Goal: Task Accomplishment & Management: Complete application form

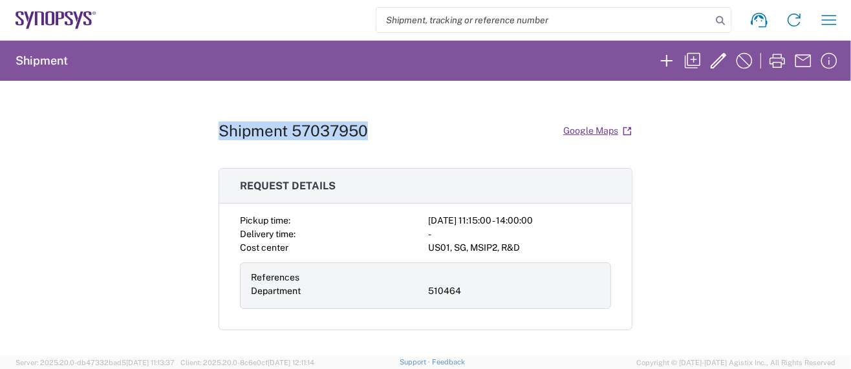
click at [219, 129] on h1 "Shipment 57037950" at bounding box center [293, 131] width 149 height 19
drag, startPoint x: 213, startPoint y: 128, endPoint x: 364, endPoint y: 124, distance: 151.3
click at [364, 124] on div "Shipment 57037950 Google Maps" at bounding box center [426, 131] width 414 height 23
copy h1 "Shipment 57037950"
click at [829, 16] on icon "button" at bounding box center [829, 20] width 15 height 10
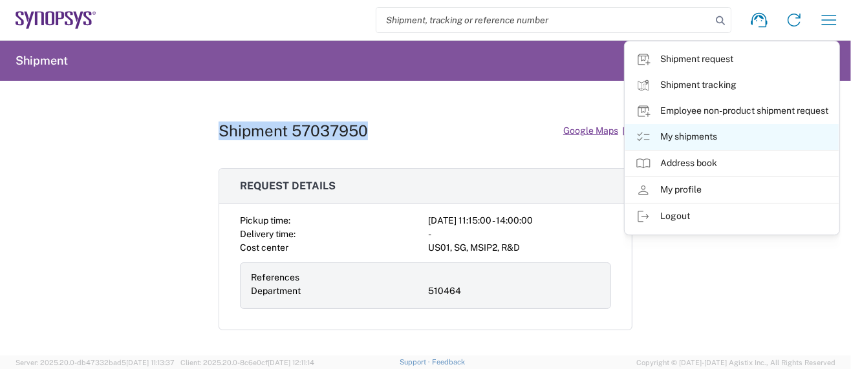
click at [702, 133] on link "My shipments" at bounding box center [731, 137] width 213 height 26
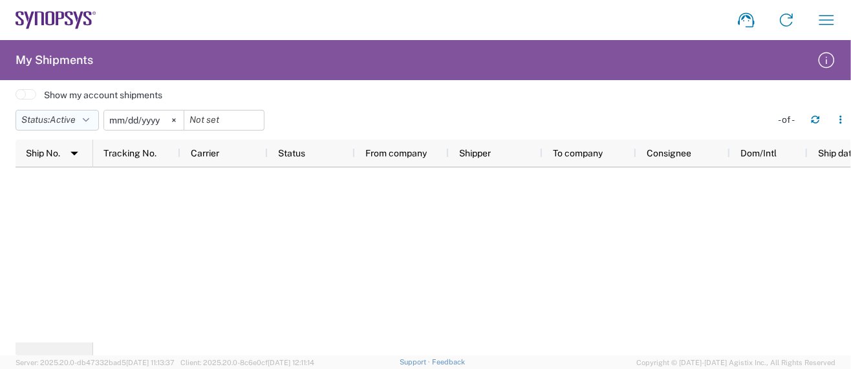
click at [89, 122] on icon "button" at bounding box center [86, 120] width 6 height 9
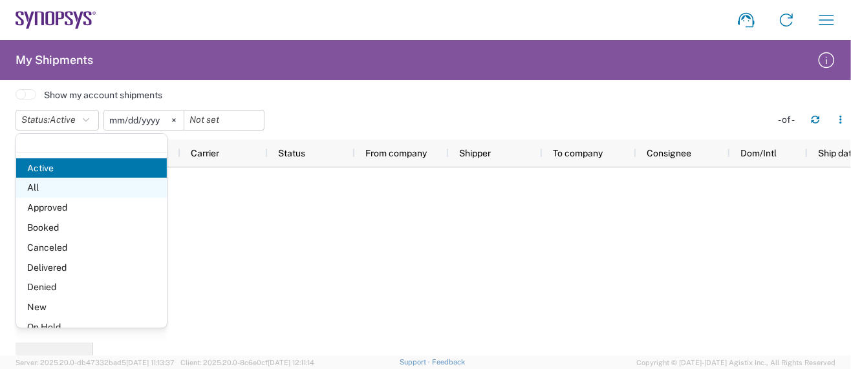
click at [36, 191] on span "All" at bounding box center [91, 188] width 151 height 20
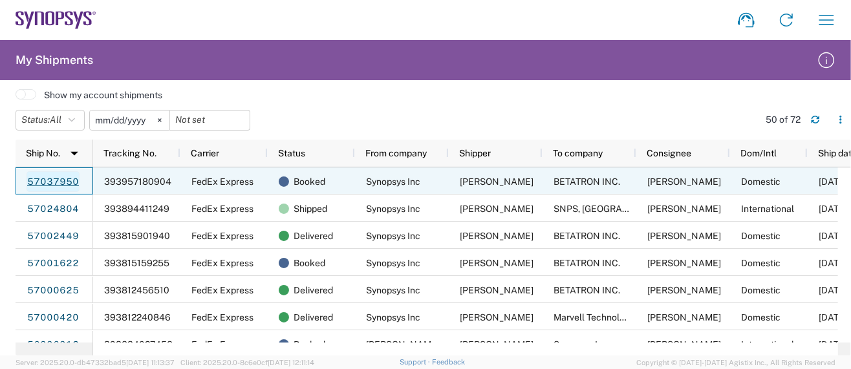
click at [69, 180] on link "57037950" at bounding box center [53, 181] width 53 height 21
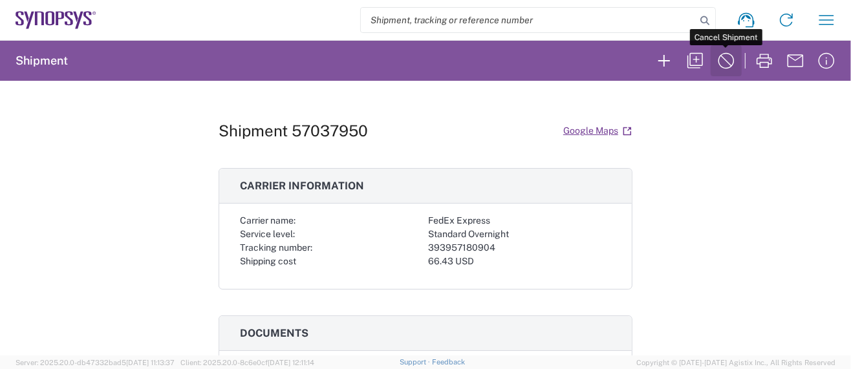
click at [725, 56] on icon "button" at bounding box center [726, 60] width 21 height 21
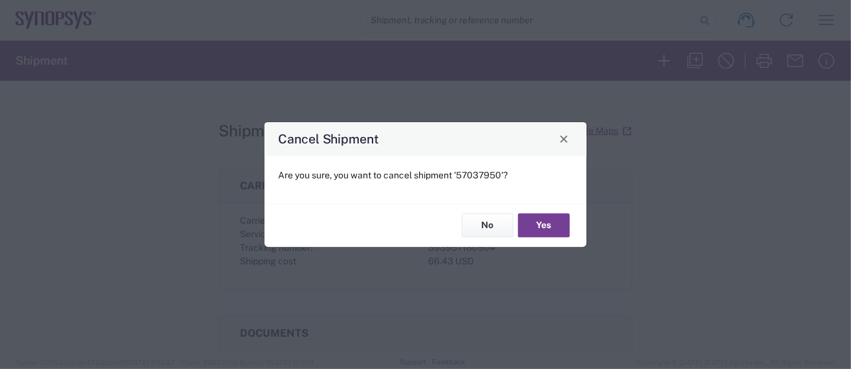
click at [545, 225] on button "Yes" at bounding box center [544, 226] width 52 height 24
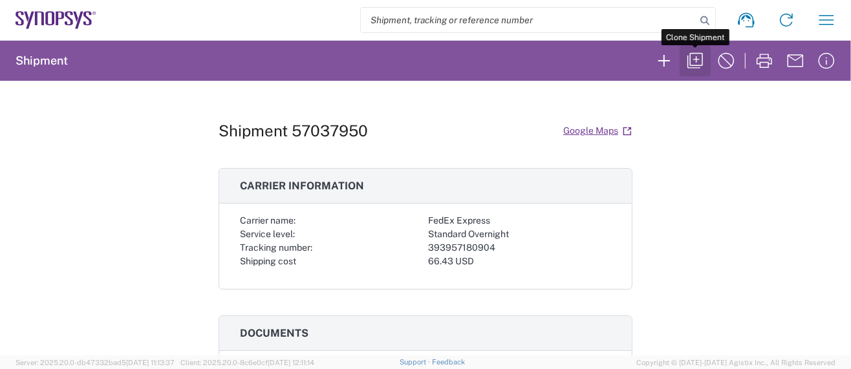
click at [695, 61] on icon "button" at bounding box center [695, 60] width 21 height 21
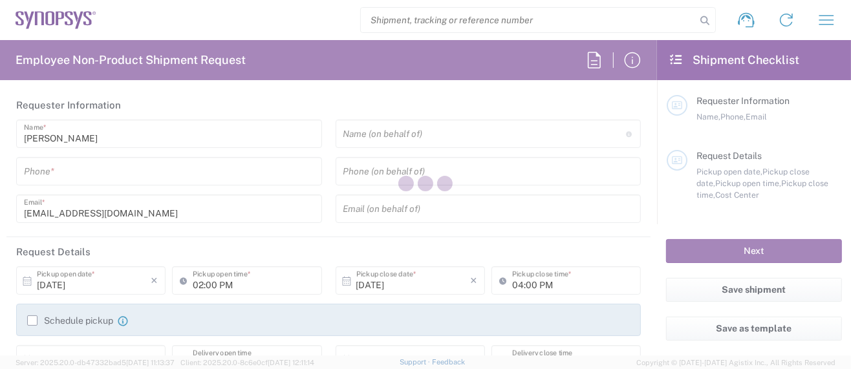
type input "[GEOGRAPHIC_DATA]"
type input "Delivered at Place"
type input "Department"
type input "5039399670"
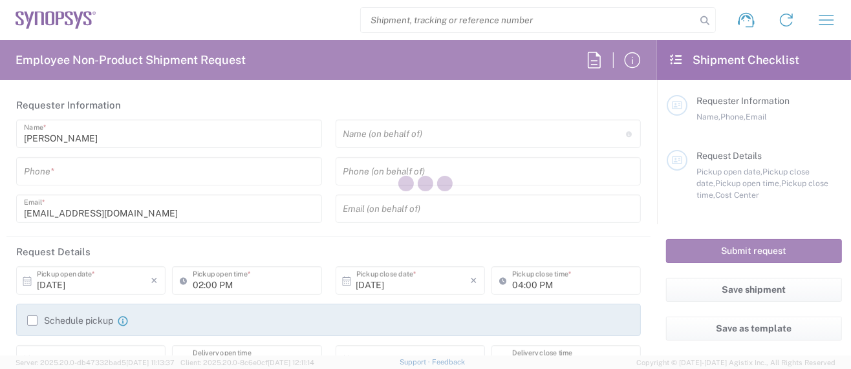
type input "12:26 PM"
type input "02:00 PM"
type input "510464"
type textarea "Please ship FedEx Priority Overnight (AM delivery) per Guy Lemire."
type textarea "[EMAIL_ADDRESS][DOMAIN_NAME]"
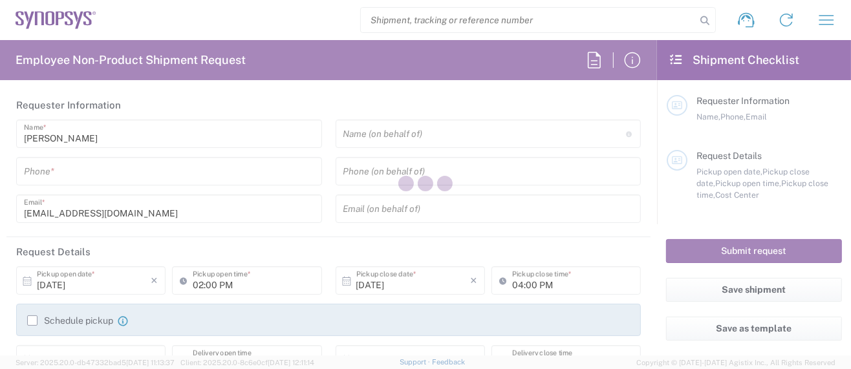
type textarea "Please see attached. -Kaelen"
type input "Hillsboro US03"
type input "Synopsys Inc"
type input "[STREET_ADDRESS][PERSON_NAME]"
type input "Suite 400"
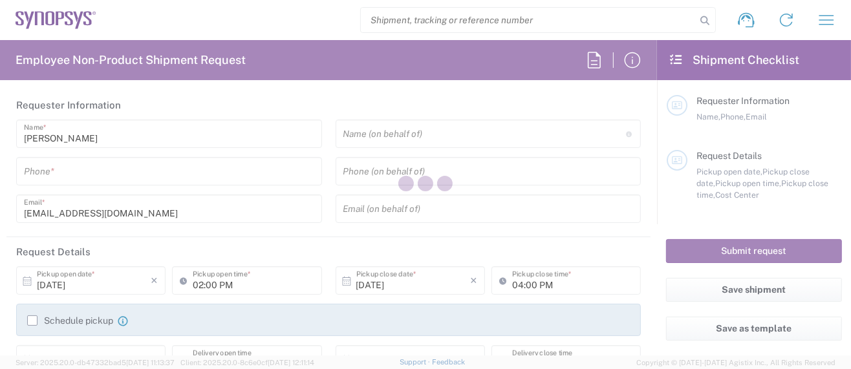
type input "Hillsboro"
type input "[US_STATE]"
type input "97124"
type input "[PERSON_NAME]"
type input "5039399670"
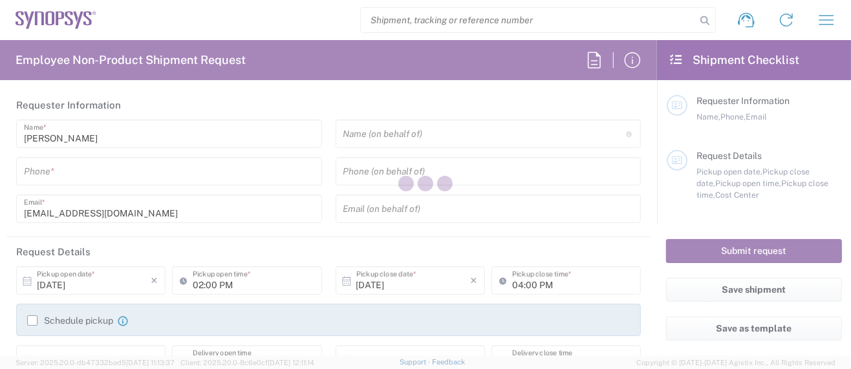
type input "[EMAIL_ADDRESS][DOMAIN_NAME]"
type input "BETATRON INC."
type input "1722 RINGWOOD AVENUE"
type input "San Jose"
type input "[US_STATE]"
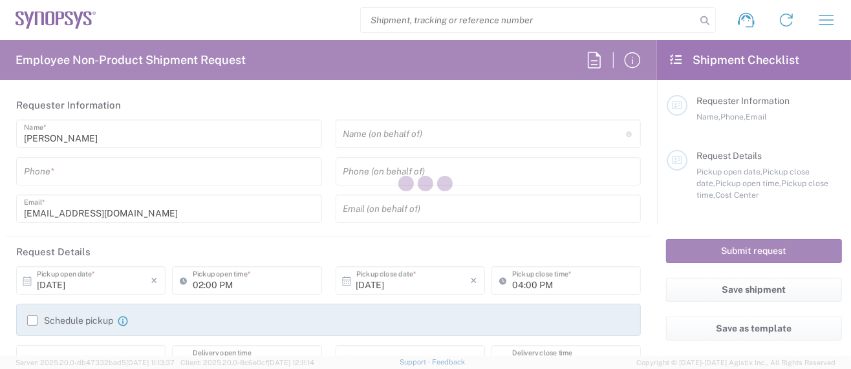
type input "95131"
type input "MIKE YOUNG"
type input "4088061431"
type input "mike.young@betatron.net"
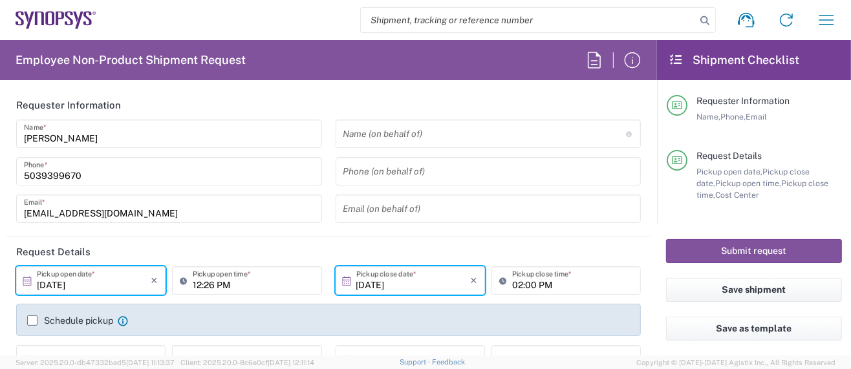
type input "Cardboard Box(es)"
type input "US01, SG, MSIP2, R&D 510464"
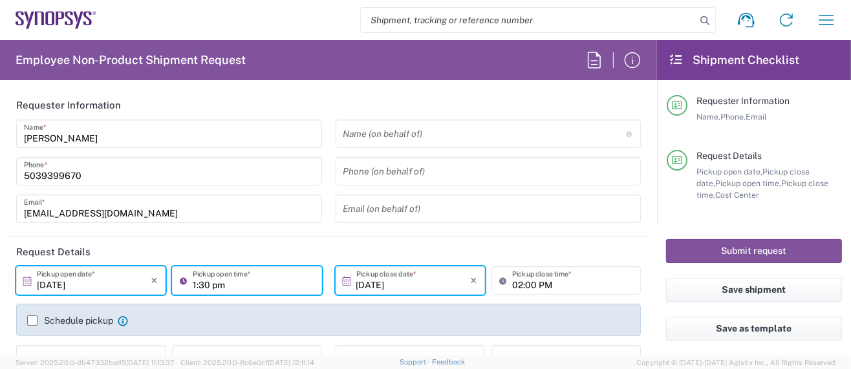
type input "01:30 PM"
click at [421, 244] on header "Request Details" at bounding box center [328, 251] width 644 height 29
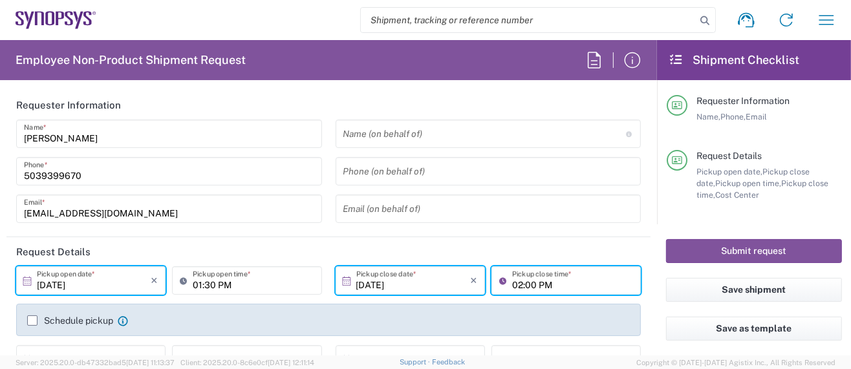
click at [515, 284] on input "02:00 PM" at bounding box center [572, 281] width 121 height 23
click at [517, 283] on input "02:00 PM" at bounding box center [572, 281] width 121 height 23
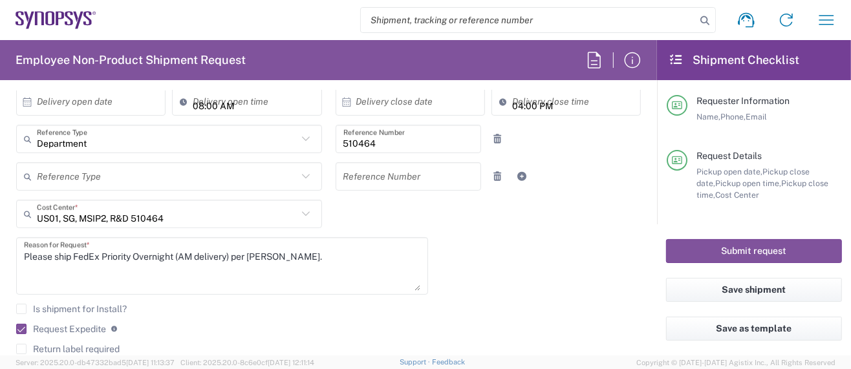
scroll to position [345, 0]
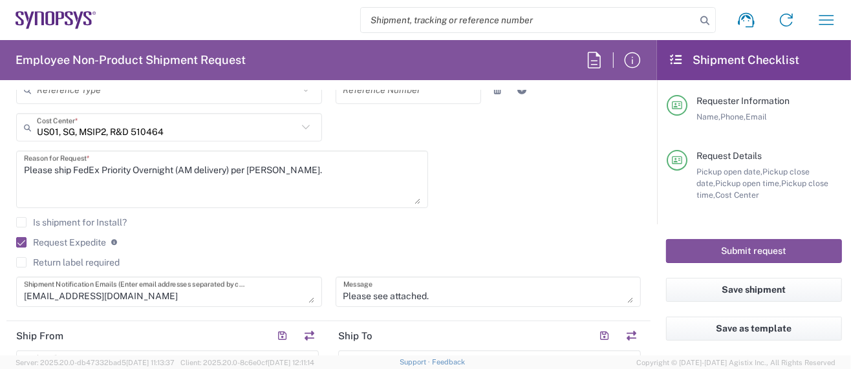
type input "02:30 PM"
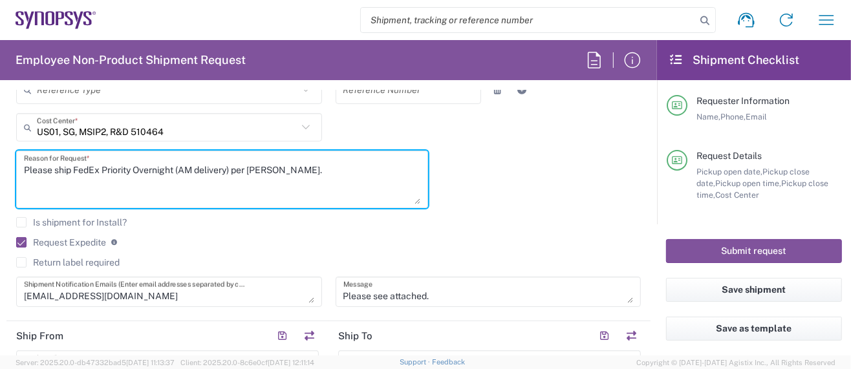
drag, startPoint x: 103, startPoint y: 168, endPoint x: 235, endPoint y: 164, distance: 131.9
click at [235, 164] on textarea "Please ship FedEx Priority Overnight (AM delivery) per Guy Lemire." at bounding box center [222, 180] width 396 height 50
drag, startPoint x: 228, startPoint y: 164, endPoint x: 183, endPoint y: 228, distance: 77.5
click at [183, 228] on div "Is shipment for Install?" at bounding box center [328, 226] width 625 height 19
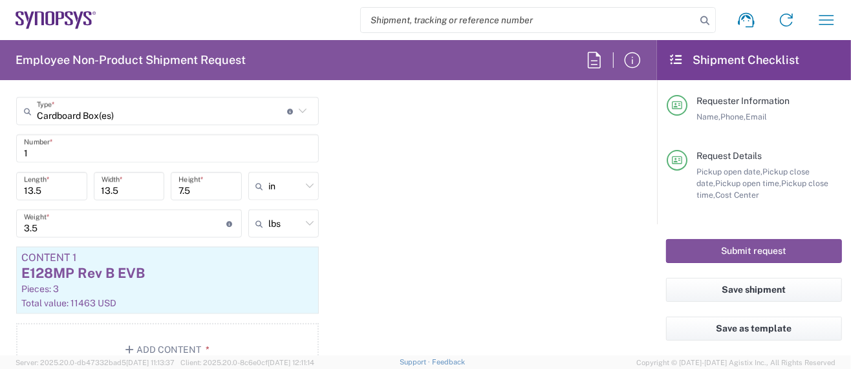
scroll to position [1120, 0]
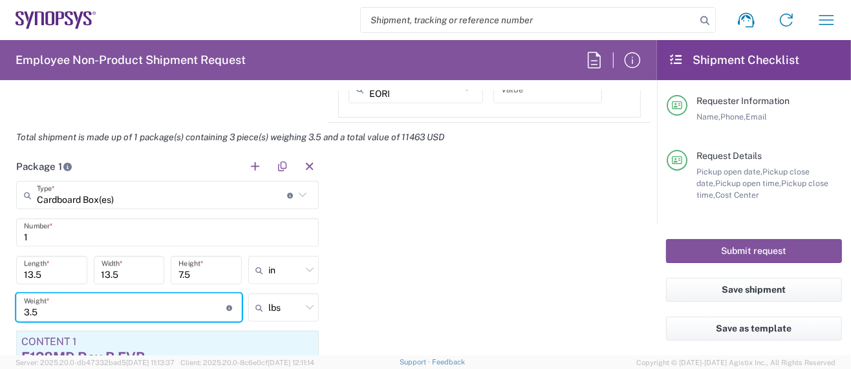
drag, startPoint x: 43, startPoint y: 314, endPoint x: 3, endPoint y: 302, distance: 42.5
click at [3, 302] on form "Requester Information Sarah Wing Name * 5039399670 Phone * wing@synopsys.com Em…" at bounding box center [328, 223] width 657 height 265
type input "5.0"
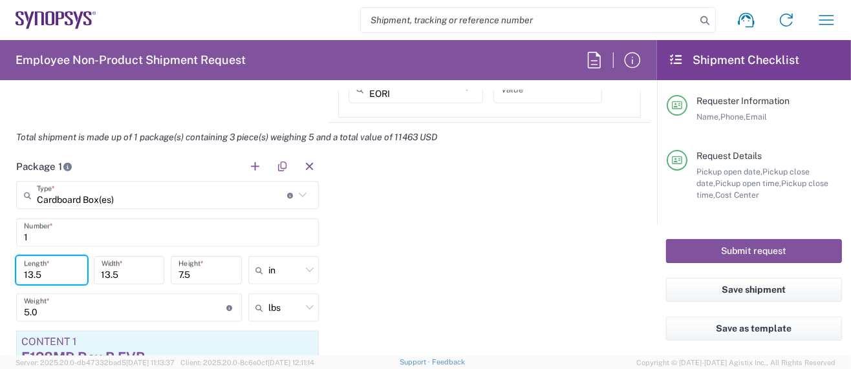
drag, startPoint x: 43, startPoint y: 267, endPoint x: 14, endPoint y: 266, distance: 29.8
click at [14, 266] on div "13.5 Length *" at bounding box center [52, 274] width 78 height 37
type input "15"
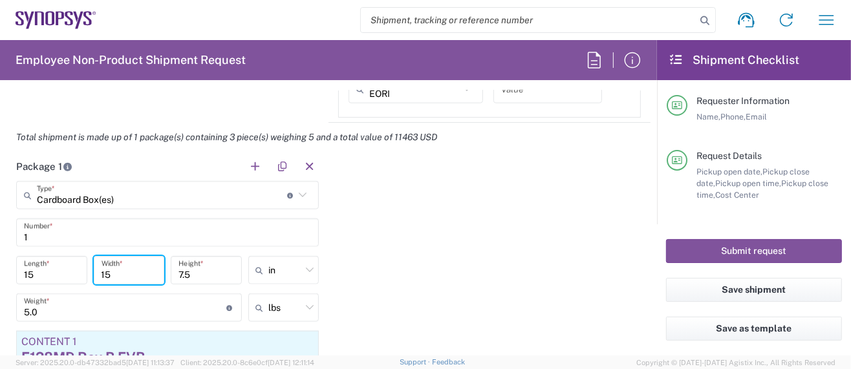
type input "15"
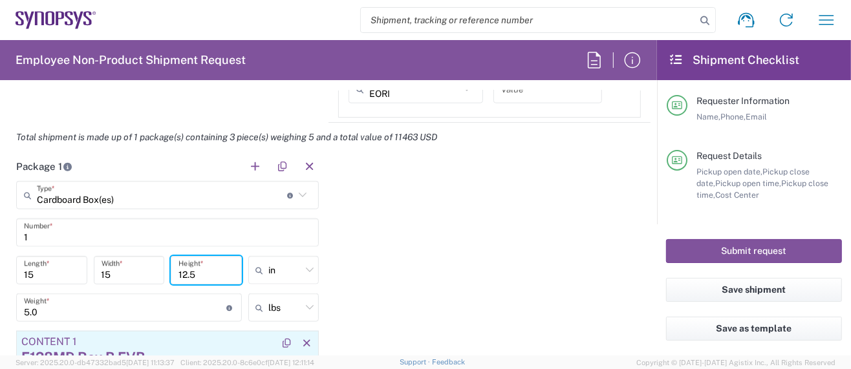
scroll to position [1206, 0]
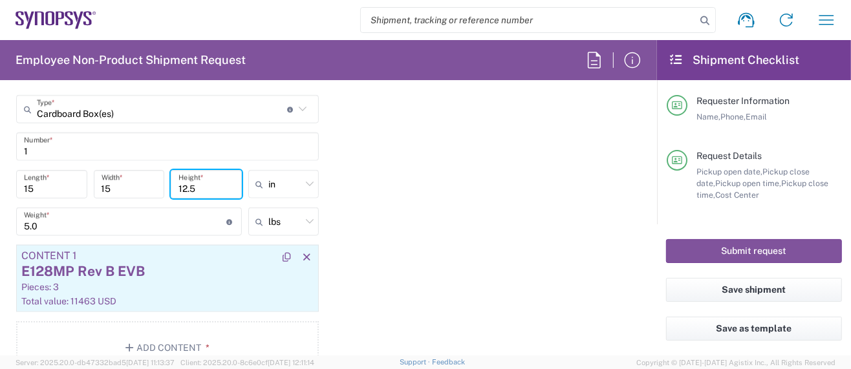
type input "12.5"
click at [117, 282] on div "Pieces: 3" at bounding box center [167, 287] width 292 height 12
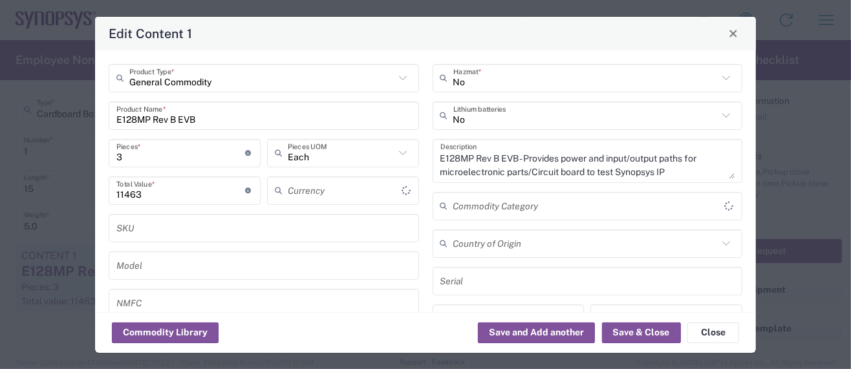
type input "US Dollar"
click at [117, 281] on div "General Commodity Product Type * E128MP Rev B EVB Product Name * 3 Pieces * Num…" at bounding box center [264, 232] width 324 height 336
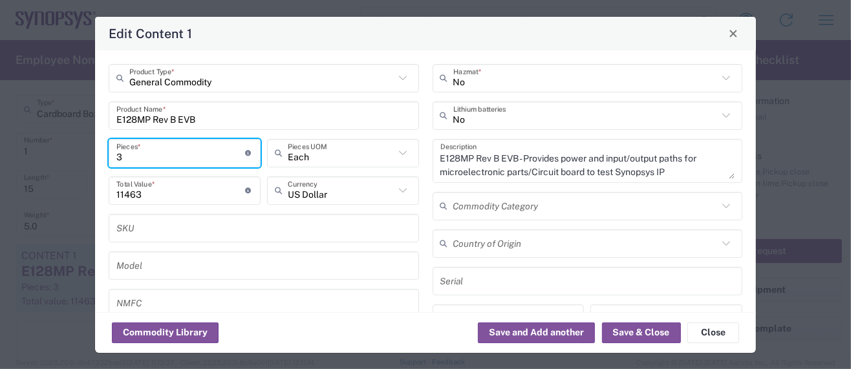
drag, startPoint x: 123, startPoint y: 158, endPoint x: 109, endPoint y: 155, distance: 14.1
click at [109, 155] on div "3 Pieces * Number of pieces inside all the packages" at bounding box center [185, 153] width 152 height 28
type input "4"
type input "15284"
type input "4"
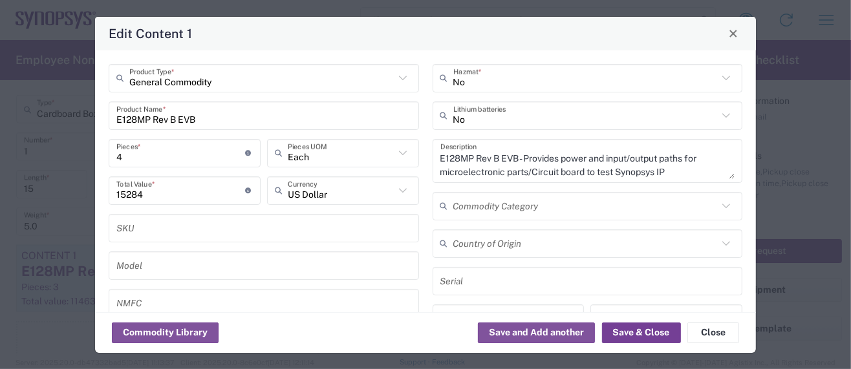
click at [625, 334] on button "Save & Close" at bounding box center [641, 333] width 79 height 21
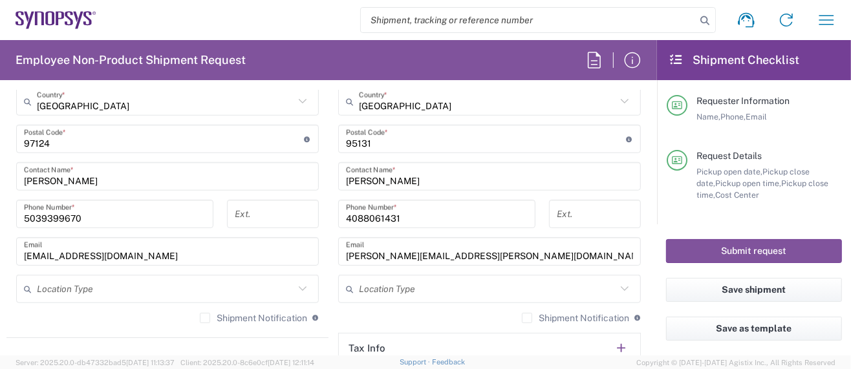
scroll to position [775, 0]
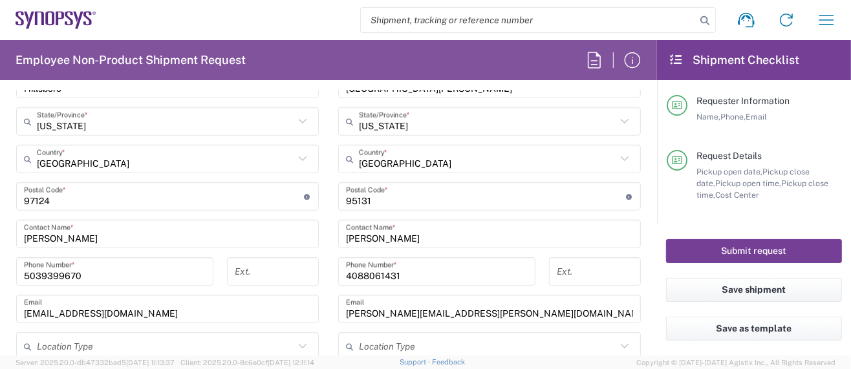
click at [701, 250] on button "Submit request" at bounding box center [754, 251] width 176 height 24
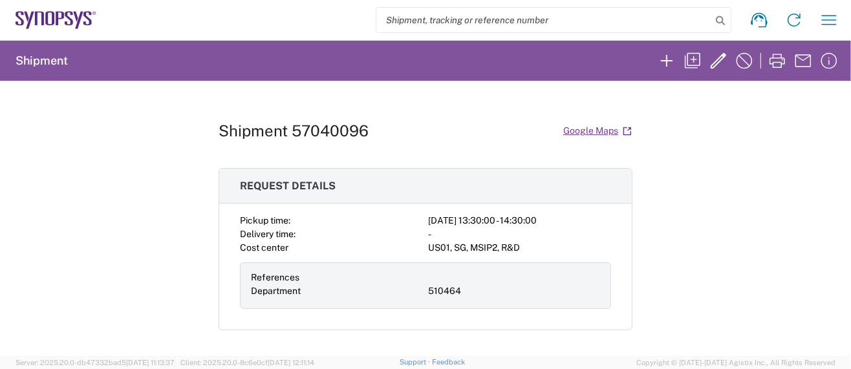
click at [166, 334] on div "Shipment 57040096 Google Maps Request details Pickup time: 2025-10-06 13:30:00 …" at bounding box center [425, 218] width 851 height 275
click at [661, 60] on icon "button" at bounding box center [667, 61] width 12 height 12
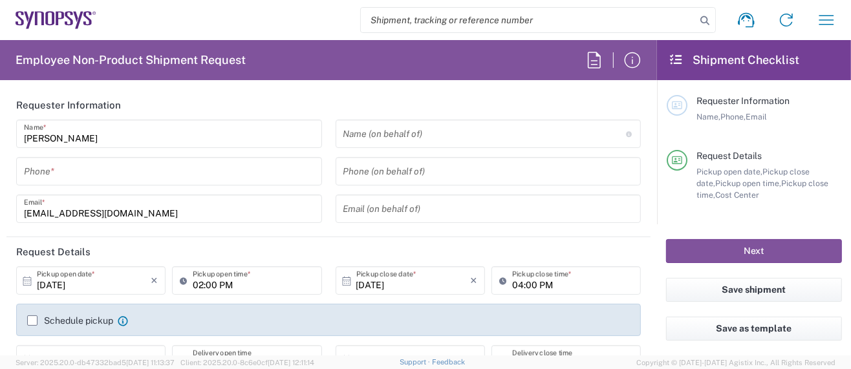
type input "Department"
type input "Delivered at Place"
type input "US01, SG, MSIP2, R&D 510464"
type input "[GEOGRAPHIC_DATA]"
type input "[US_STATE]"
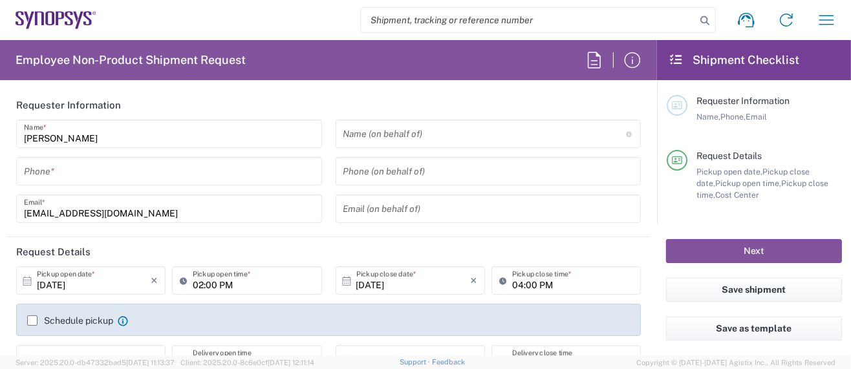
type input "[GEOGRAPHIC_DATA]"
type input "Hillsboro US03"
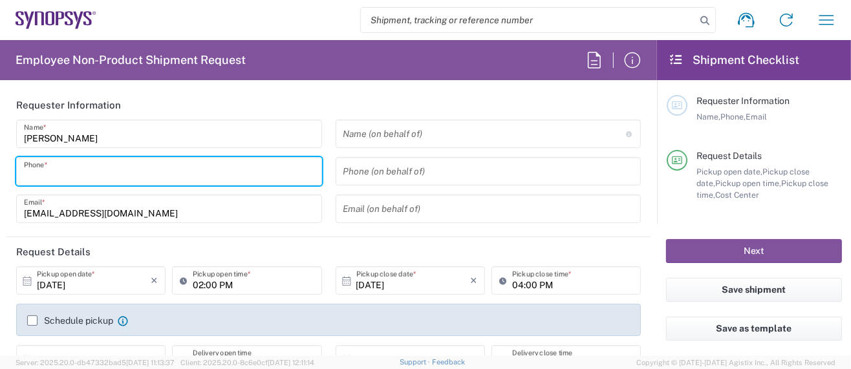
click at [81, 169] on input "tel" at bounding box center [169, 171] width 290 height 23
type input "5039399670"
type input "sarah.wing@synopsys.com"
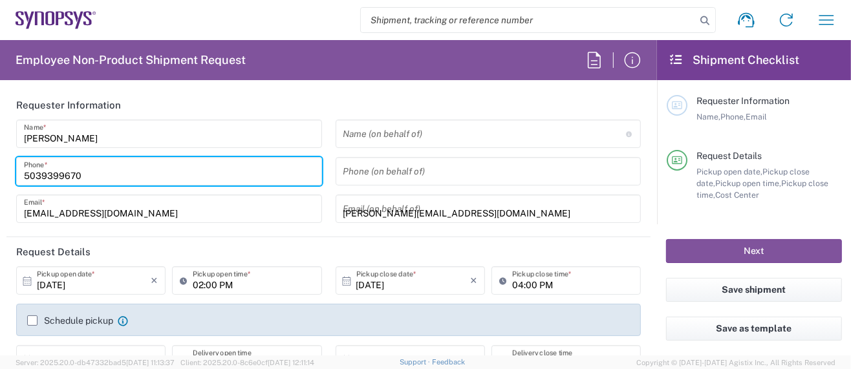
type input "5039399670"
type input "Synopsys Inc."
type input "2025 NE Cornelius Pass Rd."
type input "HILLSBORO"
type input "[US_STATE]"
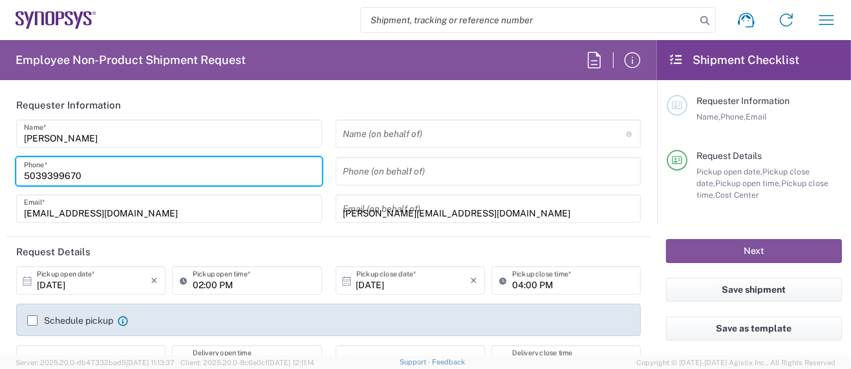
type input "97124"
type input "5039399670"
type input "sarah.wing@synopsys.com"
type input "Sarah K Wing"
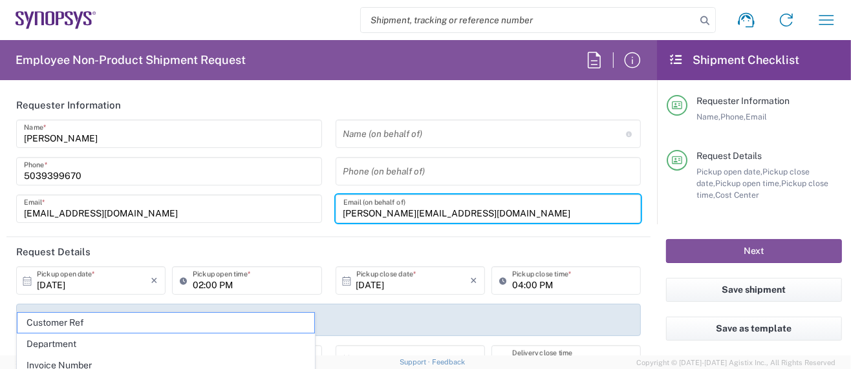
drag, startPoint x: 456, startPoint y: 211, endPoint x: 277, endPoint y: 200, distance: 179.5
click at [277, 202] on div "Sarah Wing Name * 5039399670 Phone * wing@synopsys.com Email * Name (on behalf …" at bounding box center [329, 176] width 638 height 112
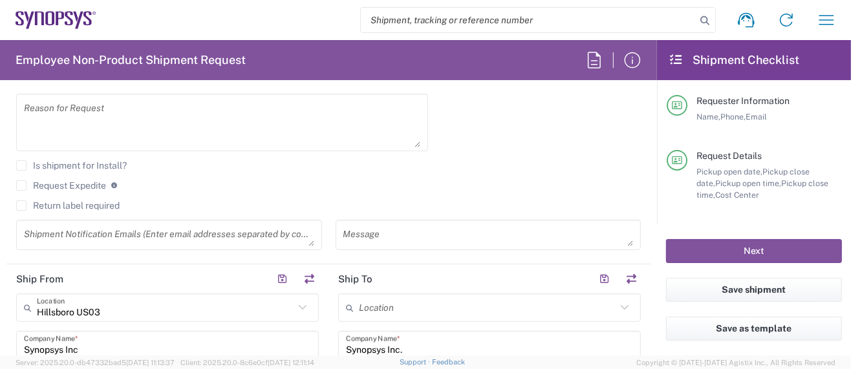
scroll to position [517, 0]
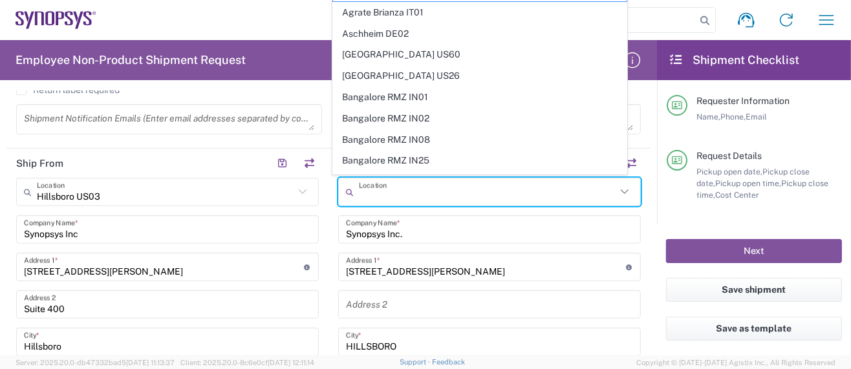
click at [393, 194] on input "text" at bounding box center [487, 192] width 257 height 23
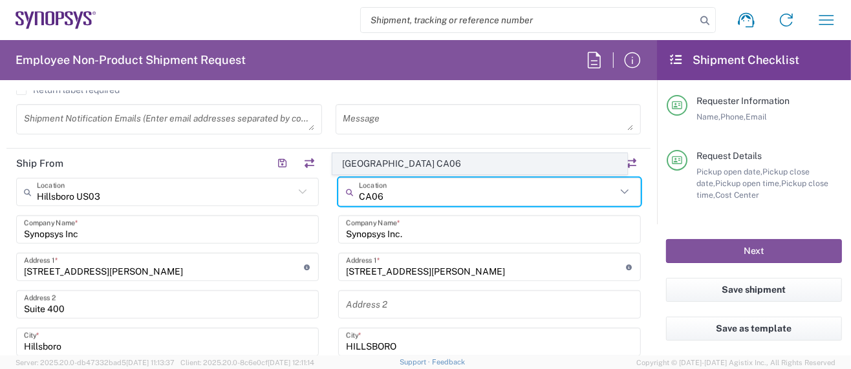
click at [425, 167] on span "[GEOGRAPHIC_DATA] CA06" at bounding box center [480, 164] width 294 height 20
type input "[GEOGRAPHIC_DATA] CA06"
type input "Synopsys Mississauga CA06"
type input "[STREET_ADDRESS]"
type input "Suite 900"
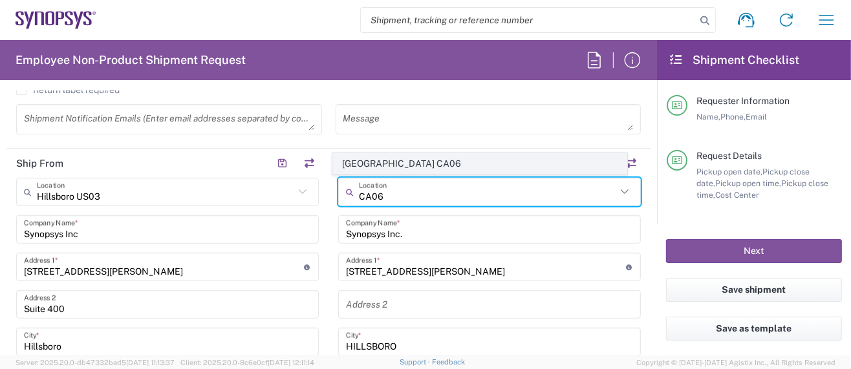
type input "[GEOGRAPHIC_DATA]"
type input "L5B 1M2"
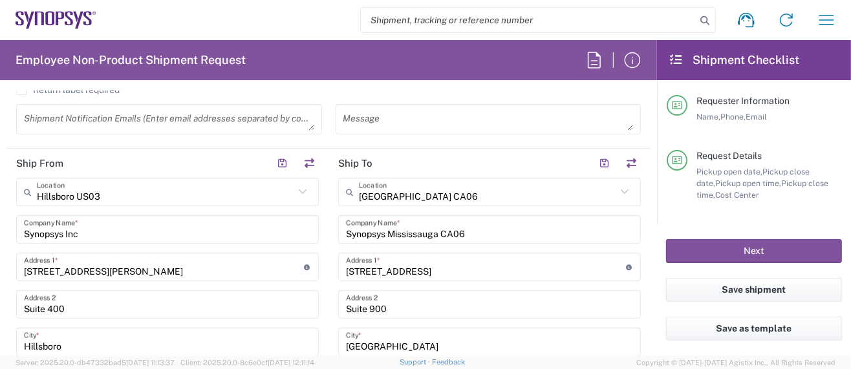
type input "[GEOGRAPHIC_DATA]"
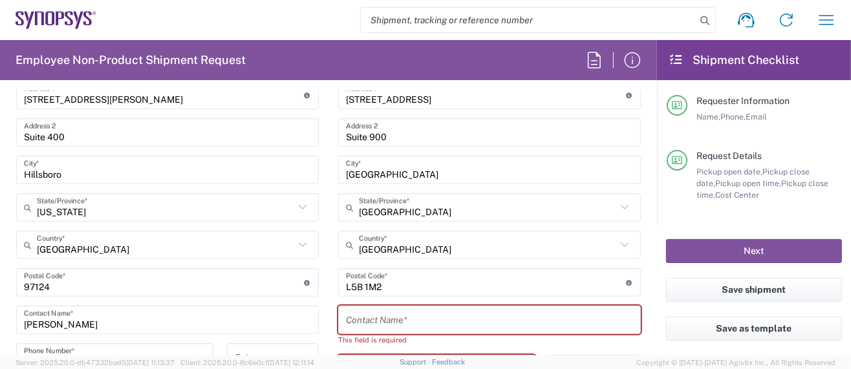
scroll to position [775, 0]
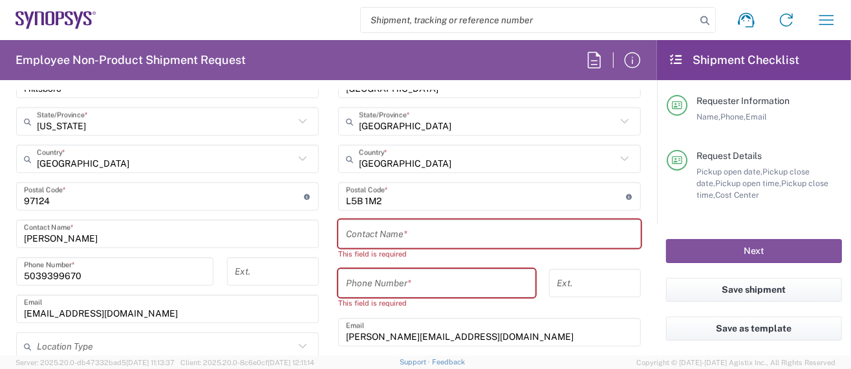
click at [385, 234] on input "text" at bounding box center [489, 234] width 287 height 23
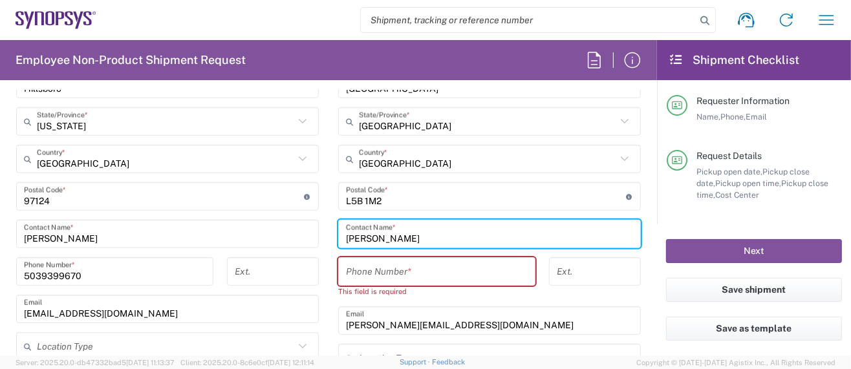
type input "[PERSON_NAME]"
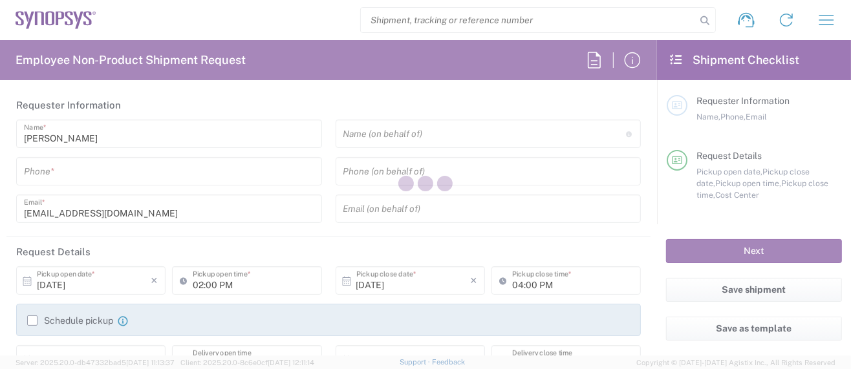
type input "Department"
type input "US01, SG, MSIP2, R&D 510464"
type input "Delivered at Place"
type input "[GEOGRAPHIC_DATA]"
type input "[US_STATE]"
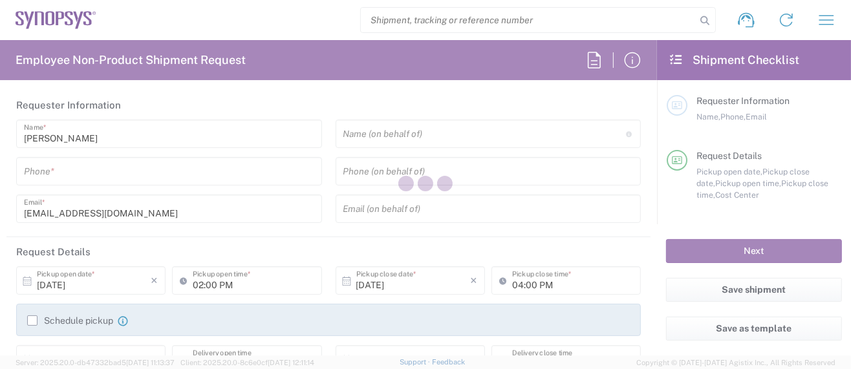
type input "[GEOGRAPHIC_DATA]"
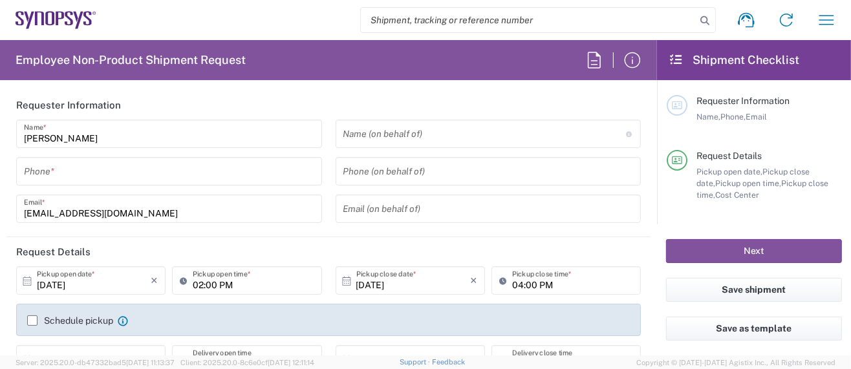
type input "Hillsboro US03"
click at [383, 334] on div "Schedule pickup When scheduling a pickup please be sure to meet the following c…" at bounding box center [329, 325] width 616 height 21
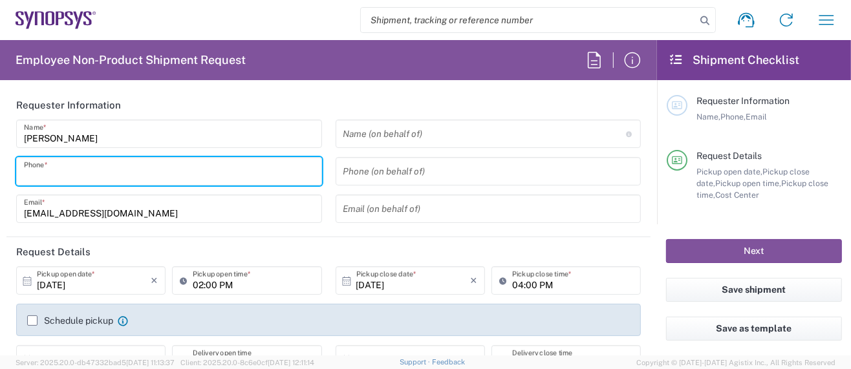
click at [130, 175] on input "tel" at bounding box center [169, 171] width 290 height 23
type input "5039399670"
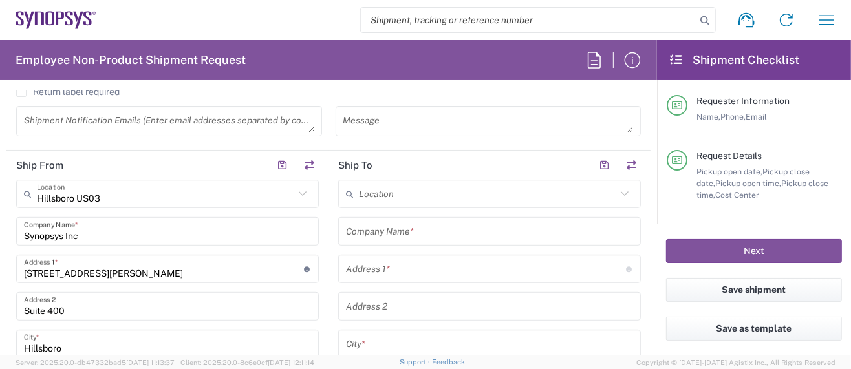
scroll to position [517, 0]
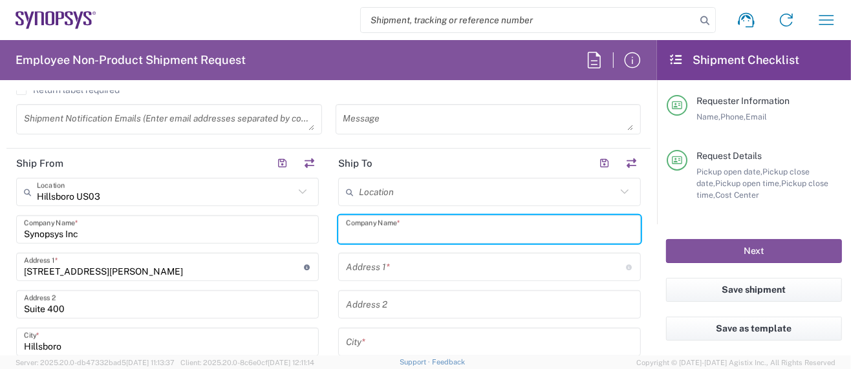
click at [380, 226] on input "text" at bounding box center [489, 230] width 287 height 23
type input "c"
click at [375, 198] on input "text" at bounding box center [487, 192] width 257 height 23
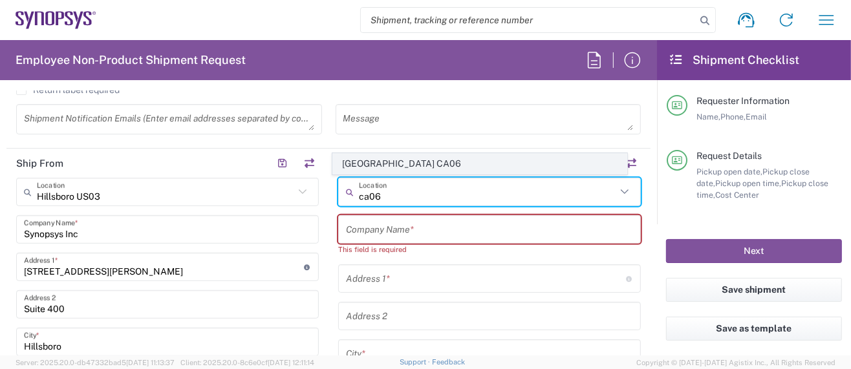
click at [407, 165] on span "[GEOGRAPHIC_DATA] CA06" at bounding box center [480, 164] width 294 height 20
type input "[GEOGRAPHIC_DATA] CA06"
type input "Synopsys Mississauga CA06"
type input "[STREET_ADDRESS]"
type input "Suite 900"
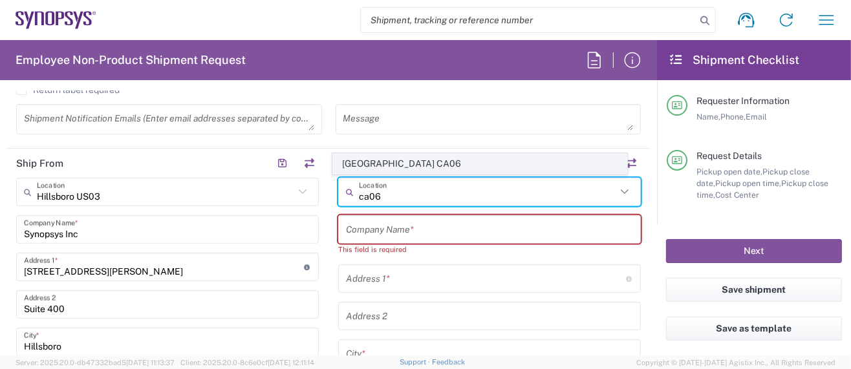
type input "[GEOGRAPHIC_DATA]"
type input "L5B 1M2"
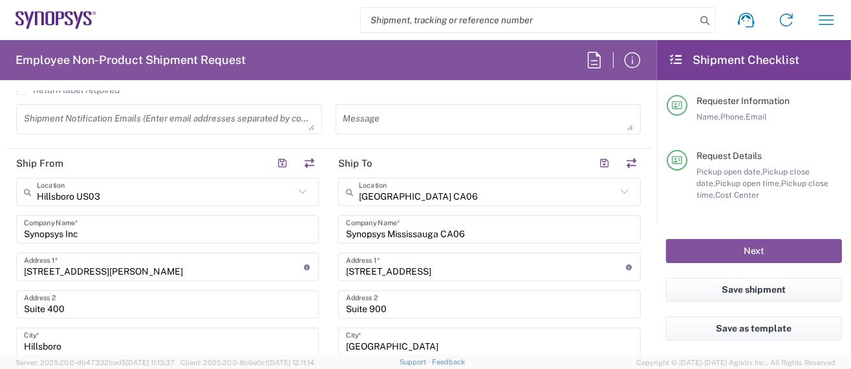
type input "[GEOGRAPHIC_DATA]"
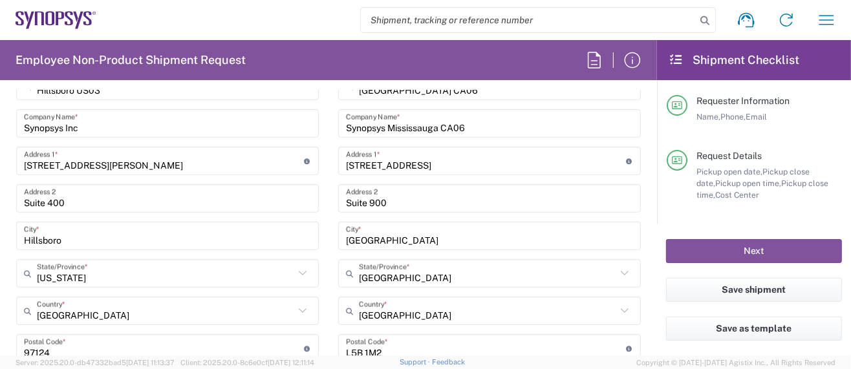
scroll to position [689, 0]
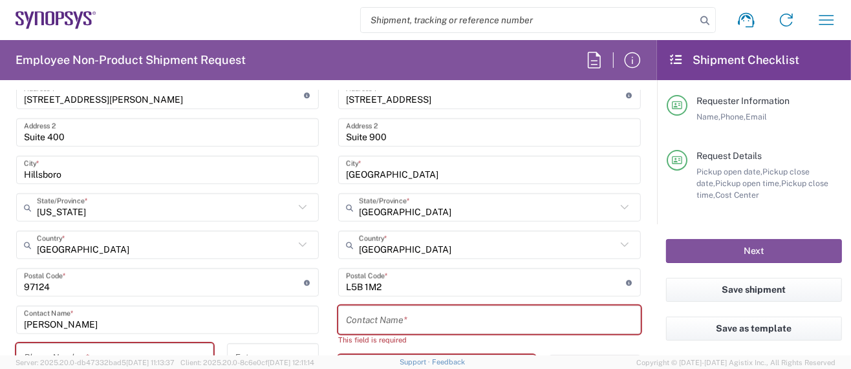
click at [370, 315] on input "text" at bounding box center [489, 320] width 287 height 23
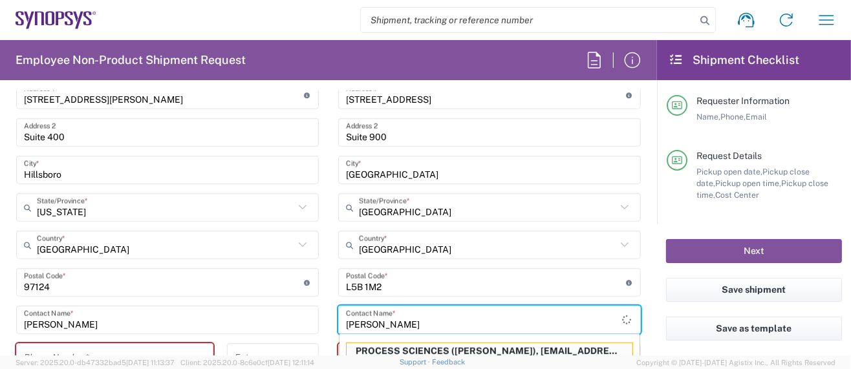
scroll to position [705, 0]
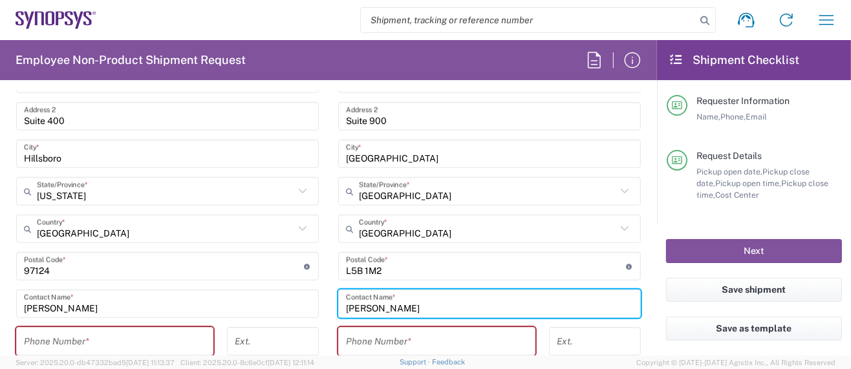
type input "[PERSON_NAME]"
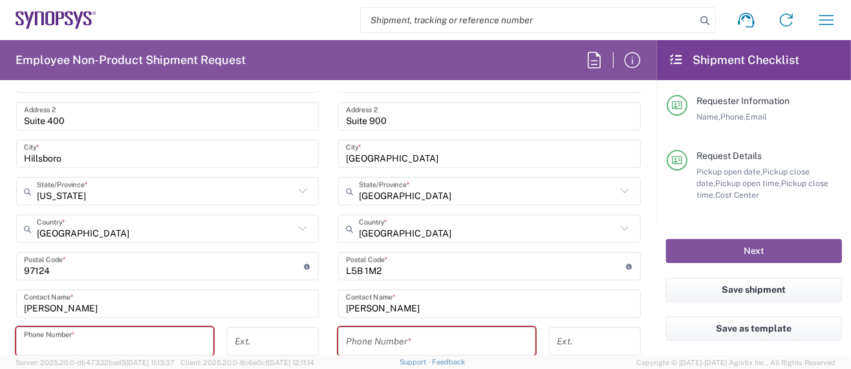
click at [110, 345] on input "tel" at bounding box center [115, 341] width 182 height 23
type input "5039399670"
click at [384, 340] on input "tel" at bounding box center [437, 341] width 182 height 23
paste input "[PHONE_NUMBER]"
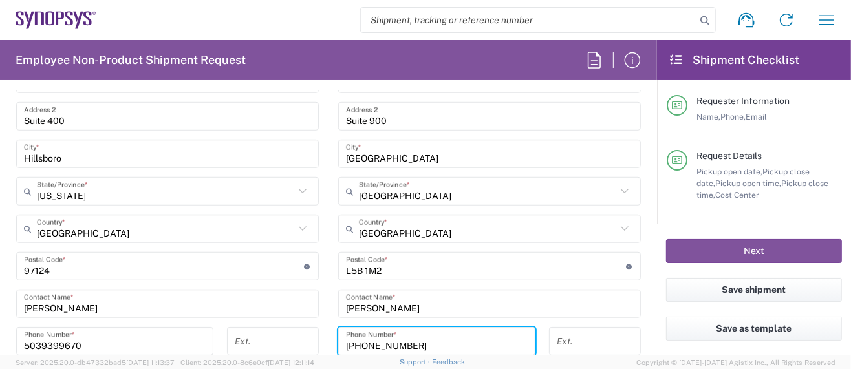
type input "[PHONE_NUMBER]"
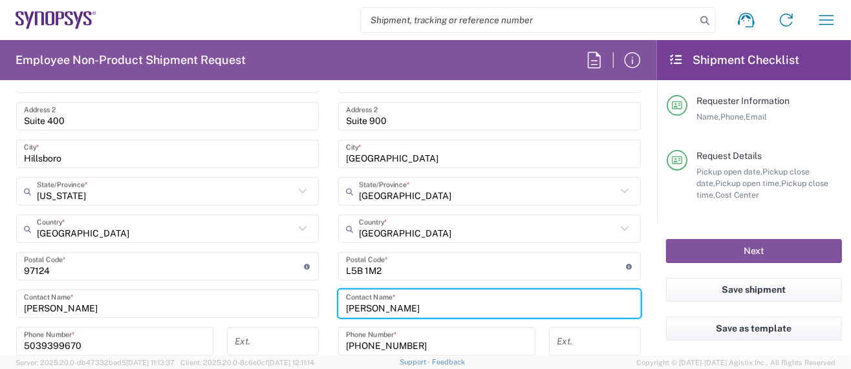
click at [429, 304] on input "[PERSON_NAME]" at bounding box center [489, 304] width 287 height 23
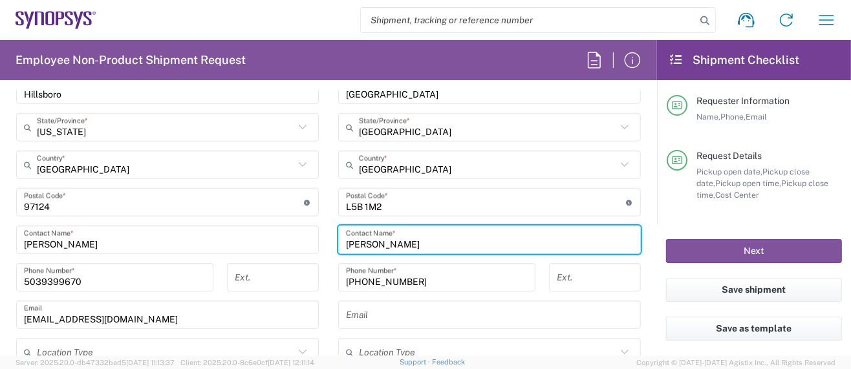
scroll to position [791, 0]
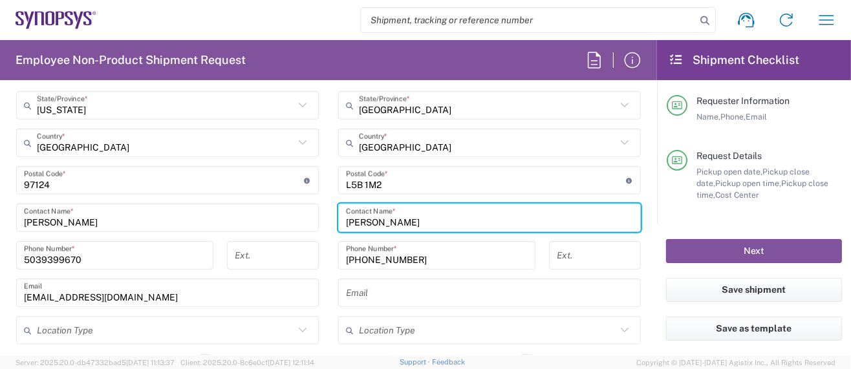
click at [43, 253] on input "5039399670" at bounding box center [115, 255] width 182 height 23
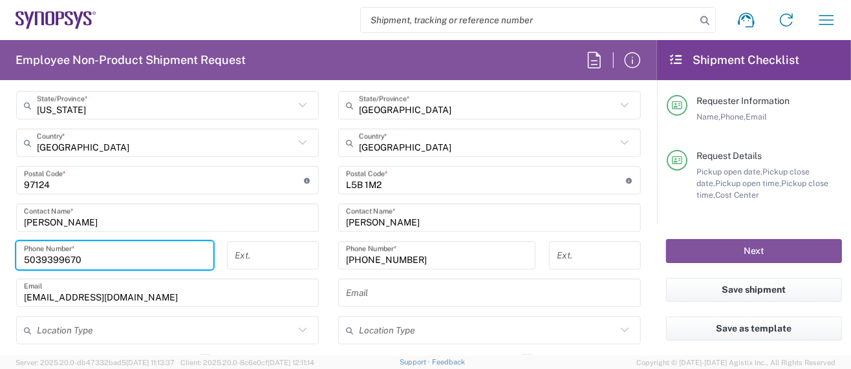
drag, startPoint x: 41, startPoint y: 257, endPoint x: 72, endPoint y: 247, distance: 33.1
click at [41, 256] on input "5039399670" at bounding box center [115, 255] width 182 height 23
click at [61, 257] on input "503-9399670" at bounding box center [115, 255] width 182 height 23
type input "[PHONE_NUMBER]"
click at [408, 292] on input "text" at bounding box center [489, 293] width 287 height 23
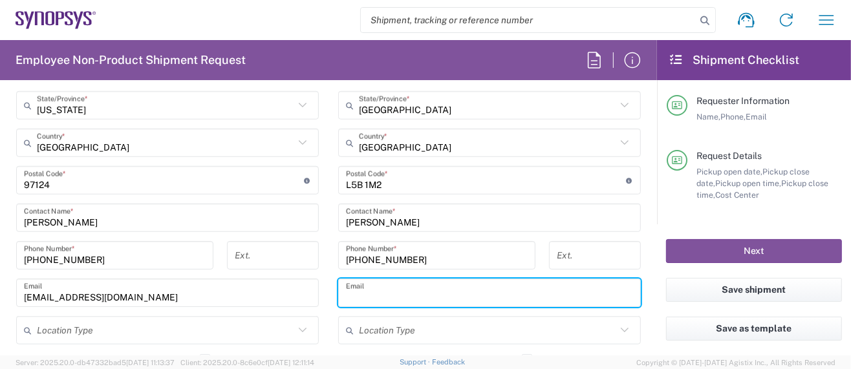
paste input "[EMAIL_ADDRESS][DOMAIN_NAME]"
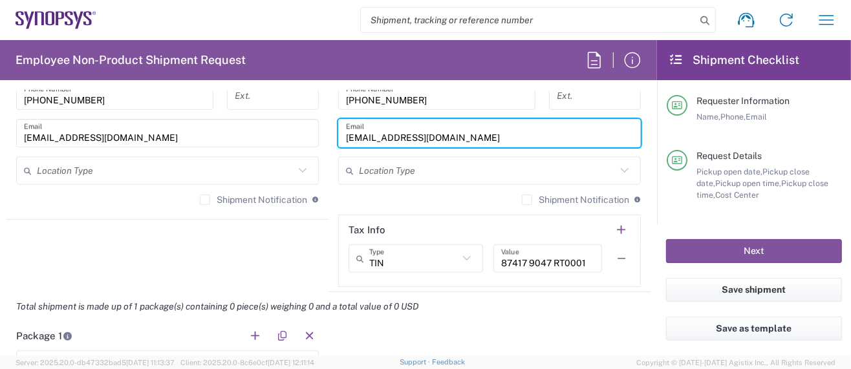
scroll to position [1050, 0]
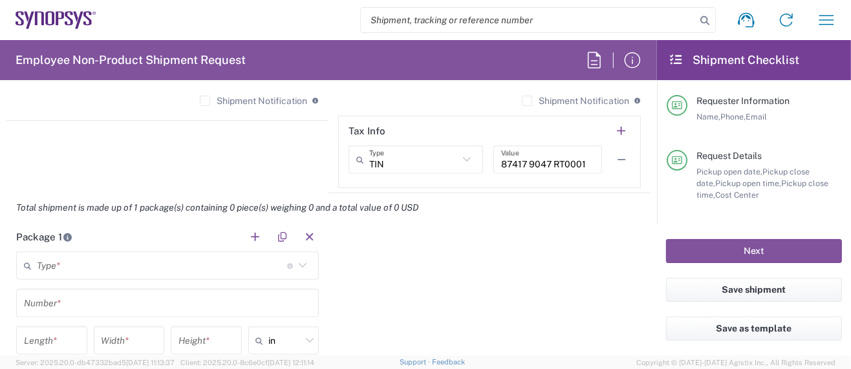
type input "[EMAIL_ADDRESS][DOMAIN_NAME]"
click at [83, 267] on input "text" at bounding box center [162, 266] width 250 height 23
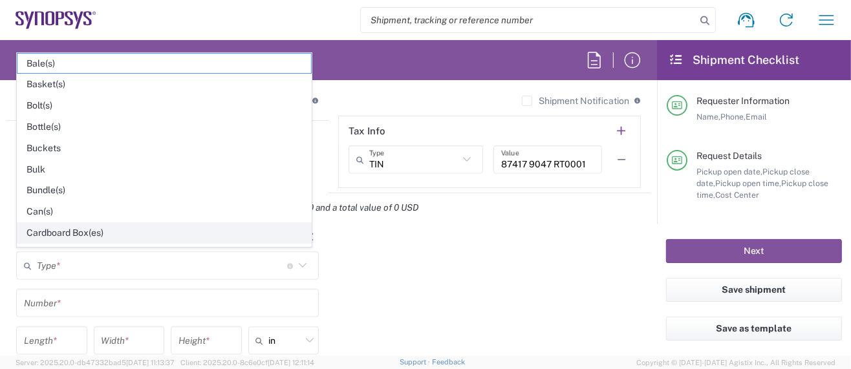
click at [66, 230] on span "Cardboard Box(es)" at bounding box center [164, 233] width 294 height 20
type input "Cardboard Box(es)"
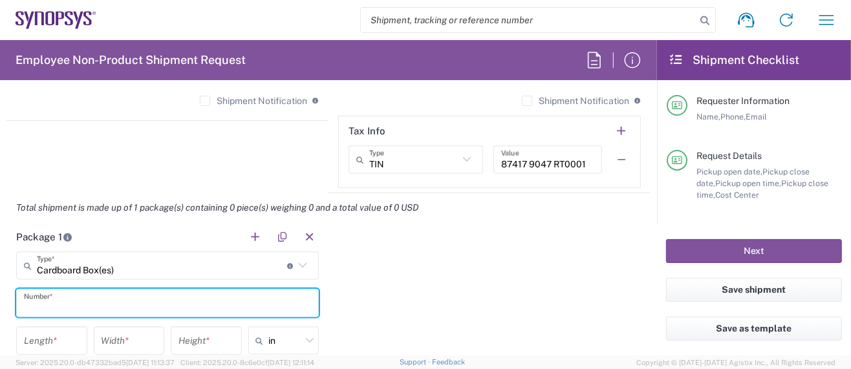
click at [56, 301] on input "text" at bounding box center [167, 303] width 287 height 23
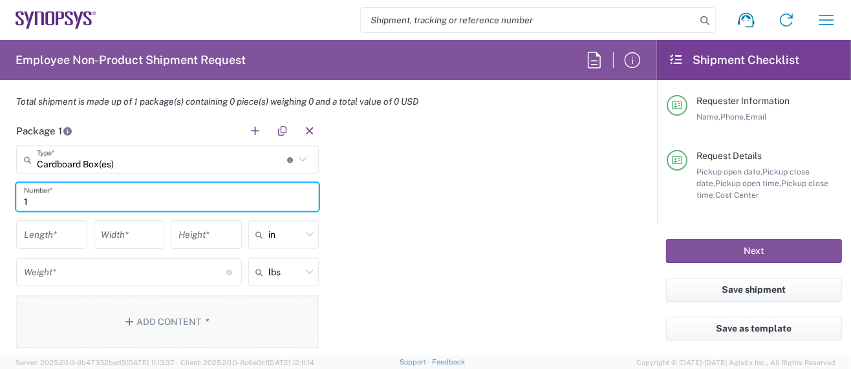
scroll to position [1223, 0]
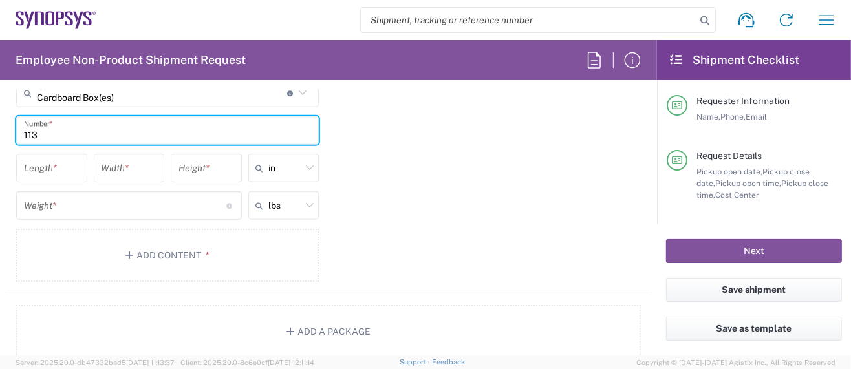
type input "113"
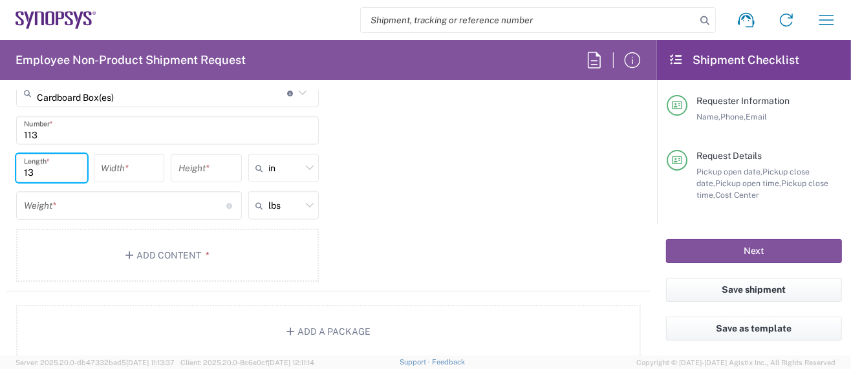
type input "13"
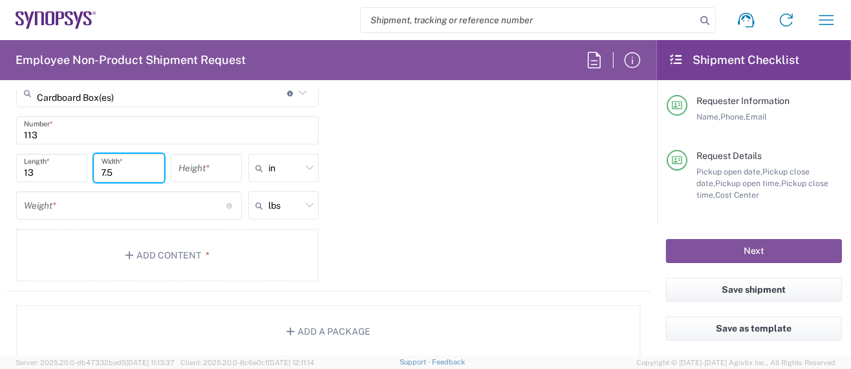
drag, startPoint x: 123, startPoint y: 169, endPoint x: 91, endPoint y: 169, distance: 32.3
click at [94, 169] on div "7.5 Width *" at bounding box center [129, 168] width 71 height 28
type input "13"
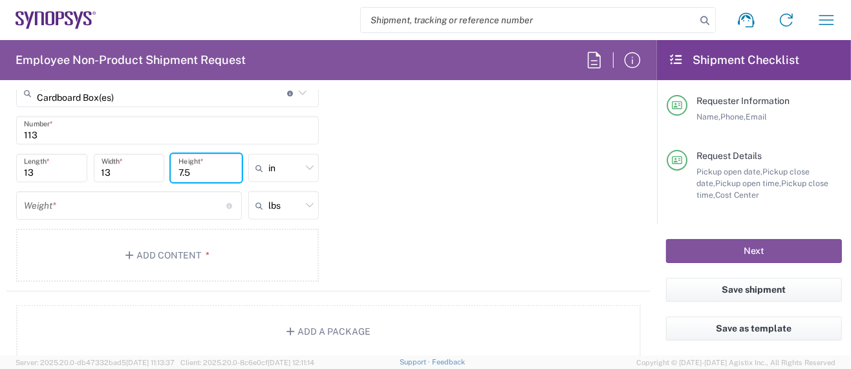
type input "7.5"
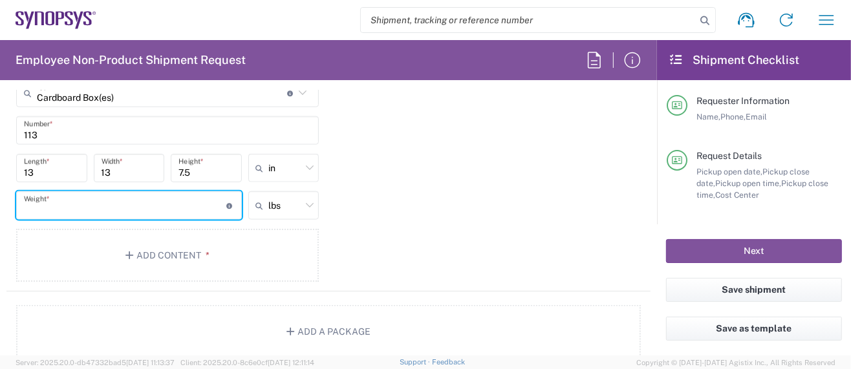
click at [71, 198] on input "number" at bounding box center [125, 206] width 202 height 23
type input "4"
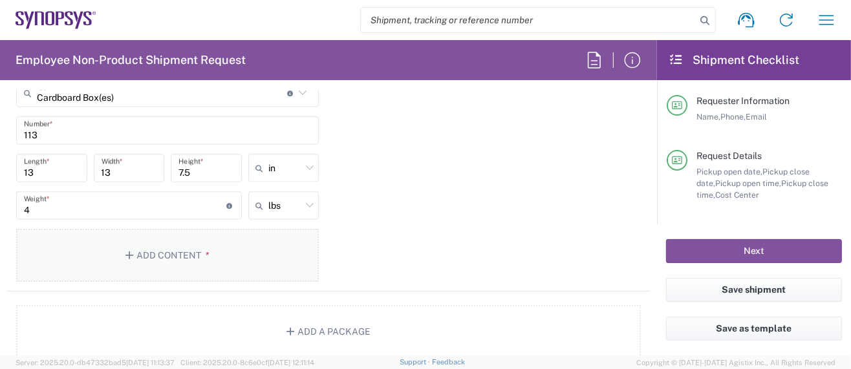
click at [162, 253] on button "Add Content *" at bounding box center [167, 255] width 303 height 53
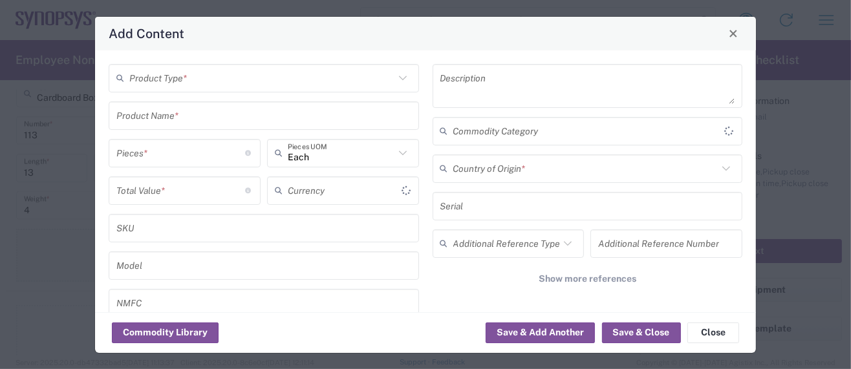
type input "US Dollar"
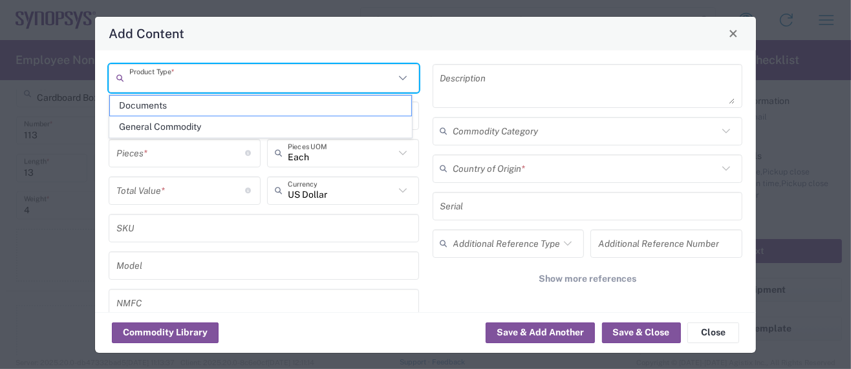
click at [202, 81] on input "text" at bounding box center [261, 78] width 265 height 23
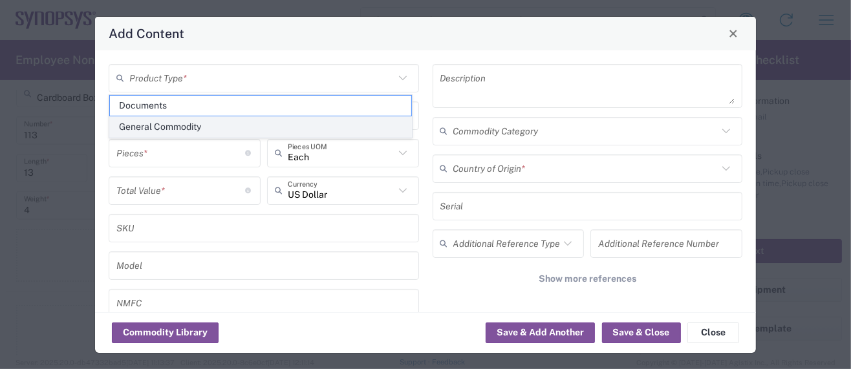
click at [191, 124] on span "General Commodity" at bounding box center [260, 127] width 301 height 20
type input "General Commodity"
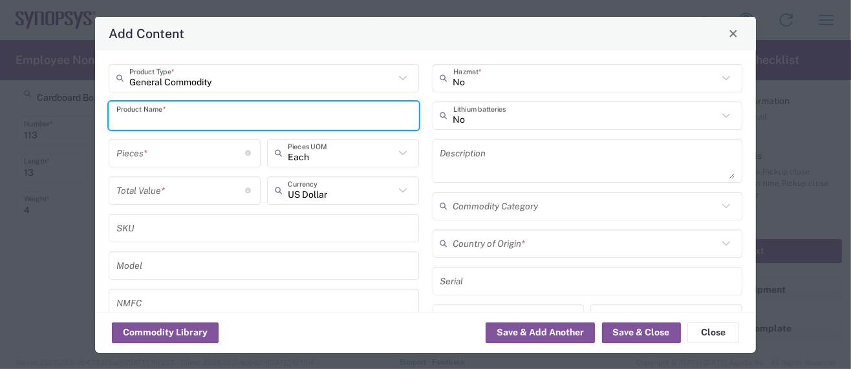
click at [184, 118] on input "text" at bounding box center [263, 115] width 295 height 23
drag, startPoint x: 191, startPoint y: 116, endPoint x: 200, endPoint y: 116, distance: 8.4
click at [193, 116] on input "EM128MP Rev A" at bounding box center [263, 115] width 295 height 23
drag, startPoint x: 187, startPoint y: 119, endPoint x: 217, endPoint y: 120, distance: 29.7
click at [217, 120] on input "EM128MP Rev A board" at bounding box center [263, 115] width 295 height 23
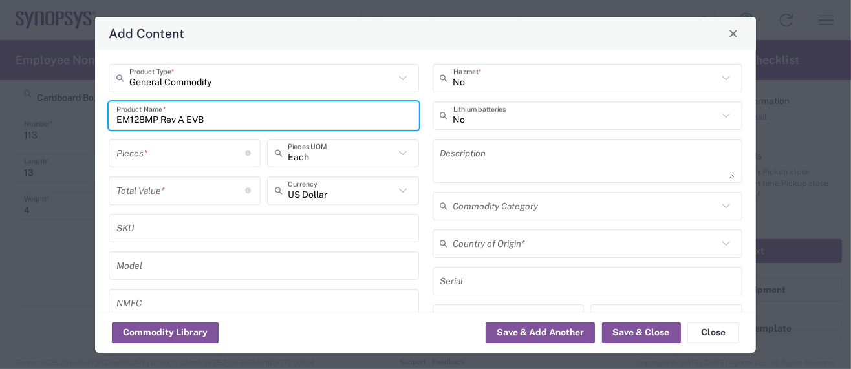
drag, startPoint x: 209, startPoint y: 120, endPoint x: 83, endPoint y: 115, distance: 126.1
click at [83, 115] on div "Add Content General Commodity Product Type * EM128MP Rev A EVB Product Name * P…" at bounding box center [425, 184] width 851 height 369
type input "EM128MP Rev A EVB"
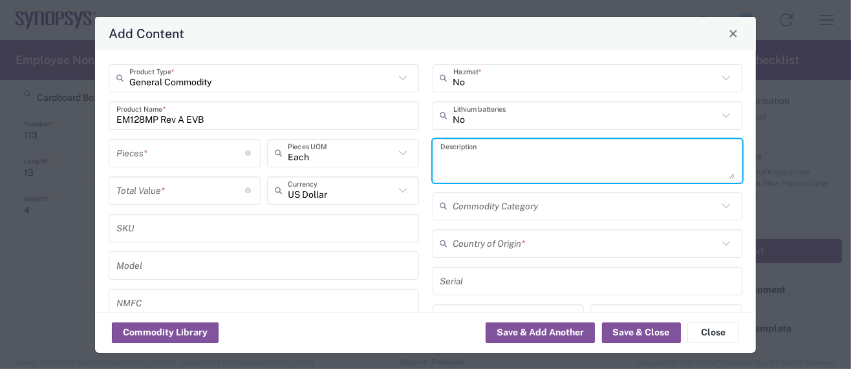
click at [480, 162] on textarea at bounding box center [587, 161] width 295 height 36
paste textarea "EM128MP Rev A EVB"
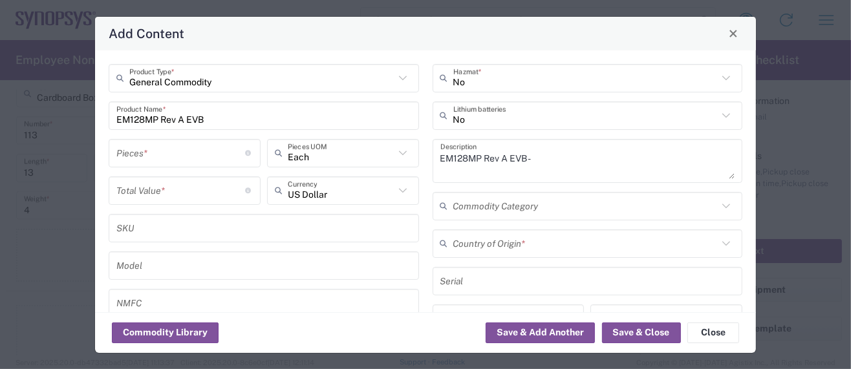
click at [589, 161] on textarea "EM128MP Rev A EVB -" at bounding box center [587, 161] width 295 height 36
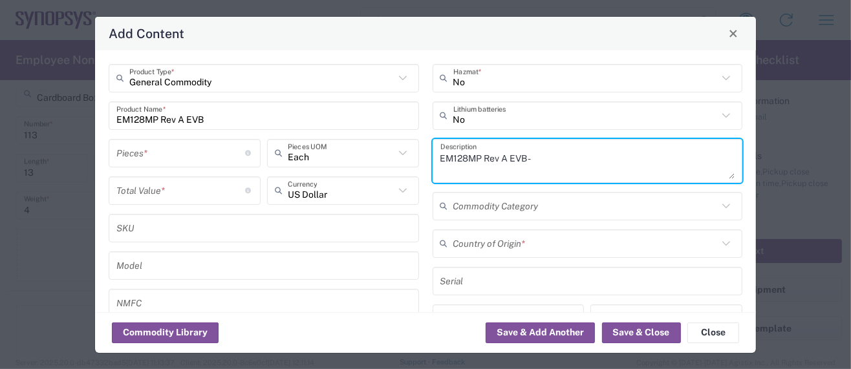
paste textarea "Provides power and input/output paths for microelectronic parts/Circuit board t…"
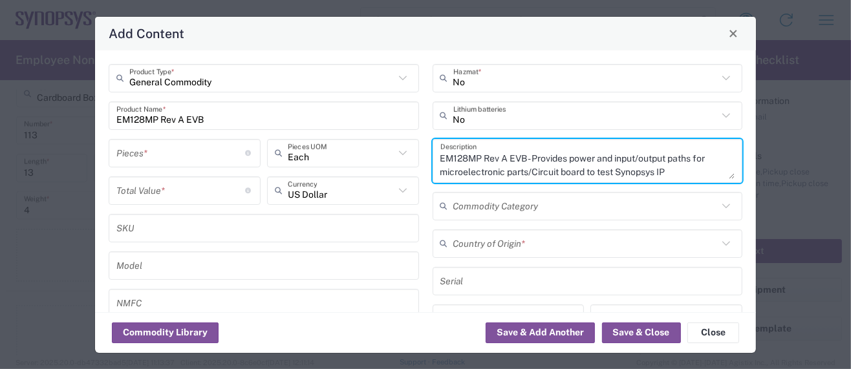
scroll to position [12, 0]
type textarea "EM128MP Rev A EVB - Provides power and input/output paths for microelectronic p…"
click at [142, 153] on input "number" at bounding box center [180, 153] width 129 height 23
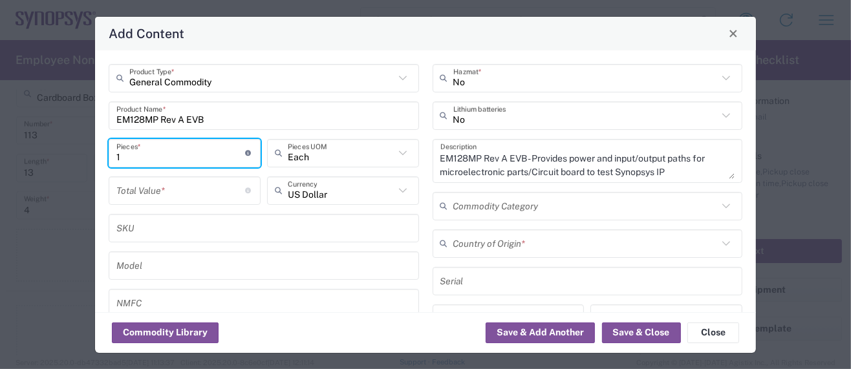
type input "1"
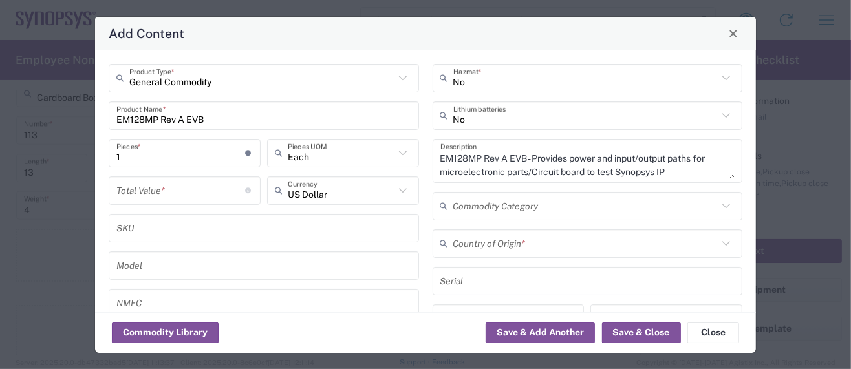
click at [127, 189] on input "number" at bounding box center [180, 190] width 129 height 23
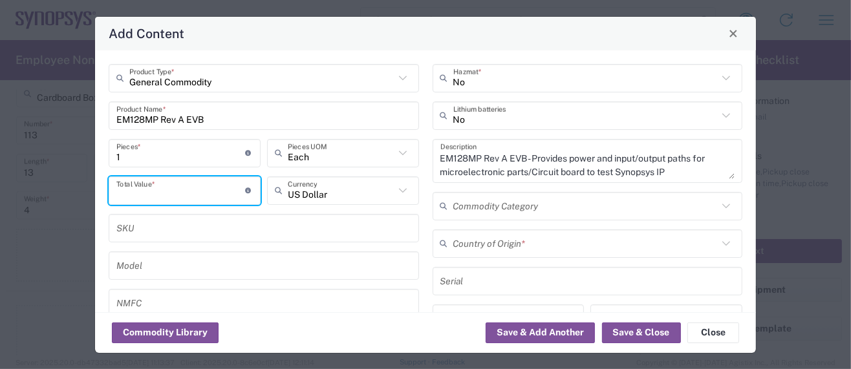
paste input "5661"
type input "5661"
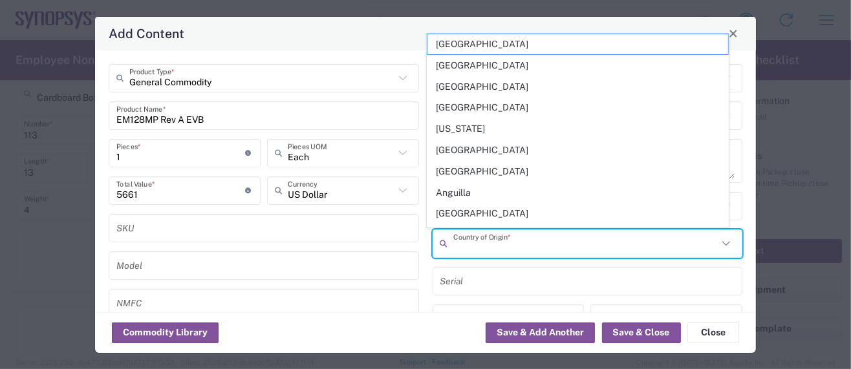
click at [456, 239] on input "text" at bounding box center [585, 243] width 265 height 23
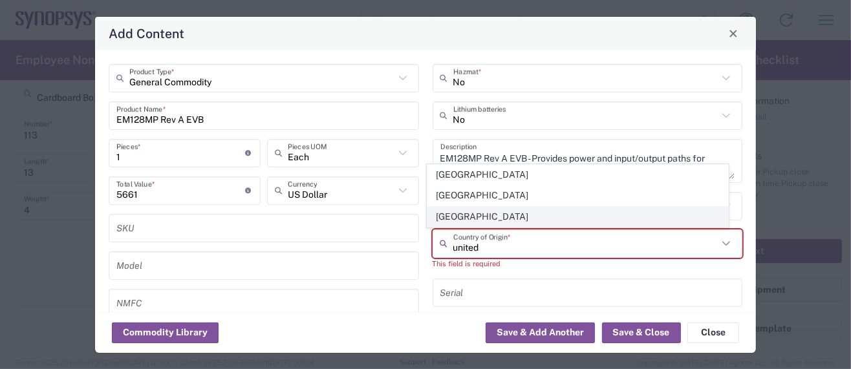
click at [460, 219] on span "[GEOGRAPHIC_DATA]" at bounding box center [577, 217] width 301 height 20
type input "[GEOGRAPHIC_DATA]"
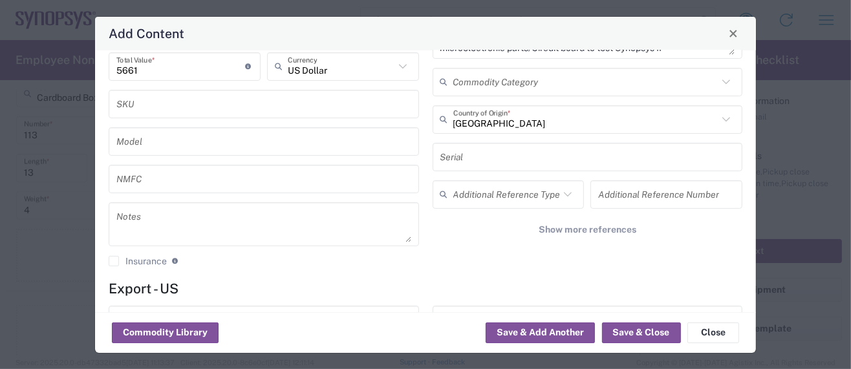
scroll to position [172, 0]
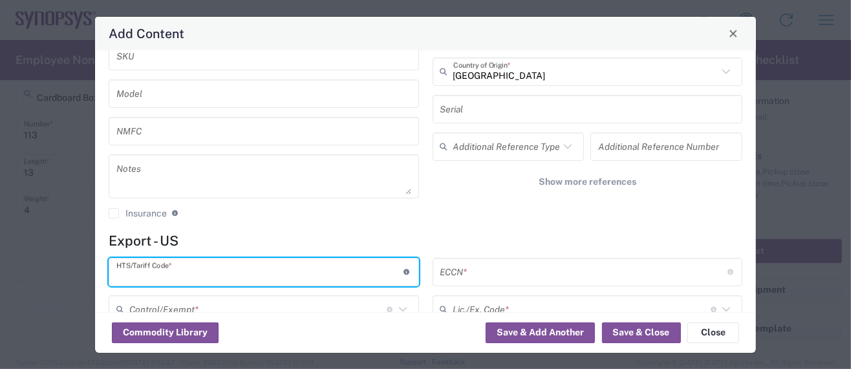
click at [208, 274] on input "text" at bounding box center [259, 272] width 287 height 23
paste input "8534.00.0020"
type input "8534.00.0020"
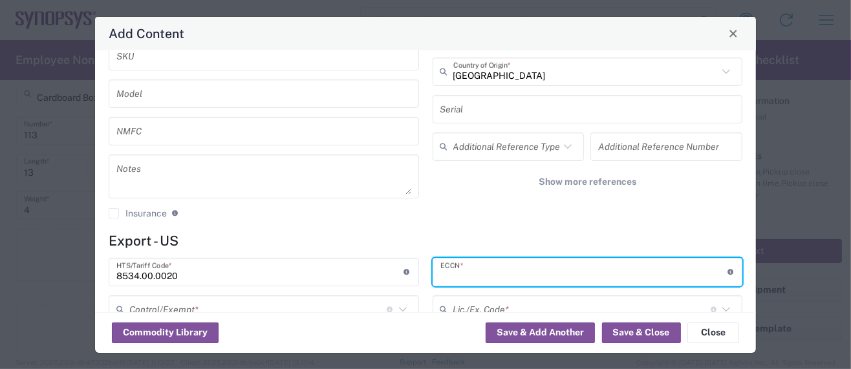
click at [493, 273] on input "text" at bounding box center [583, 272] width 287 height 23
paste input "3A991/NLR"
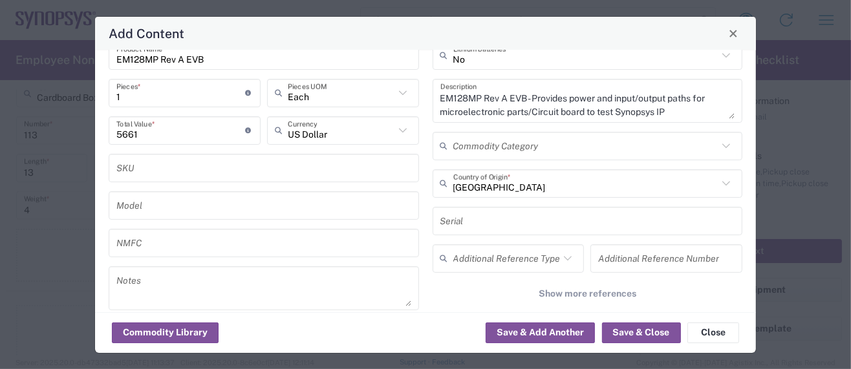
scroll to position [0, 0]
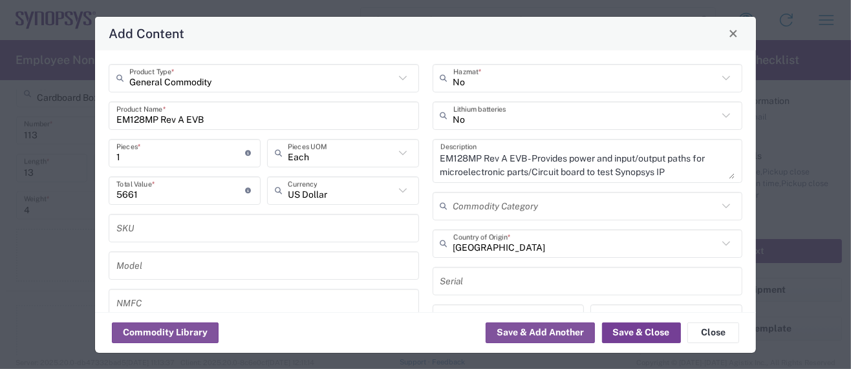
type input "3A991/NLR"
click at [643, 335] on button "Save & Close" at bounding box center [641, 333] width 79 height 21
click at [520, 328] on button "Save & Add Another" at bounding box center [540, 333] width 109 height 21
click at [526, 332] on button "Save & Add Another" at bounding box center [540, 333] width 109 height 21
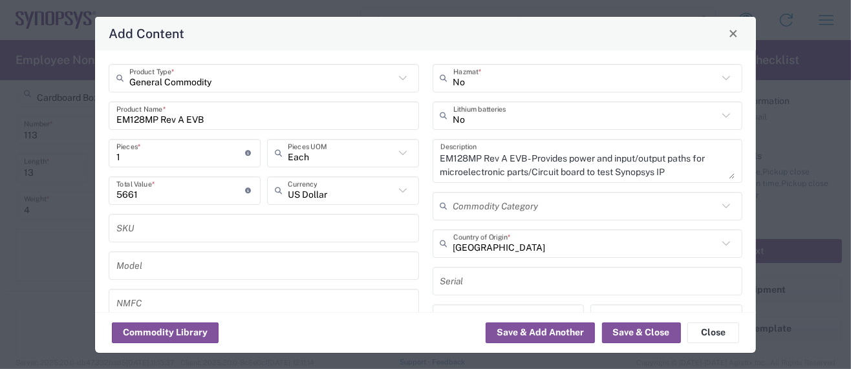
click at [363, 334] on div "Commodity Library Save & Add Another Save & Close Close" at bounding box center [425, 332] width 661 height 41
click at [559, 330] on button "Save & Add Another" at bounding box center [540, 333] width 109 height 21
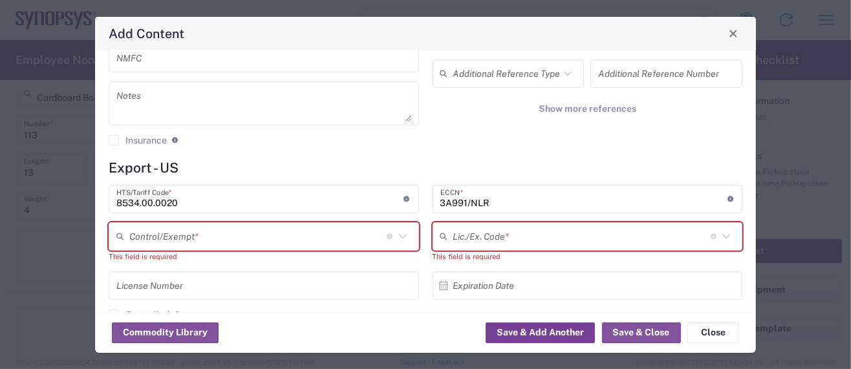
scroll to position [258, 0]
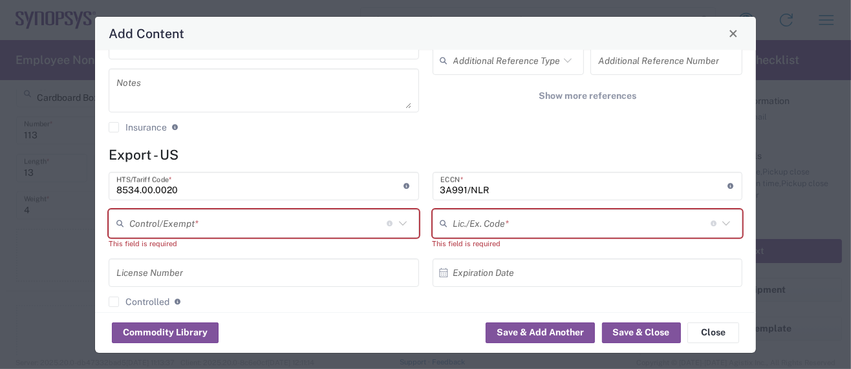
click at [171, 217] on input "text" at bounding box center [257, 223] width 257 height 23
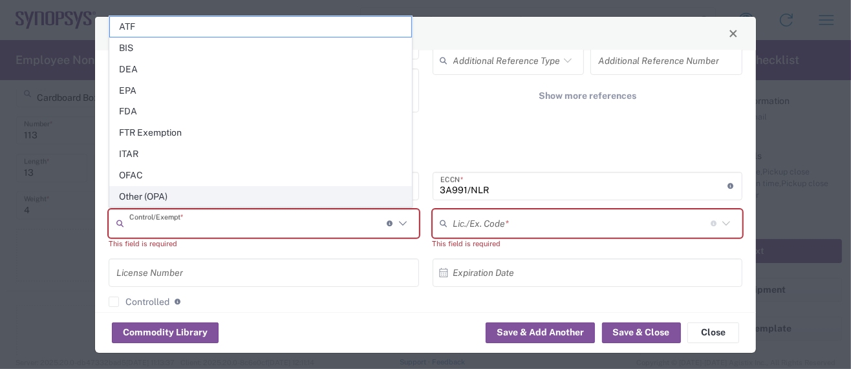
click at [158, 196] on span "Other (OPA)" at bounding box center [260, 197] width 301 height 20
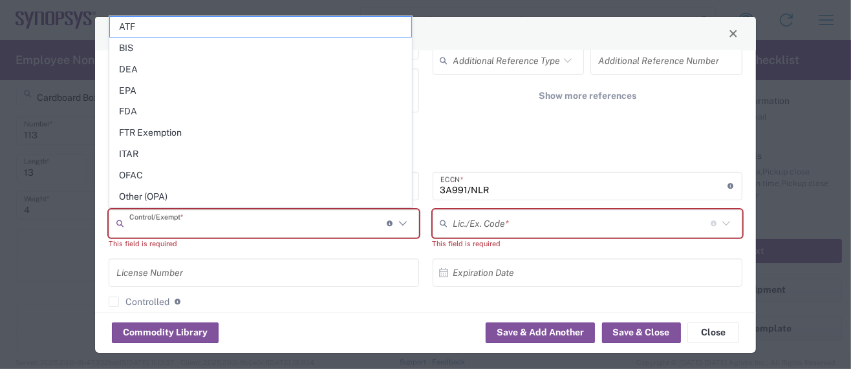
type input "Other (OPA)"
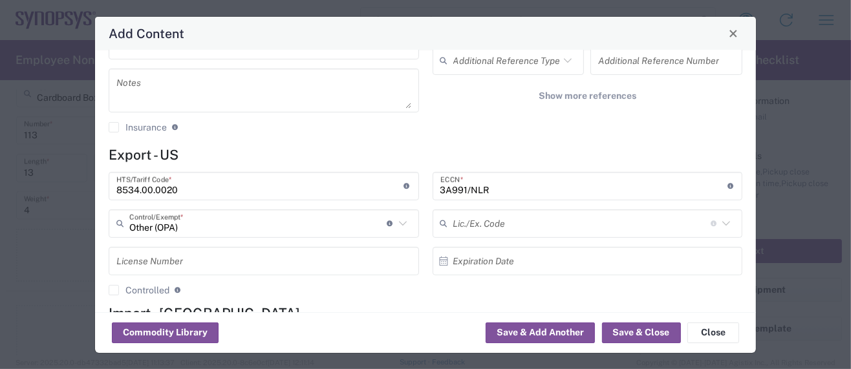
click at [407, 330] on div "Commodity Library Save & Add Another Save & Close Close" at bounding box center [425, 332] width 661 height 41
click at [558, 331] on button "Save & Add Another" at bounding box center [540, 333] width 109 height 21
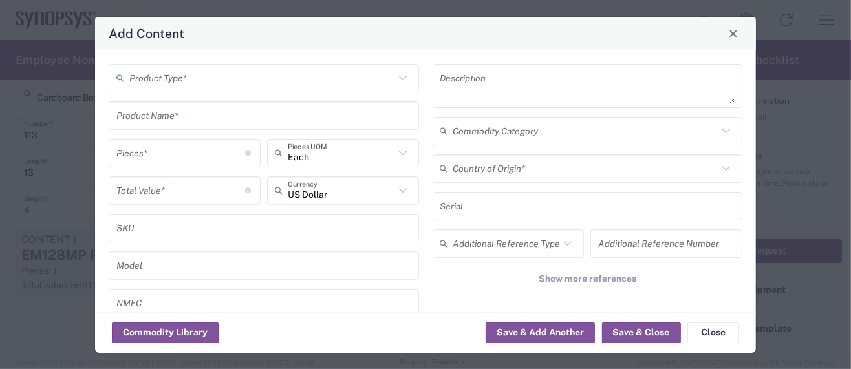
click at [231, 87] on input "text" at bounding box center [261, 78] width 265 height 23
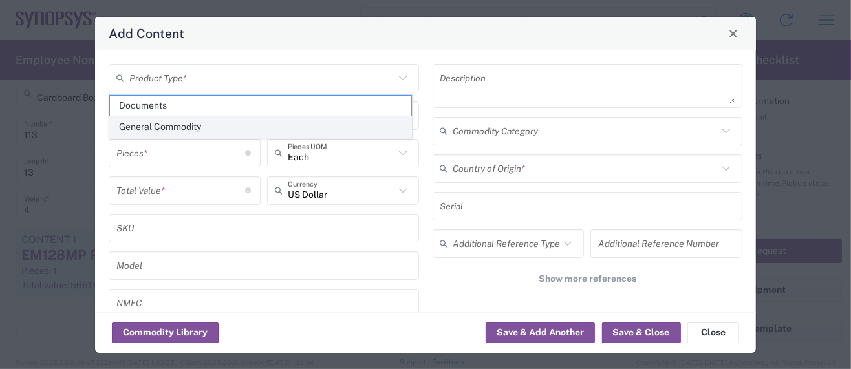
click at [169, 125] on span "General Commodity" at bounding box center [260, 127] width 301 height 20
type input "General Commodity"
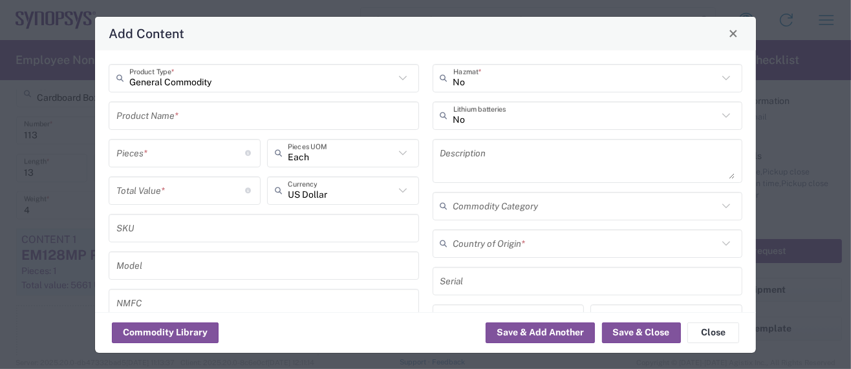
click at [165, 116] on input "text" at bounding box center [263, 115] width 295 height 23
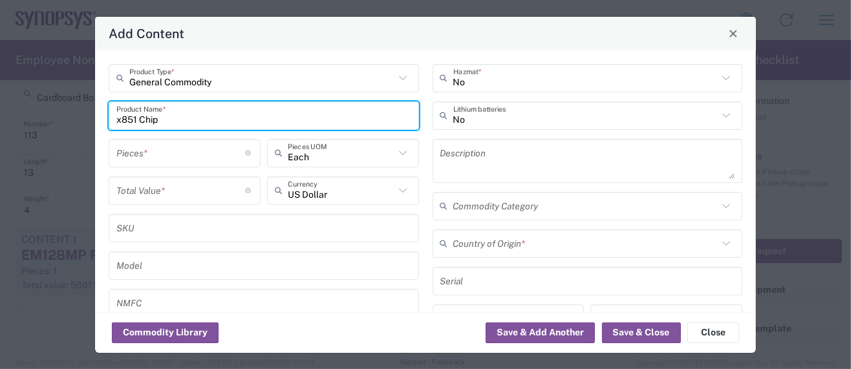
drag, startPoint x: 164, startPoint y: 123, endPoint x: 80, endPoint y: 117, distance: 84.2
click at [80, 117] on div "Add Content General Commodity Product Type * x851 Chip Product Name * Pieces * …" at bounding box center [425, 184] width 851 height 369
type input "x851 Chip"
click at [445, 155] on textarea at bounding box center [587, 161] width 295 height 36
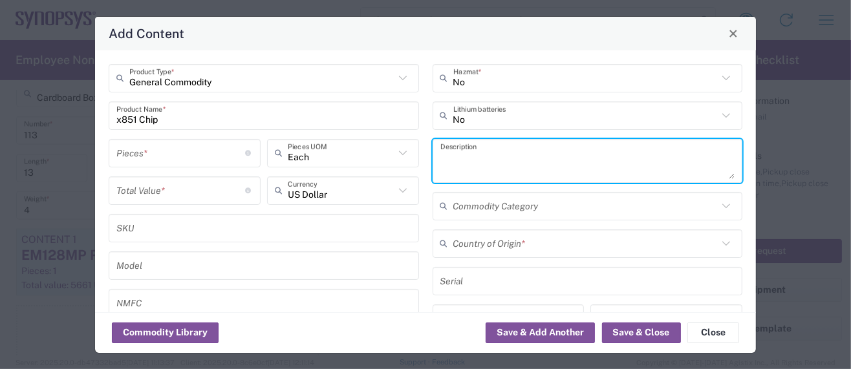
paste textarea "x851 Chip"
type textarea "x851 Chip -"
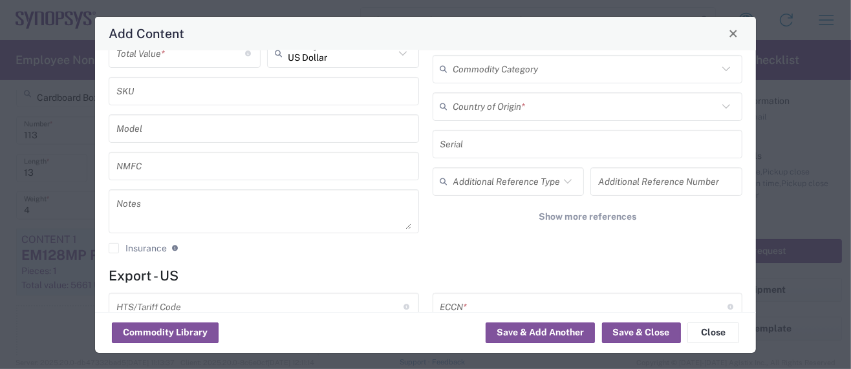
scroll to position [172, 0]
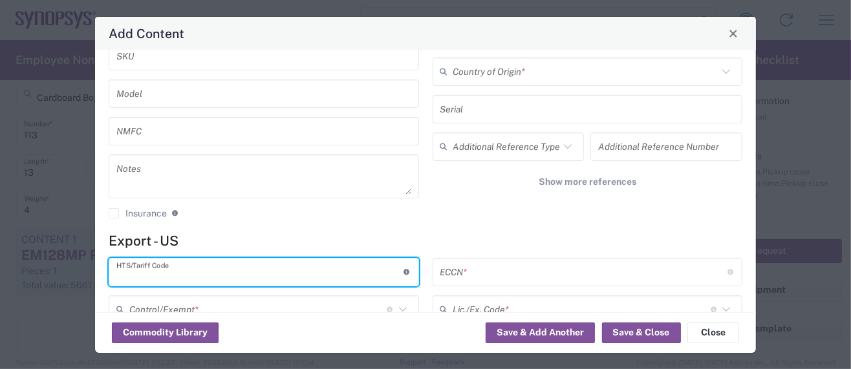
click at [173, 267] on input "text" at bounding box center [259, 272] width 287 height 23
paste input "8542.31.0030"
type input "8542.31.0030"
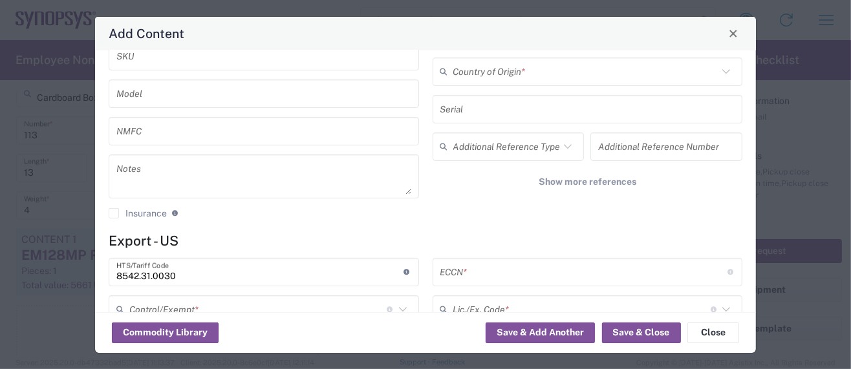
click at [442, 268] on input "text" at bounding box center [583, 272] width 287 height 23
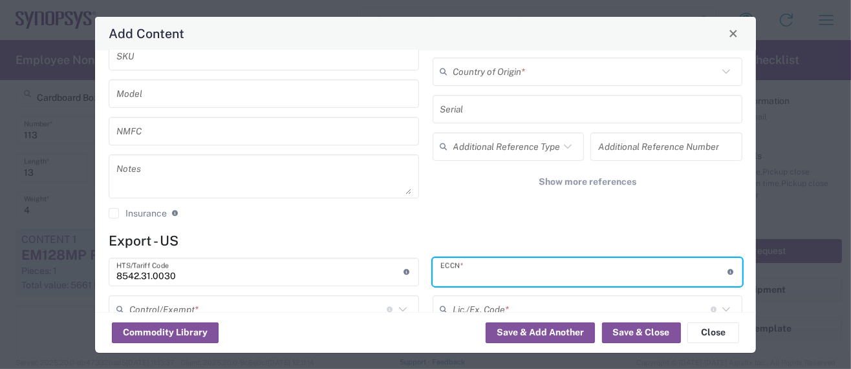
paste input "3A991/NLR"
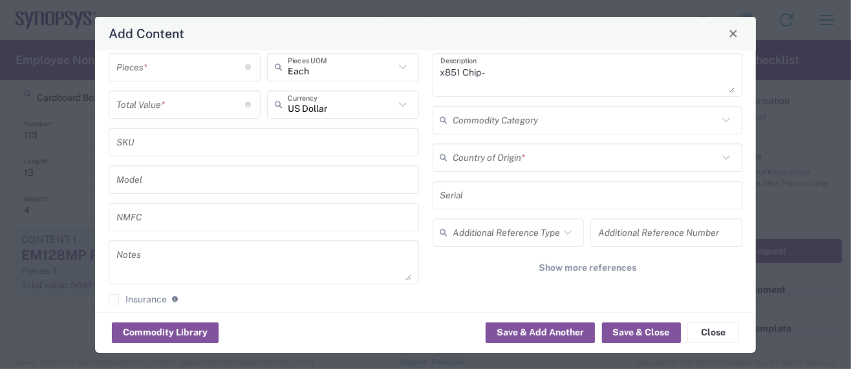
scroll to position [0, 0]
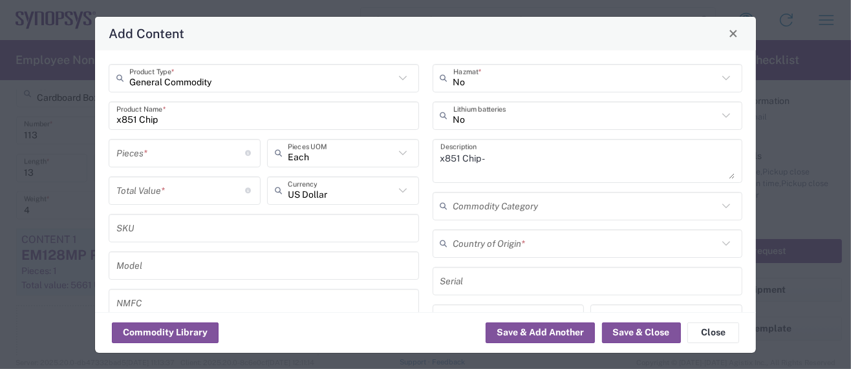
type input "3A991/NLR"
click at [453, 236] on input "text" at bounding box center [585, 243] width 265 height 23
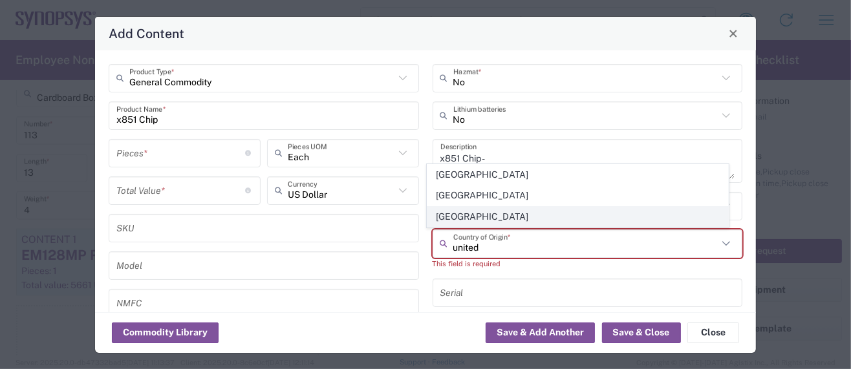
click at [467, 219] on span "[GEOGRAPHIC_DATA]" at bounding box center [577, 217] width 301 height 20
type input "[GEOGRAPHIC_DATA]"
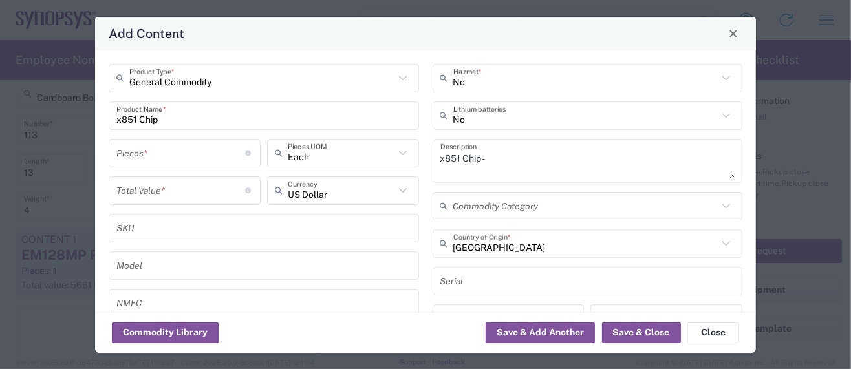
click at [149, 153] on input "number" at bounding box center [180, 153] width 129 height 23
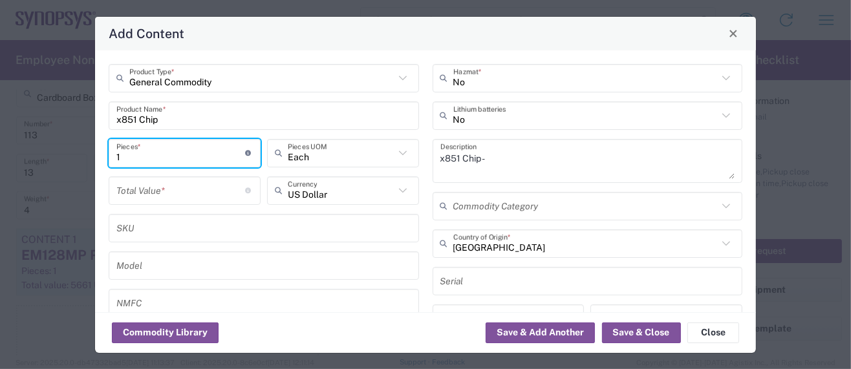
type input "1"
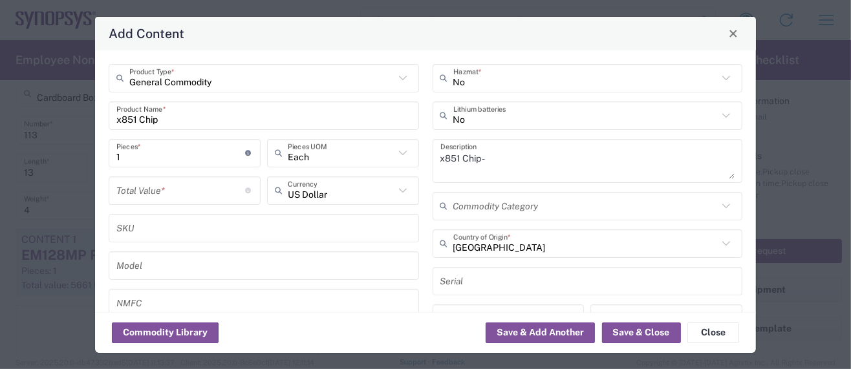
click at [139, 187] on input "number" at bounding box center [180, 190] width 129 height 23
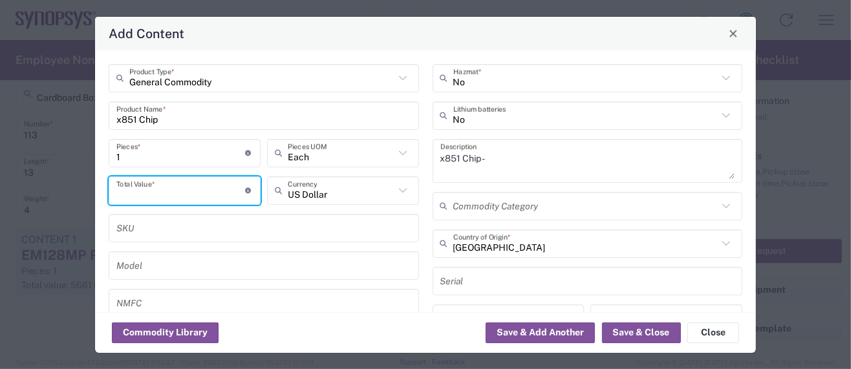
paste input "758.43"
type input "758.43"
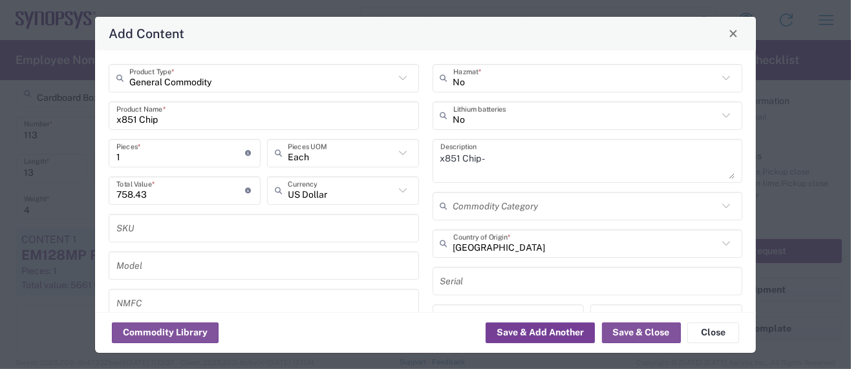
click at [526, 333] on button "Save & Add Another" at bounding box center [540, 333] width 109 height 21
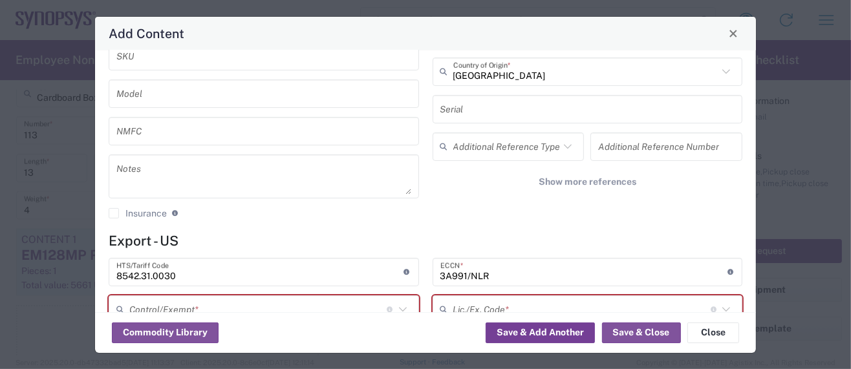
scroll to position [258, 0]
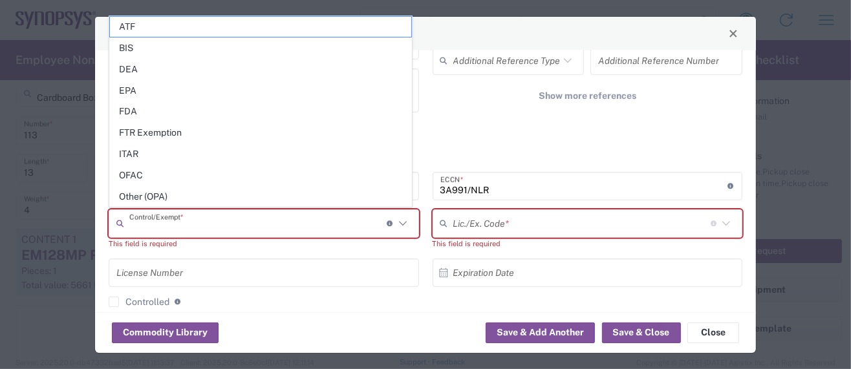
click at [195, 228] on input "text" at bounding box center [257, 223] width 257 height 23
drag, startPoint x: 129, startPoint y: 198, endPoint x: 141, endPoint y: 197, distance: 11.7
click at [130, 198] on span "Other (OPA)" at bounding box center [260, 197] width 301 height 20
type input "Other (OPA)"
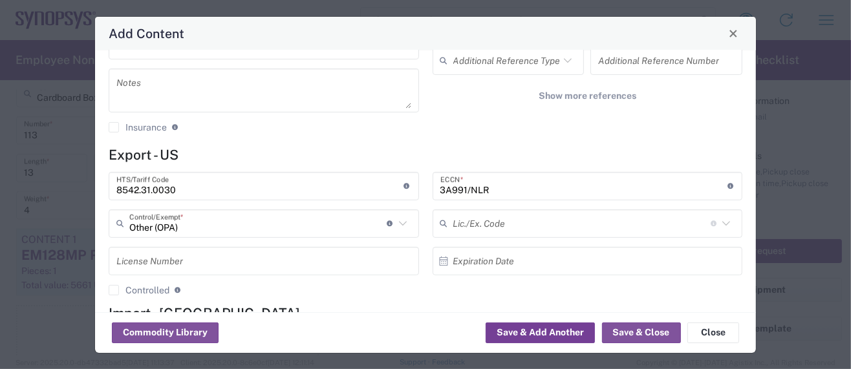
click at [515, 332] on button "Save & Add Another" at bounding box center [540, 333] width 109 height 21
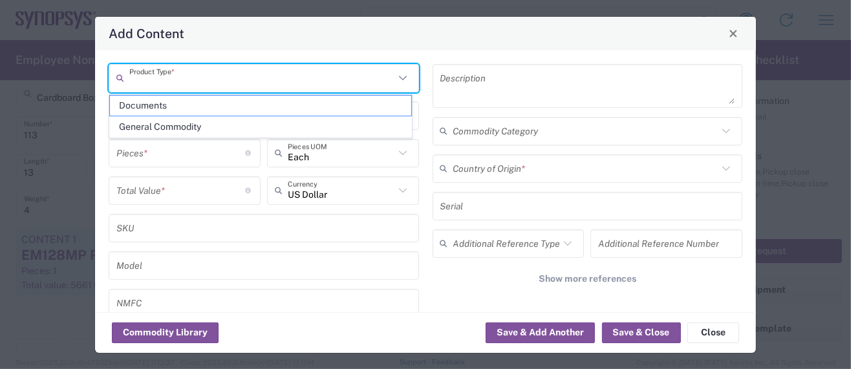
click at [176, 78] on input "text" at bounding box center [261, 78] width 265 height 23
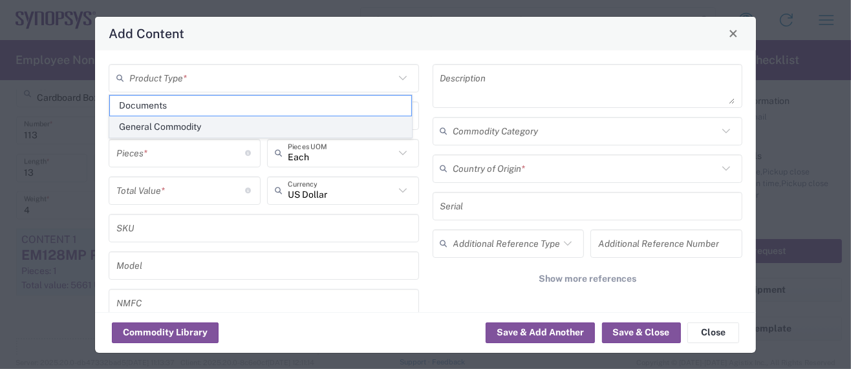
click at [206, 127] on span "General Commodity" at bounding box center [260, 127] width 301 height 20
type input "General Commodity"
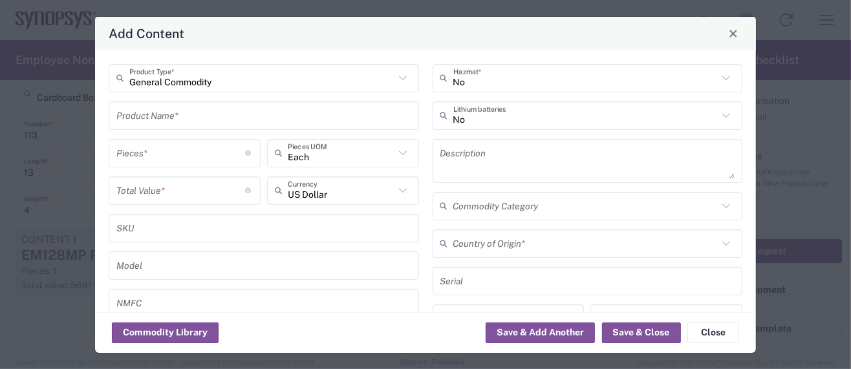
click at [187, 116] on input "text" at bounding box center [263, 115] width 295 height 23
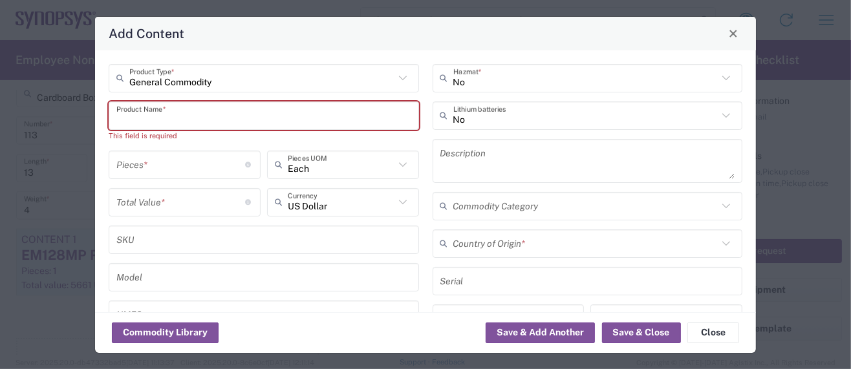
click at [156, 121] on input "text" at bounding box center [263, 115] width 295 height 23
paste input "Bullseye Loopback Cable, 200mm"
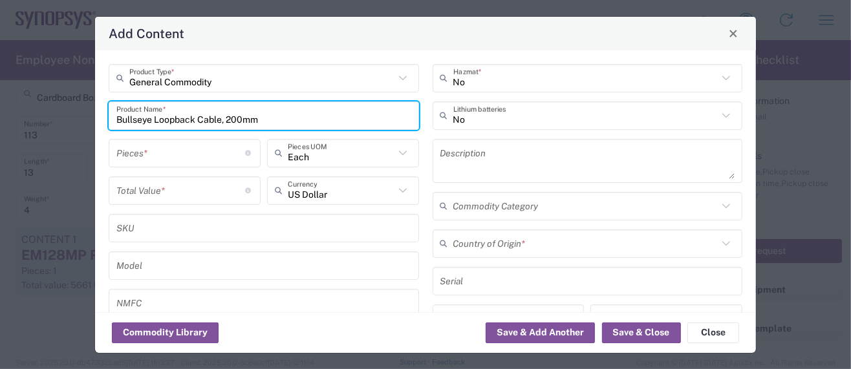
type input "Bullseye Loopback Cable, 200mm"
click at [432, 149] on div "Description" at bounding box center [587, 161] width 310 height 44
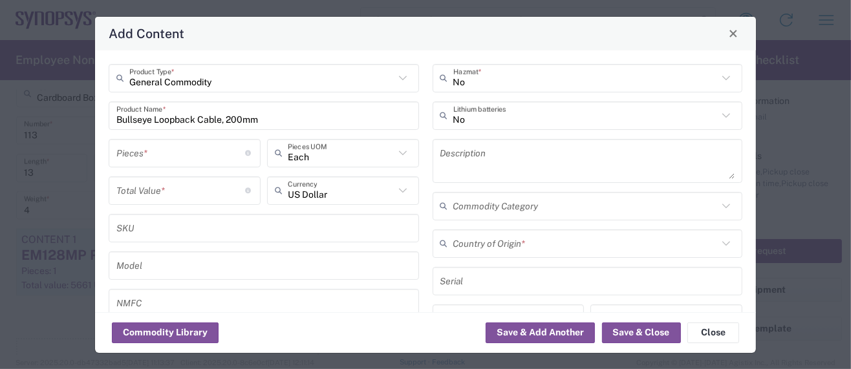
click at [432, 151] on div "Description" at bounding box center [587, 161] width 310 height 44
click at [440, 149] on textarea at bounding box center [587, 161] width 295 height 36
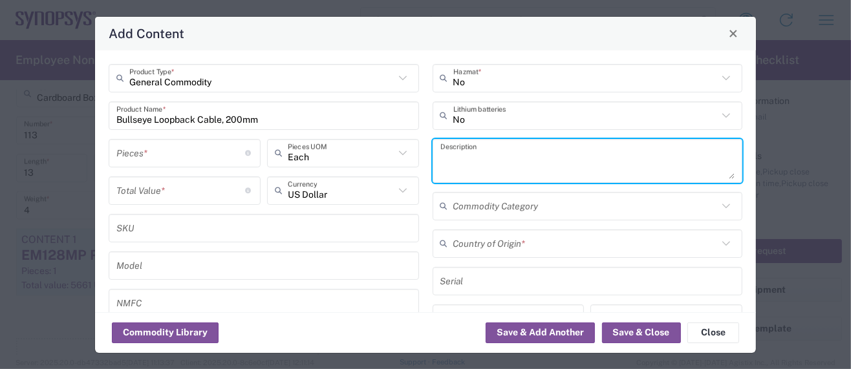
paste textarea "Bullseye Loopback Cable, 200mm"
click at [607, 160] on textarea "Bullseye Loopback Cable, 200mm -" at bounding box center [587, 161] width 295 height 36
paste textarea "Connecting cables for circuit boards"
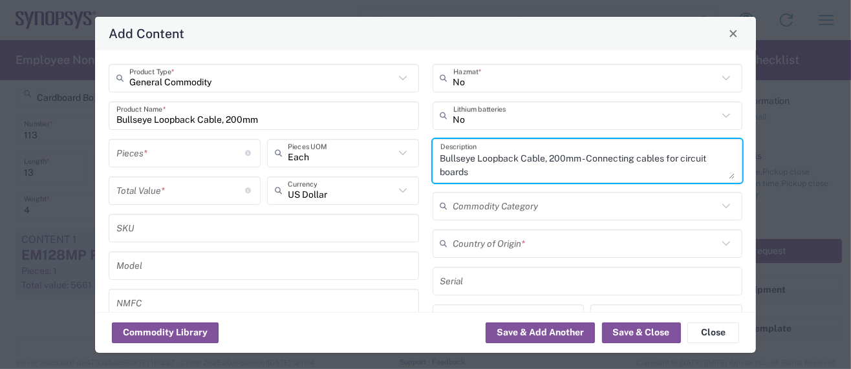
scroll to position [0, 0]
type textarea "Bullseye Loopback Cable, 200mm - Connecting cables for circuit boards"
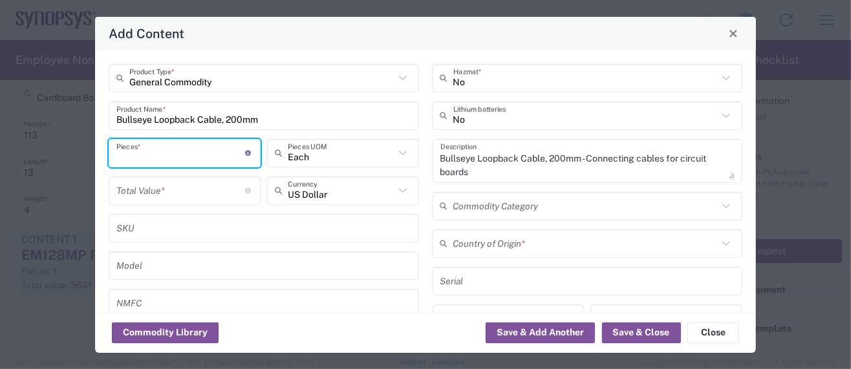
click at [148, 153] on input "number" at bounding box center [180, 153] width 129 height 23
type input "1"
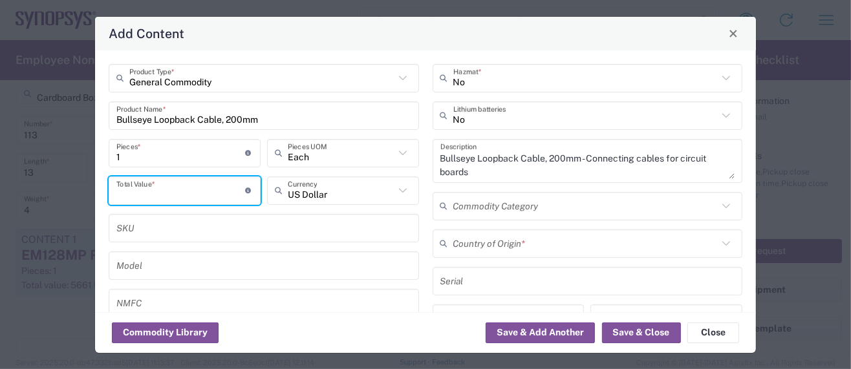
click at [138, 191] on input "number" at bounding box center [180, 190] width 129 height 23
type input "112.50"
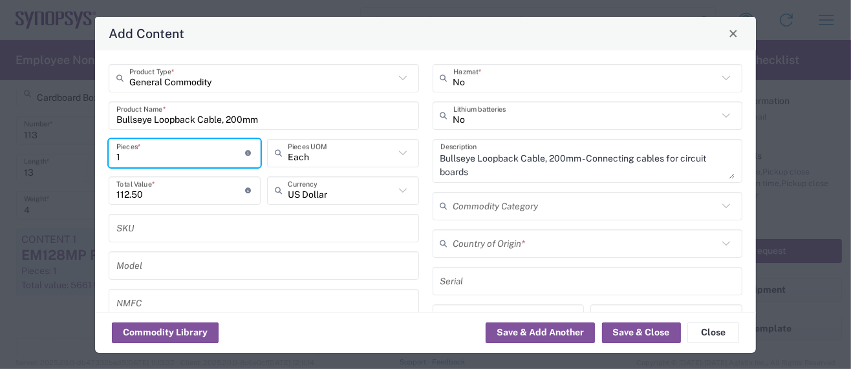
drag, startPoint x: 118, startPoint y: 155, endPoint x: 107, endPoint y: 156, distance: 10.4
click at [107, 156] on div "1 Pieces * Number of pieces inside all the packages" at bounding box center [184, 157] width 158 height 37
type input "81"
type input "9112.5"
type input "8"
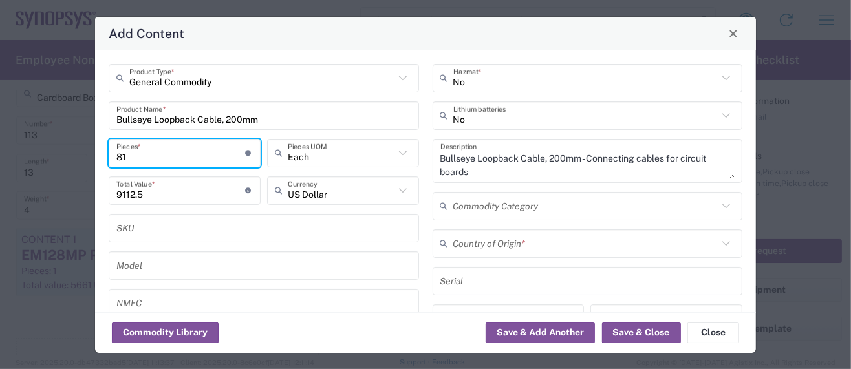
type input "900"
type input "8"
click at [467, 247] on input "text" at bounding box center [585, 243] width 265 height 23
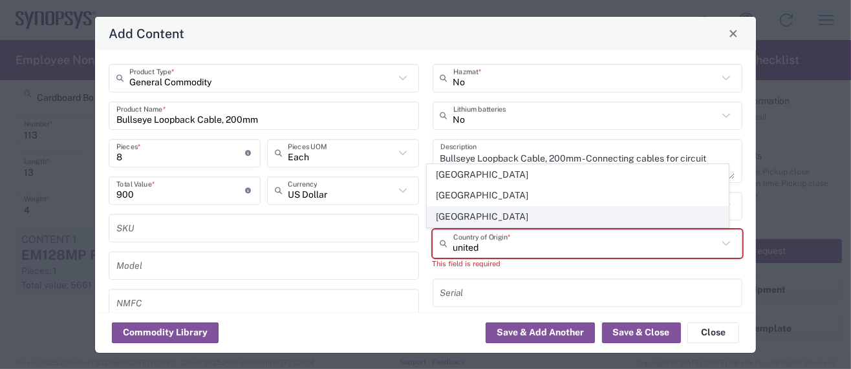
click at [489, 222] on span "[GEOGRAPHIC_DATA]" at bounding box center [577, 217] width 301 height 20
type input "[GEOGRAPHIC_DATA]"
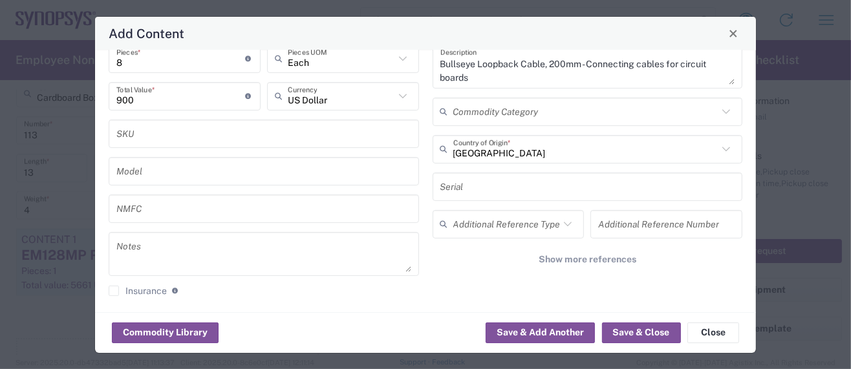
scroll to position [172, 0]
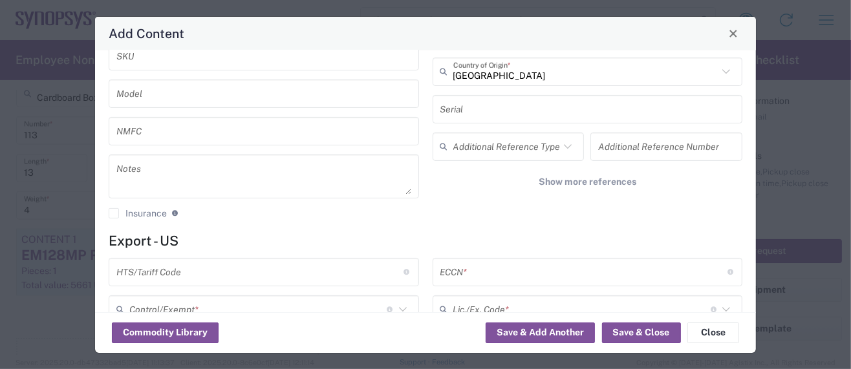
click at [179, 266] on input "text" at bounding box center [259, 272] width 287 height 23
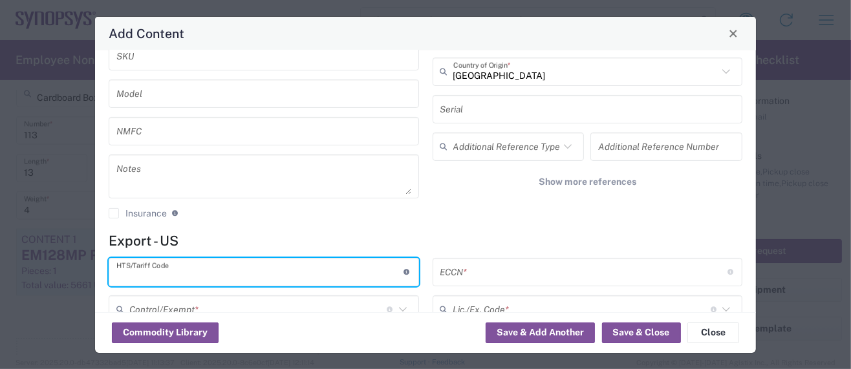
paste input "8544.20.0000"
type input "8544.20.0000"
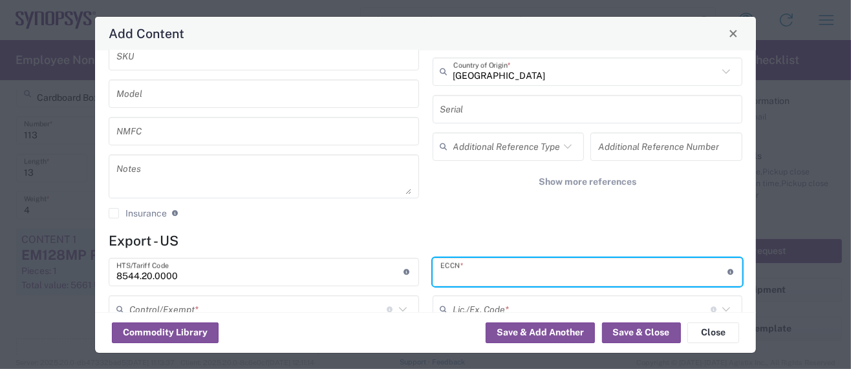
click at [463, 270] on input "text" at bounding box center [583, 272] width 287 height 23
paste input "EAR99/NLR"
type input "EAR99/NLR"
click at [169, 306] on input "text" at bounding box center [257, 309] width 257 height 23
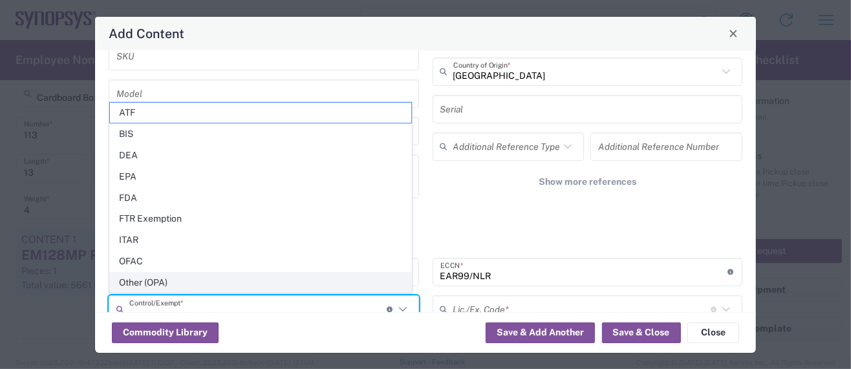
click at [160, 285] on span "Other (OPA)" at bounding box center [260, 283] width 301 height 20
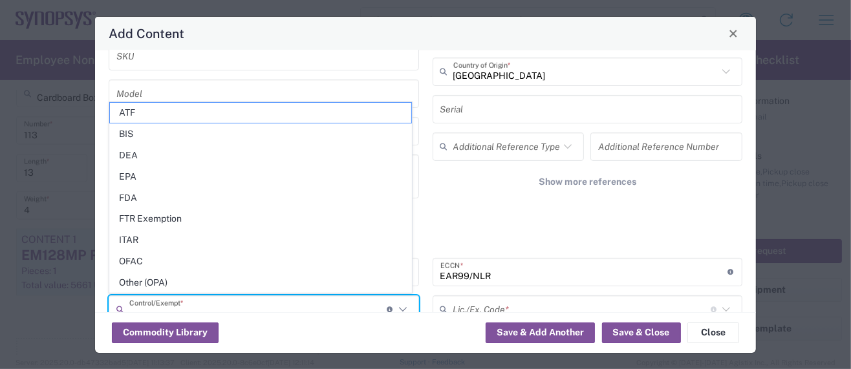
type input "Other (OPA)"
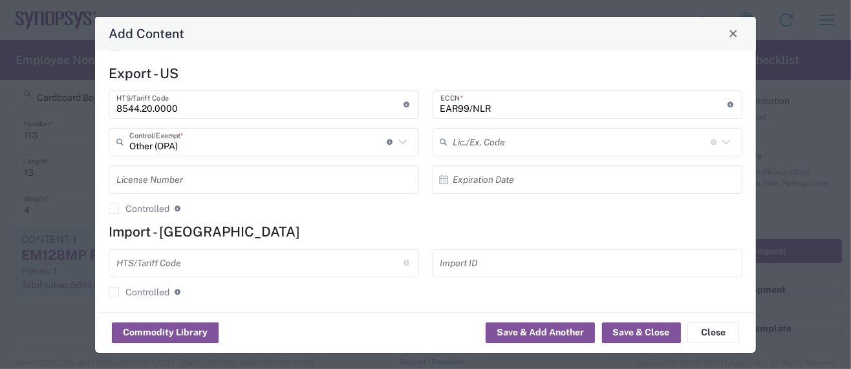
scroll to position [345, 0]
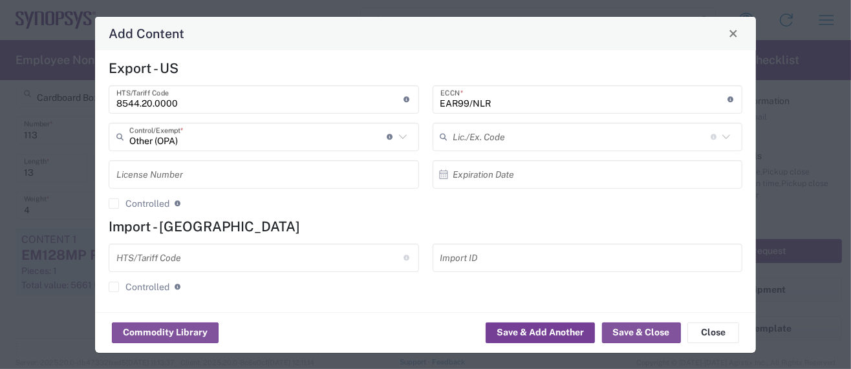
click at [553, 330] on button "Save & Add Another" at bounding box center [540, 333] width 109 height 21
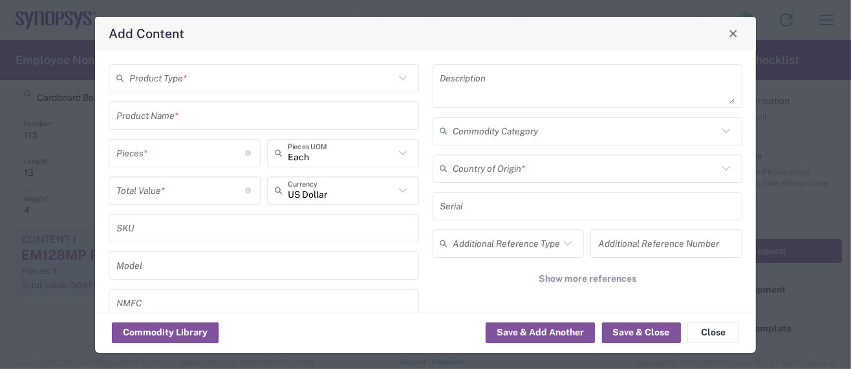
click at [169, 114] on input "text" at bounding box center [263, 115] width 295 height 23
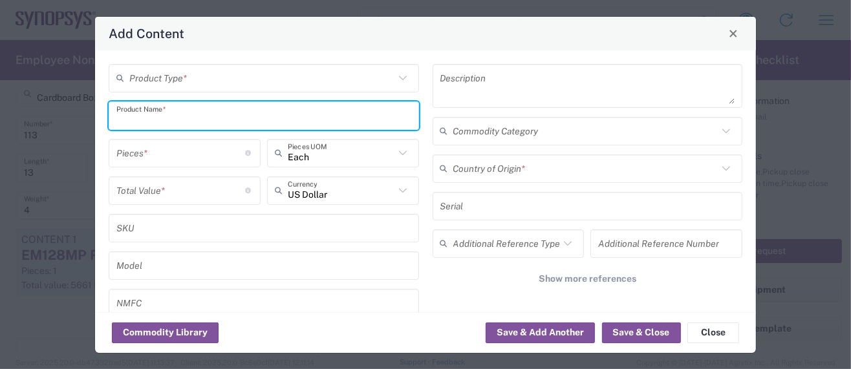
paste input "MWX MWX261-00500VMSVMS"
drag, startPoint x: 142, startPoint y: 118, endPoint x: 87, endPoint y: 114, distance: 55.1
click at [87, 114] on div "Add Content Product Type * MWX MWX261-00500VMSVMS Product Name * Pieces * Numbe…" at bounding box center [425, 184] width 851 height 369
type input "MWX261-00500VMSVMS"
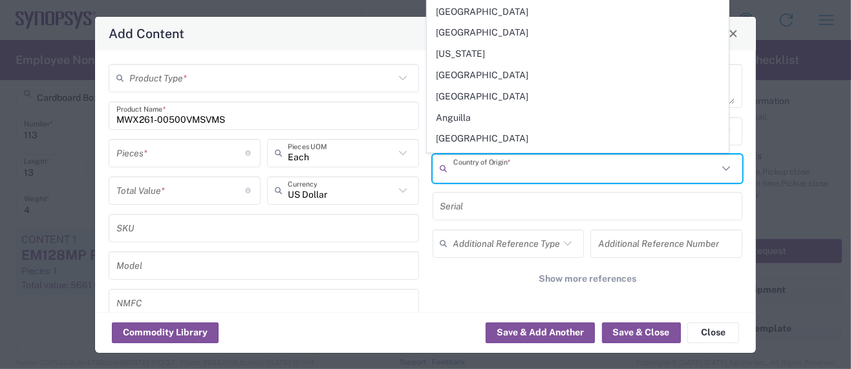
click at [508, 165] on input "text" at bounding box center [585, 168] width 265 height 23
paste input "MWX MWX261-00500VMSVMS"
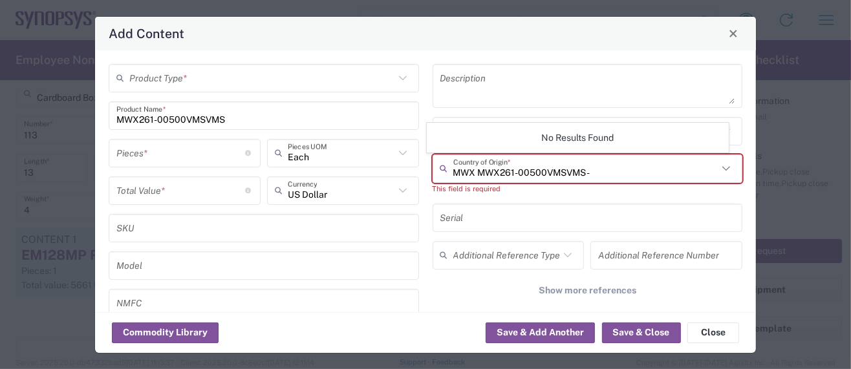
click at [629, 172] on input "MWX MWX261-00500VMSVMS -" at bounding box center [585, 168] width 265 height 23
paste input "Connecting cables for circuit boards"
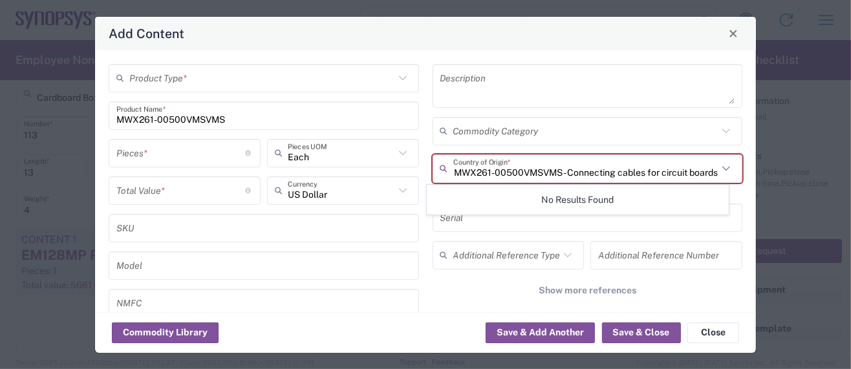
type input "MWX MWX261-00500VMSVMS - Connecting cables for circuit boards"
click at [134, 155] on input "number" at bounding box center [180, 153] width 129 height 23
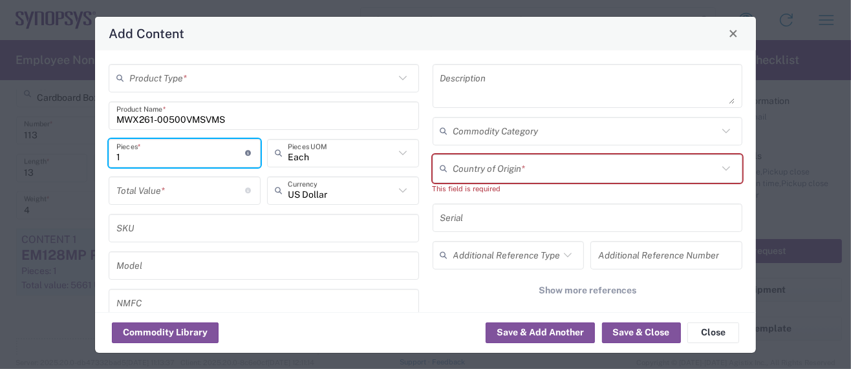
type input "1"
click at [134, 189] on input "number" at bounding box center [180, 190] width 129 height 23
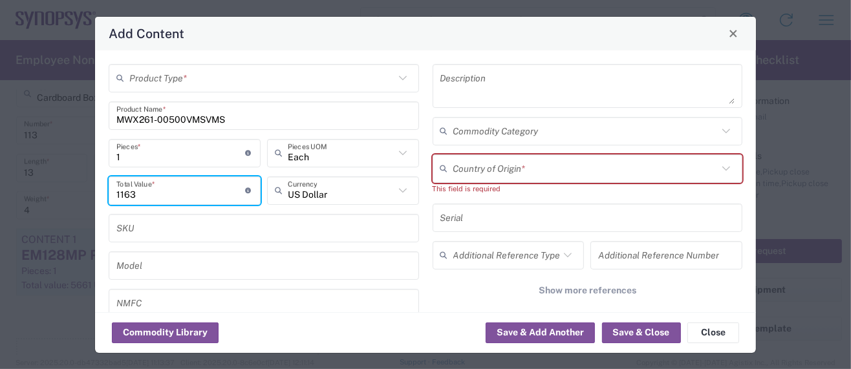
type input "1163"
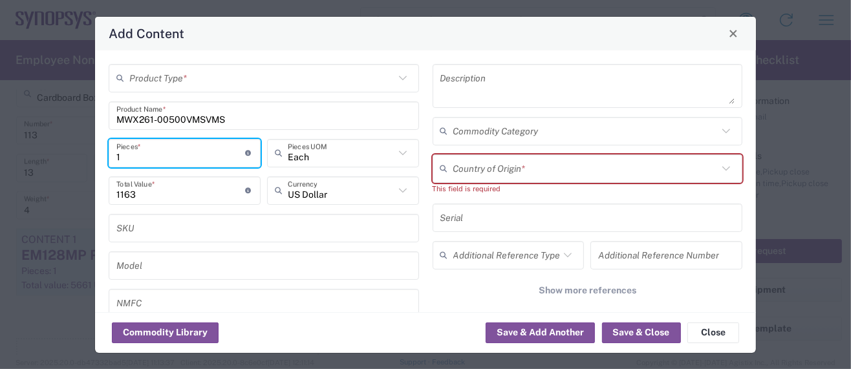
drag, startPoint x: 124, startPoint y: 155, endPoint x: 99, endPoint y: 155, distance: 25.2
click at [99, 155] on div "Product Type * MWX261-00500VMSVMS Product Name * 1 Pieces * Number of pieces in…" at bounding box center [425, 181] width 661 height 262
type input "2"
type input "2326"
type input "2"
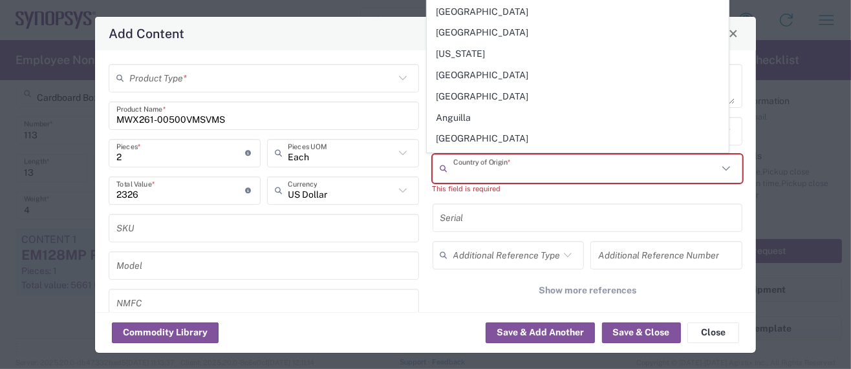
click at [489, 169] on input "text" at bounding box center [585, 168] width 265 height 23
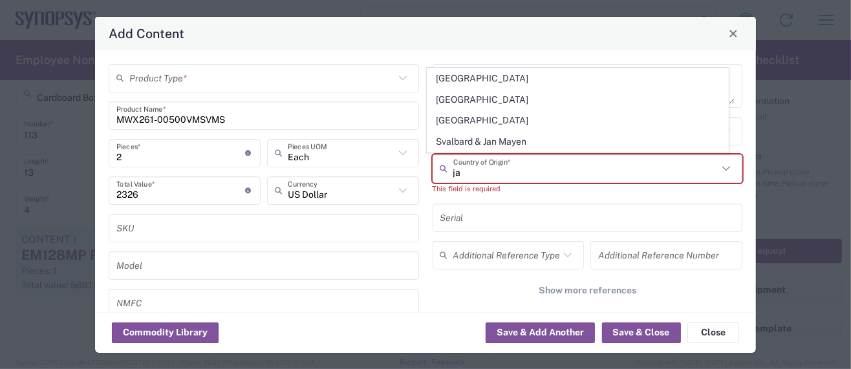
type input "j"
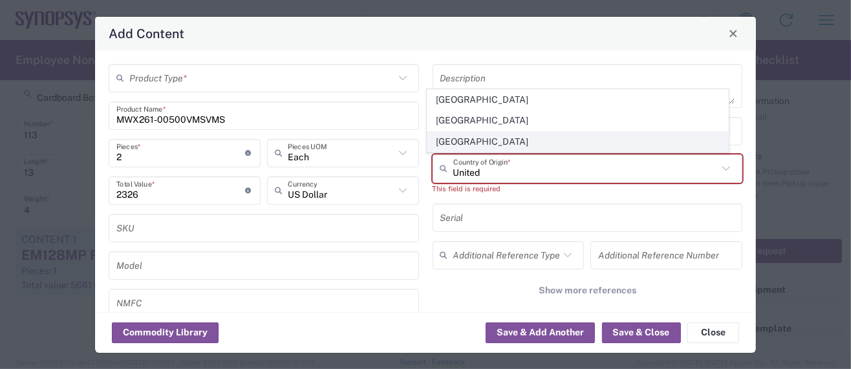
click at [483, 140] on span "[GEOGRAPHIC_DATA]" at bounding box center [577, 142] width 301 height 20
type input "[GEOGRAPHIC_DATA]"
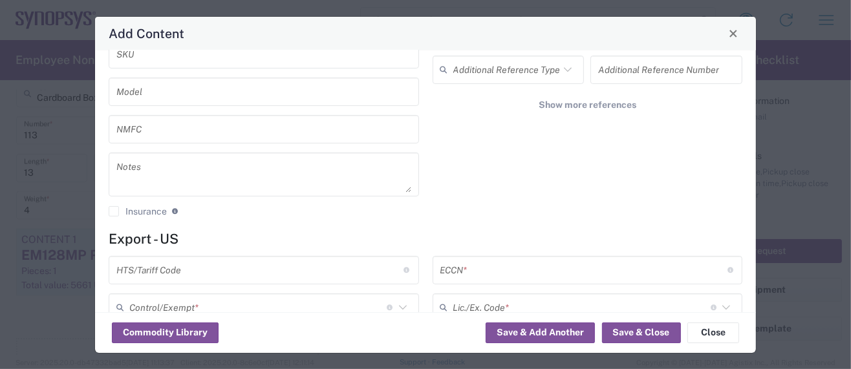
scroll to position [258, 0]
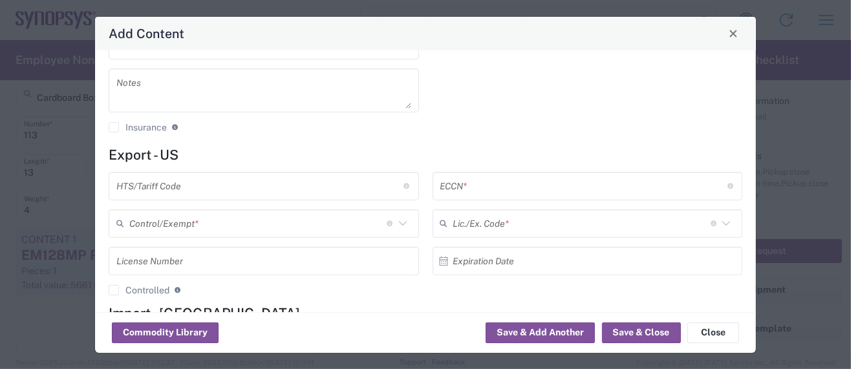
click at [159, 183] on input "text" at bounding box center [259, 186] width 287 height 23
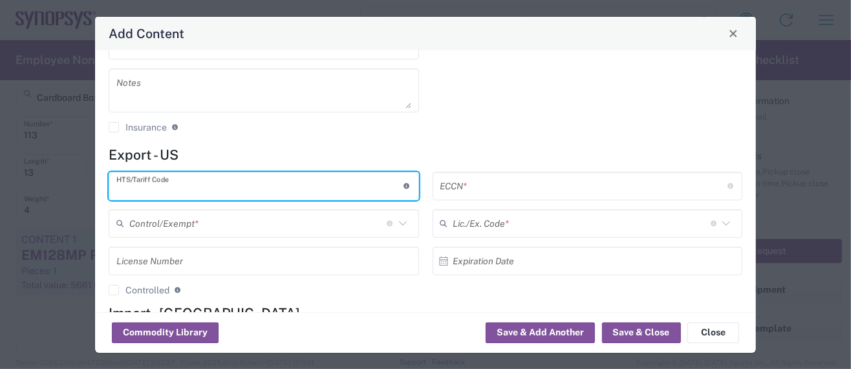
paste input "8544.20.0000"
type input "8544.20.0000"
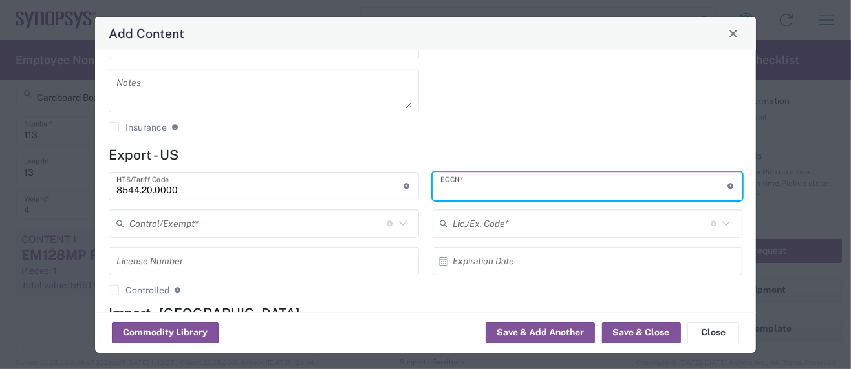
click at [476, 189] on input "text" at bounding box center [583, 186] width 287 height 23
paste input "EAR99/NLR"
type input "EAR99/NLR"
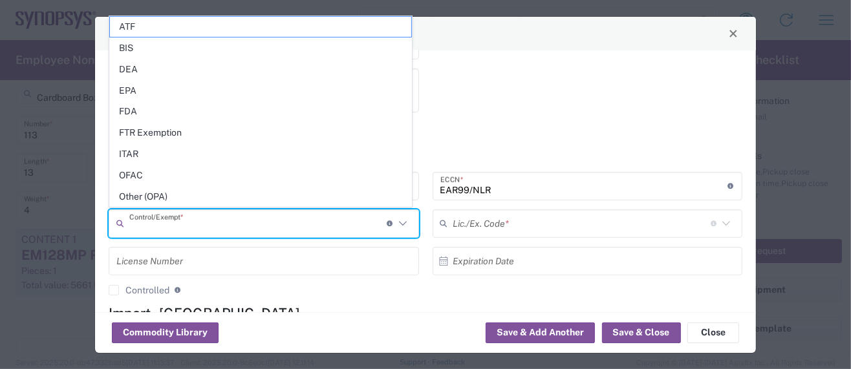
click at [251, 230] on input "text" at bounding box center [257, 223] width 257 height 23
drag, startPoint x: 147, startPoint y: 196, endPoint x: 160, endPoint y: 197, distance: 12.4
click at [148, 196] on span "Other (OPA)" at bounding box center [260, 197] width 301 height 20
type input "Other (OPA)"
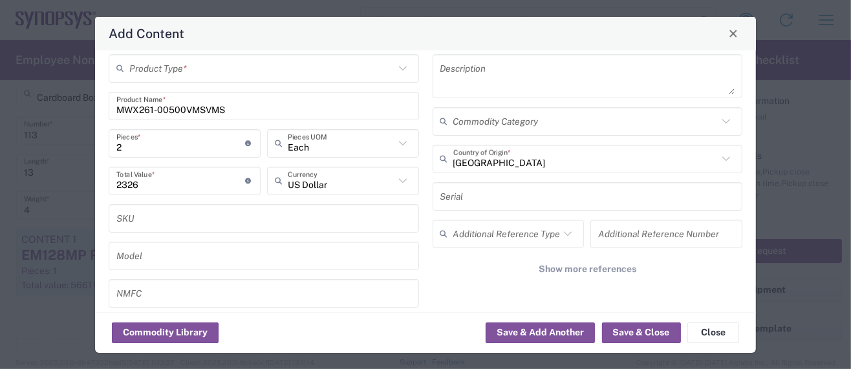
scroll to position [0, 0]
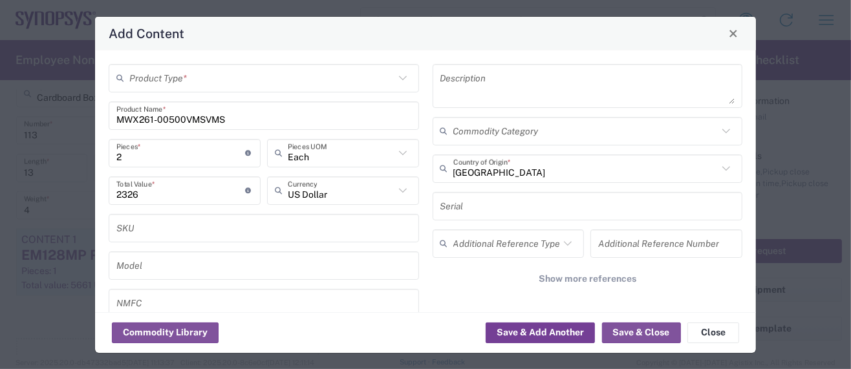
click at [564, 331] on button "Save & Add Another" at bounding box center [540, 333] width 109 height 21
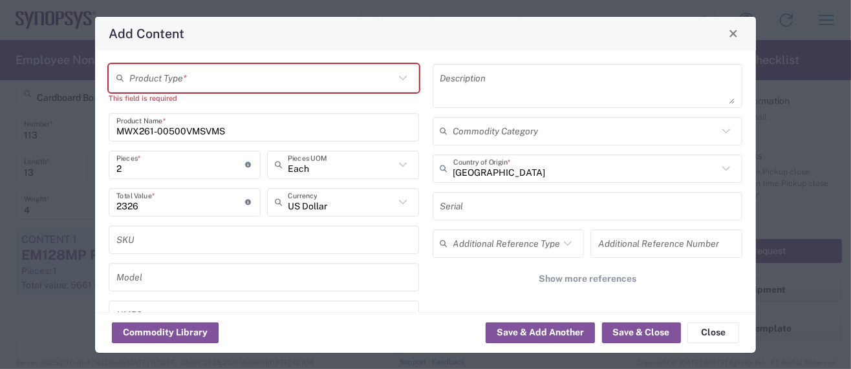
click at [184, 78] on input "text" at bounding box center [261, 78] width 265 height 23
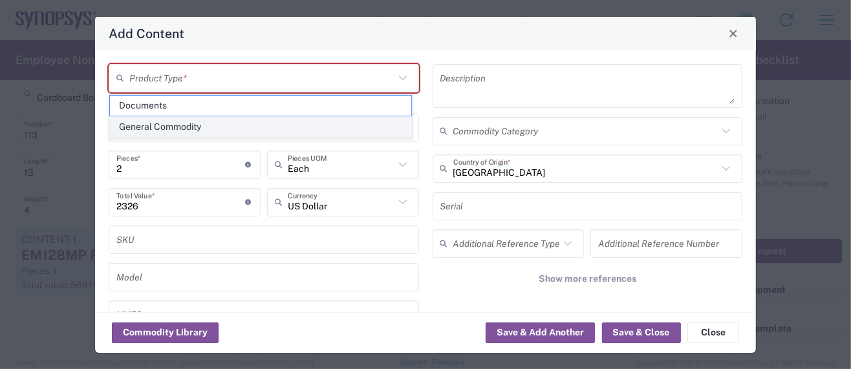
click at [176, 125] on span "General Commodity" at bounding box center [260, 127] width 301 height 20
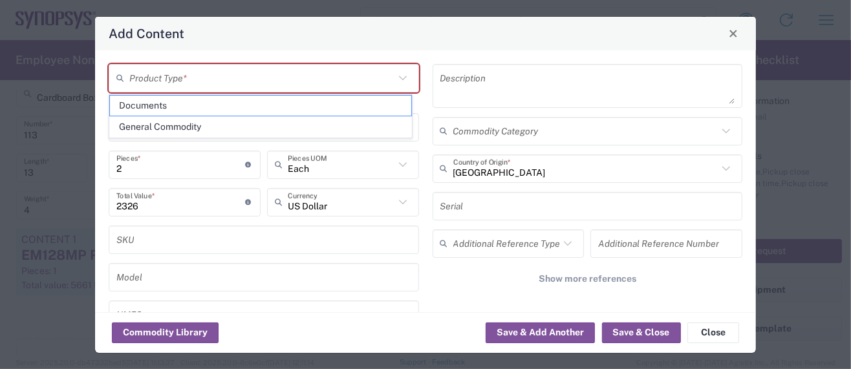
type input "General Commodity"
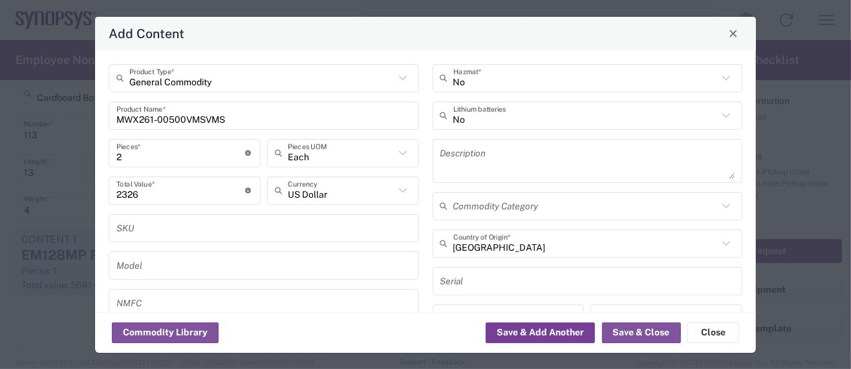
click at [538, 331] on button "Save & Add Another" at bounding box center [540, 333] width 109 height 21
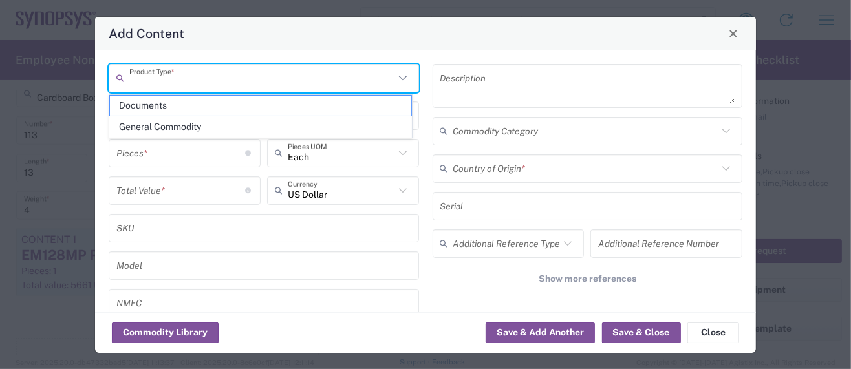
click at [208, 83] on input "text" at bounding box center [261, 78] width 265 height 23
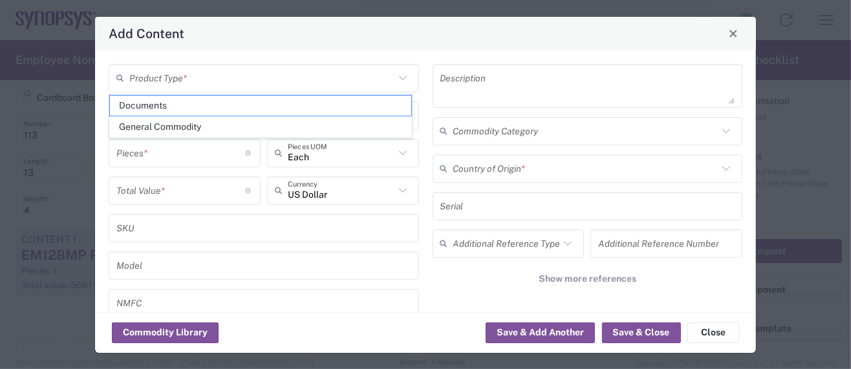
click at [205, 123] on span "General Commodity" at bounding box center [260, 127] width 301 height 20
type input "General Commodity"
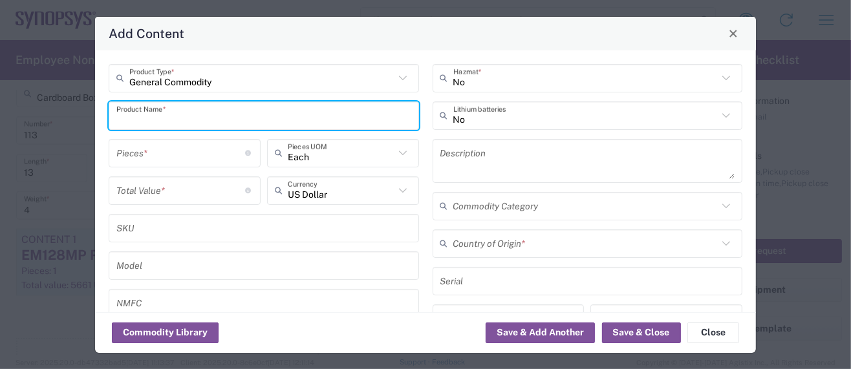
click at [198, 114] on input "text" at bounding box center [263, 115] width 295 height 23
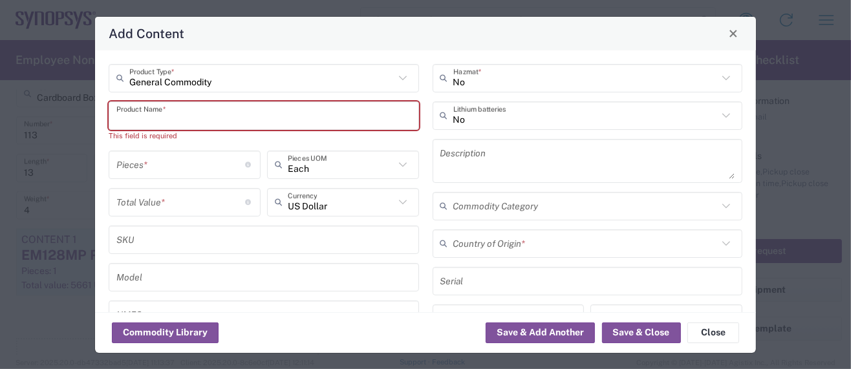
click at [184, 118] on input "text" at bounding box center [263, 115] width 295 height 23
paste input "MWX261-00300VMSVMS/"
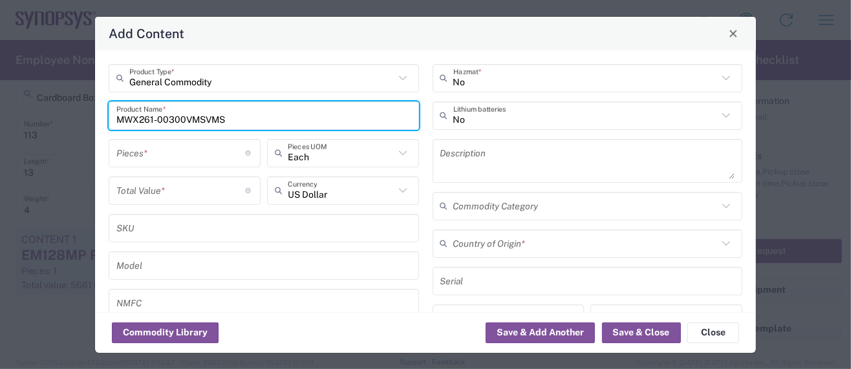
type input "MWX261-00300VMSVMS"
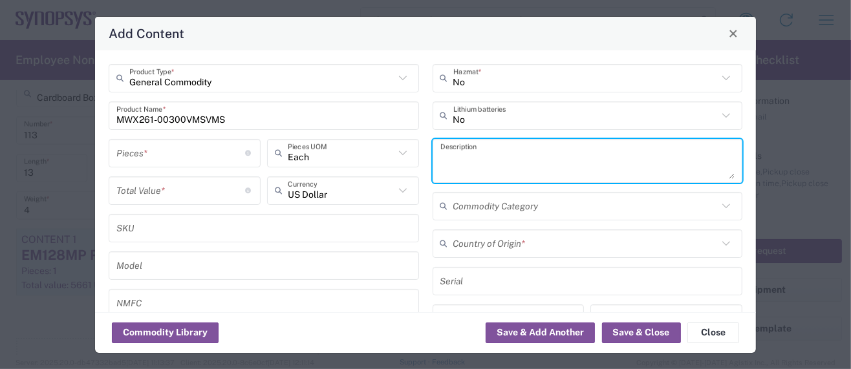
click at [440, 151] on textarea at bounding box center [587, 161] width 295 height 36
paste textarea "MWX261-00300VMSVMS/"
click at [557, 159] on textarea "MWX261-00300VMSVMS -" at bounding box center [587, 161] width 295 height 36
paste textarea "Connecting cables for circuit boards"
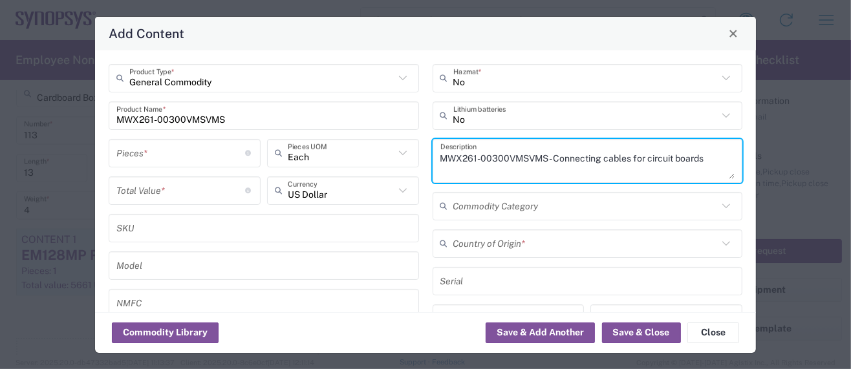
type textarea "MWX261-00300VMSVMS - Connecting cables for circuit boards"
click at [496, 204] on input "text" at bounding box center [585, 206] width 265 height 23
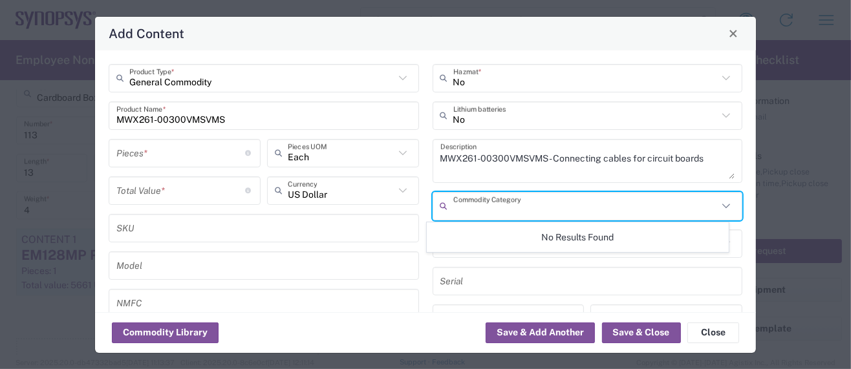
click at [418, 241] on div "General Commodity Product Type * MWX261-00300VMSVMS Product Name * Pieces * Num…" at bounding box center [264, 232] width 324 height 336
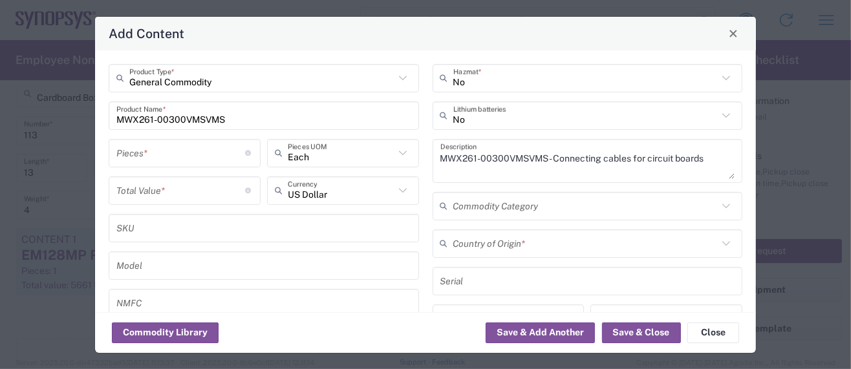
click at [459, 242] on input "text" at bounding box center [585, 243] width 265 height 23
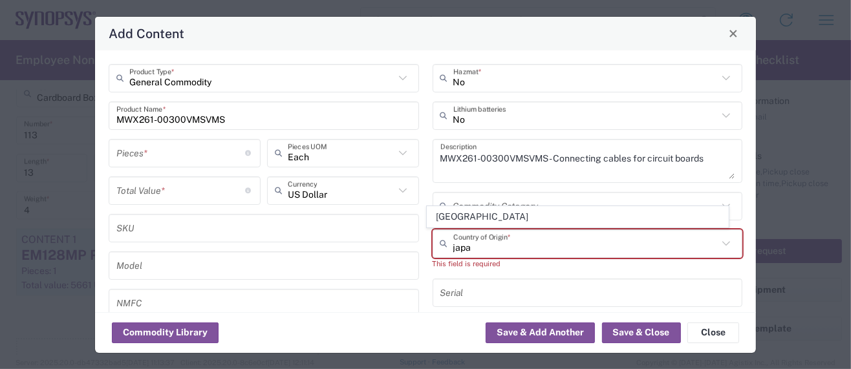
click at [451, 215] on span "[GEOGRAPHIC_DATA]" at bounding box center [577, 217] width 301 height 20
type input "[GEOGRAPHIC_DATA]"
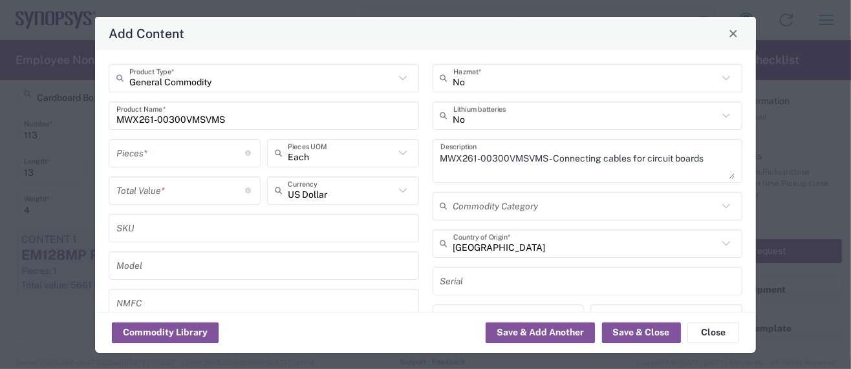
click at [159, 154] on input "number" at bounding box center [180, 153] width 129 height 23
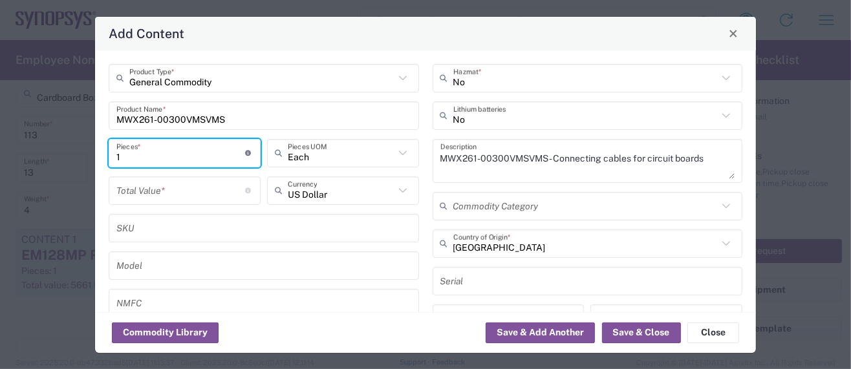
type input "1"
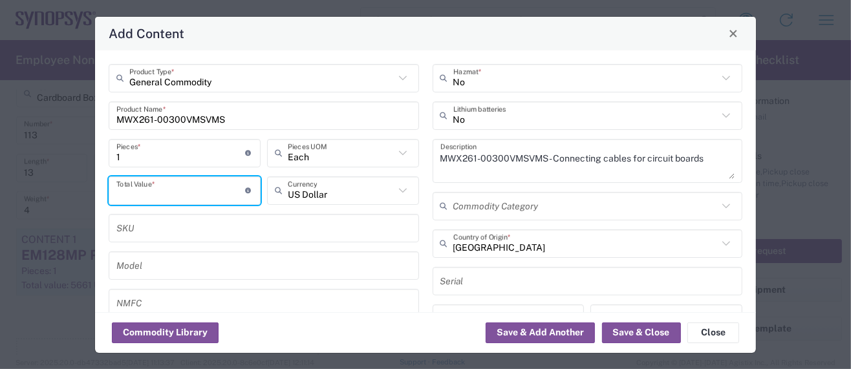
click at [127, 193] on input "number" at bounding box center [180, 190] width 129 height 23
type input "1151.50"
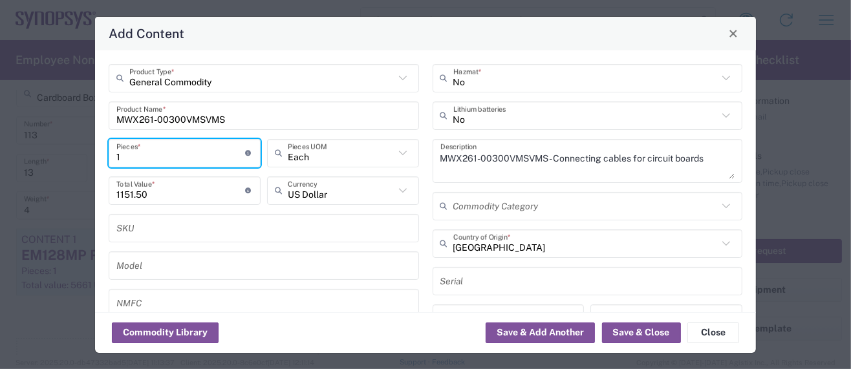
drag, startPoint x: 130, startPoint y: 158, endPoint x: 83, endPoint y: 151, distance: 47.0
click at [83, 152] on div "Add Content General Commodity Product Type * MWX261-00300VMSVMS Product Name * …" at bounding box center [425, 184] width 851 height 369
type input "2"
type input "2303"
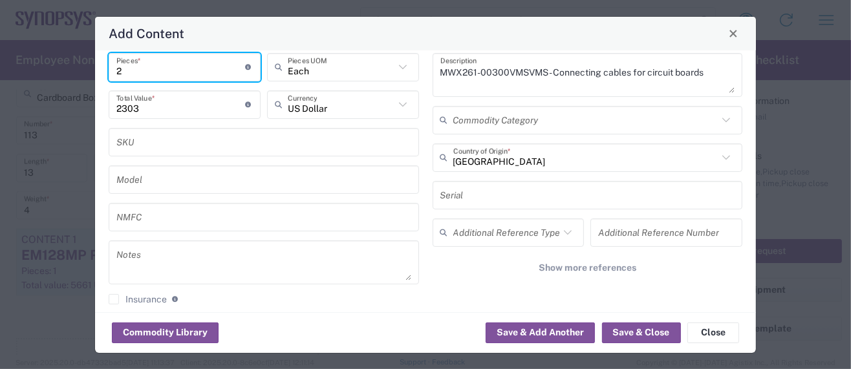
scroll to position [172, 0]
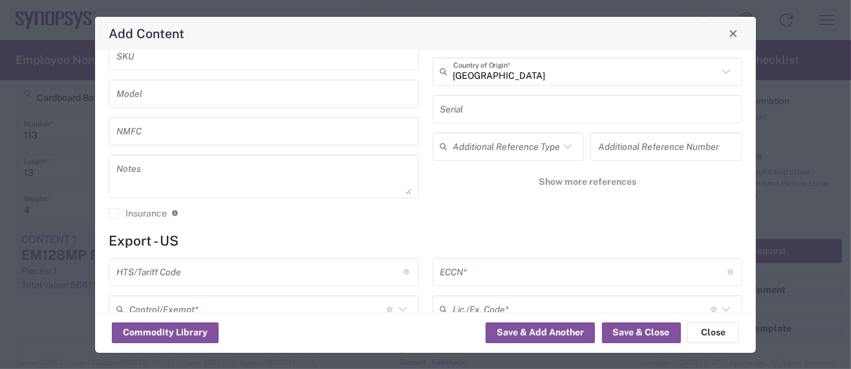
type input "2"
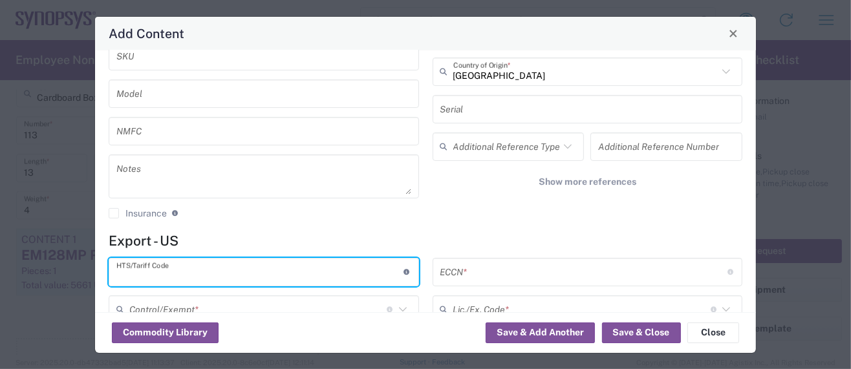
click at [176, 272] on input "text" at bounding box center [259, 272] width 287 height 23
paste input "8544.20.0000"
type input "8544.20.0000"
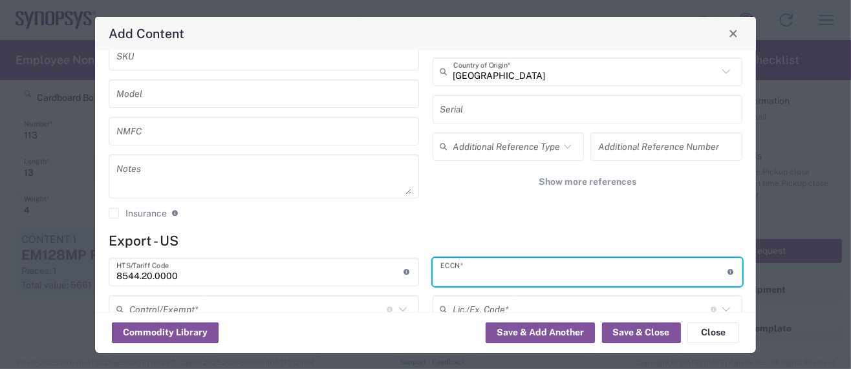
click at [478, 272] on input "text" at bounding box center [583, 272] width 287 height 23
paste input "EAR99/NLR"
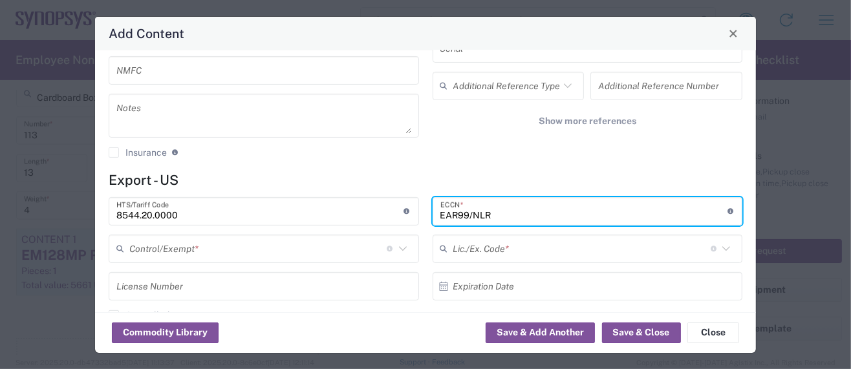
scroll to position [258, 0]
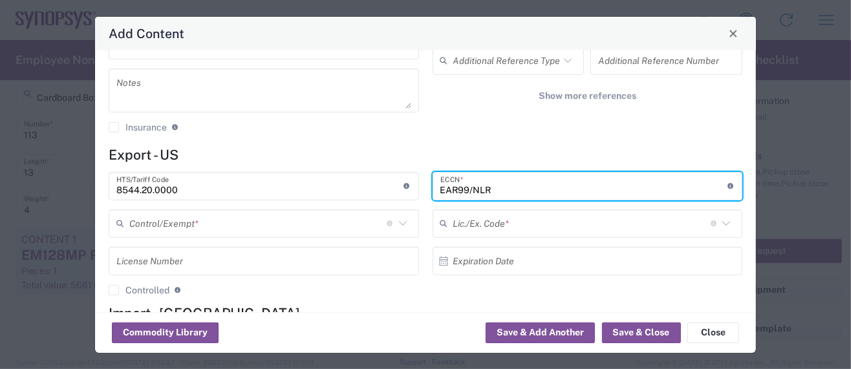
type input "EAR99/NLR"
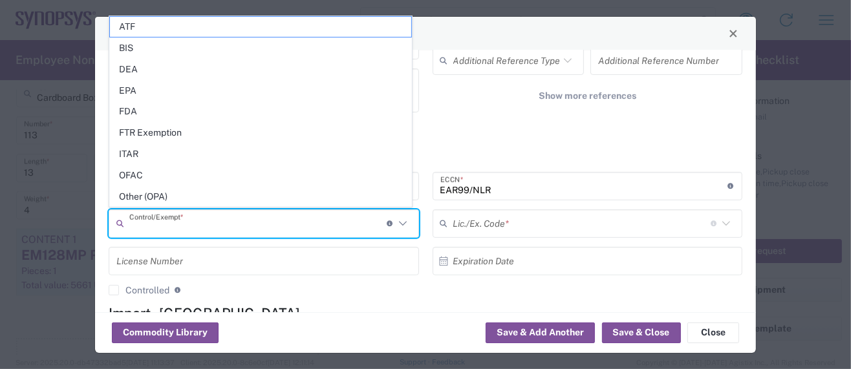
click at [142, 221] on input "text" at bounding box center [257, 223] width 257 height 23
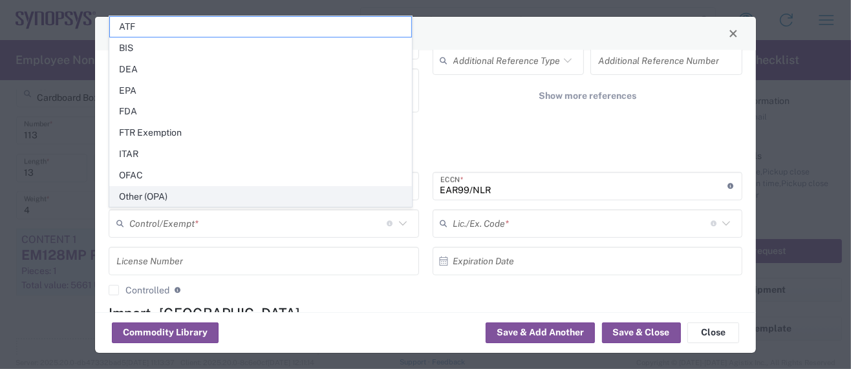
click at [147, 198] on span "Other (OPA)" at bounding box center [260, 197] width 301 height 20
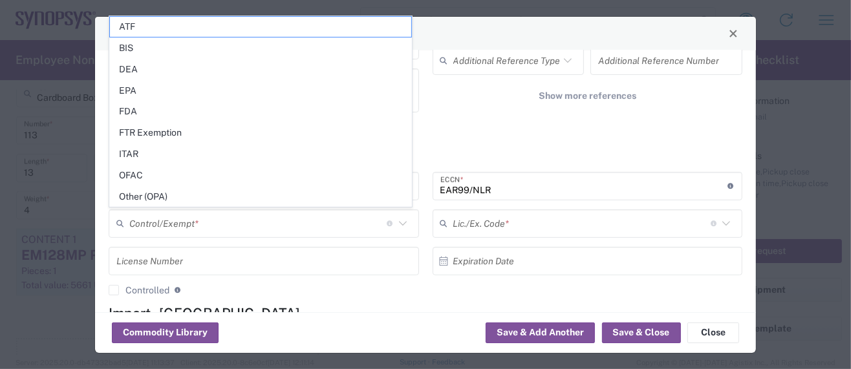
type input "Other (OPA)"
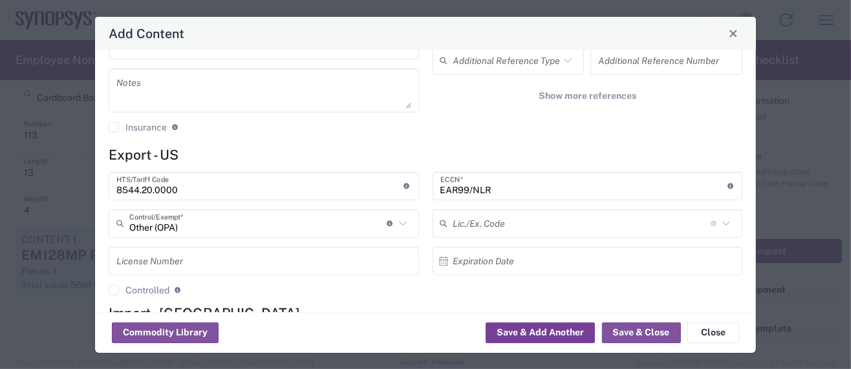
click at [561, 326] on button "Save & Add Another" at bounding box center [540, 333] width 109 height 21
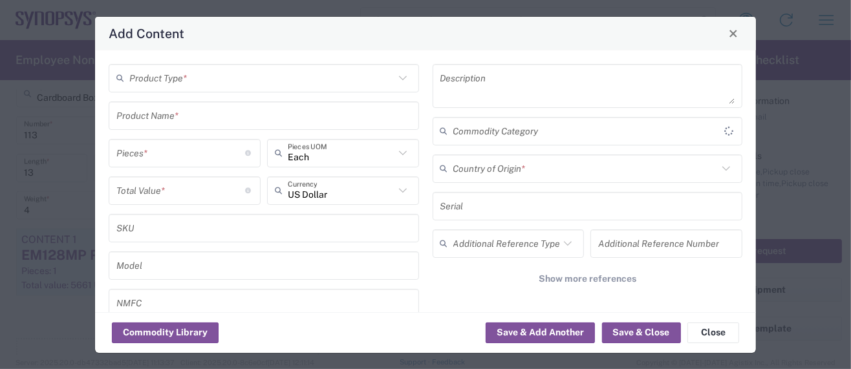
click at [195, 85] on input "text" at bounding box center [261, 78] width 265 height 23
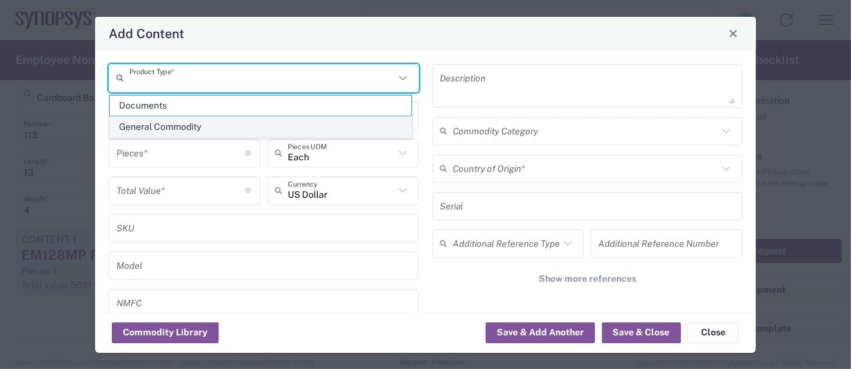
click at [174, 123] on span "General Commodity" at bounding box center [260, 127] width 301 height 20
type input "General Commodity"
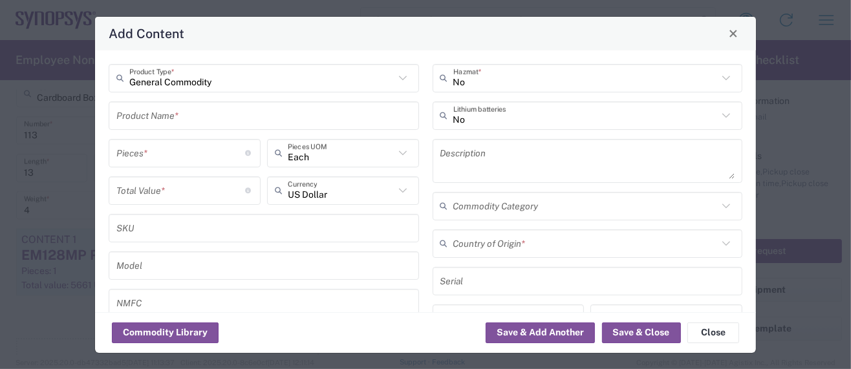
click at [173, 118] on input "text" at bounding box center [263, 115] width 295 height 23
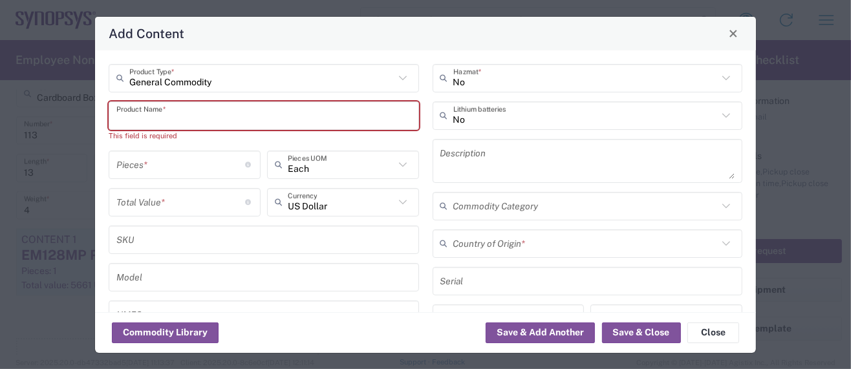
click at [197, 110] on input "text" at bounding box center [263, 115] width 295 height 23
paste input "MWX261-00700VMSVMS/B"
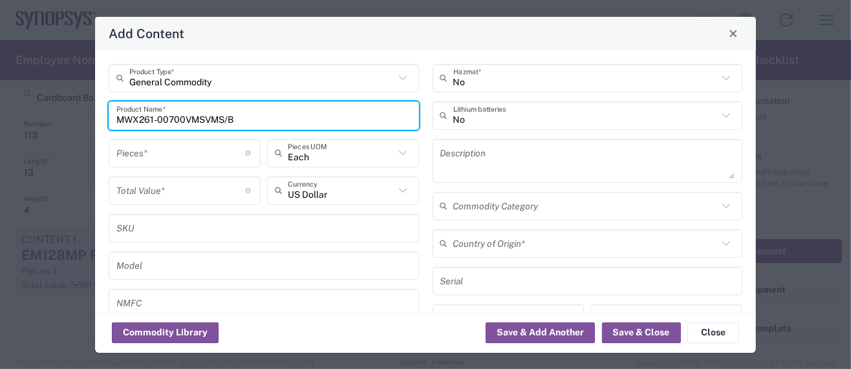
type input "MWX261-00700VMSVMS/B"
click at [440, 152] on textarea at bounding box center [587, 161] width 295 height 36
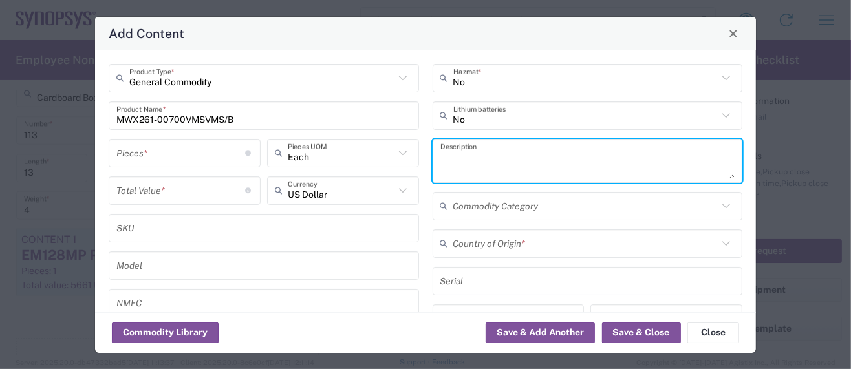
paste textarea "MWX261-00700VMSVMS/B"
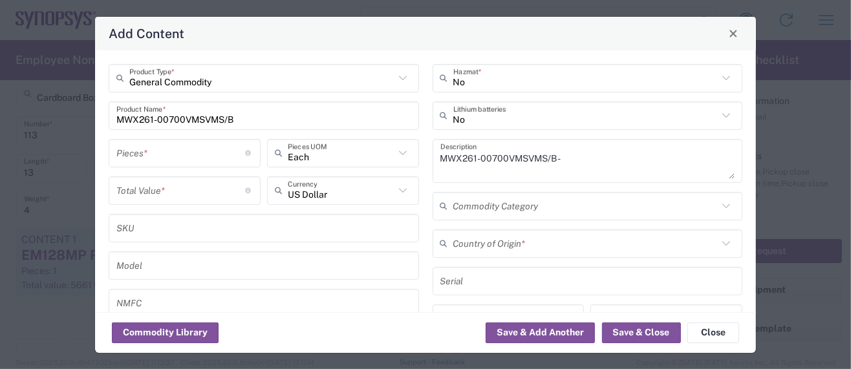
click at [575, 158] on textarea "MWX261-00700VMSVMS/B -" at bounding box center [587, 161] width 295 height 36
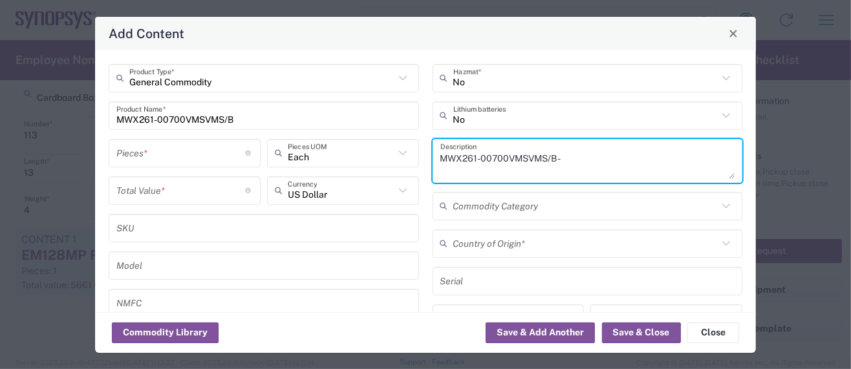
paste textarea "Connecting cables for circuit boards"
type textarea "MWX261-00700VMSVMS/B - Connecting cables for circuit boards"
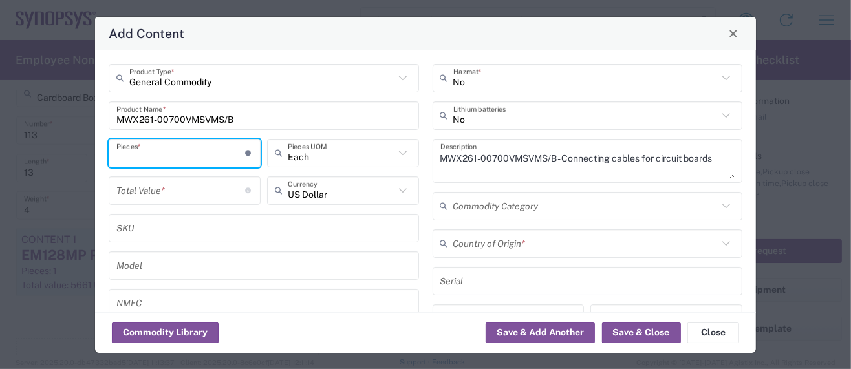
click at [165, 157] on input "number" at bounding box center [180, 153] width 129 height 23
type input "1"
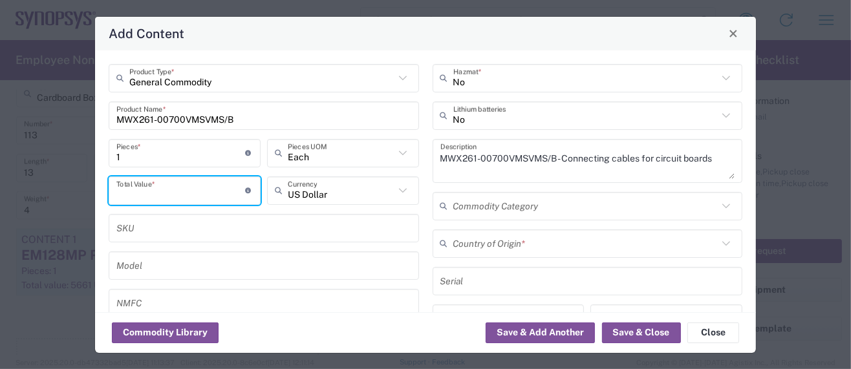
click at [136, 195] on input "number" at bounding box center [180, 190] width 129 height 23
type input "1470"
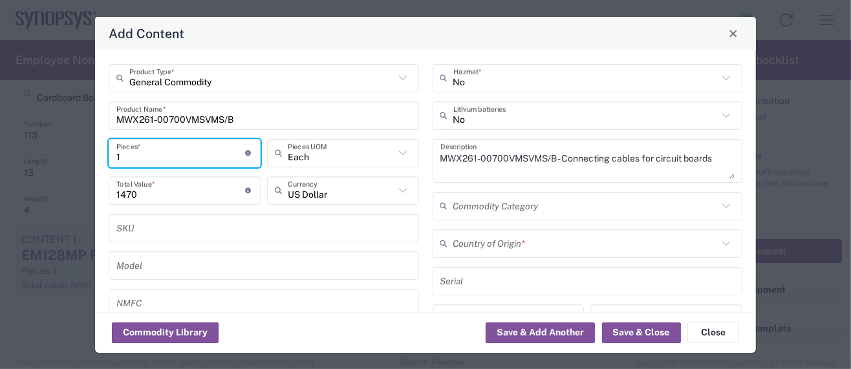
drag, startPoint x: 131, startPoint y: 159, endPoint x: 107, endPoint y: 157, distance: 24.0
click at [107, 157] on div "1 Pieces * Number of pieces inside all the packages" at bounding box center [184, 157] width 158 height 37
type input "2"
type input "2940"
type input "2"
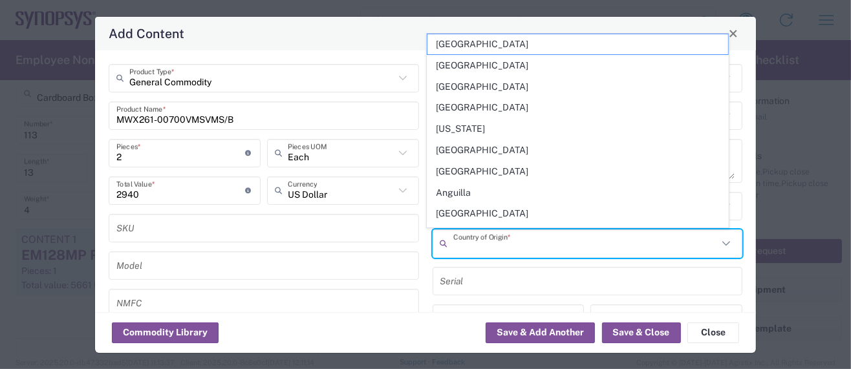
click at [476, 246] on input "text" at bounding box center [585, 243] width 265 height 23
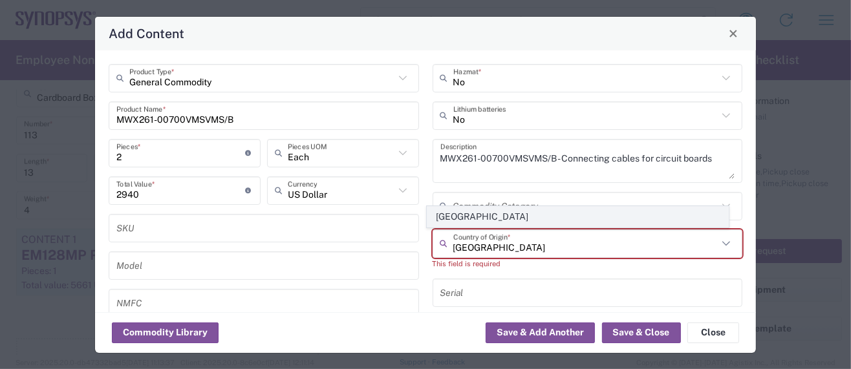
type input "[GEOGRAPHIC_DATA]"
click at [460, 217] on span "[GEOGRAPHIC_DATA]" at bounding box center [577, 217] width 301 height 20
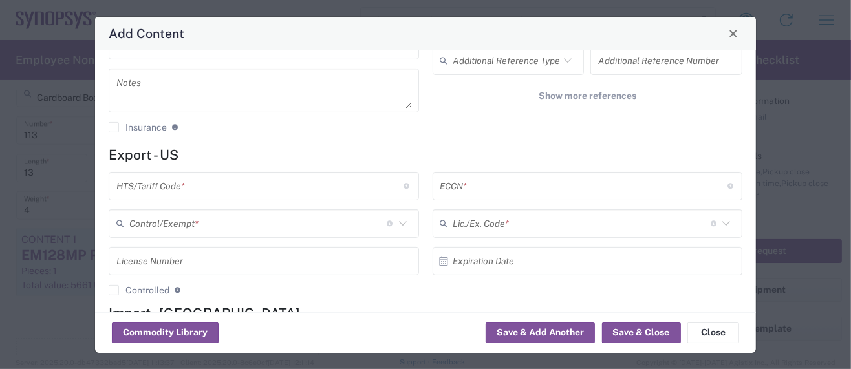
click at [180, 185] on input "text" at bounding box center [259, 186] width 287 height 23
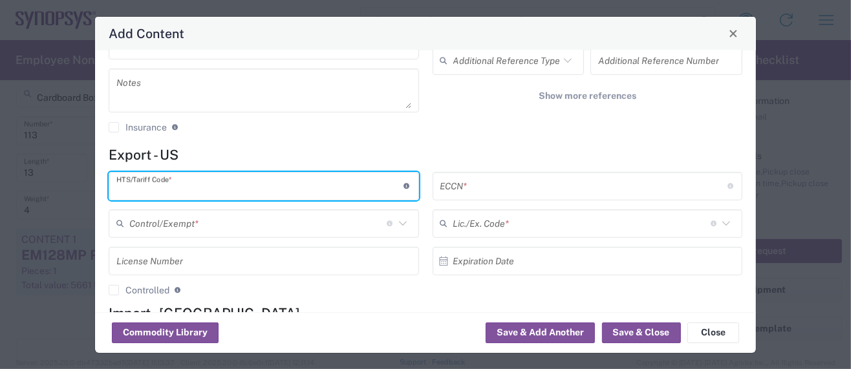
paste input "8544.20.0000"
type input "8544.20.0000"
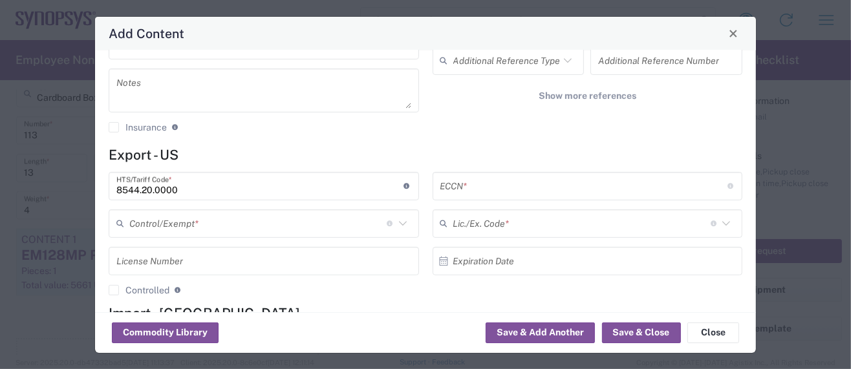
click at [481, 185] on input "text" at bounding box center [583, 186] width 287 height 23
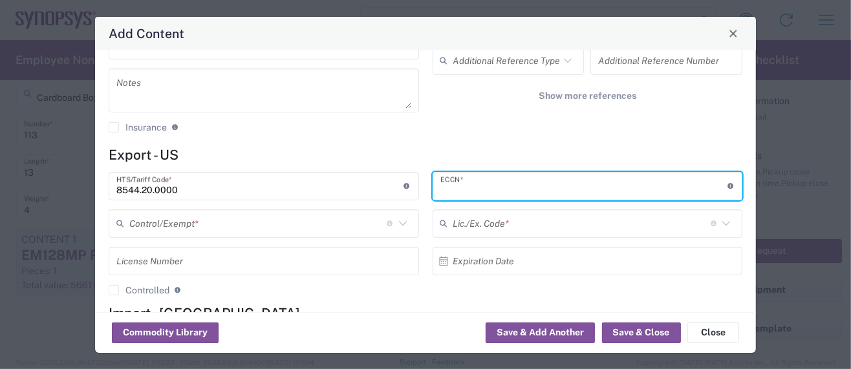
paste input "EAR99/NLR"
type input "EAR99/NLR"
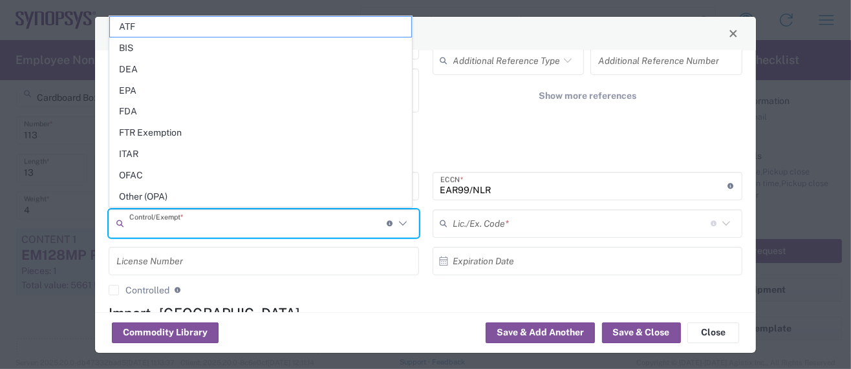
click at [162, 222] on input "text" at bounding box center [257, 223] width 257 height 23
drag, startPoint x: 138, startPoint y: 196, endPoint x: 158, endPoint y: 198, distance: 20.8
click at [138, 196] on span "Other (OPA)" at bounding box center [260, 197] width 301 height 20
type input "Other (OPA)"
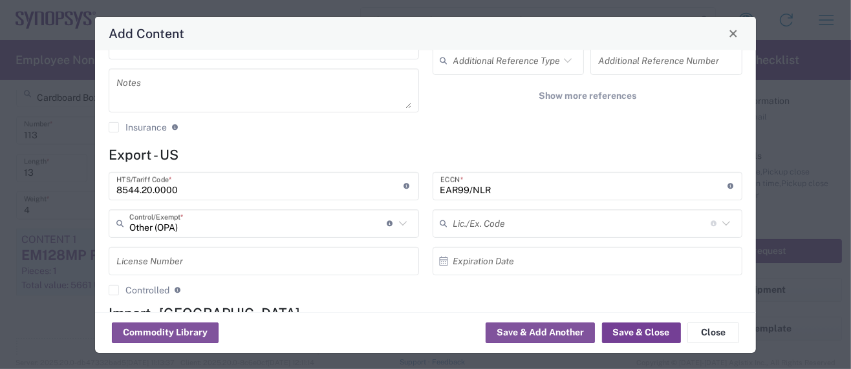
click at [619, 327] on button "Save & Close" at bounding box center [641, 333] width 79 height 21
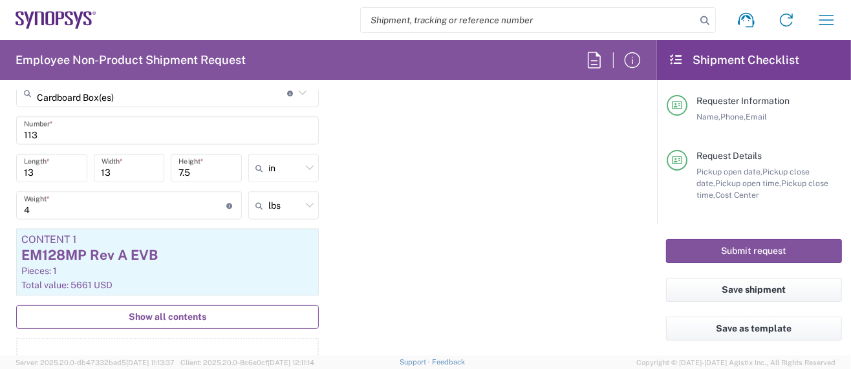
click at [168, 315] on span "Show all contents" at bounding box center [168, 317] width 78 height 12
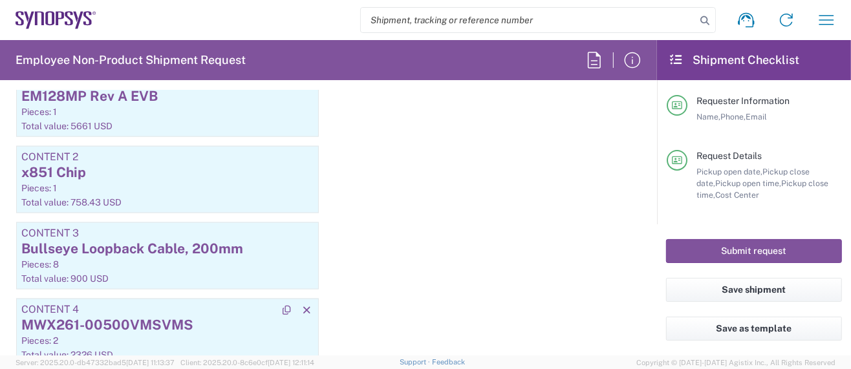
scroll to position [1395, 0]
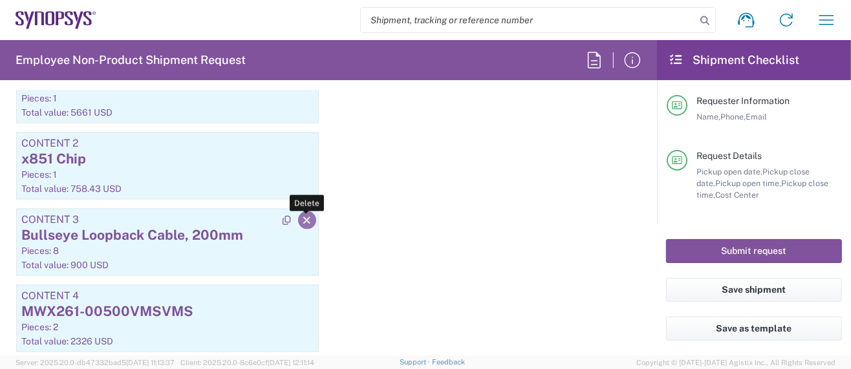
click at [301, 216] on icon "button" at bounding box center [307, 220] width 12 height 9
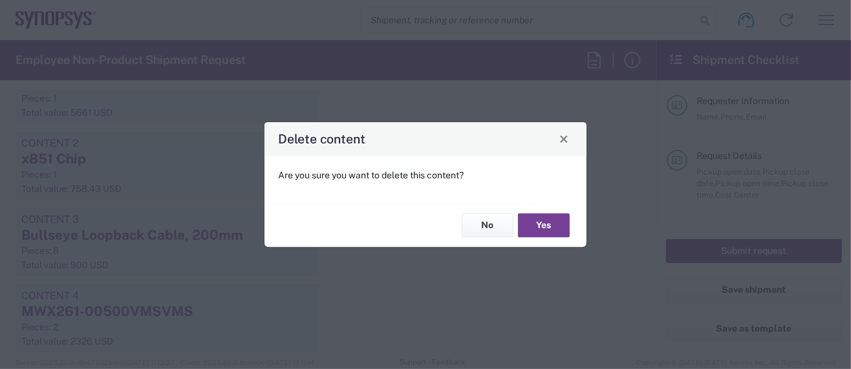
click at [533, 222] on button "Yes" at bounding box center [544, 226] width 52 height 24
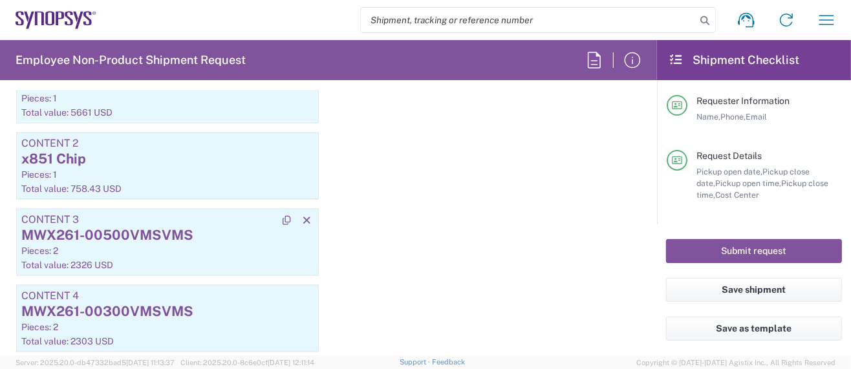
click at [129, 245] on div "Pieces: 2" at bounding box center [167, 251] width 292 height 12
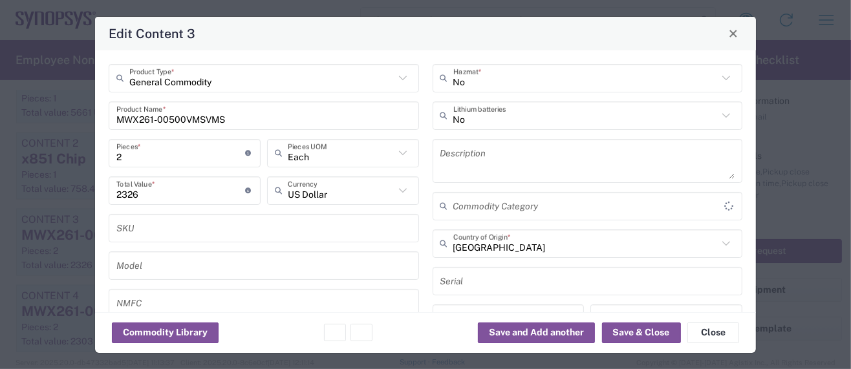
type input "Other (OPA)"
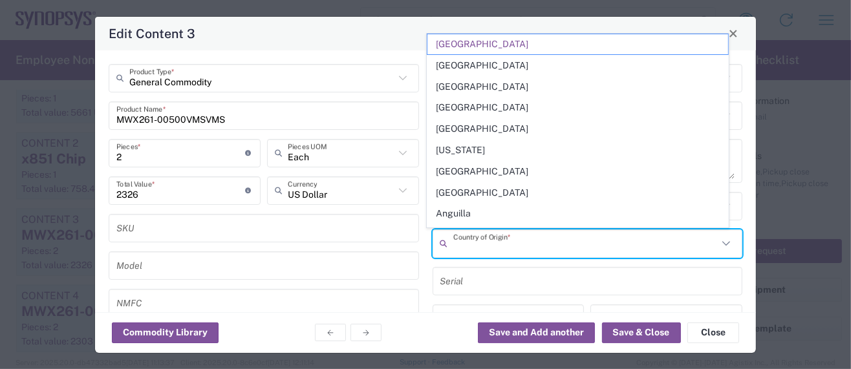
click at [513, 245] on input "text" at bounding box center [585, 243] width 265 height 23
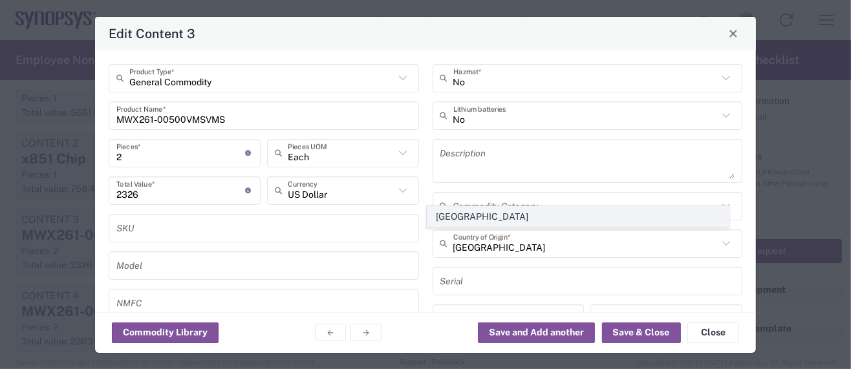
click at [459, 217] on span "[GEOGRAPHIC_DATA]" at bounding box center [577, 217] width 301 height 20
type input "[GEOGRAPHIC_DATA]"
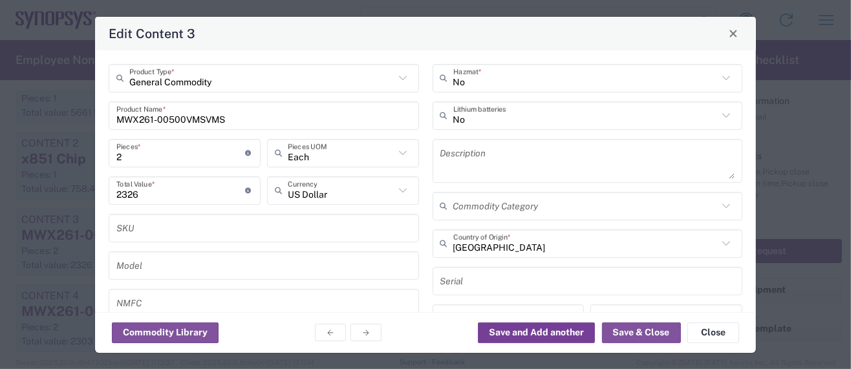
click at [570, 334] on button "Save and Add another" at bounding box center [536, 333] width 117 height 21
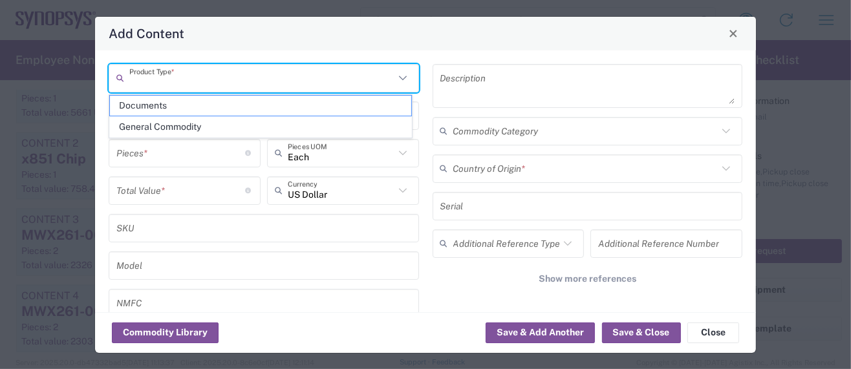
click at [193, 82] on input "text" at bounding box center [261, 78] width 265 height 23
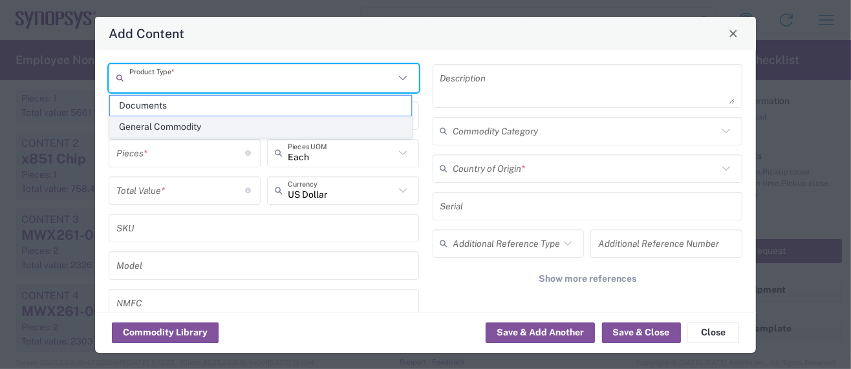
click at [194, 124] on span "General Commodity" at bounding box center [260, 127] width 301 height 20
type input "General Commodity"
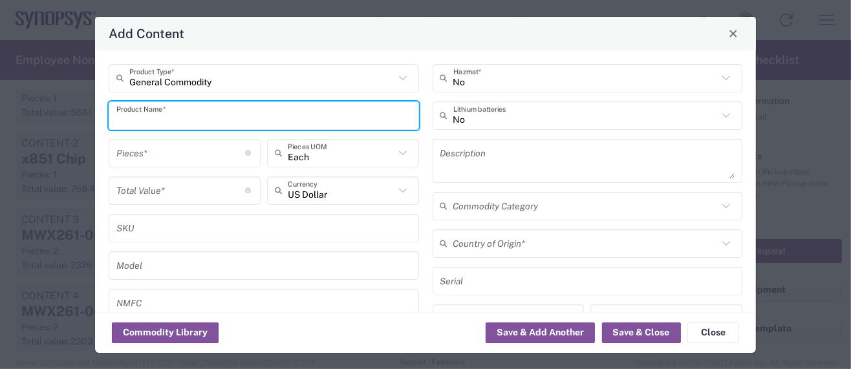
click at [180, 116] on input "text" at bounding box center [263, 115] width 295 height 23
click at [123, 117] on input "H9467" at bounding box center [263, 115] width 295 height 23
click at [160, 118] on input "HL9467" at bounding box center [263, 115] width 295 height 23
drag, startPoint x: 171, startPoint y: 119, endPoint x: 67, endPoint y: 114, distance: 104.2
click at [67, 114] on div "Add Content General Commodity Product Type * HL9467-M Product Name * Pieces * N…" at bounding box center [425, 184] width 851 height 369
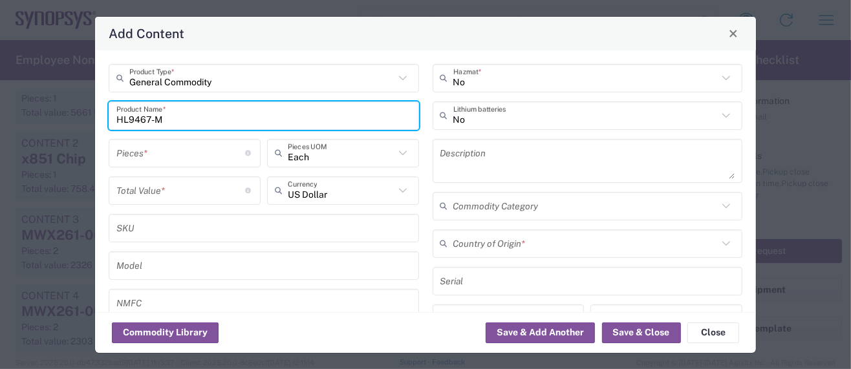
type input "HL9467-M"
click at [454, 153] on textarea at bounding box center [587, 161] width 295 height 36
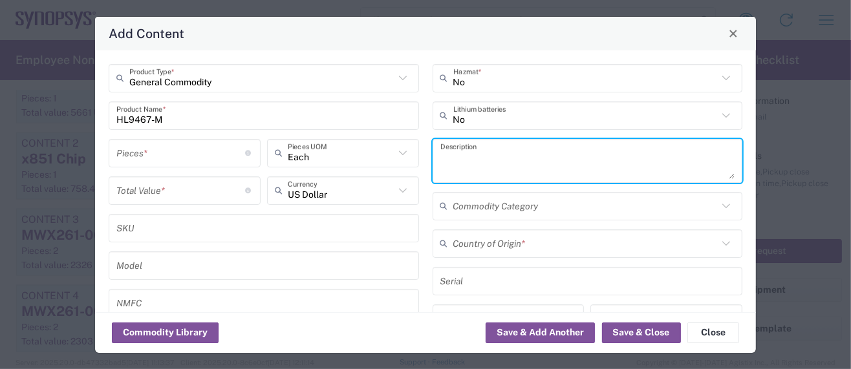
paste textarea "HL9467-M"
type textarea "HL9467-M - Pick off Tee"
click at [154, 157] on input "number" at bounding box center [180, 153] width 129 height 23
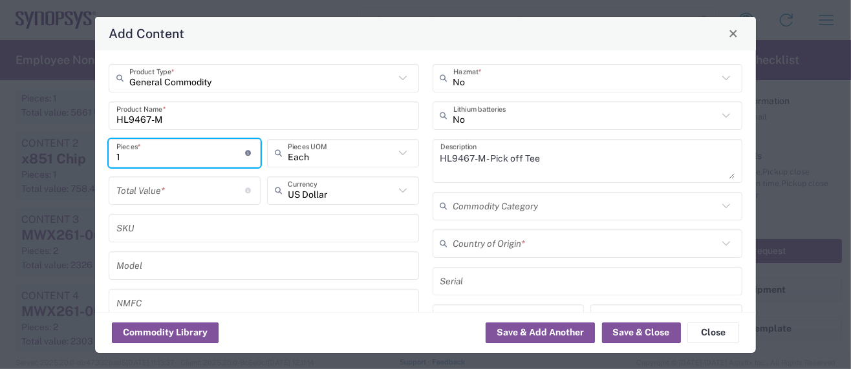
type input "1"
click at [140, 193] on input "number" at bounding box center [180, 190] width 129 height 23
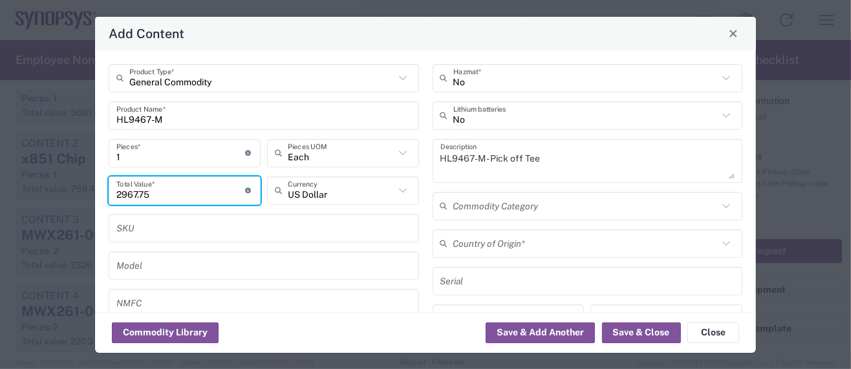
type input "2967.75"
drag, startPoint x: 123, startPoint y: 157, endPoint x: 102, endPoint y: 160, distance: 21.5
click at [102, 160] on div "General Commodity Product Type * HL9467-M Product Name * 1 Pieces * Number of p…" at bounding box center [264, 232] width 324 height 336
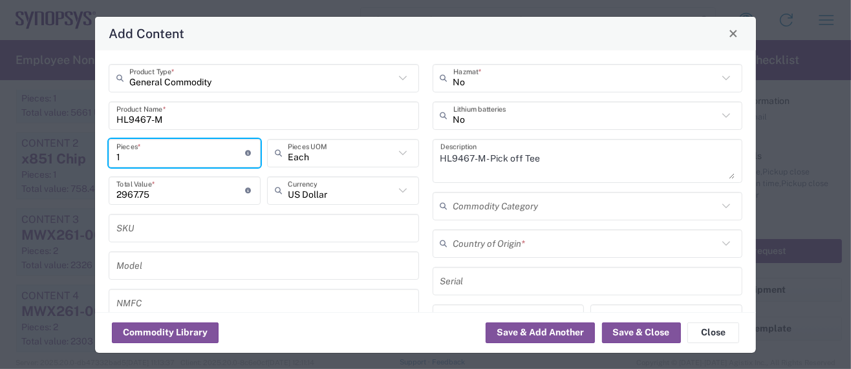
type input "2"
type input "5935.5"
type input "2"
click at [474, 238] on input "text" at bounding box center [585, 243] width 265 height 23
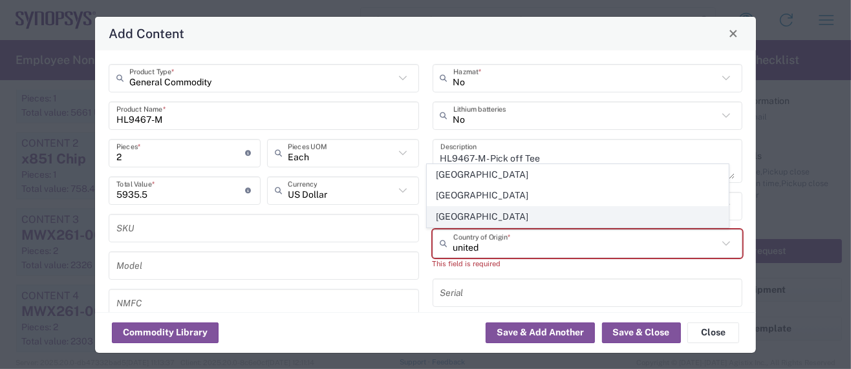
click at [445, 214] on span "[GEOGRAPHIC_DATA]" at bounding box center [577, 217] width 301 height 20
type input "[GEOGRAPHIC_DATA]"
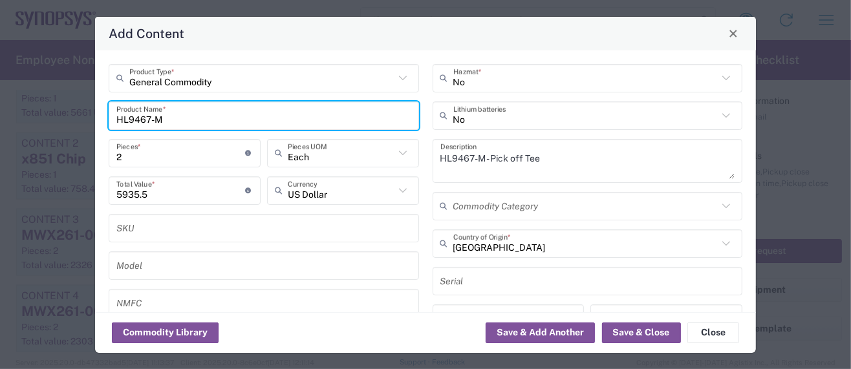
drag, startPoint x: 162, startPoint y: 116, endPoint x: 81, endPoint y: 111, distance: 81.6
click at [81, 111] on div "Add Content General Commodity Product Type * HL9467-M Product Name * 2 Pieces *…" at bounding box center [425, 184] width 851 height 369
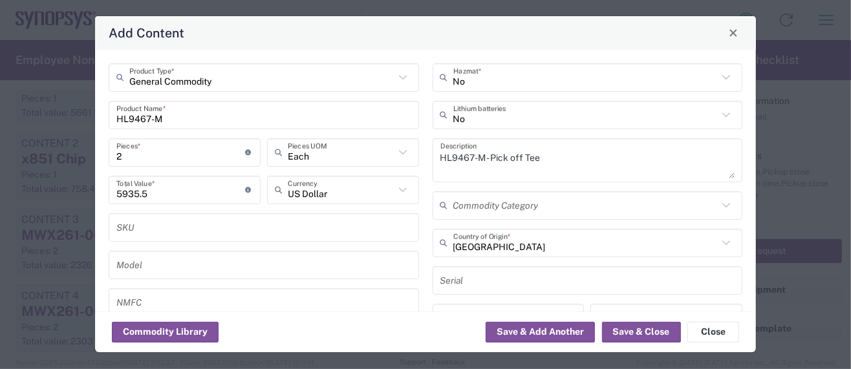
click at [688, 43] on div "Add Content" at bounding box center [425, 33] width 661 height 34
click at [417, 332] on div "Commodity Library Save & Add Another Save & Close Close" at bounding box center [425, 332] width 661 height 41
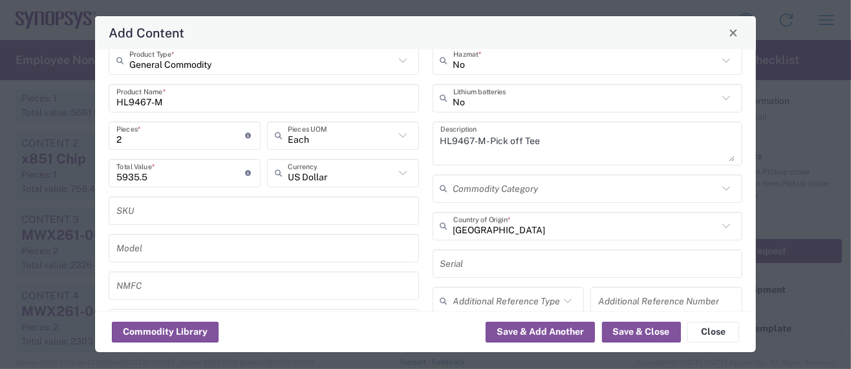
scroll to position [0, 0]
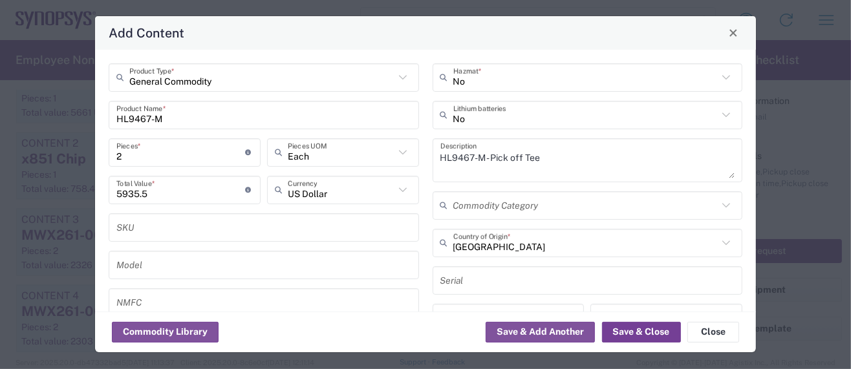
click at [615, 330] on button "Save & Close" at bounding box center [641, 332] width 79 height 21
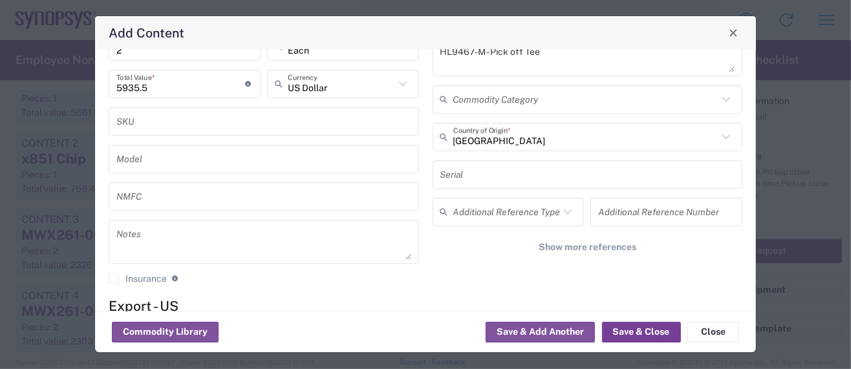
scroll to position [172, 0]
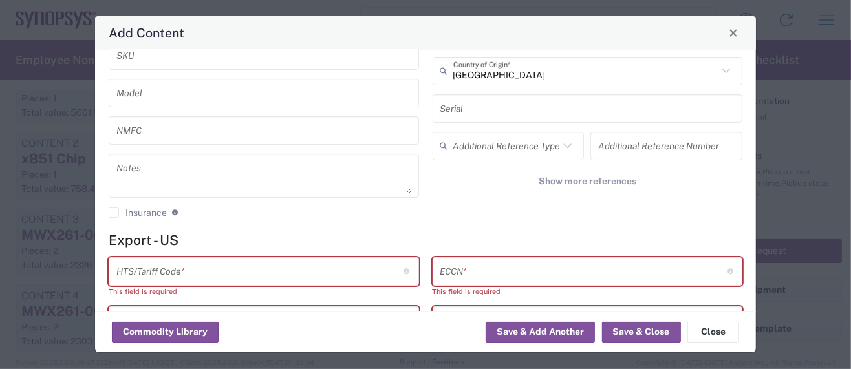
click at [245, 275] on input "text" at bounding box center [259, 271] width 287 height 23
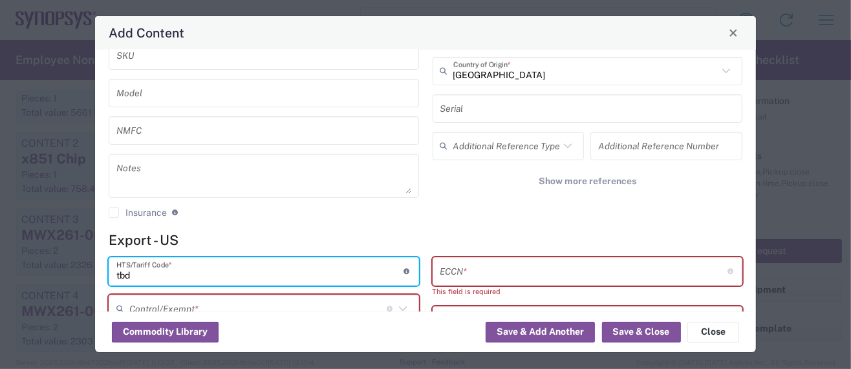
type input "tbd"
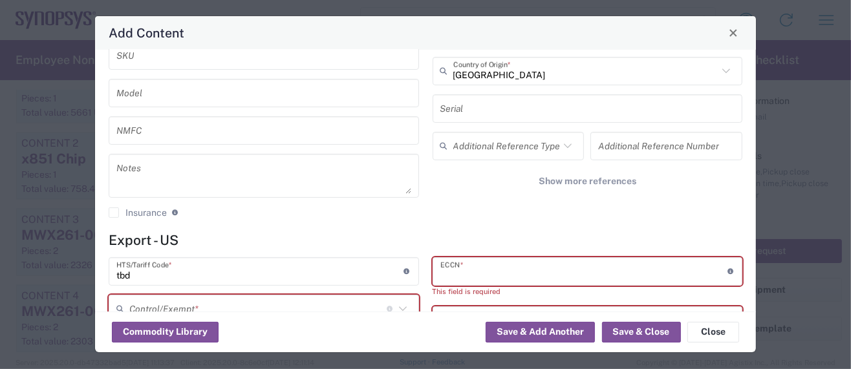
click at [470, 266] on input "text" at bounding box center [583, 271] width 287 height 23
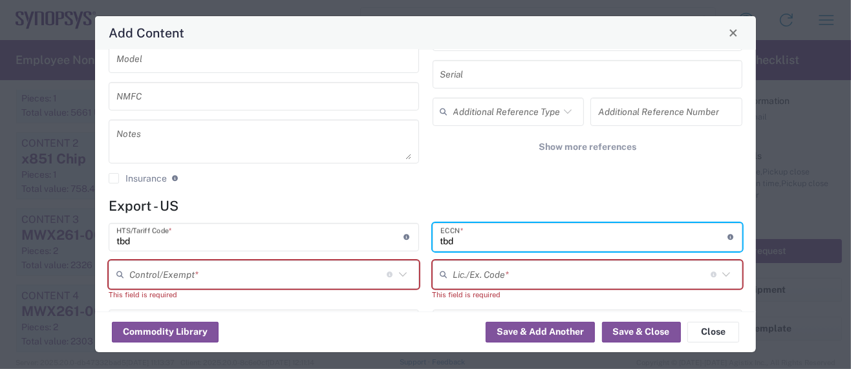
scroll to position [258, 0]
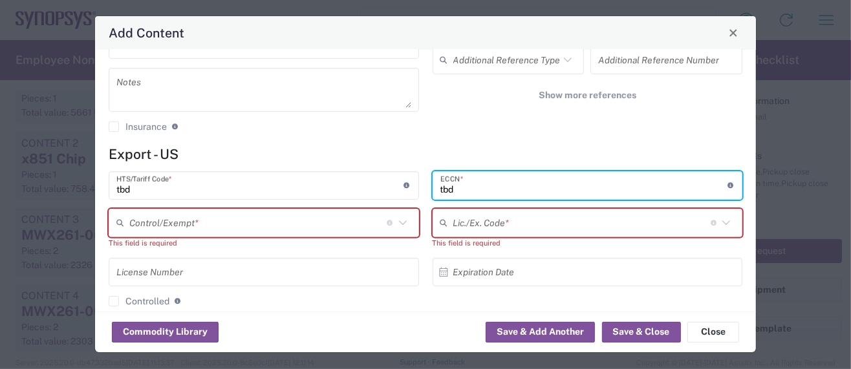
type input "tbd"
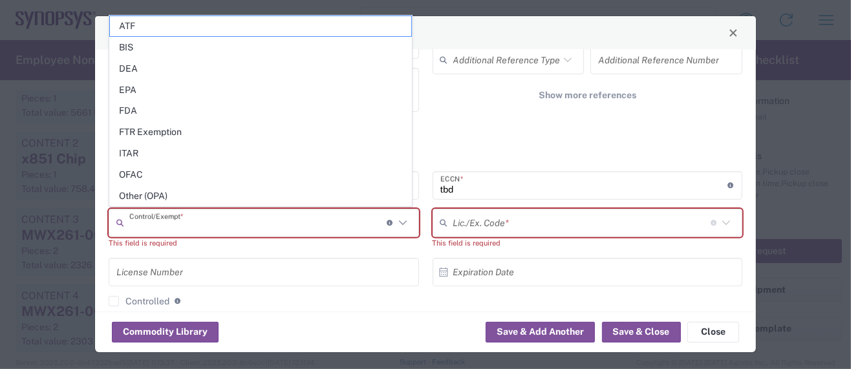
click at [201, 224] on input "text" at bounding box center [257, 222] width 257 height 23
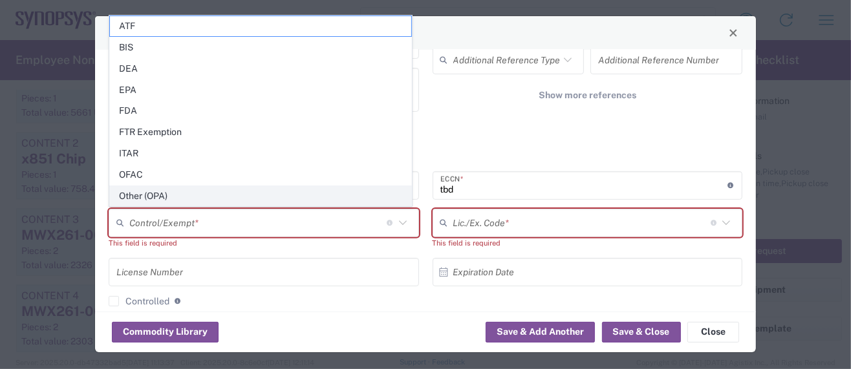
click at [151, 188] on span "Other (OPA)" at bounding box center [260, 196] width 301 height 20
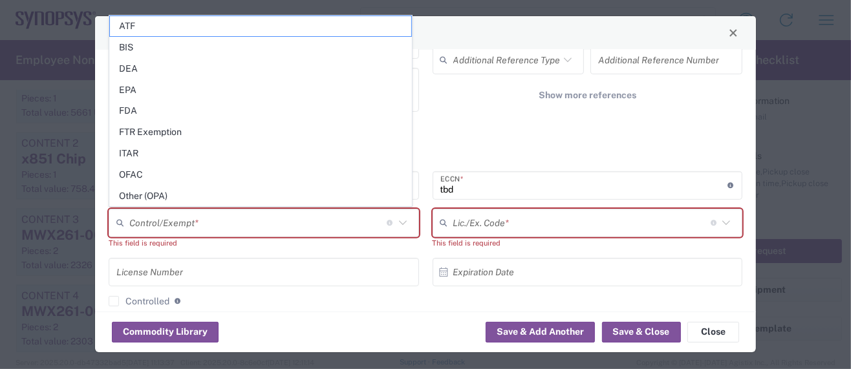
type input "Other (OPA)"
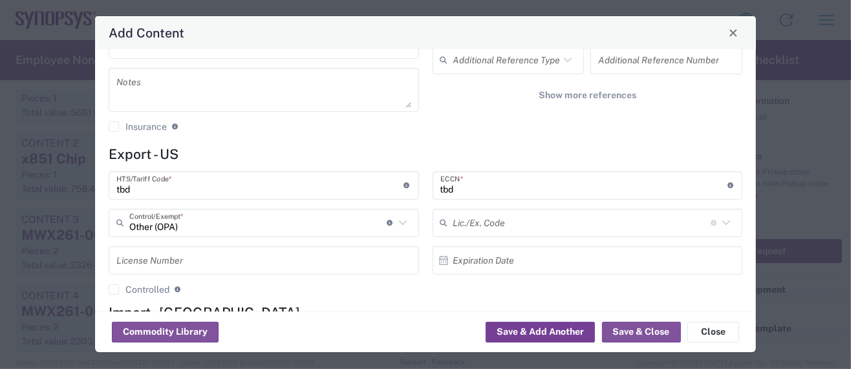
click at [556, 333] on button "Save & Add Another" at bounding box center [540, 332] width 109 height 21
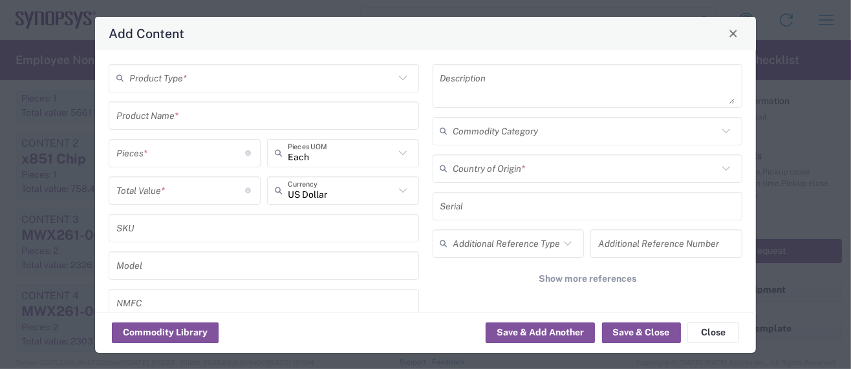
click at [169, 84] on input "text" at bounding box center [261, 78] width 265 height 23
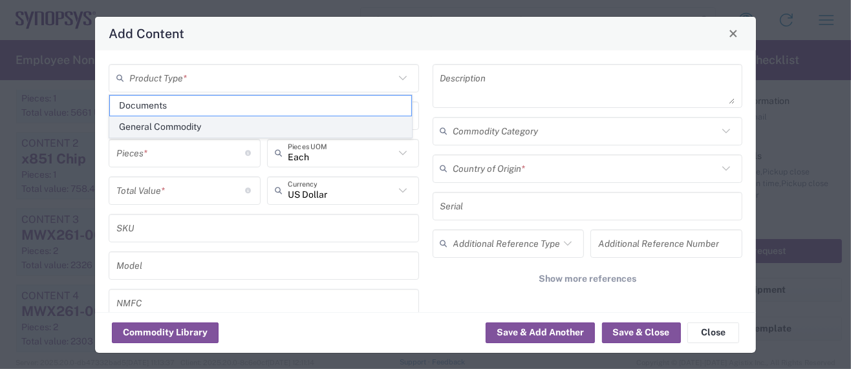
click at [158, 122] on span "General Commodity" at bounding box center [260, 127] width 301 height 20
type input "General Commodity"
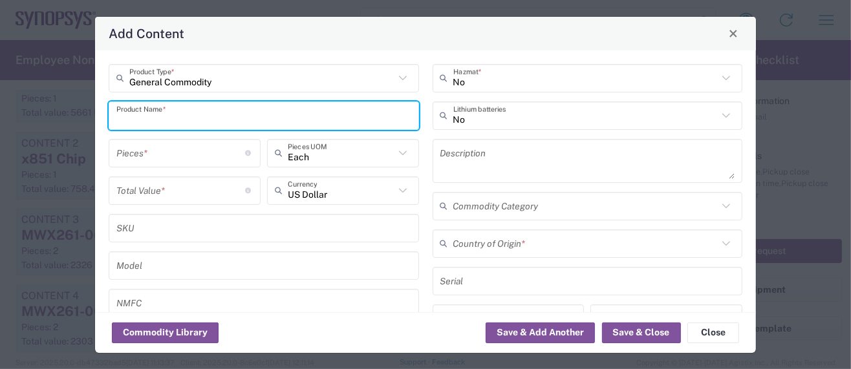
click at [156, 117] on input "text" at bounding box center [263, 115] width 295 height 23
drag, startPoint x: 213, startPoint y: 118, endPoint x: 19, endPoint y: 95, distance: 196.0
click at [19, 95] on div "Add Content General Commodity Product Type * USB-A to USB-C cable Product Name …" at bounding box center [425, 184] width 851 height 369
type input "USB-A to USB-C cable"
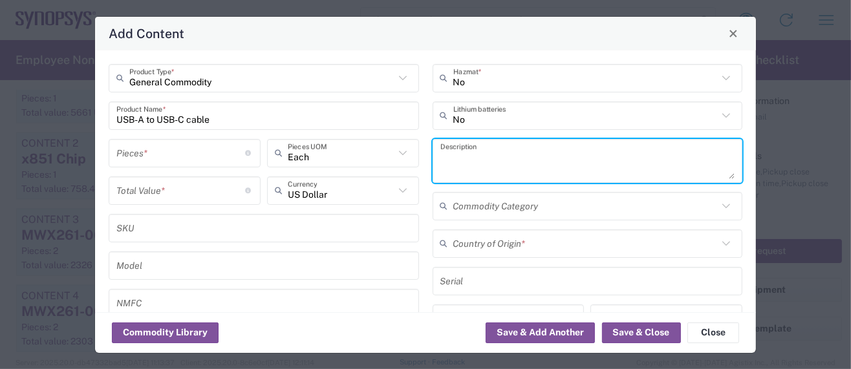
click at [475, 155] on textarea at bounding box center [587, 161] width 295 height 36
paste textarea "USB-A to USB-C cable"
type textarea "USB-A to USB-C cable"
click at [151, 191] on input "number" at bounding box center [180, 190] width 129 height 23
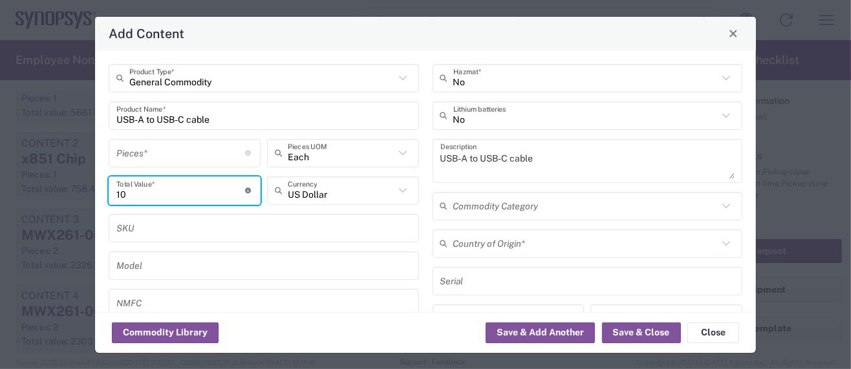
type input "10"
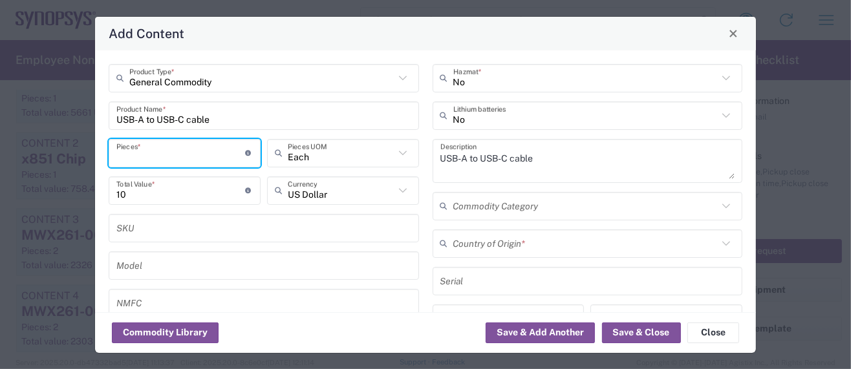
click at [145, 154] on input "number" at bounding box center [180, 153] width 129 height 23
type input "2"
type input "20"
type input "2"
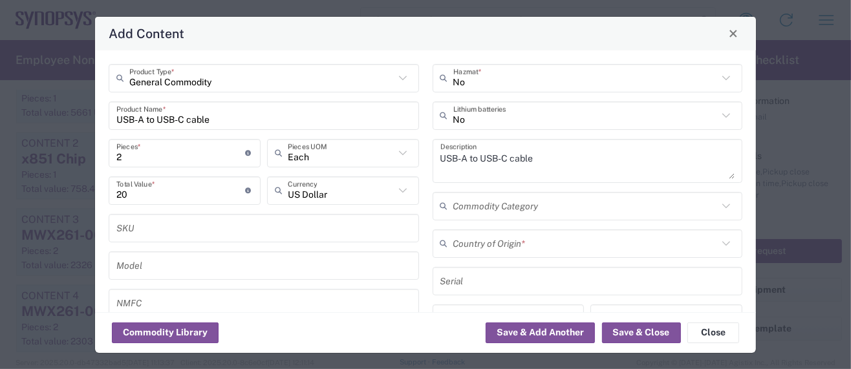
click at [191, 216] on div "SKU" at bounding box center [264, 228] width 310 height 28
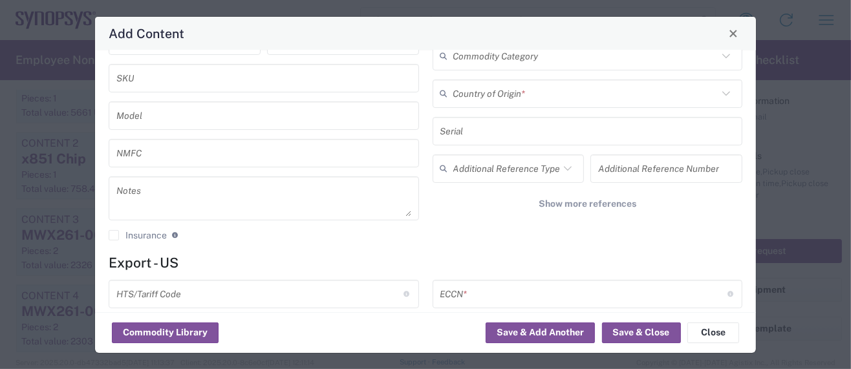
scroll to position [172, 0]
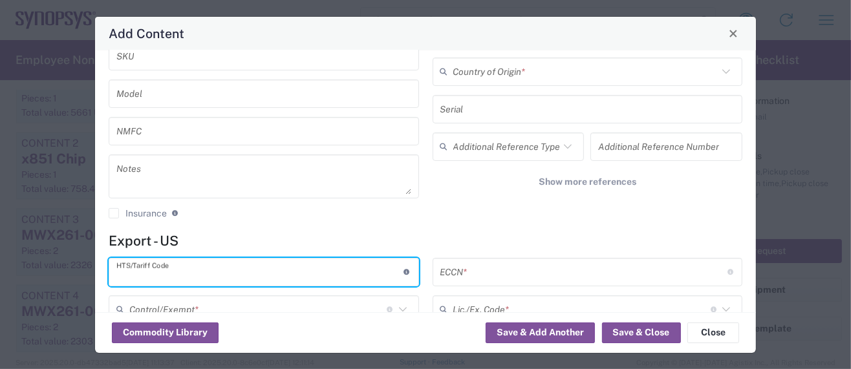
click at [197, 269] on input "text" at bounding box center [259, 272] width 287 height 23
paste input "8544.42.0000"
type input "8544.42.0000"
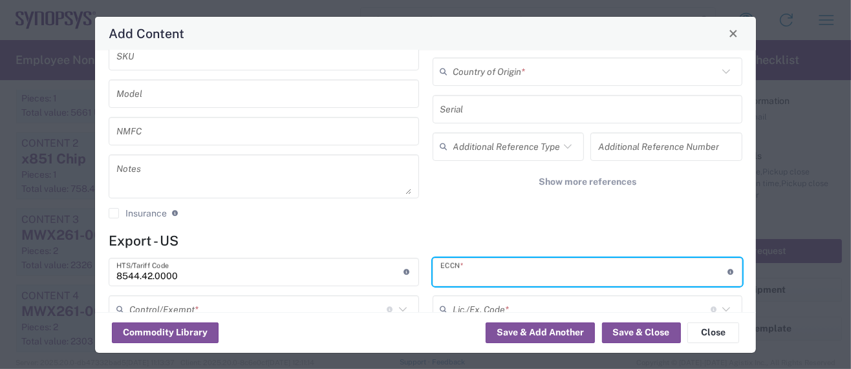
click at [465, 272] on input "text" at bounding box center [583, 272] width 287 height 23
paste input "EAR99/NLR"
type input "EAR99/NLR"
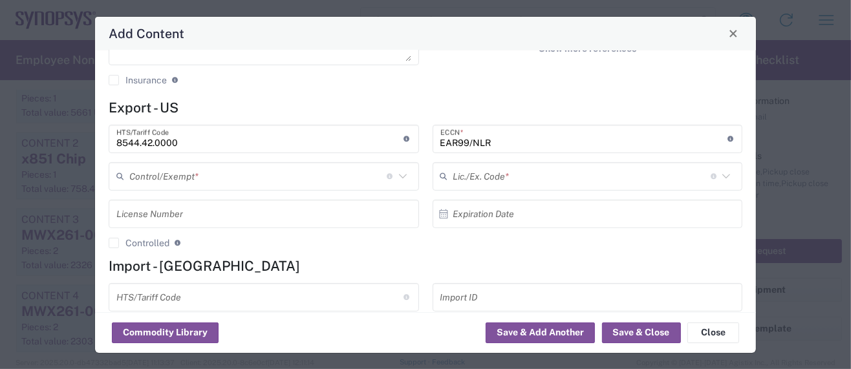
scroll to position [345, 0]
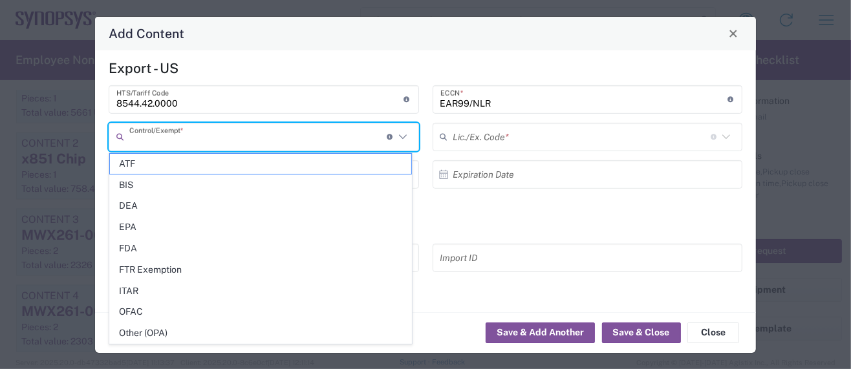
click at [223, 142] on input "text" at bounding box center [257, 136] width 257 height 23
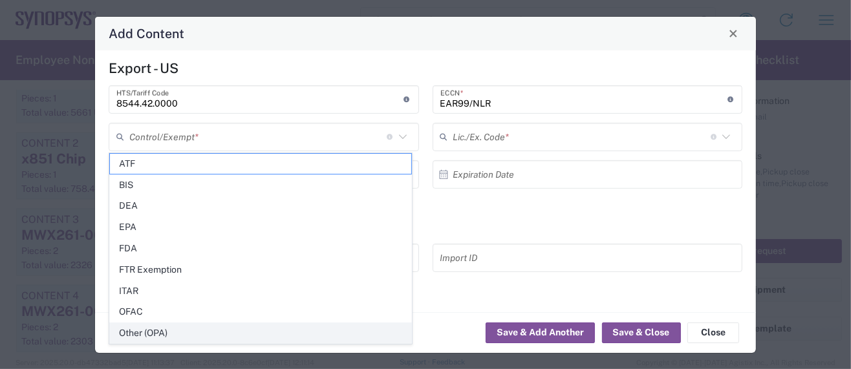
click at [163, 324] on span "Other (OPA)" at bounding box center [260, 333] width 301 height 20
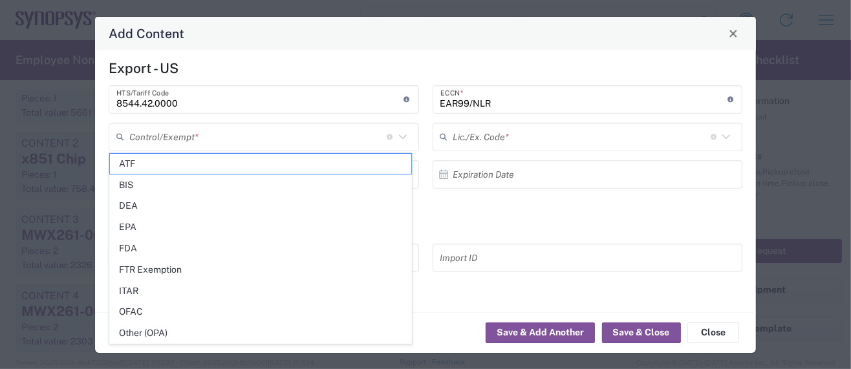
type input "Other (OPA)"
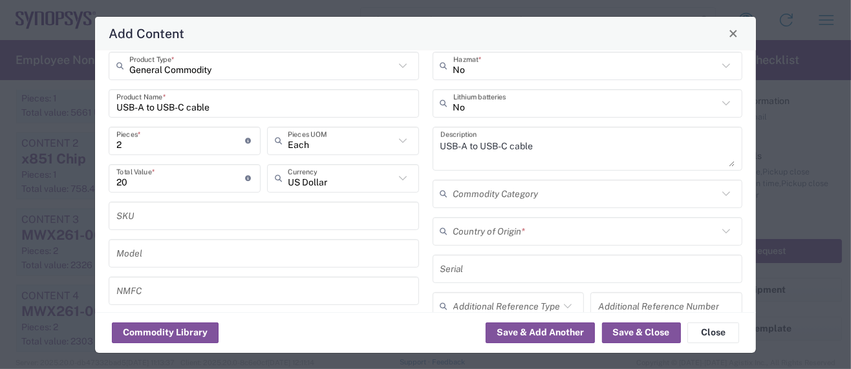
scroll to position [0, 0]
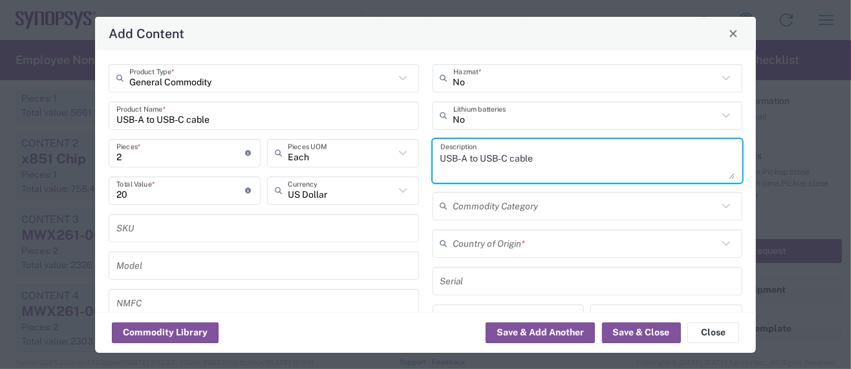
click at [536, 156] on textarea "USB-A to USB-C cable" at bounding box center [587, 161] width 295 height 36
paste textarea "Wire to carry electrical signals"
type textarea "USB-A to USB-C cable - Wire to carry electrical signals"
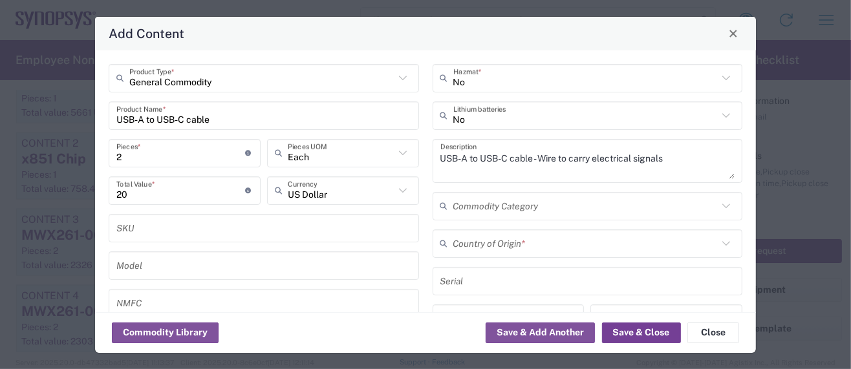
click at [661, 338] on button "Save & Close" at bounding box center [641, 333] width 79 height 21
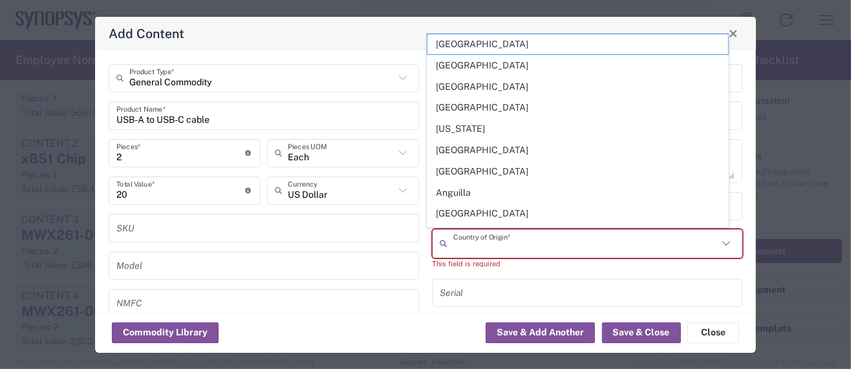
click at [524, 245] on input "text" at bounding box center [585, 243] width 265 height 23
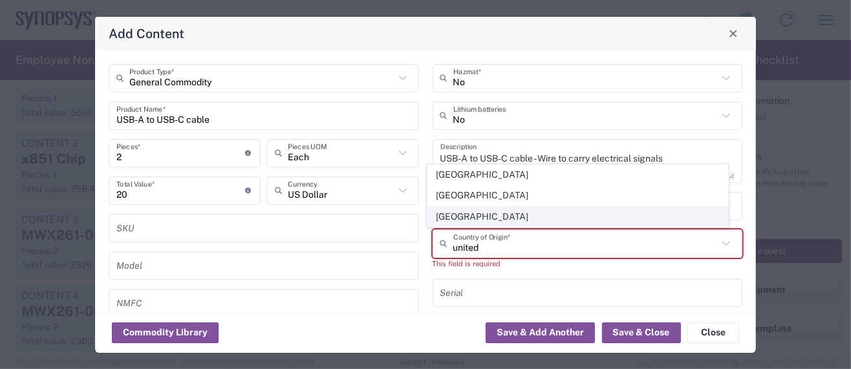
click at [488, 213] on span "[GEOGRAPHIC_DATA]" at bounding box center [577, 217] width 301 height 20
type input "[GEOGRAPHIC_DATA]"
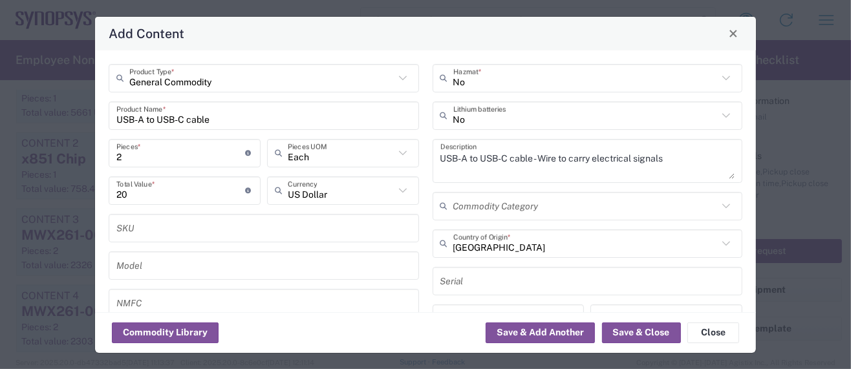
click at [488, 213] on input "text" at bounding box center [585, 206] width 265 height 23
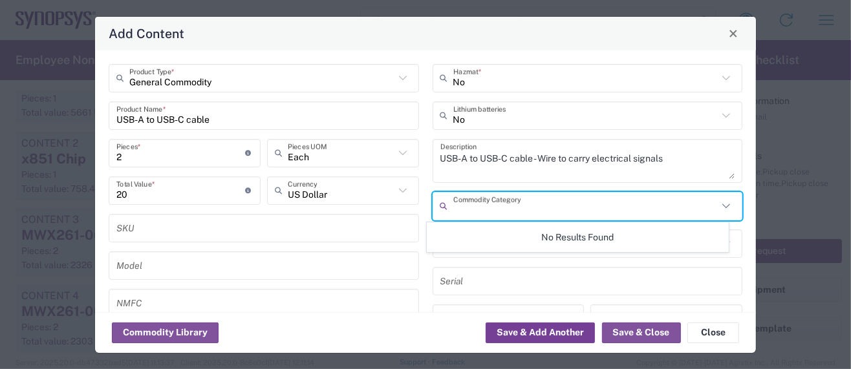
click at [563, 330] on button "Save & Add Another" at bounding box center [540, 333] width 109 height 21
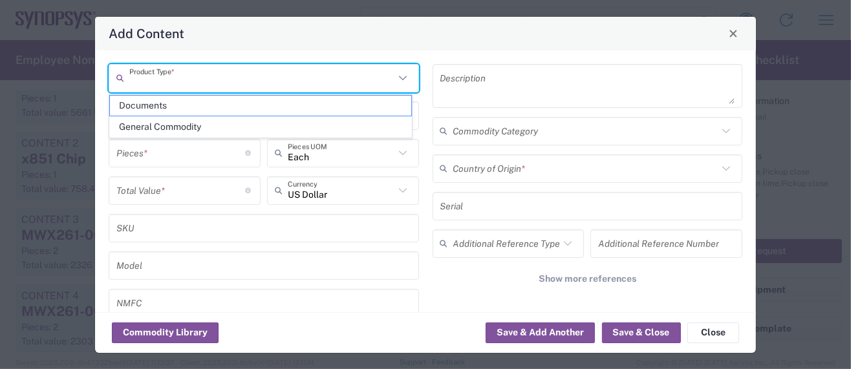
click at [162, 81] on input "text" at bounding box center [261, 78] width 265 height 23
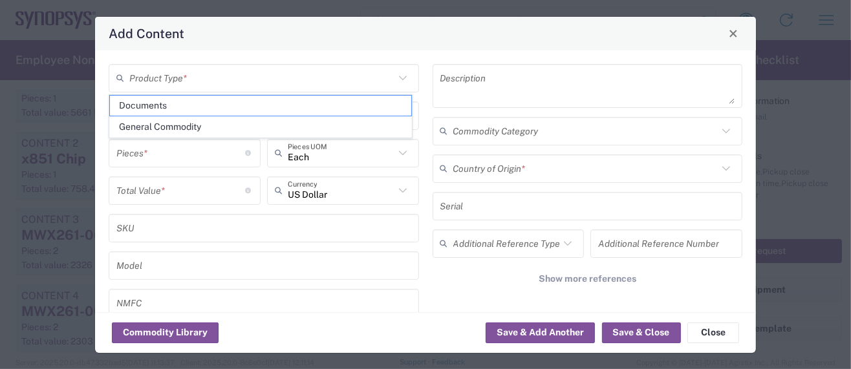
click at [165, 125] on span "General Commodity" at bounding box center [260, 127] width 301 height 20
type input "General Commodity"
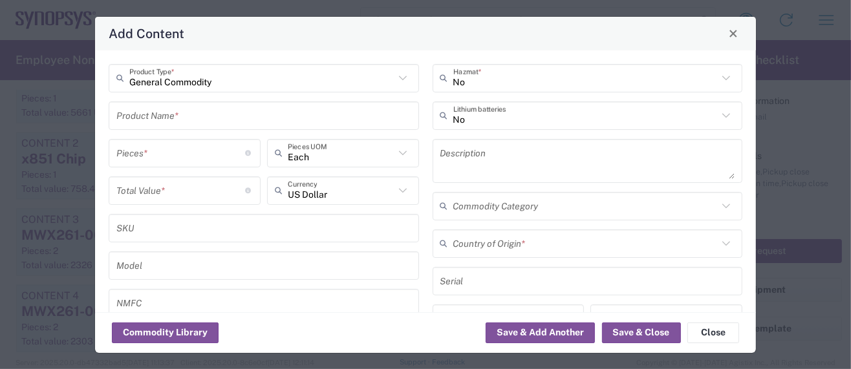
click at [161, 120] on input "text" at bounding box center [263, 115] width 295 height 23
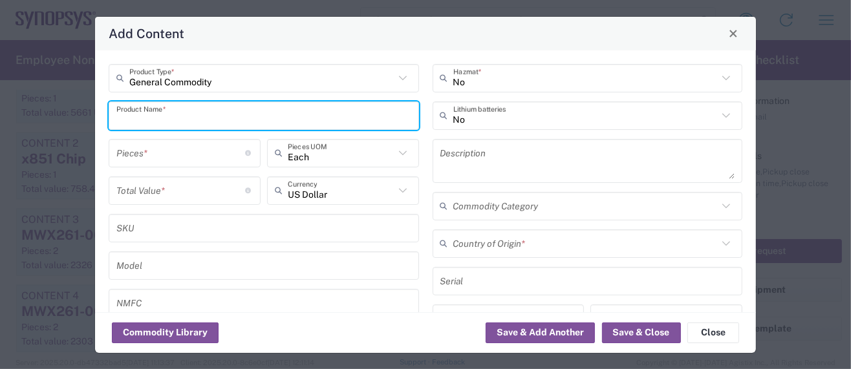
paste input "Bullseye to 1.85mm cable, Jack"
type input "Bullseye to 1.85mm cable, Jack"
click at [460, 159] on textarea at bounding box center [587, 161] width 295 height 36
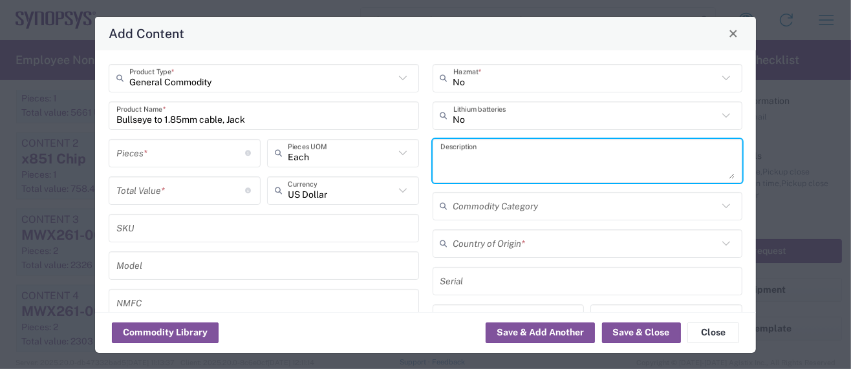
paste textarea "Bullseye to 1.85mm cable, Jack"
click at [583, 158] on textarea "Bullseye to 1.85mm cable, Jack -" at bounding box center [587, 161] width 295 height 36
paste textarea "Connecting cables for circuit boards"
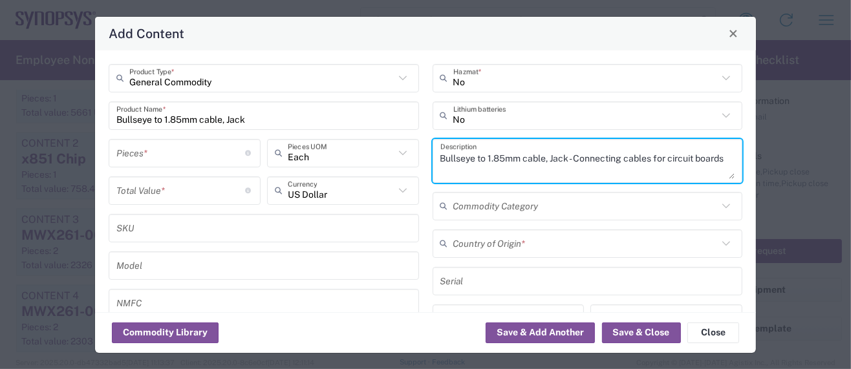
type textarea "Bullseye to 1.85mm cable, Jack - Connecting cables for circuit boards"
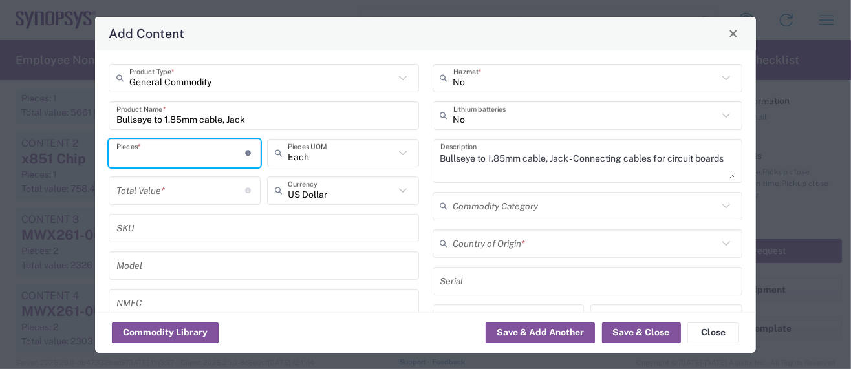
click at [176, 155] on input "number" at bounding box center [180, 153] width 129 height 23
type input "1"
click at [147, 195] on input "number" at bounding box center [180, 190] width 129 height 23
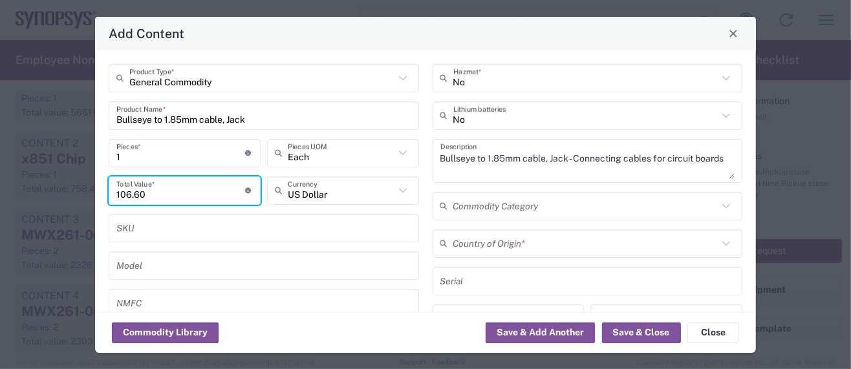
type input "106.60"
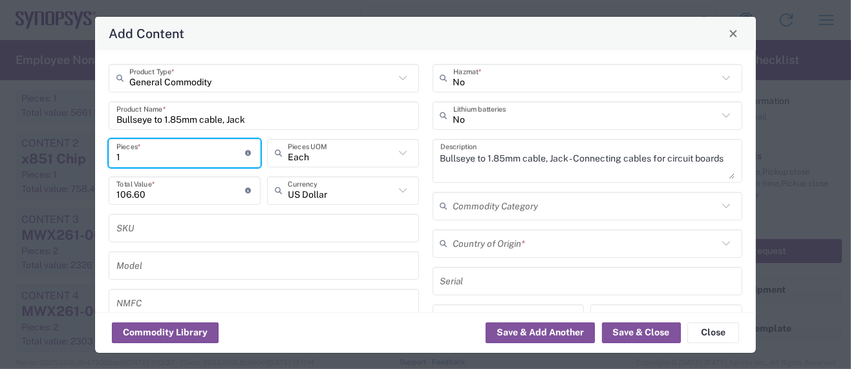
drag, startPoint x: 120, startPoint y: 156, endPoint x: 98, endPoint y: 153, distance: 22.8
click at [98, 153] on div "General Commodity Product Type * Bullseye to 1.85mm cable, Jack Product Name * …" at bounding box center [425, 181] width 661 height 262
type input "8"
type input "852.8"
type input "8"
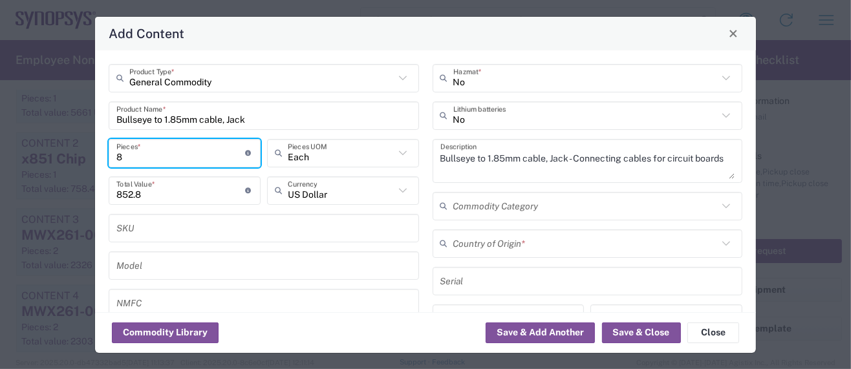
click at [489, 246] on input "text" at bounding box center [585, 243] width 265 height 23
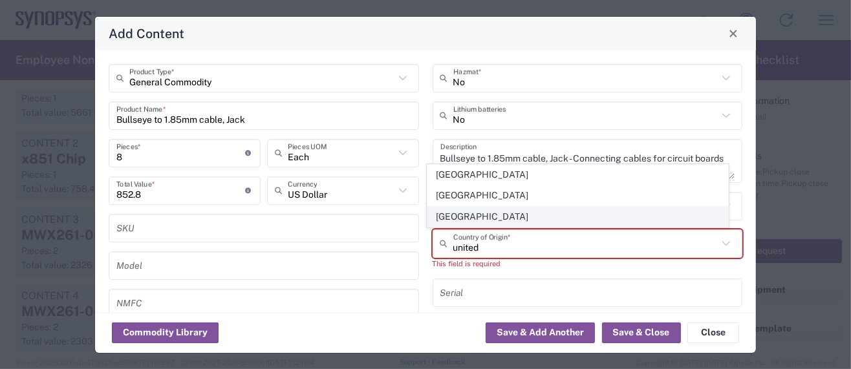
click at [467, 213] on span "[GEOGRAPHIC_DATA]" at bounding box center [577, 217] width 301 height 20
type input "[GEOGRAPHIC_DATA]"
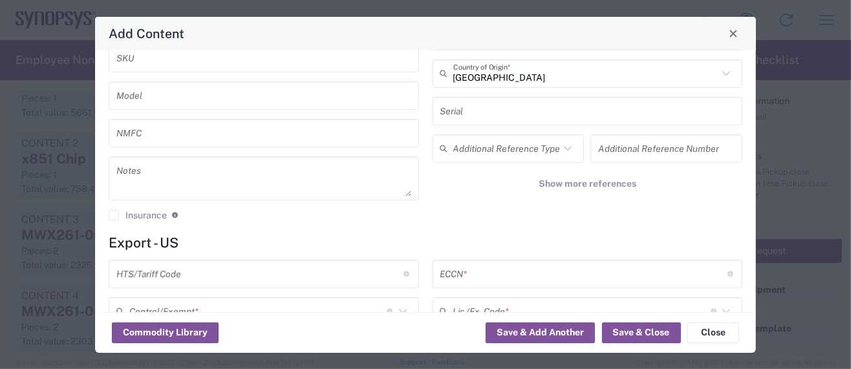
scroll to position [258, 0]
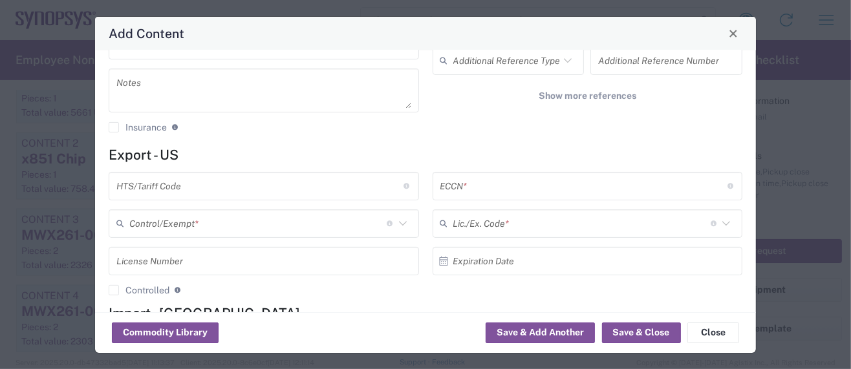
click at [180, 188] on input "text" at bounding box center [259, 186] width 287 height 23
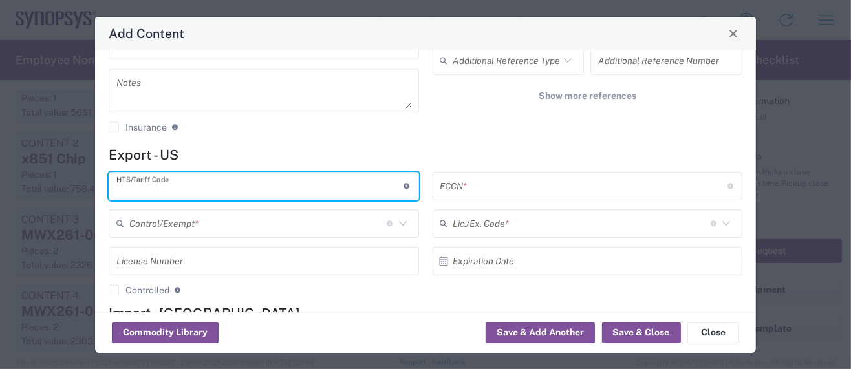
paste input "8544.20.0000"
type input "8544.20.0000"
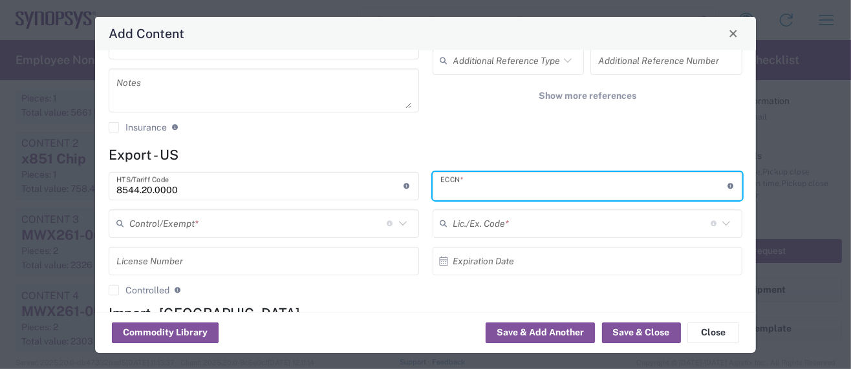
click at [472, 183] on input "text" at bounding box center [583, 186] width 287 height 23
paste input "EAR99/NLR"
type input "EAR99/NLR"
click at [258, 222] on input "text" at bounding box center [257, 223] width 257 height 23
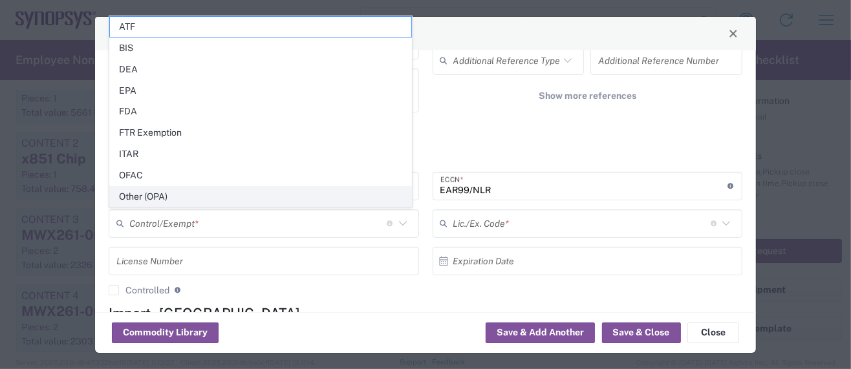
click at [167, 194] on span "Other (OPA)" at bounding box center [260, 197] width 301 height 20
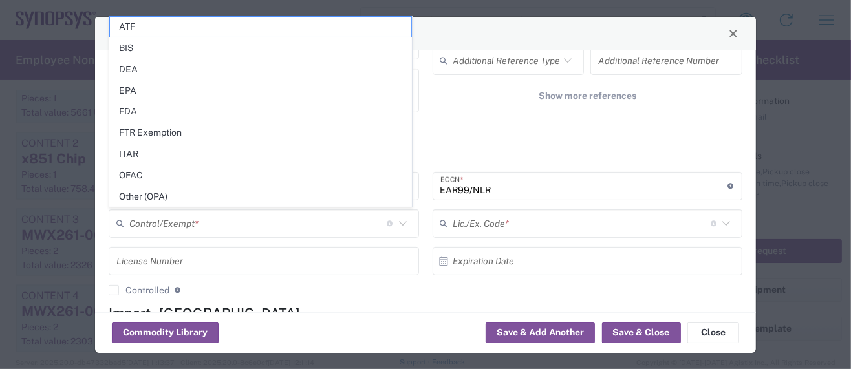
type input "Other (OPA)"
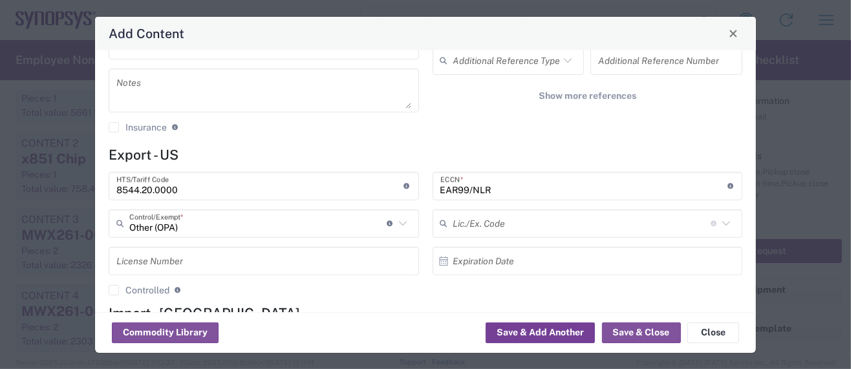
click at [559, 329] on button "Save & Add Another" at bounding box center [540, 333] width 109 height 21
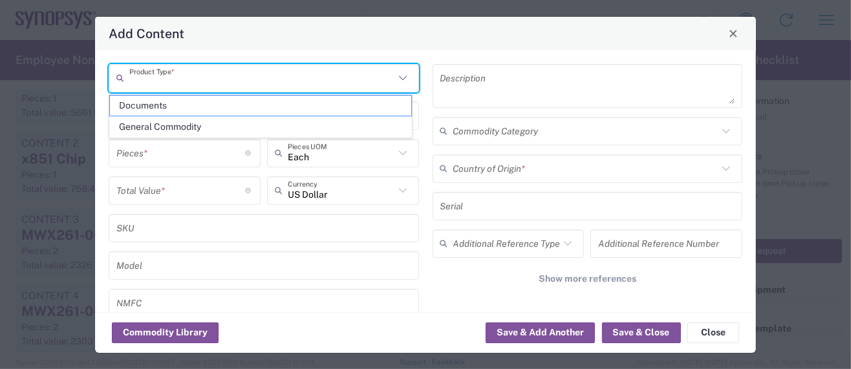
click at [217, 83] on input "text" at bounding box center [261, 78] width 265 height 23
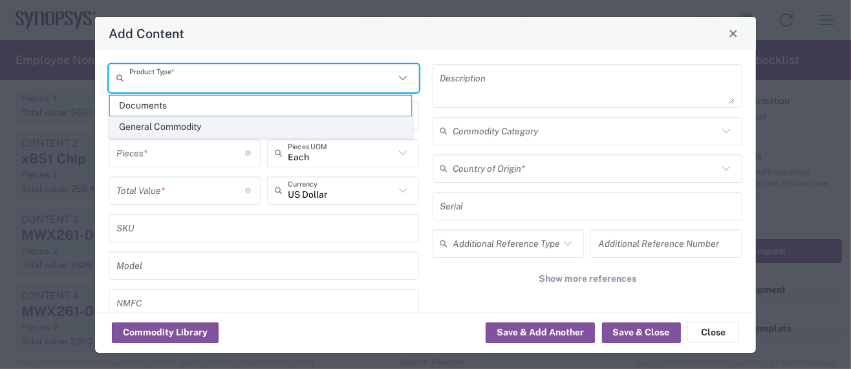
click at [179, 128] on span "General Commodity" at bounding box center [260, 127] width 301 height 20
type input "General Commodity"
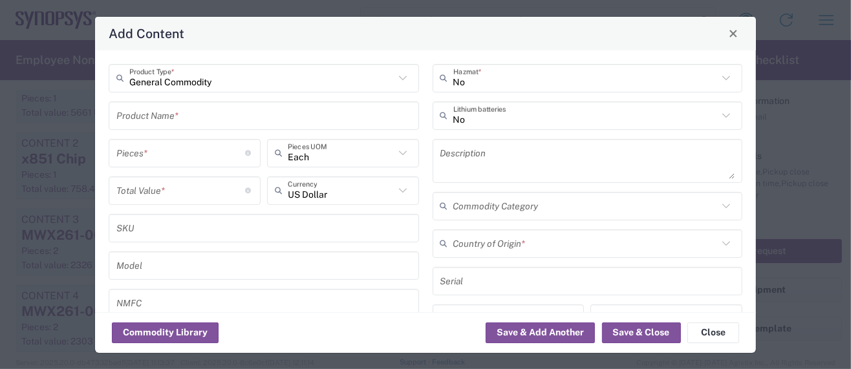
click at [186, 110] on input "text" at bounding box center [263, 115] width 295 height 23
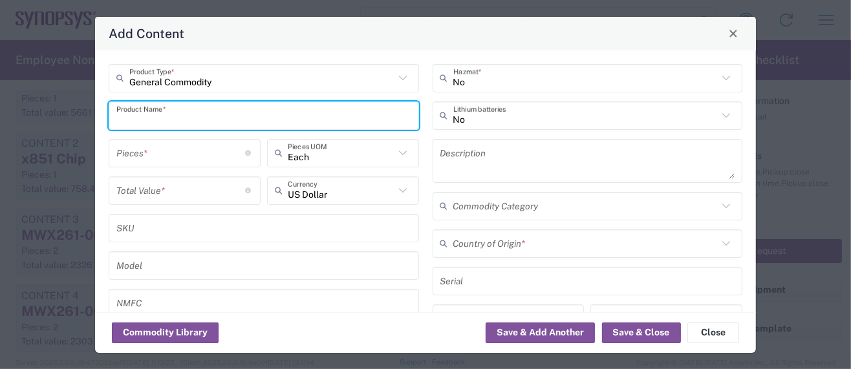
paste input "Bullseye to 1.85mm cable, Plug"
type input "Bullseye to 1.85mm cable, Plug"
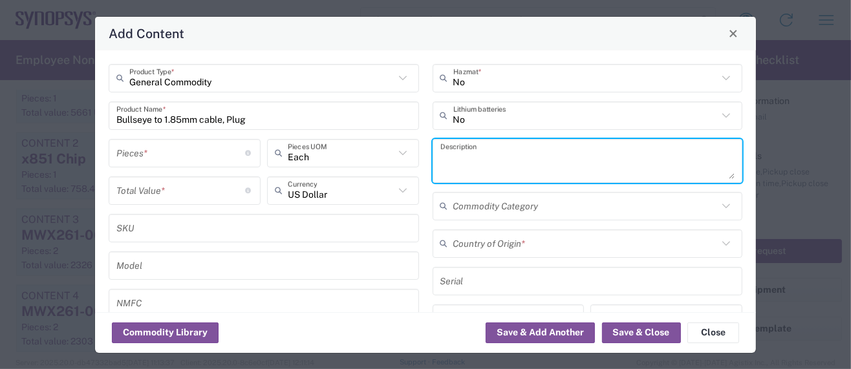
click at [441, 153] on textarea at bounding box center [587, 161] width 295 height 36
paste textarea "Bullseye to 1.85mm cable, Plug"
click at [578, 158] on textarea "Bullseye to 1.85mm cable, Plug -" at bounding box center [587, 161] width 295 height 36
paste textarea "Connecting cables for circuit boards"
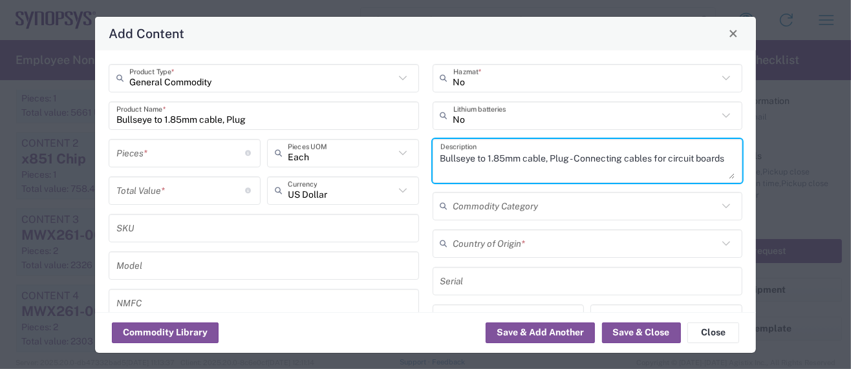
type textarea "Bullseye to 1.85mm cable, Plug - Connecting cables for circuit boards"
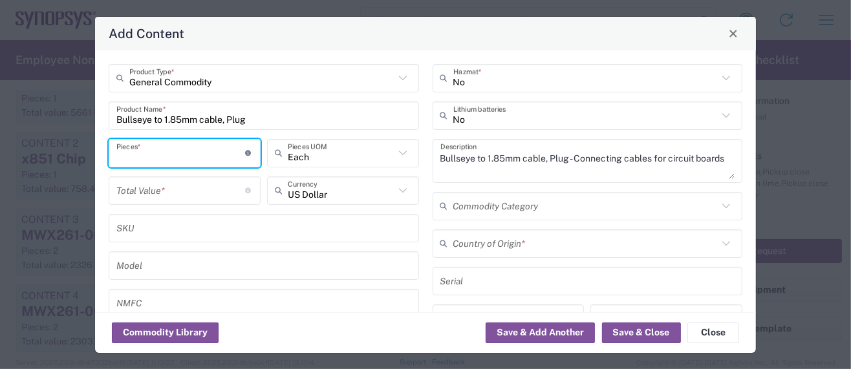
click at [188, 149] on input "number" at bounding box center [180, 153] width 129 height 23
type input "1"
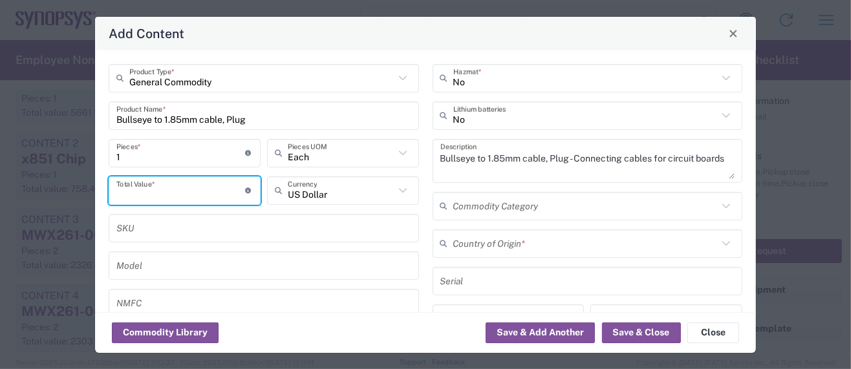
click at [139, 189] on input "number" at bounding box center [180, 190] width 129 height 23
type input "105.13"
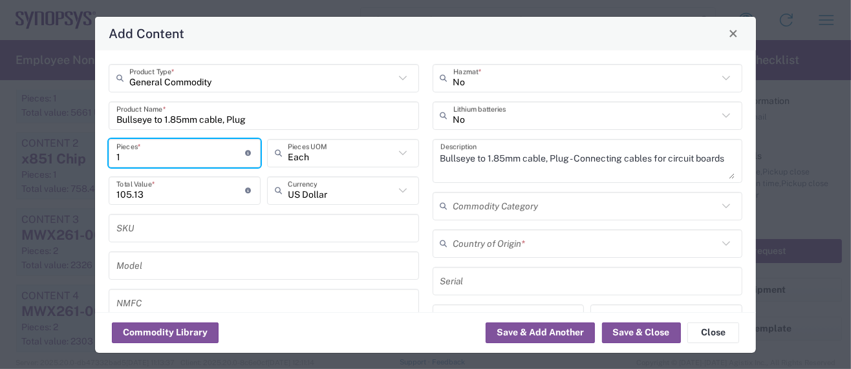
drag, startPoint x: 113, startPoint y: 155, endPoint x: 85, endPoint y: 154, distance: 27.8
click at [85, 154] on div "Add Content General Commodity Product Type * Bullseye to 1.85mm cable, Plug Pro…" at bounding box center [425, 184] width 851 height 369
type input "8"
type input "841.04"
type input "8"
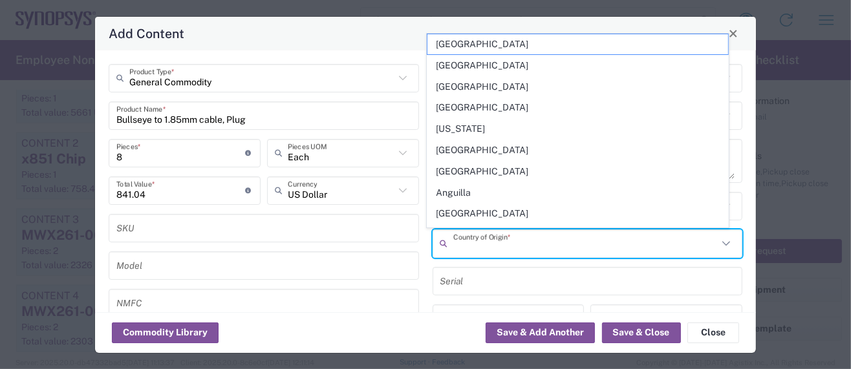
click at [475, 240] on input "text" at bounding box center [585, 243] width 265 height 23
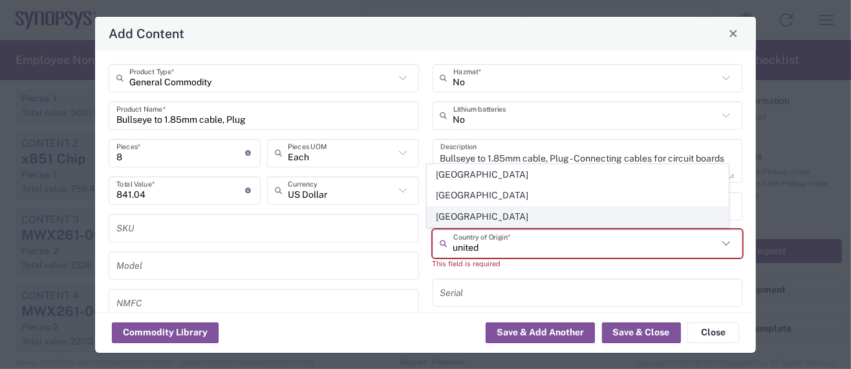
click at [472, 219] on span "[GEOGRAPHIC_DATA]" at bounding box center [577, 217] width 301 height 20
type input "[GEOGRAPHIC_DATA]"
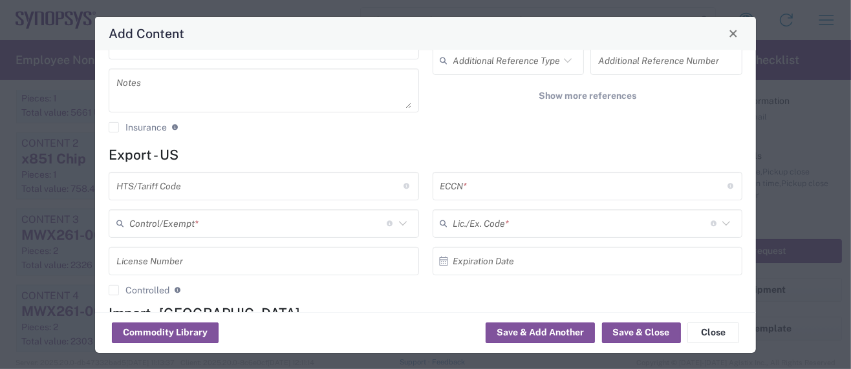
click at [160, 188] on input "text" at bounding box center [259, 186] width 287 height 23
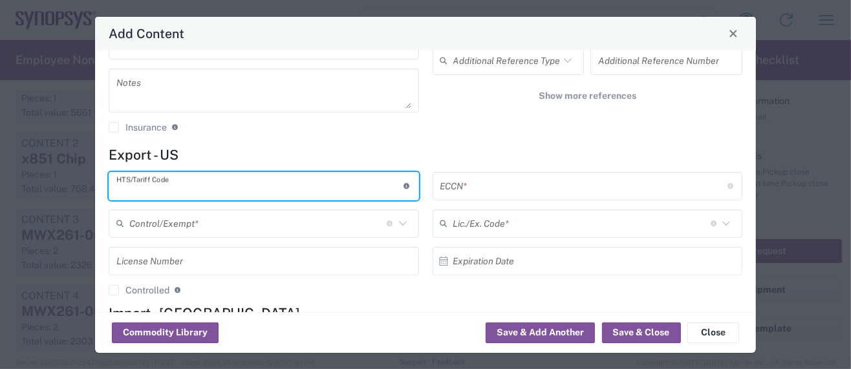
paste input "8544.20.0000"
type input "8544.20.0000"
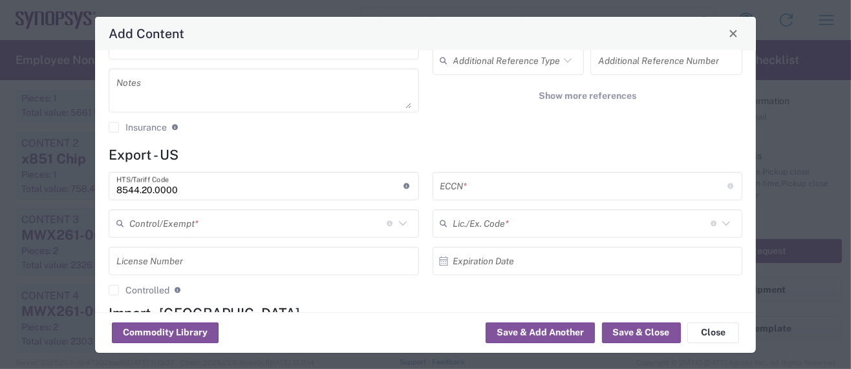
click at [465, 183] on input "text" at bounding box center [583, 186] width 287 height 23
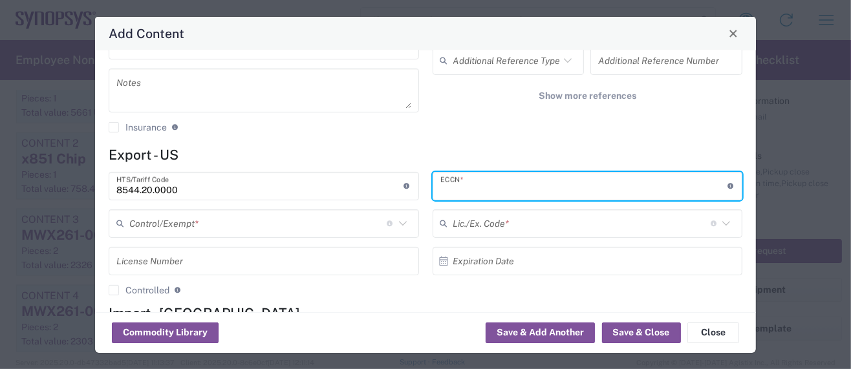
paste input "EAR99/NLR"
type input "EAR99/NLR"
click at [154, 220] on input "text" at bounding box center [257, 223] width 257 height 23
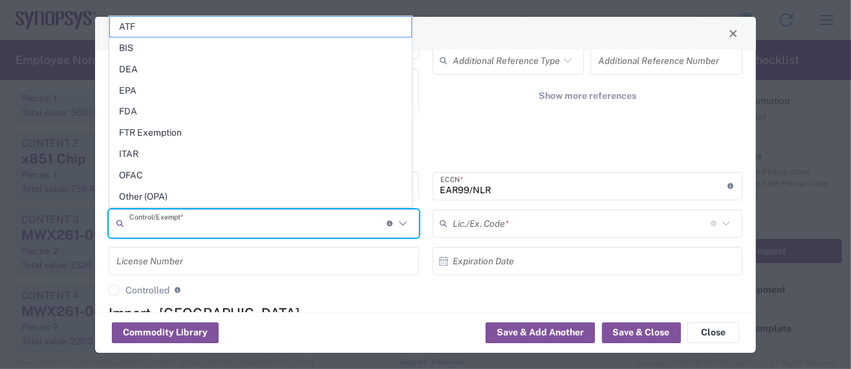
drag, startPoint x: 160, startPoint y: 198, endPoint x: 219, endPoint y: 202, distance: 59.6
click at [160, 197] on span "Other (OPA)" at bounding box center [260, 197] width 301 height 20
type input "Other (OPA)"
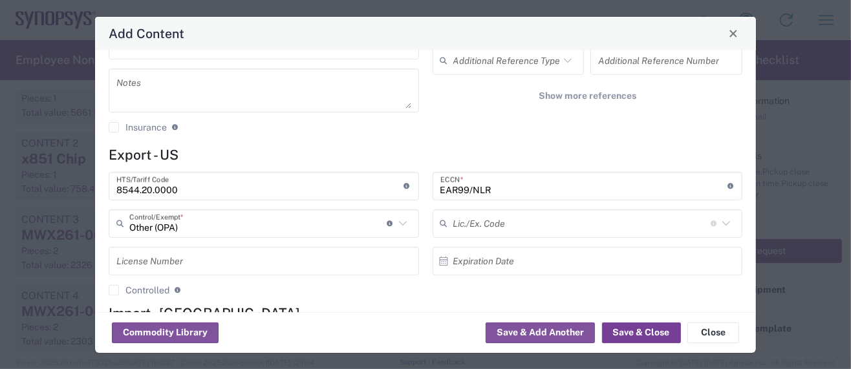
click at [619, 330] on button "Save & Close" at bounding box center [641, 333] width 79 height 21
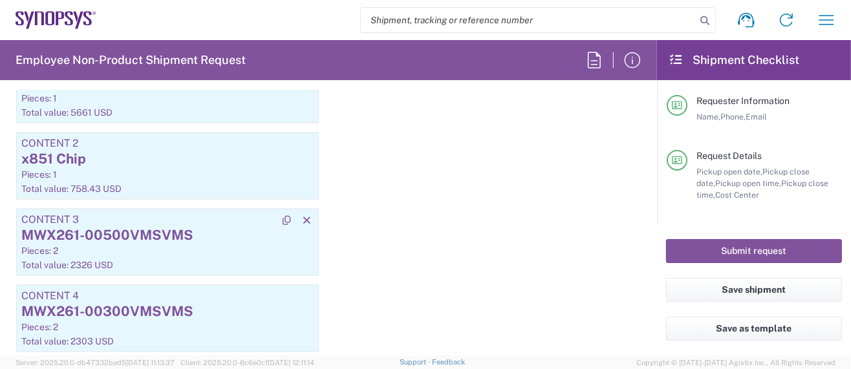
click at [103, 226] on div "MWX261-00500VMSVMS" at bounding box center [167, 235] width 292 height 19
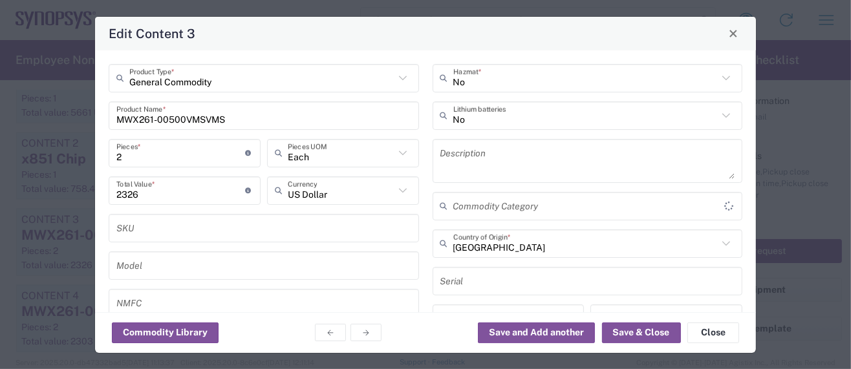
type input "Other (OPA)"
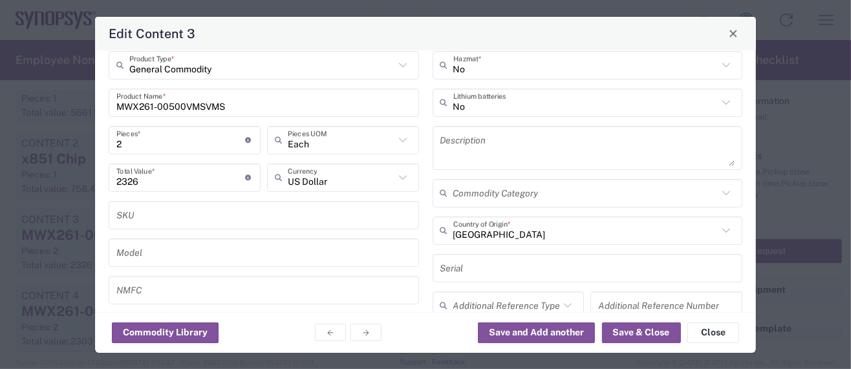
scroll to position [0, 0]
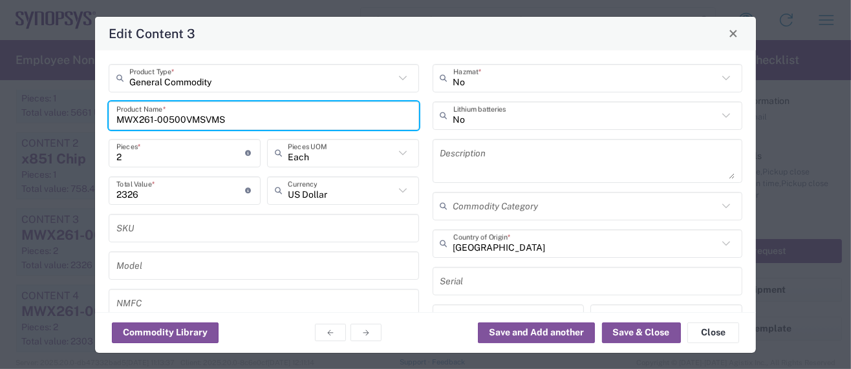
drag, startPoint x: 231, startPoint y: 118, endPoint x: 34, endPoint y: 114, distance: 197.2
click at [34, 114] on div "Edit Content 3 General Commodity Product Type * MWX261-00500VMSVMS Product Name…" at bounding box center [425, 184] width 851 height 369
click at [460, 153] on textarea at bounding box center [587, 161] width 295 height 36
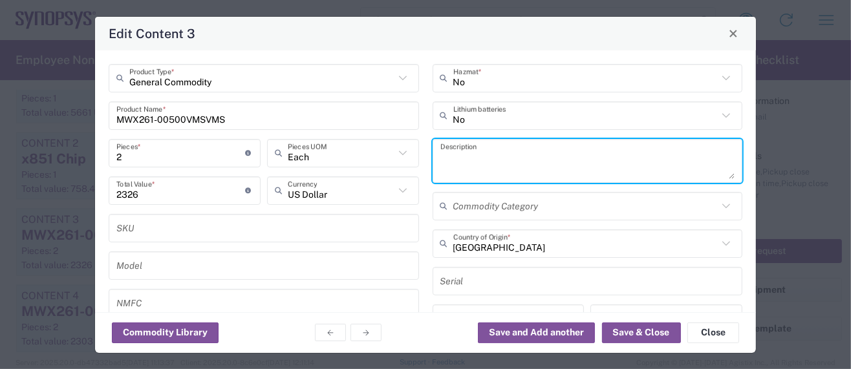
click at [117, 117] on input "MWX261-00500VMSVMS" at bounding box center [263, 115] width 295 height 23
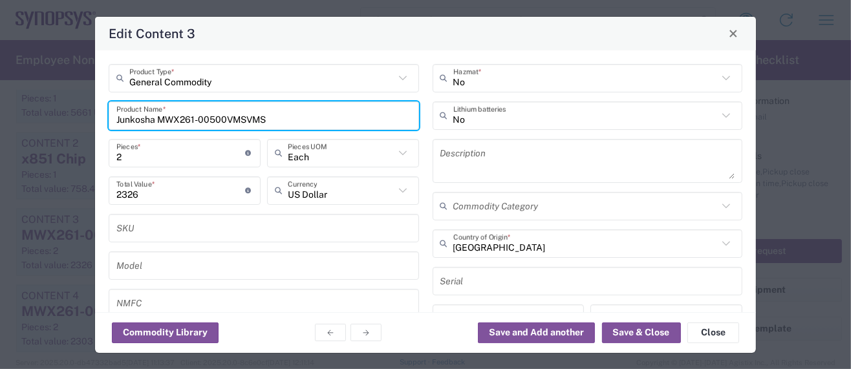
type input "Junkosha MWX261-00500VMSVMS"
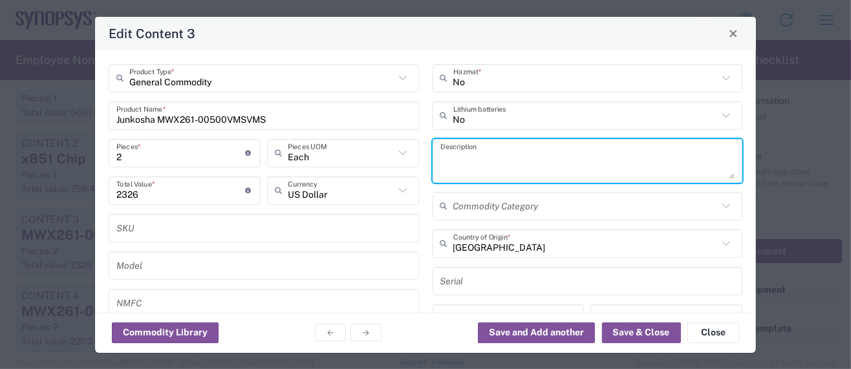
click at [511, 154] on textarea at bounding box center [587, 161] width 295 height 36
paste textarea "Coaxial cable to carry electrical signals"
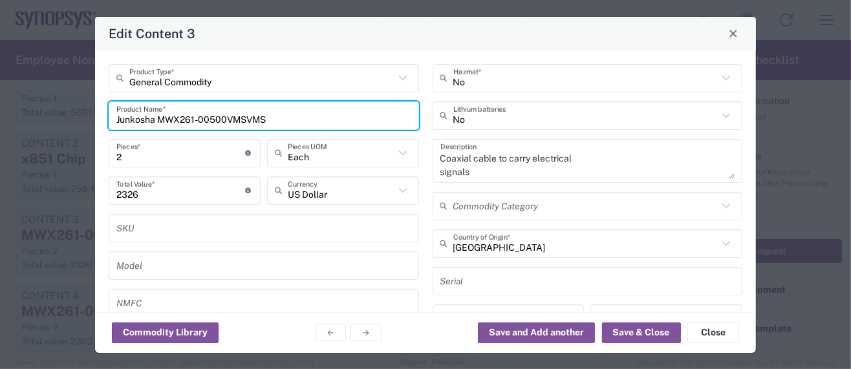
drag, startPoint x: 269, startPoint y: 116, endPoint x: -10, endPoint y: 118, distance: 278.6
click at [0, 118] on html "Shipment request Shipment tracking Employee non-product shipment request My shi…" at bounding box center [425, 184] width 851 height 369
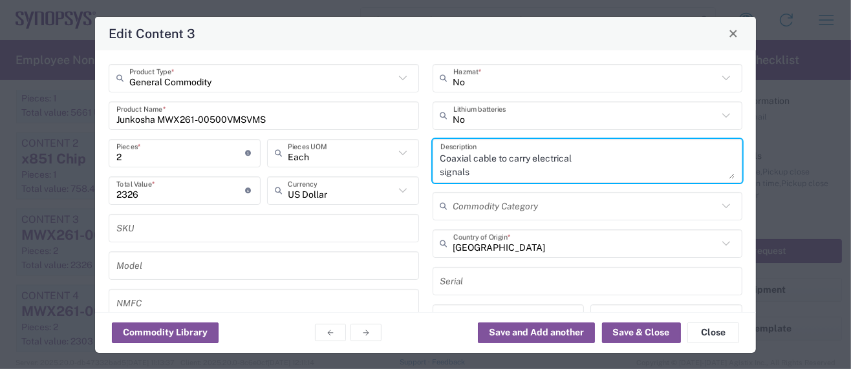
drag, startPoint x: 433, startPoint y: 154, endPoint x: 451, endPoint y: 154, distance: 18.1
click at [440, 154] on textarea "Coaxial cable to carry electrical signals" at bounding box center [587, 161] width 295 height 36
paste textarea "Junkosha MWX261-00500VMSVMS"
type textarea "Junkosha MWX261-00500VMSVMS - Coaxial cable to carry electrical signals"
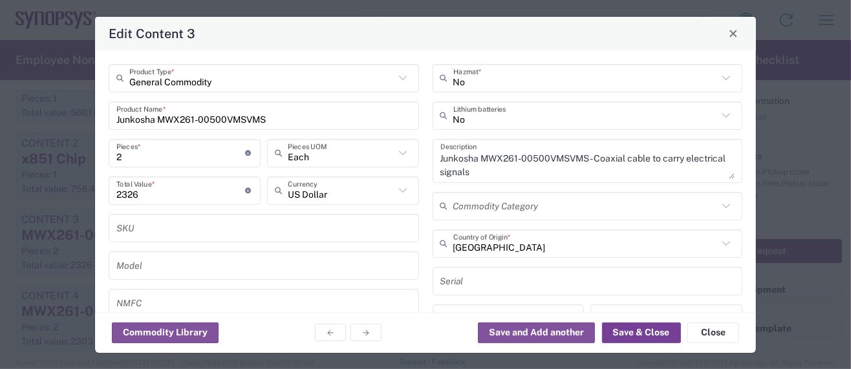
click at [619, 331] on button "Save & Close" at bounding box center [641, 333] width 79 height 21
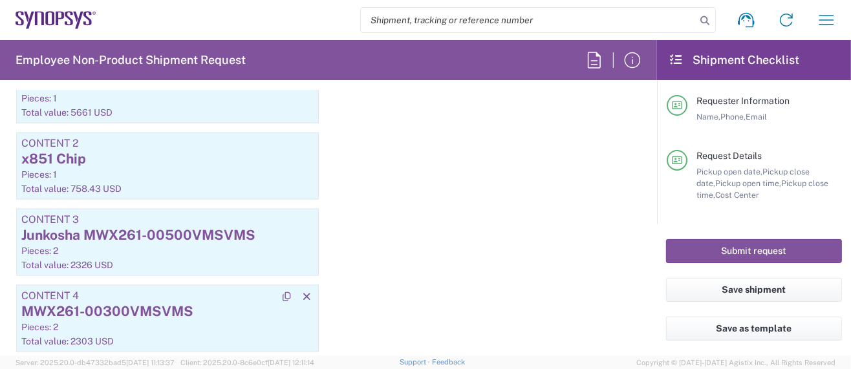
click at [103, 302] on div "MWX261-00300VMSVMS" at bounding box center [167, 311] width 292 height 19
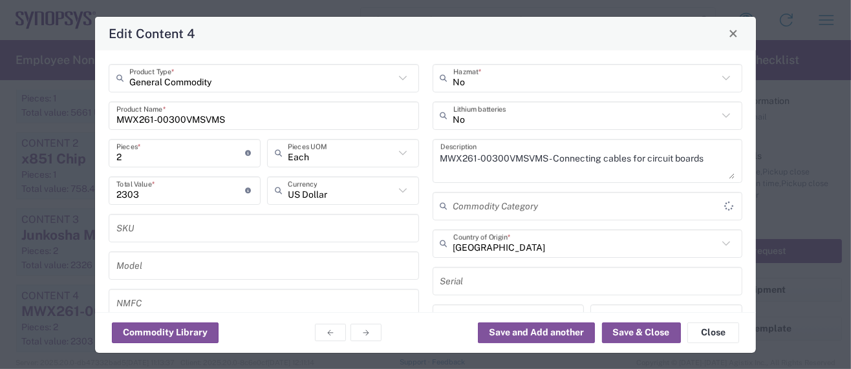
type input "Other (OPA)"
click at [118, 118] on input "MWX261-00300VMSVMS" at bounding box center [263, 115] width 295 height 23
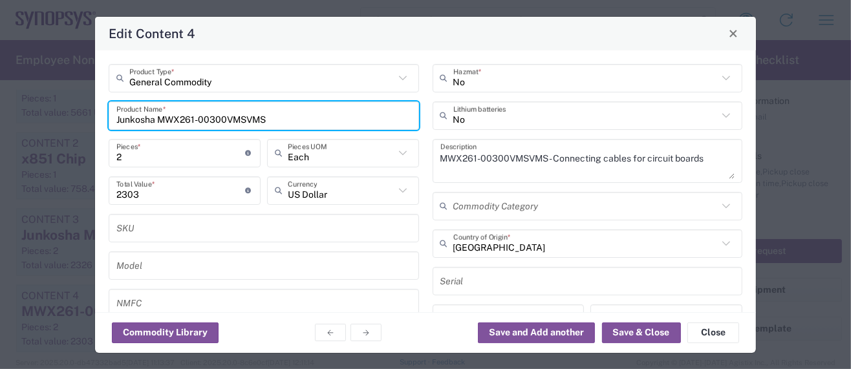
drag, startPoint x: 265, startPoint y: 120, endPoint x: 34, endPoint y: 127, distance: 230.9
click at [34, 127] on div "Edit Content 4 General Commodity Product Type * Junkosha MWX261-00300VMSVMS Pro…" at bounding box center [425, 184] width 851 height 369
type input "Junkosha MWX261-00300VMSVMS"
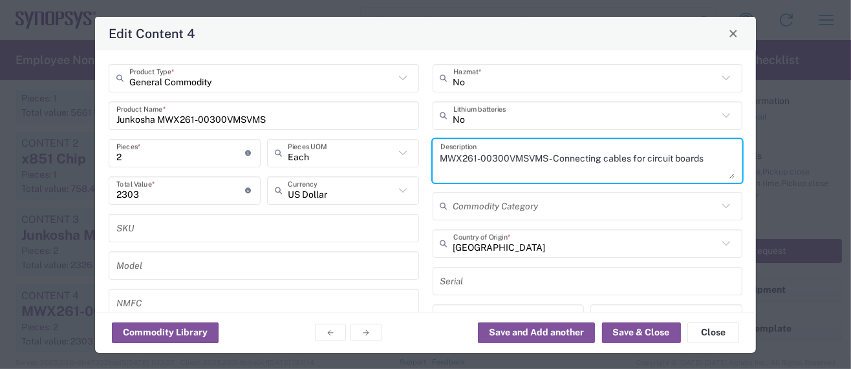
drag, startPoint x: 540, startPoint y: 156, endPoint x: 407, endPoint y: 159, distance: 132.6
click at [407, 159] on div "General Commodity Product Type * Junkosha MWX261-00300VMSVMS Product Name * 2 P…" at bounding box center [425, 232] width 647 height 336
paste textarea "Junkosha"
drag, startPoint x: 593, startPoint y: 156, endPoint x: 713, endPoint y: 174, distance: 121.0
click at [713, 174] on textarea "Junkosha MWX261-00300VMSVMS - Connecting cables for circuit boards" at bounding box center [587, 161] width 295 height 36
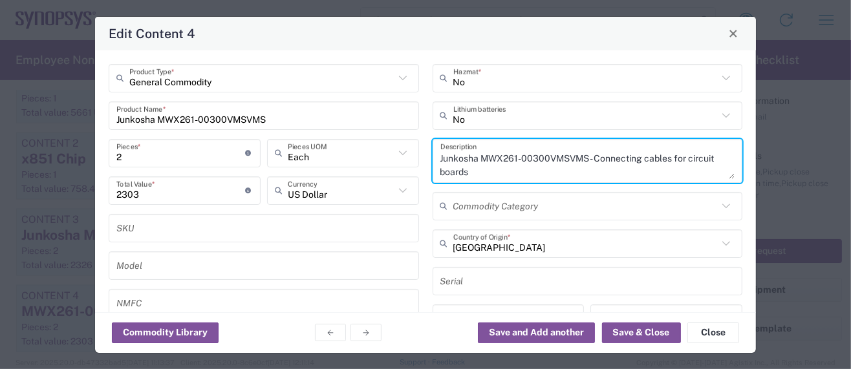
paste textarea "axial cable to carry electrical signal"
type textarea "Junkosha MWX261-00300VMSVMS - Coaxial cable to carry electrical signals"
click at [616, 335] on button "Save & Close" at bounding box center [641, 333] width 79 height 21
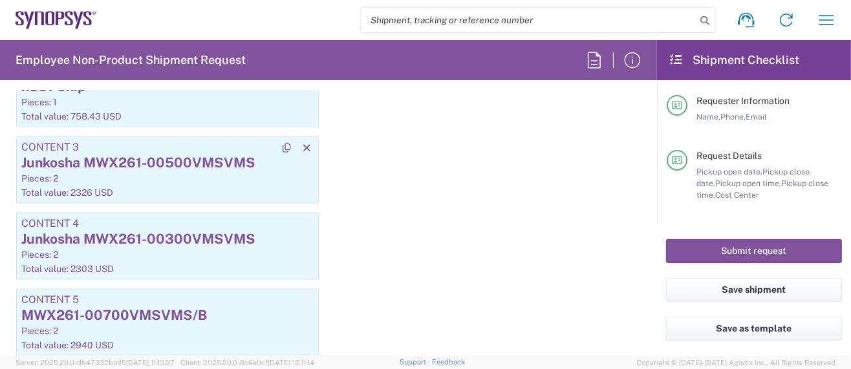
scroll to position [1481, 0]
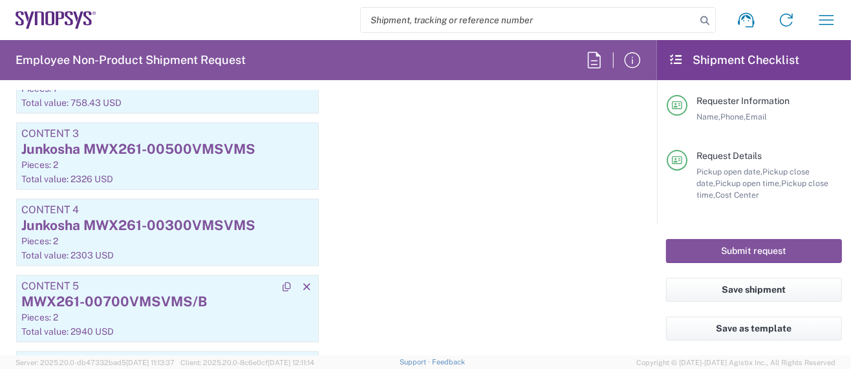
click at [111, 294] on div "MWX261-00700VMSVMS/B" at bounding box center [167, 301] width 292 height 19
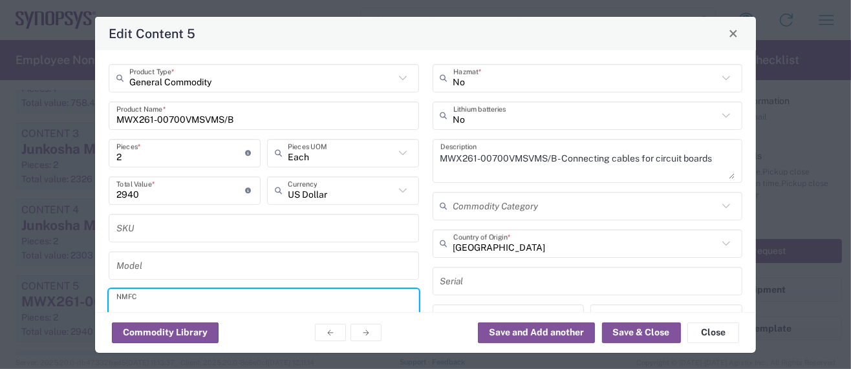
type input "Other (OPA)"
click at [116, 114] on input "MWX261-00700VMSVMS/B" at bounding box center [263, 115] width 295 height 23
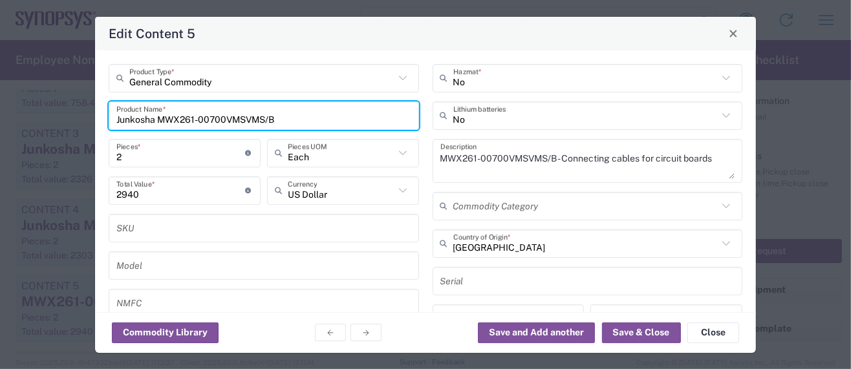
drag, startPoint x: 274, startPoint y: 118, endPoint x: 48, endPoint y: 100, distance: 226.3
click at [48, 101] on div "Edit Content 5 General Commodity Product Type * Junkosha MWX261-00700VMSVMS/B P…" at bounding box center [425, 184] width 851 height 369
type input "Junkosha MWX261-00700VMSVMS/B"
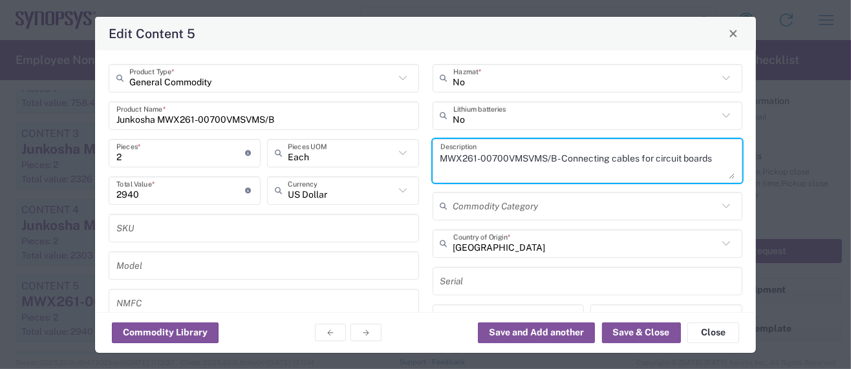
drag, startPoint x: 548, startPoint y: 156, endPoint x: 379, endPoint y: 148, distance: 168.3
click at [379, 148] on div "General Commodity Product Type * Junkosha MWX261-00700VMSVMS/B Product Name * 2…" at bounding box center [425, 232] width 647 height 336
paste textarea "Junkosha"
drag, startPoint x: 611, startPoint y: 158, endPoint x: 691, endPoint y: 175, distance: 81.8
click at [691, 175] on textarea "Junkosha MWX261-00700VMSVMS/B - Connecting cables for circuit boards" at bounding box center [587, 161] width 295 height 36
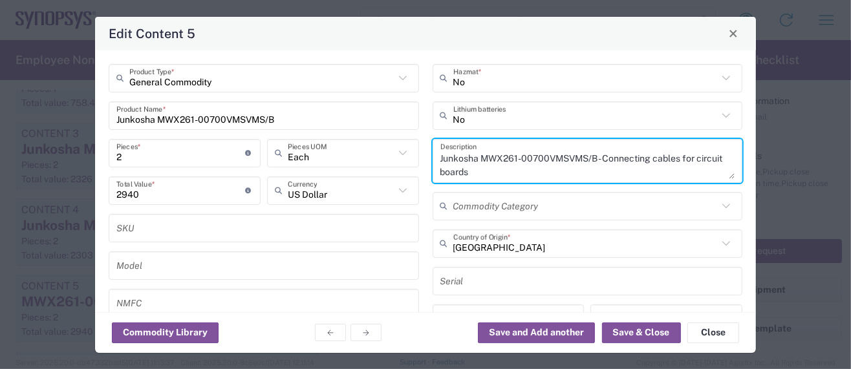
paste textarea "Coaxial cable to carry electrical signals"
click at [605, 157] on textarea "Junkosha MWX261-00700VMSVMS/B - CCoaxial cable to carry electrical signals" at bounding box center [587, 161] width 295 height 36
click at [476, 172] on textarea "Junkosha MWX261-00700VMSVMS/B - Coaxial cable to carry electrical signals" at bounding box center [587, 161] width 295 height 36
type textarea "Junkosha MWX261-00700VMSVMS/B - Coaxial cable to carry electrical signals"
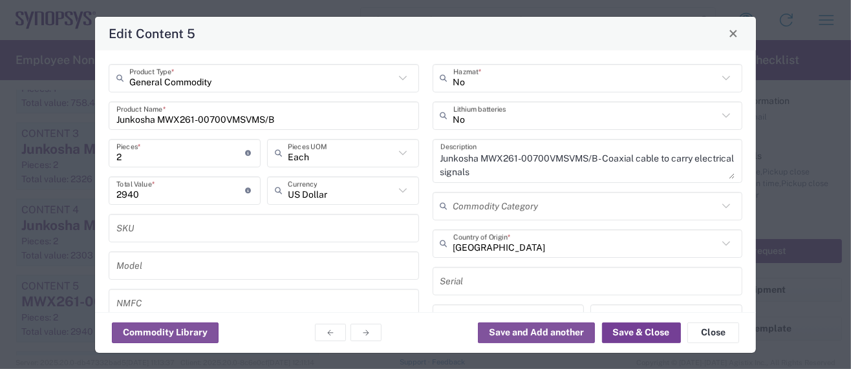
click at [617, 331] on button "Save & Close" at bounding box center [641, 333] width 79 height 21
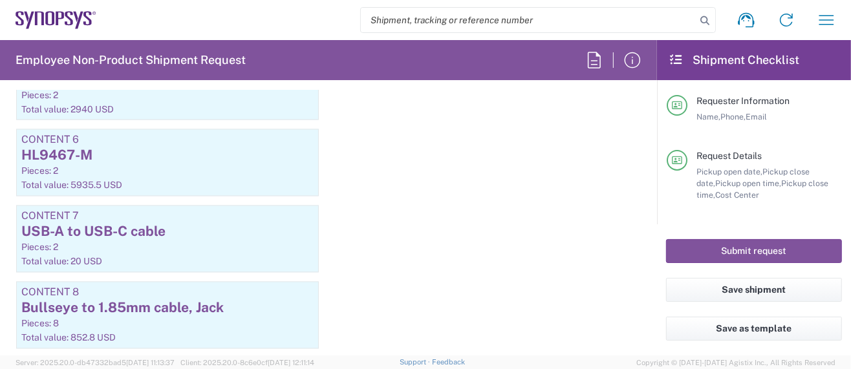
scroll to position [1998, 0]
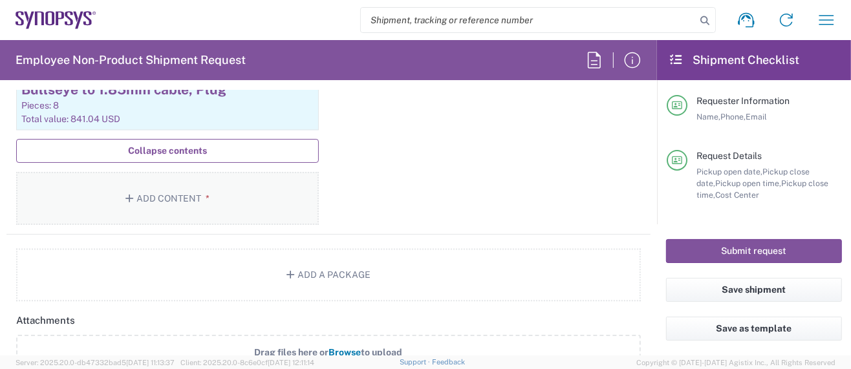
click at [158, 191] on button "Add Content *" at bounding box center [167, 198] width 303 height 53
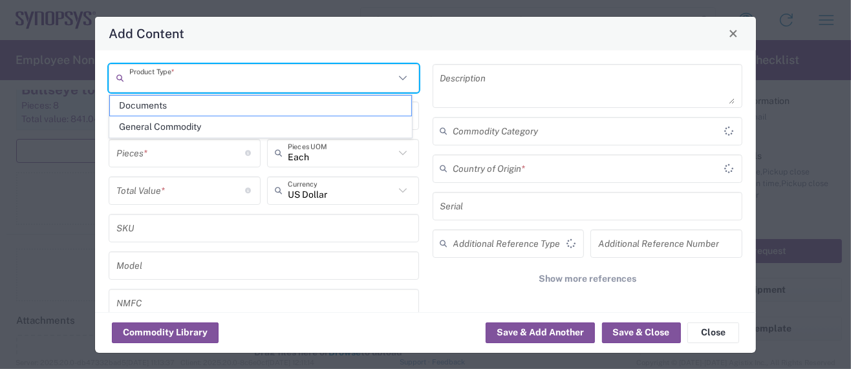
click at [158, 76] on input "text" at bounding box center [261, 78] width 265 height 23
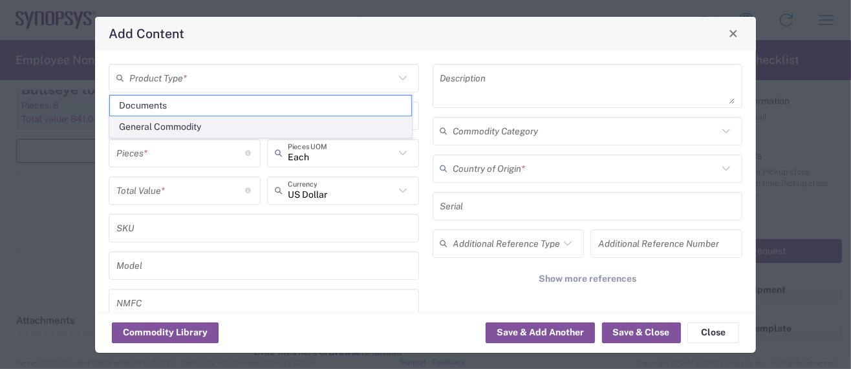
click at [156, 123] on span "General Commodity" at bounding box center [260, 127] width 301 height 20
type input "General Commodity"
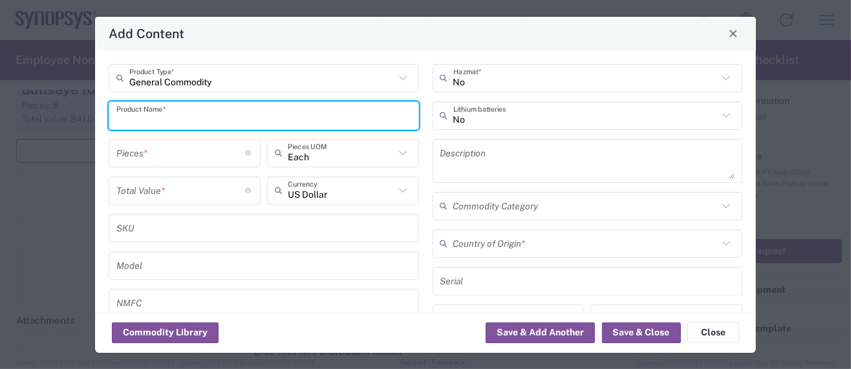
click at [162, 116] on input "text" at bounding box center [263, 115] width 295 height 23
drag, startPoint x: 184, startPoint y: 118, endPoint x: 70, endPoint y: 129, distance: 114.3
click at [70, 129] on div "Add Content General Commodity Product Type * HL8437-M Product Name * Pieces * N…" at bounding box center [425, 184] width 851 height 369
type input "HL8437-M"
click at [518, 159] on textarea at bounding box center [587, 161] width 295 height 36
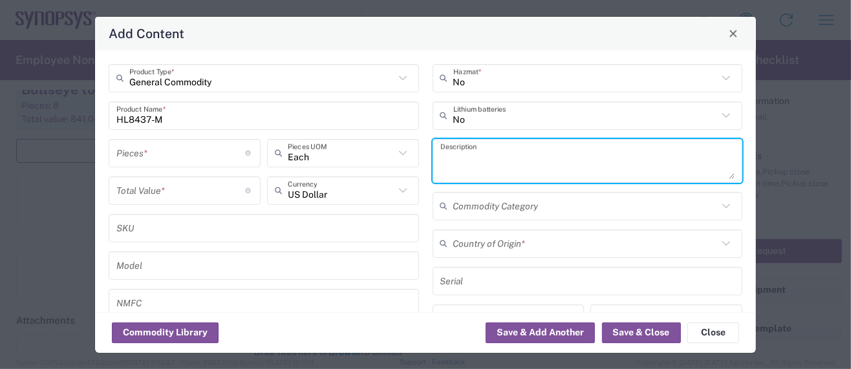
paste textarea "HL8437-M"
type textarea "HL8437-M - DC Block"
click at [136, 156] on input "number" at bounding box center [180, 153] width 129 height 23
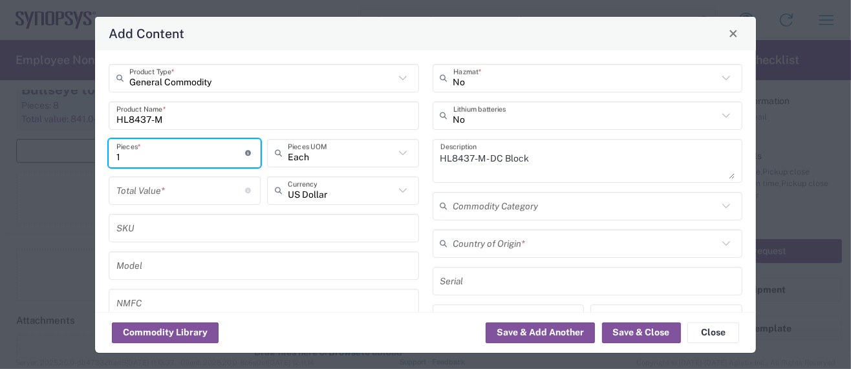
type input "1"
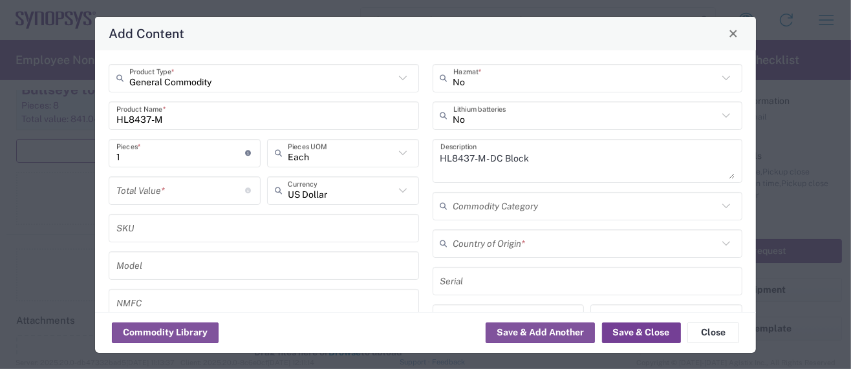
click at [612, 328] on button "Save & Close" at bounding box center [641, 333] width 79 height 21
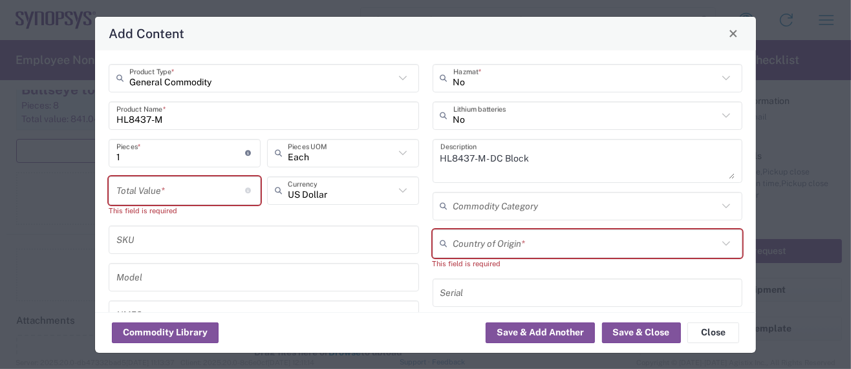
click at [500, 243] on input "text" at bounding box center [585, 243] width 265 height 23
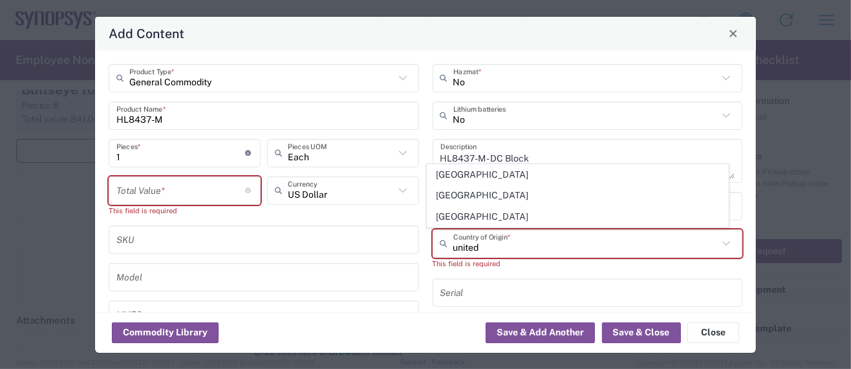
drag, startPoint x: 487, startPoint y: 217, endPoint x: 391, endPoint y: 191, distance: 99.6
click at [484, 216] on span "[GEOGRAPHIC_DATA]" at bounding box center [577, 217] width 301 height 20
type input "[GEOGRAPHIC_DATA]"
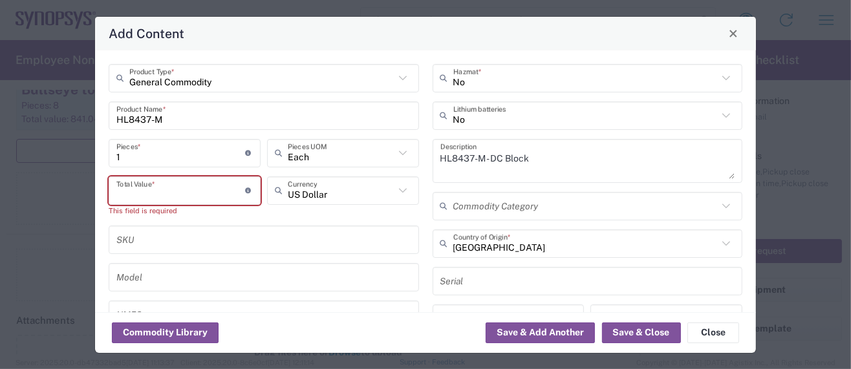
click at [140, 191] on input "number" at bounding box center [180, 190] width 129 height 23
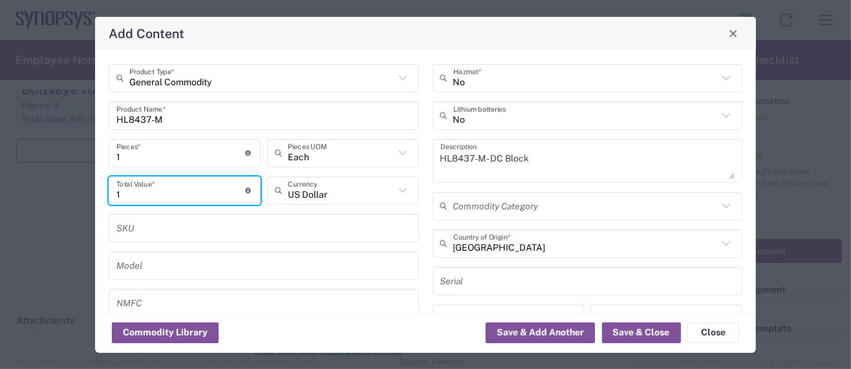
scroll to position [172, 0]
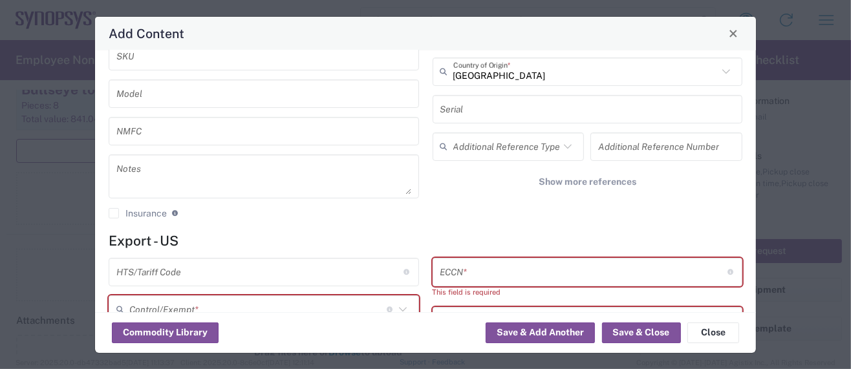
type input "1"
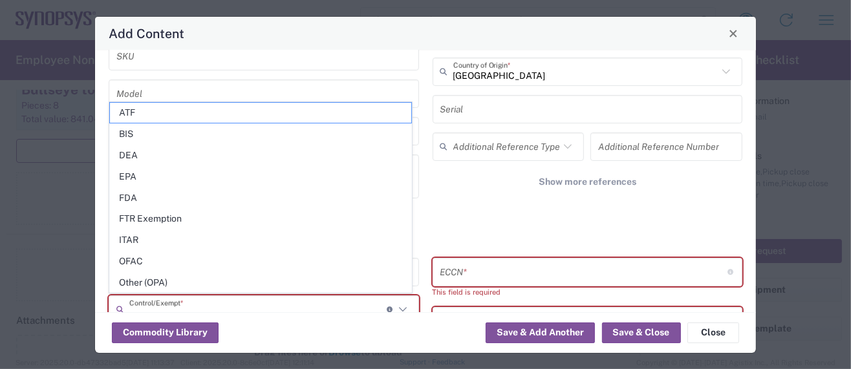
click at [166, 304] on input "text" at bounding box center [257, 309] width 257 height 23
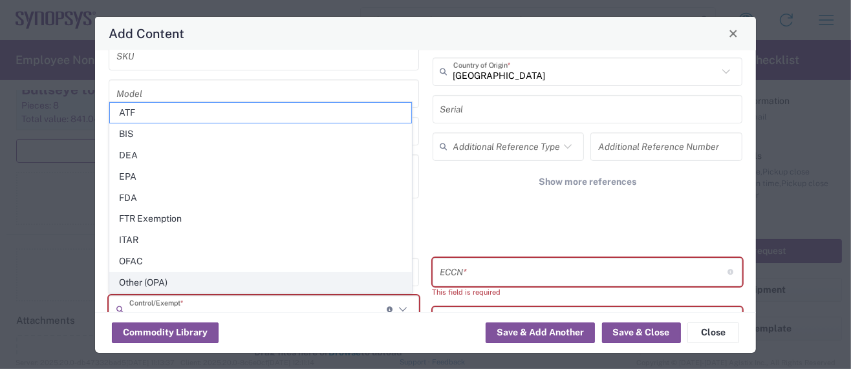
click at [158, 278] on span "Other (OPA)" at bounding box center [260, 283] width 301 height 20
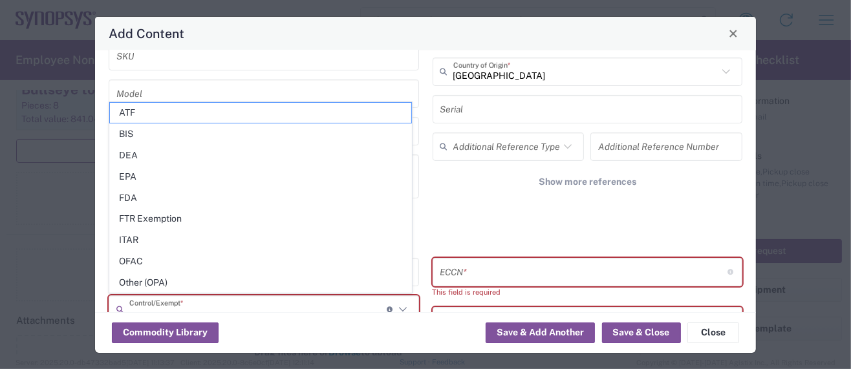
type input "Other (OPA)"
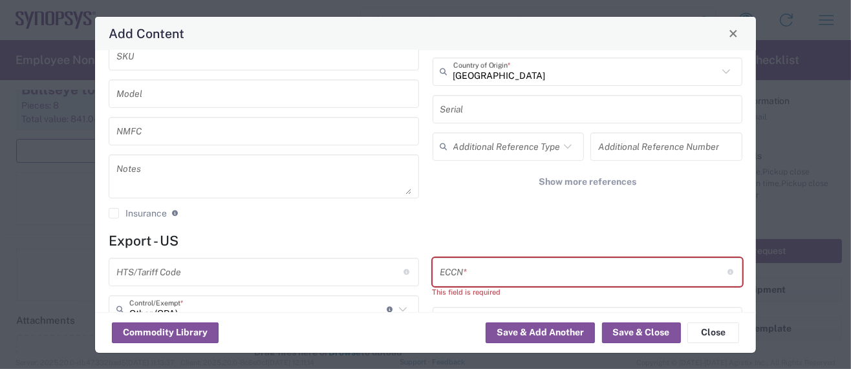
click at [165, 268] on input "text" at bounding box center [259, 272] width 287 height 23
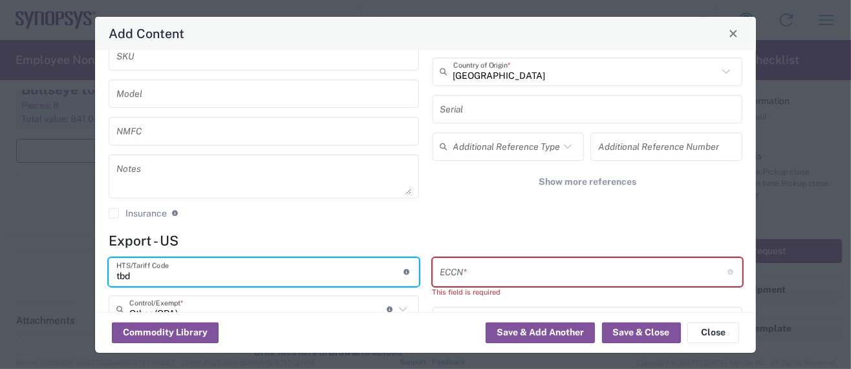
type input "tbd"
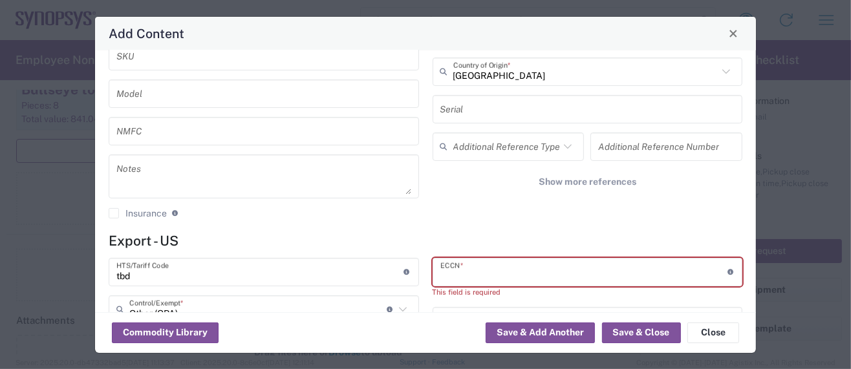
click at [458, 268] on input "text" at bounding box center [583, 272] width 287 height 23
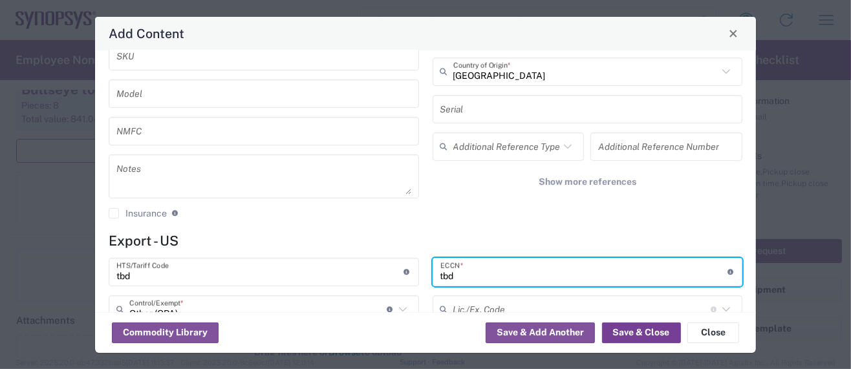
type input "tbd"
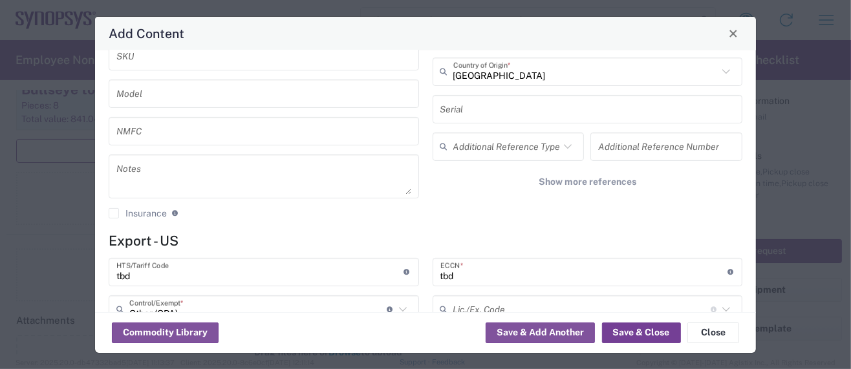
click at [628, 333] on button "Save & Close" at bounding box center [641, 333] width 79 height 21
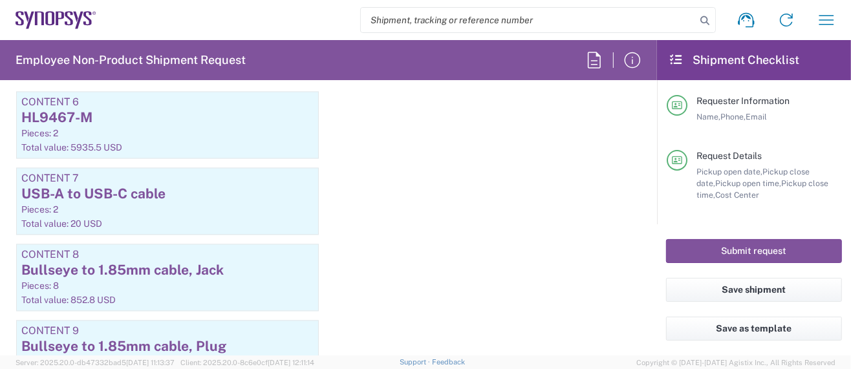
scroll to position [1729, 0]
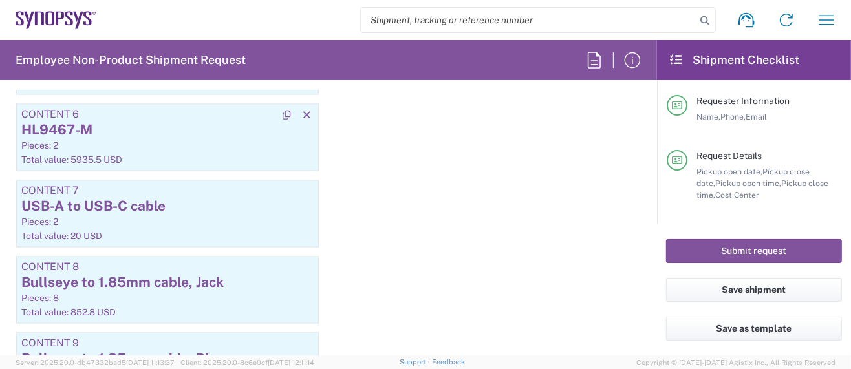
click at [136, 140] on div "Pieces: 2" at bounding box center [167, 146] width 292 height 12
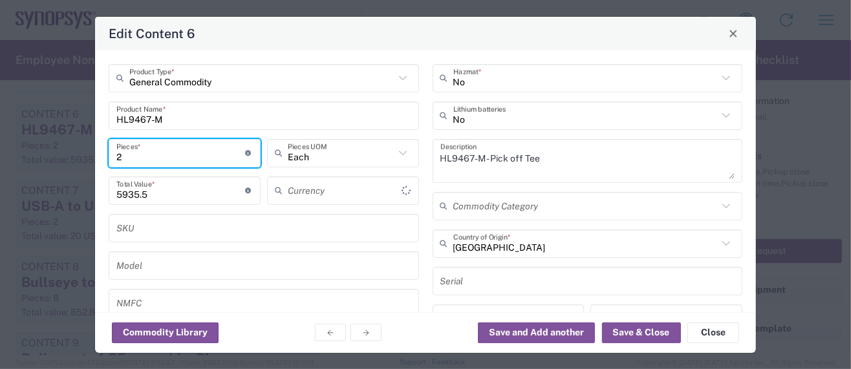
type input "Other (OPA)"
type input "US Dollar"
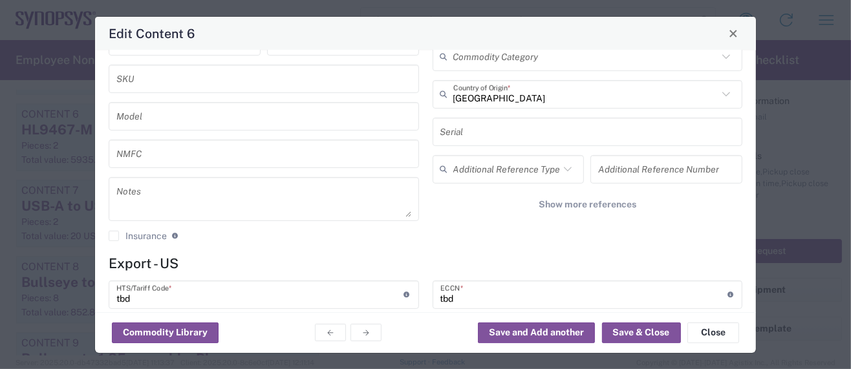
scroll to position [172, 0]
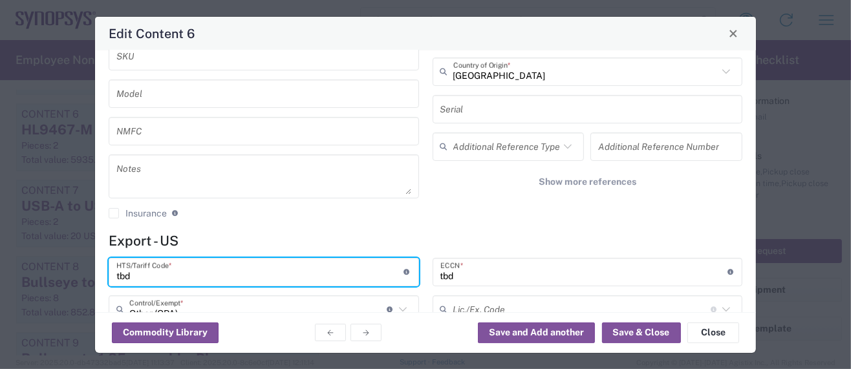
drag, startPoint x: 131, startPoint y: 276, endPoint x: 65, endPoint y: 273, distance: 66.0
click at [65, 273] on div "Edit Content 6 General Commodity Product Type * HL9467-M Product Name * 2 Piece…" at bounding box center [425, 184] width 851 height 369
paste input "8548.00.0000"
type input "8548.00.0000"
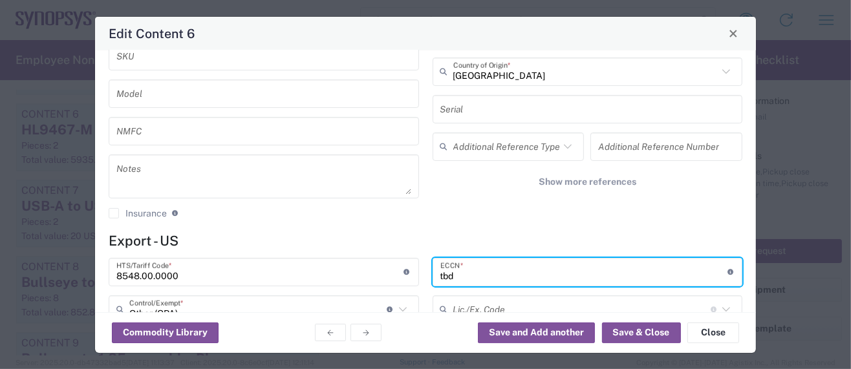
drag, startPoint x: 459, startPoint y: 277, endPoint x: 403, endPoint y: 276, distance: 56.2
click at [403, 276] on div "8548.00.0000 HTS/Tariff Code * Obtain HTS from vendor if product is purchased. …" at bounding box center [425, 324] width 647 height 133
paste input "EAR99"
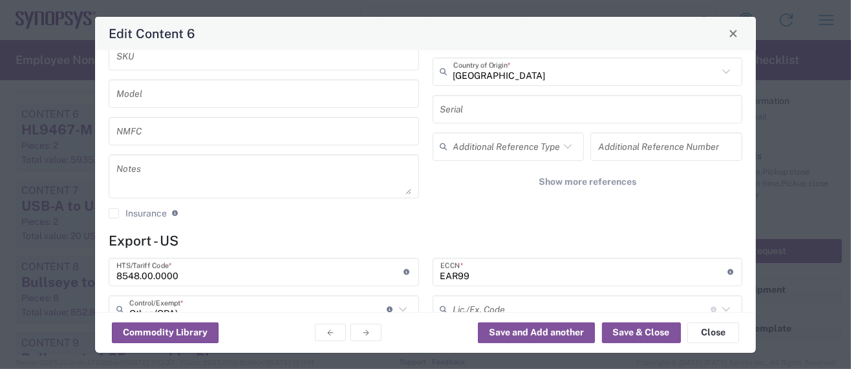
click at [461, 275] on input "EAR99" at bounding box center [583, 272] width 287 height 23
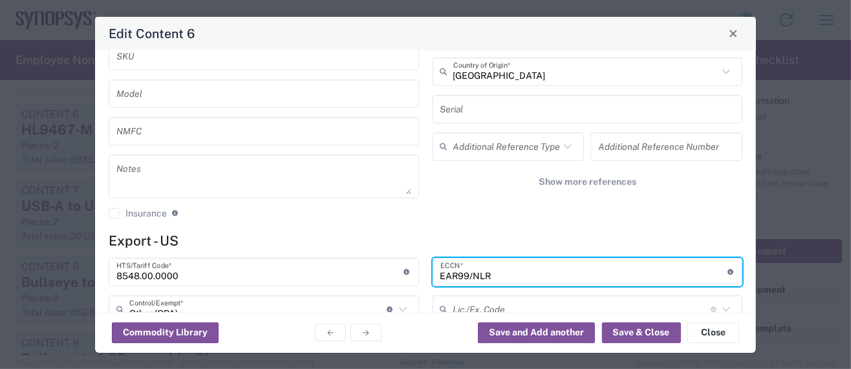
type input "EAR99/NLR"
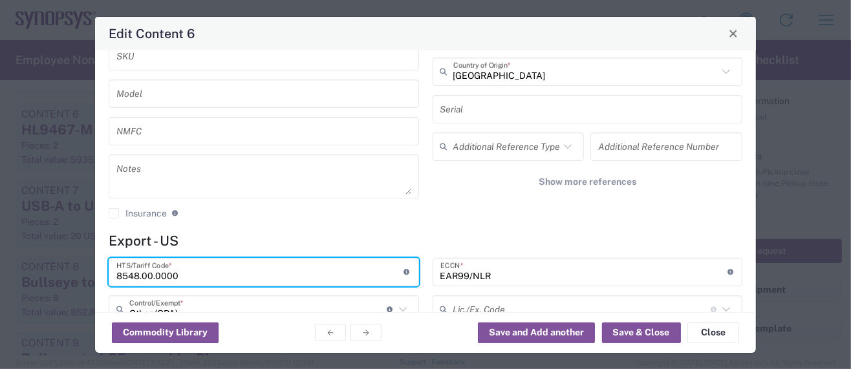
drag, startPoint x: 179, startPoint y: 275, endPoint x: 27, endPoint y: 268, distance: 152.7
click at [27, 268] on div "Edit Content 6 General Commodity Product Type * HL9467-M Product Name * 2 Piece…" at bounding box center [425, 184] width 851 height 369
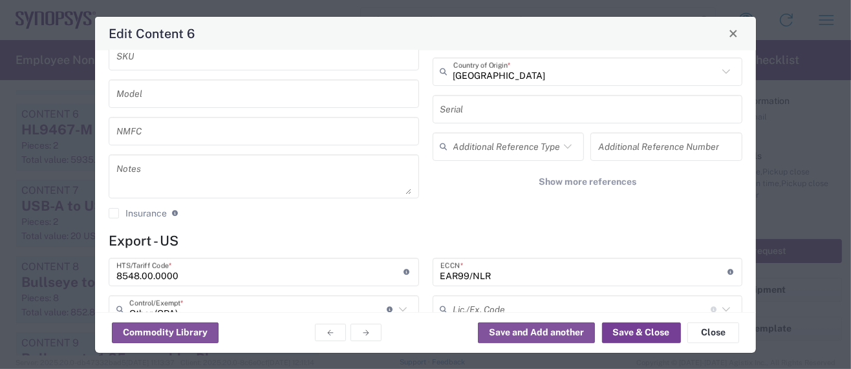
click at [618, 334] on button "Save & Close" at bounding box center [641, 333] width 79 height 21
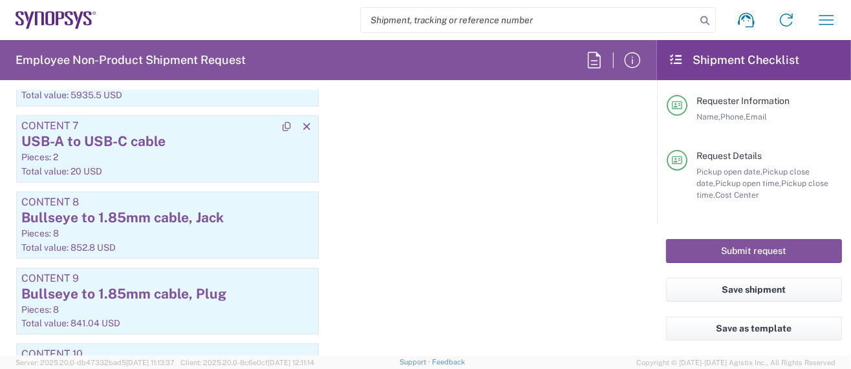
scroll to position [1901, 0]
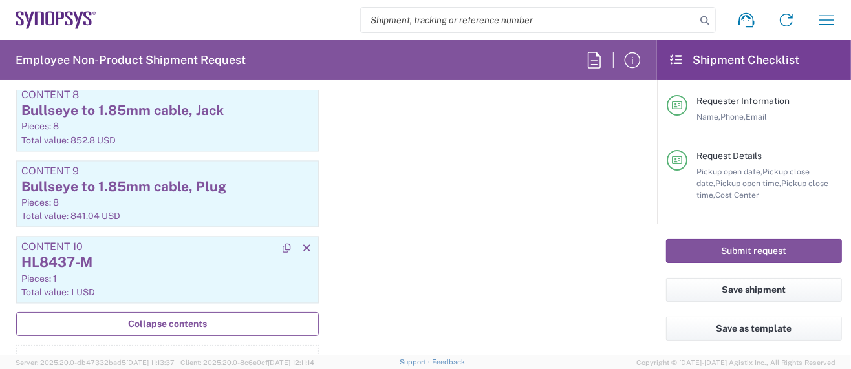
click at [124, 253] on div "HL8437-M" at bounding box center [167, 262] width 292 height 19
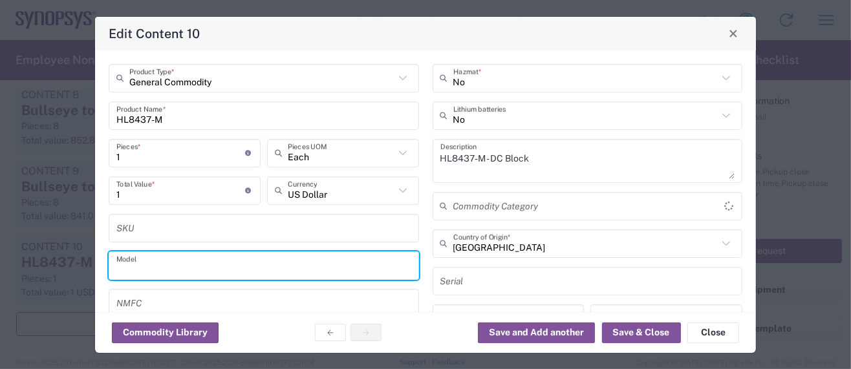
type input "Other (OPA)"
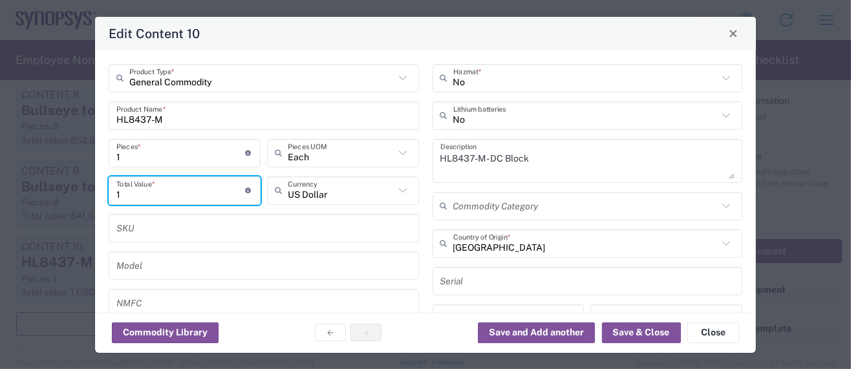
drag, startPoint x: 136, startPoint y: 194, endPoint x: 94, endPoint y: 200, distance: 42.4
click at [95, 200] on div "General Commodity Product Type * HL8437-M Product Name * 1 Pieces * Number of p…" at bounding box center [425, 181] width 661 height 262
type input "717.75"
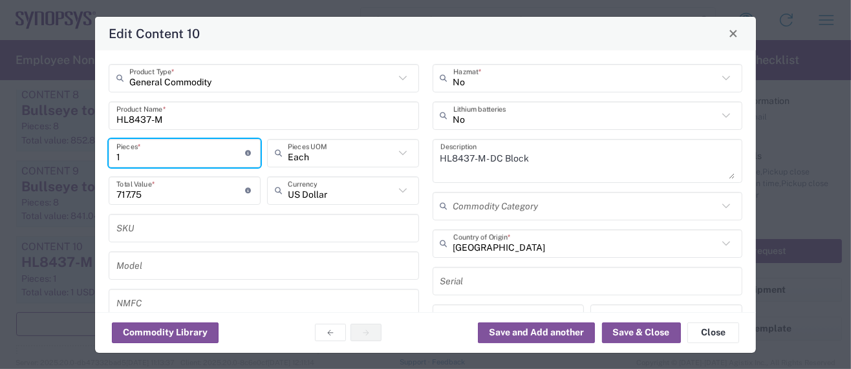
drag, startPoint x: 131, startPoint y: 156, endPoint x: 90, endPoint y: 145, distance: 42.2
click at [91, 146] on div "Edit Content 10 General Commodity Product Type * HL8437-M Product Name * 1 Piec…" at bounding box center [425, 184] width 851 height 369
type input "2"
type input "1435.5"
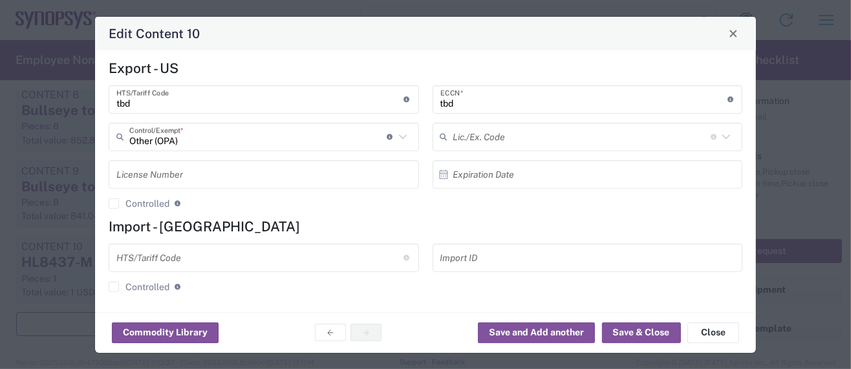
scroll to position [345, 0]
type input "2"
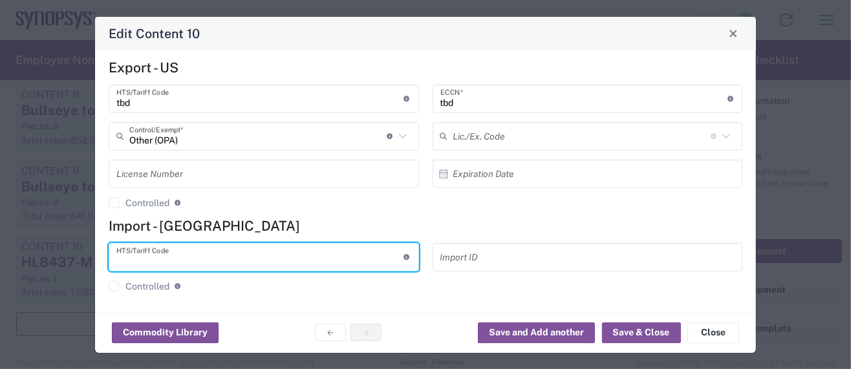
click at [176, 248] on input "text" at bounding box center [259, 257] width 287 height 23
paste input "8548.00.0000"
type input "8548.00.0000"
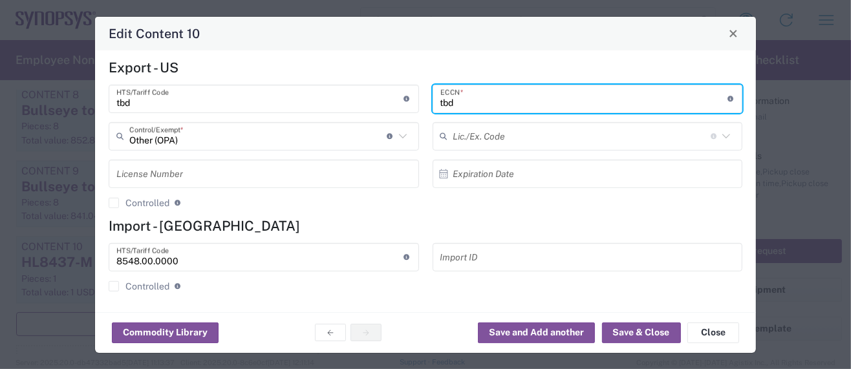
drag, startPoint x: 458, startPoint y: 100, endPoint x: 422, endPoint y: 101, distance: 36.2
click at [425, 101] on div "tbd ECCN * Obtain ECCN from vendor if product is purchased. Export Control Clas…" at bounding box center [587, 151] width 324 height 133
paste input "EAR99/NLR"
type input "EAR99/NLR"
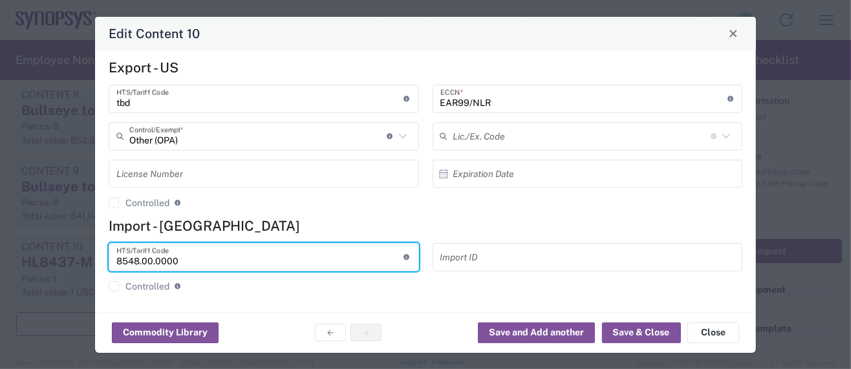
drag, startPoint x: 191, startPoint y: 259, endPoint x: 10, endPoint y: 236, distance: 182.4
click at [10, 236] on div "Edit Content 10 General Commodity Product Type * HL8437-M Product Name * 2 Piec…" at bounding box center [425, 184] width 851 height 369
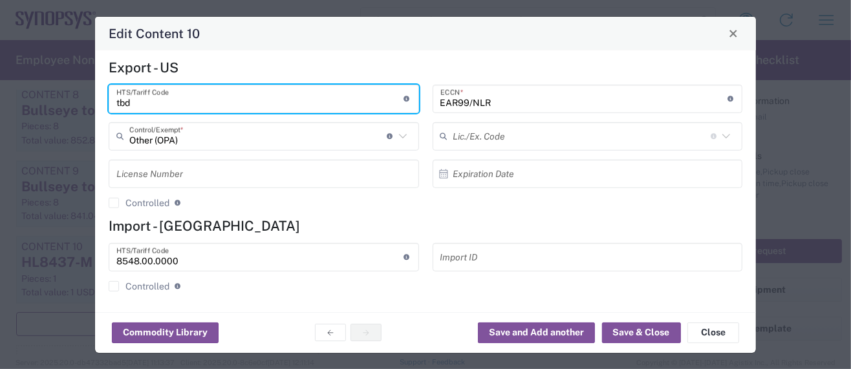
drag, startPoint x: 133, startPoint y: 97, endPoint x: 81, endPoint y: 98, distance: 51.7
click at [81, 98] on div "Edit Content 10 General Commodity Product Type * HL8437-M Product Name * 2 Piec…" at bounding box center [425, 184] width 851 height 369
paste input "8548.00.0000"
type input "8548.00.0000"
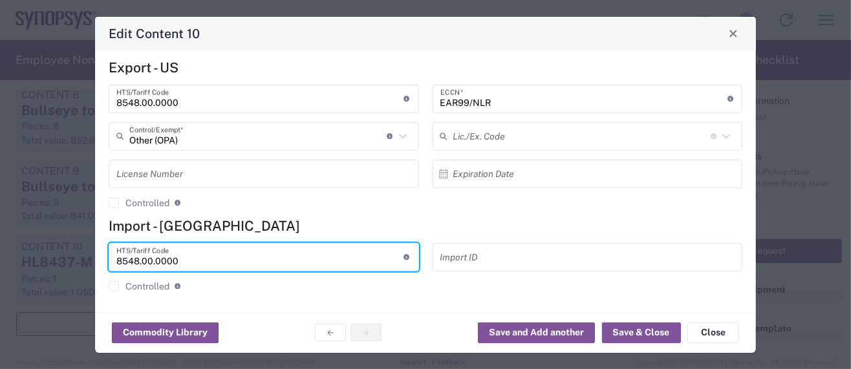
drag, startPoint x: 185, startPoint y: 254, endPoint x: 26, endPoint y: 246, distance: 159.2
click at [26, 246] on div "Edit Content 10 General Commodity Product Type * HL8437-M Product Name * 2 Piec…" at bounding box center [425, 184] width 851 height 369
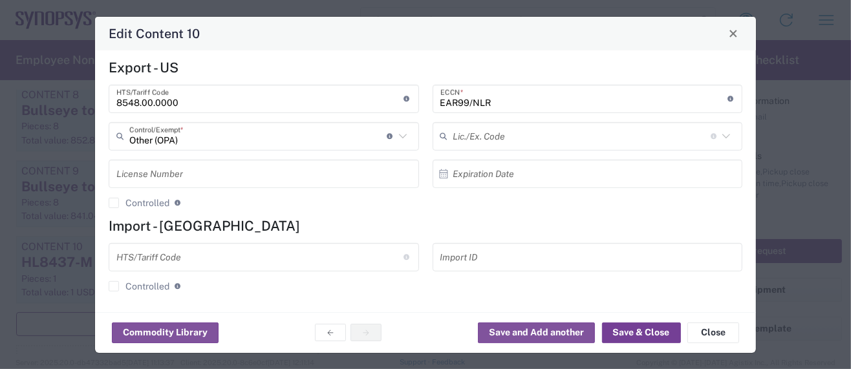
click at [612, 329] on button "Save & Close" at bounding box center [641, 333] width 79 height 21
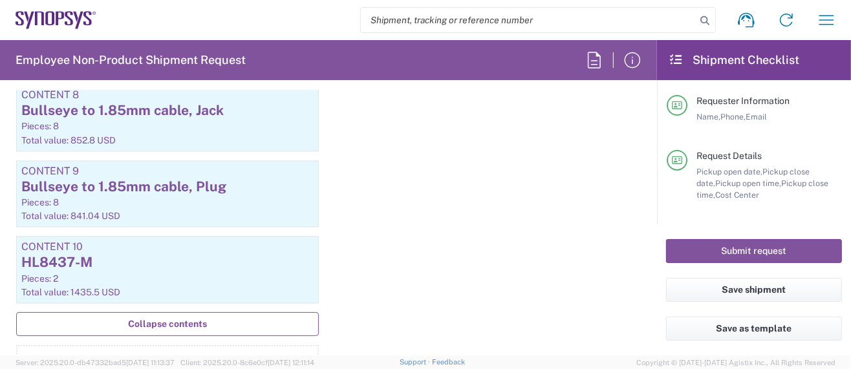
scroll to position [1988, 0]
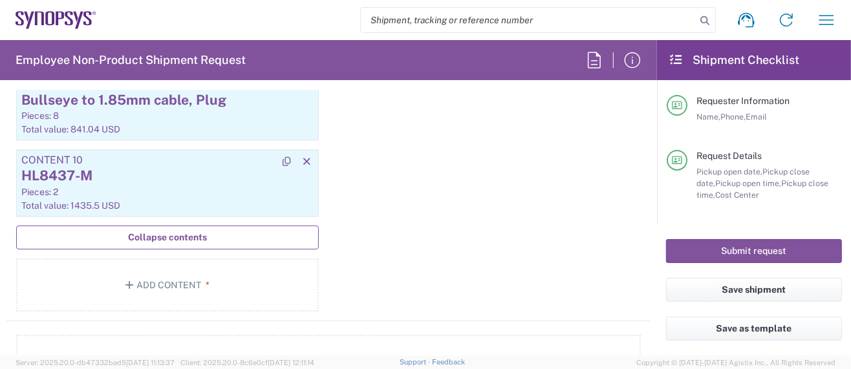
click at [158, 186] on div "Pieces: 2" at bounding box center [167, 192] width 292 height 12
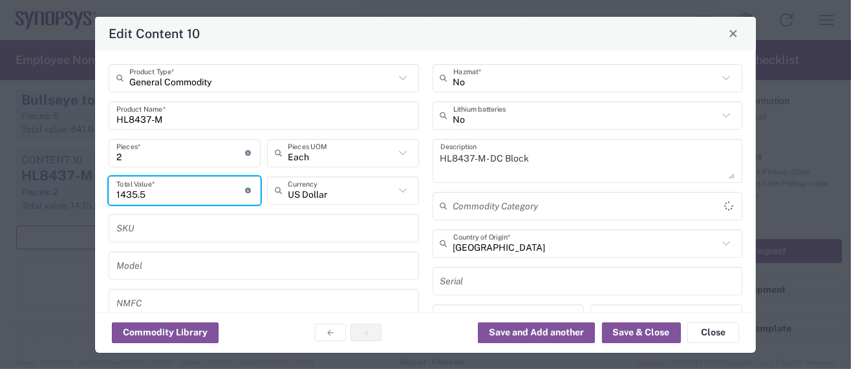
type input "Other (OPA)"
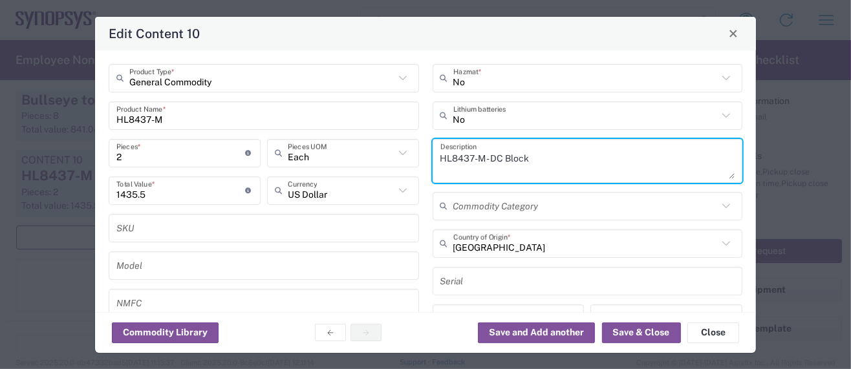
click at [525, 156] on textarea "HL8437-M - DC Block" at bounding box center [587, 161] width 295 height 36
type textarea "HL8437-M - DC Blocks"
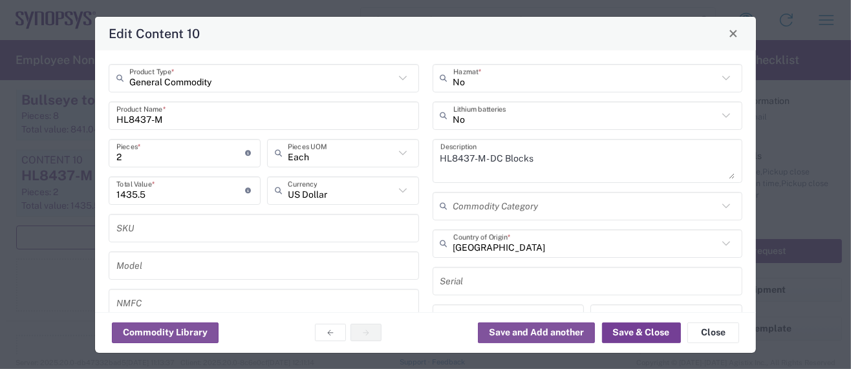
click at [652, 335] on button "Save & Close" at bounding box center [641, 333] width 79 height 21
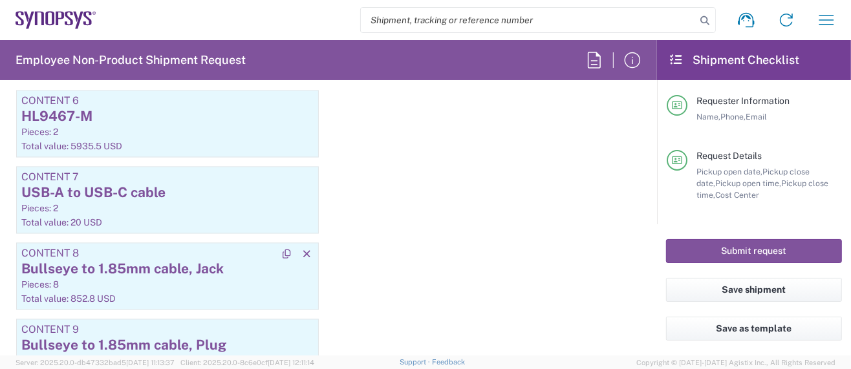
scroll to position [1729, 0]
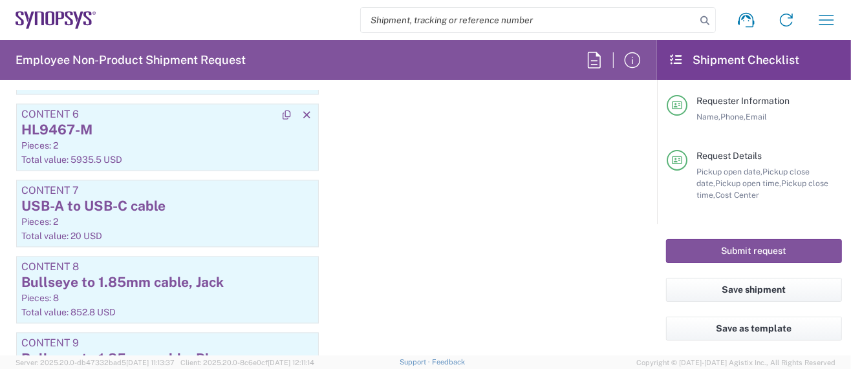
click at [198, 140] on div "Pieces: 2" at bounding box center [167, 146] width 292 height 12
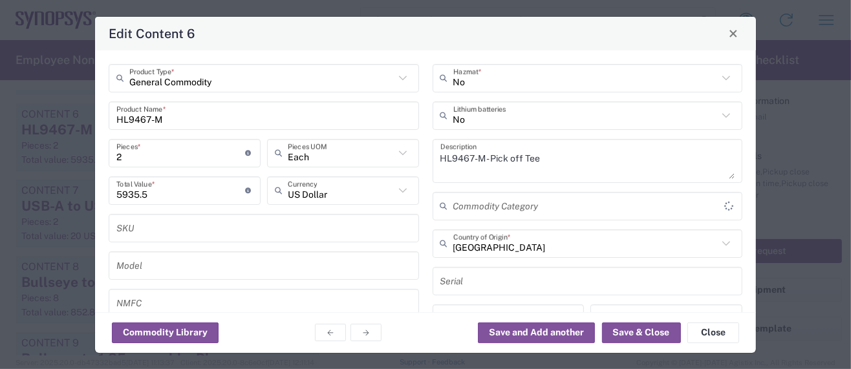
type input "Other (OPA)"
click at [533, 155] on textarea "HL9467-M - Pick off Tee" at bounding box center [587, 161] width 295 height 36
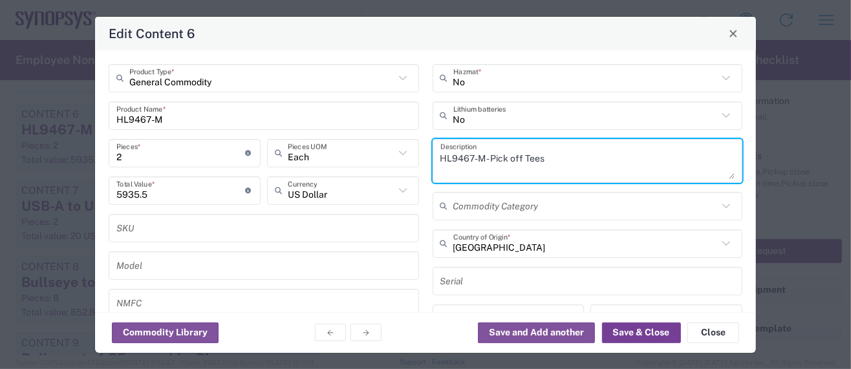
type textarea "HL9467-M - Pick off Tees"
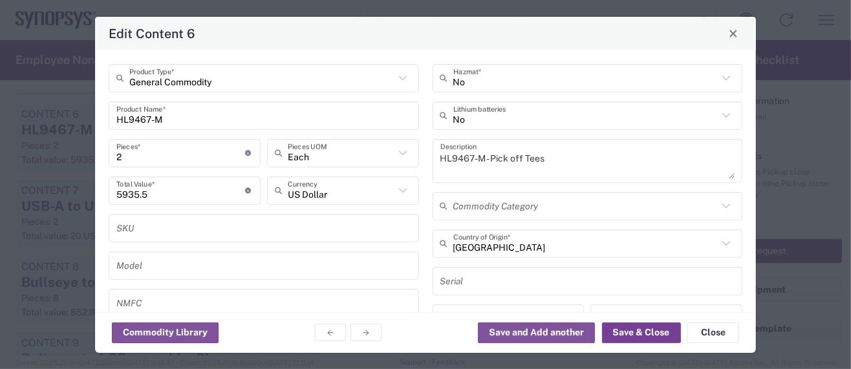
click at [659, 336] on button "Save & Close" at bounding box center [641, 333] width 79 height 21
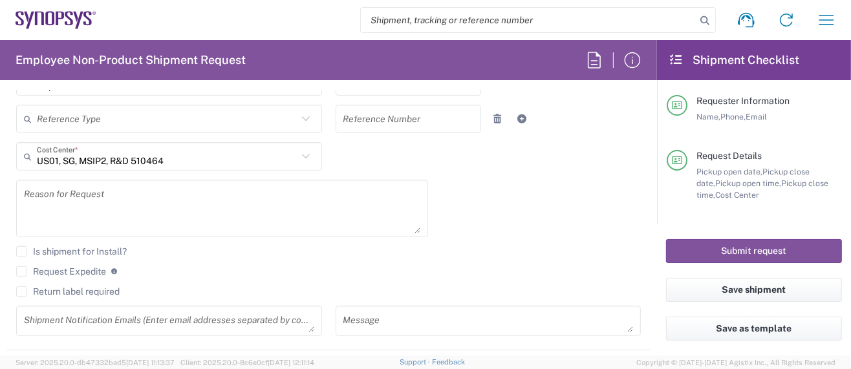
scroll to position [350, 0]
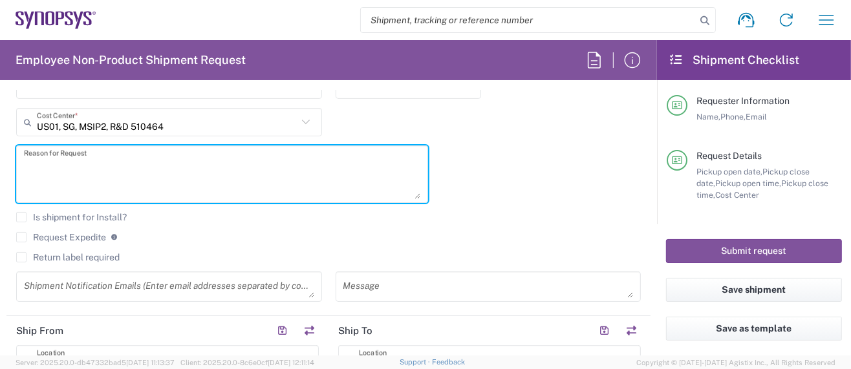
drag, startPoint x: 118, startPoint y: 159, endPoint x: 23, endPoint y: 155, distance: 94.5
click at [24, 155] on textarea at bounding box center [222, 174] width 396 height 50
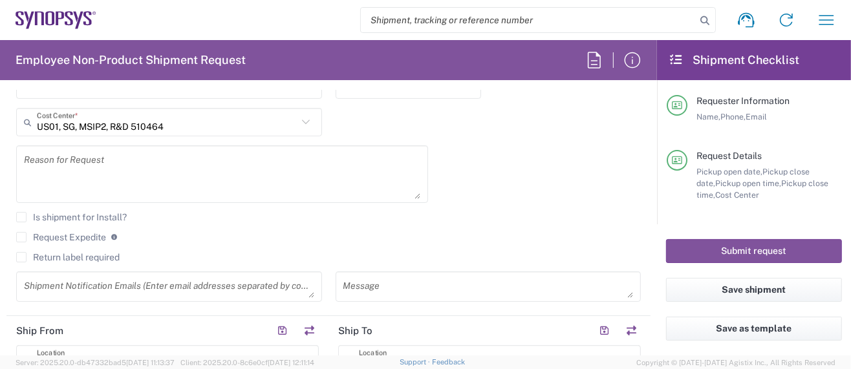
click at [19, 235] on label "Request Expedite" at bounding box center [61, 237] width 90 height 10
click at [21, 237] on input "Request Expedite" at bounding box center [21, 237] width 0 height 0
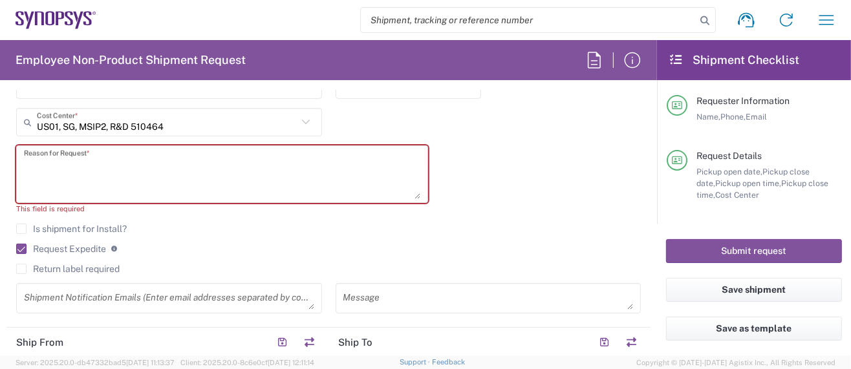
drag, startPoint x: 114, startPoint y: 157, endPoint x: -39, endPoint y: 153, distance: 153.9
click at [0, 153] on html "Shipment request Shipment tracking Employee non-product shipment request My shi…" at bounding box center [425, 184] width 851 height 369
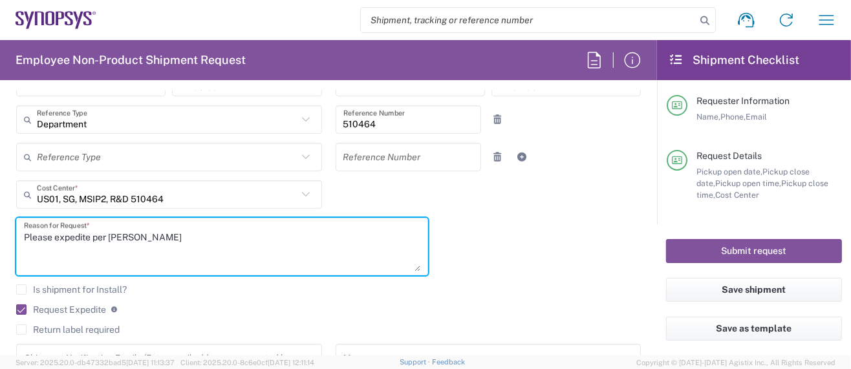
scroll to position [264, 0]
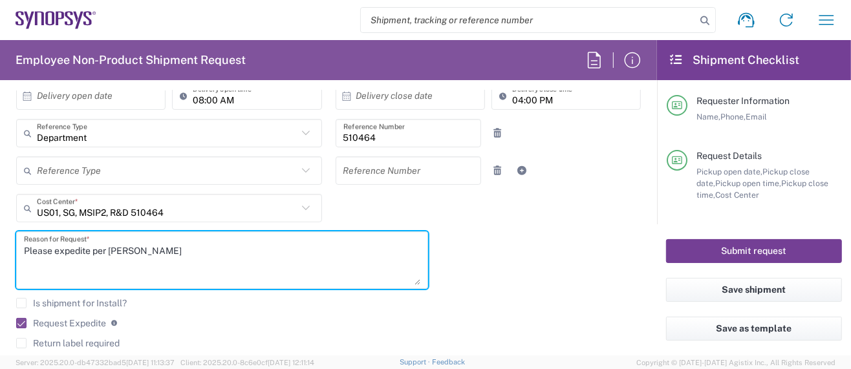
type textarea "Please expedite per [PERSON_NAME]"
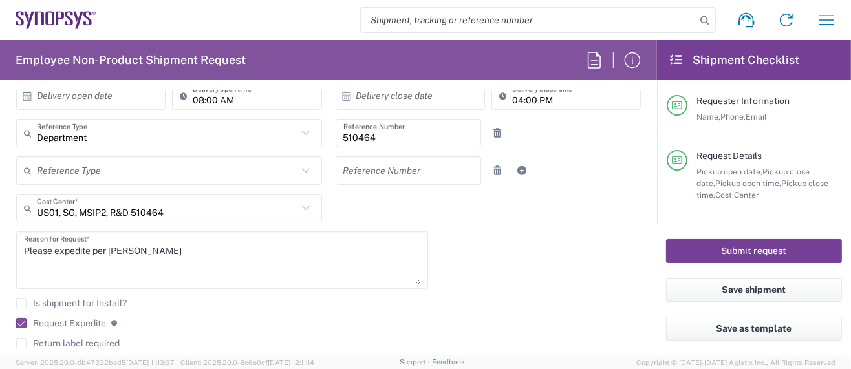
click at [714, 249] on button "Submit request" at bounding box center [754, 251] width 176 height 24
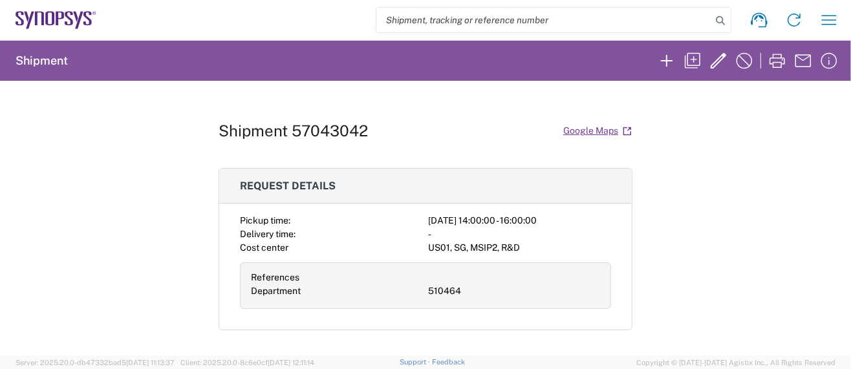
click at [208, 336] on div "Shipment 57043042 Google Maps Request details Pickup time: [DATE] 14:00:00 - 16…" at bounding box center [425, 218] width 851 height 275
drag, startPoint x: 288, startPoint y: 129, endPoint x: 361, endPoint y: 124, distance: 73.8
click at [361, 124] on div "Shipment 57043042 Google Maps" at bounding box center [426, 131] width 414 height 23
copy h1 "57043042"
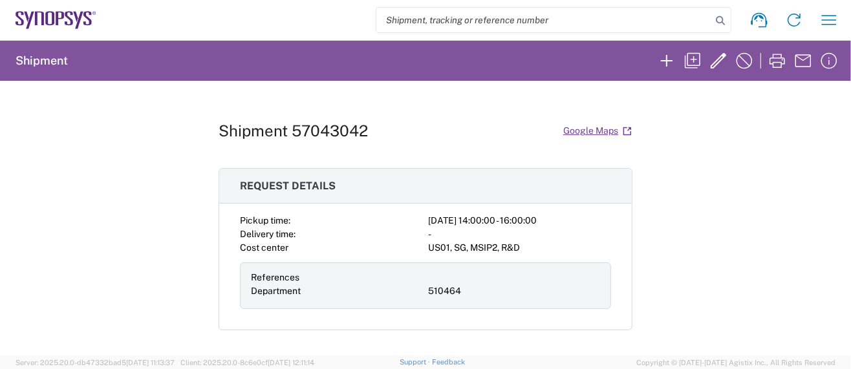
click at [7, 111] on div "Shipment 57043042 Google Maps Request details Pickup time: [DATE] 14:00:00 - 16…" at bounding box center [425, 218] width 851 height 275
drag, startPoint x: 213, startPoint y: 127, endPoint x: 364, endPoint y: 129, distance: 150.6
click at [363, 129] on div "Shipment 57043042 Google Maps" at bounding box center [426, 131] width 414 height 23
copy h1 "Shipment 57043042"
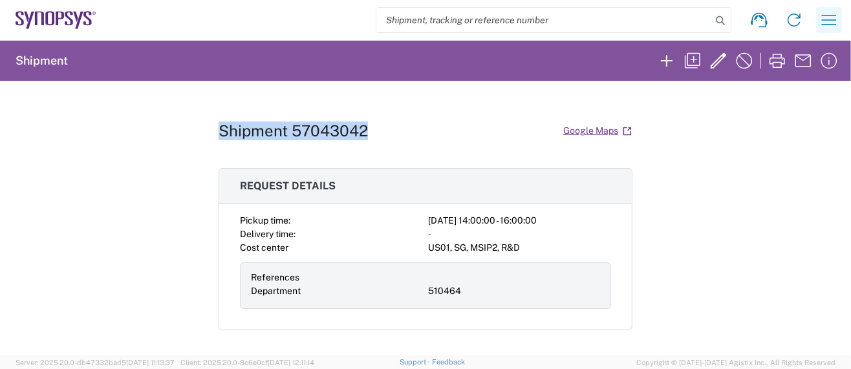
click at [828, 21] on icon "button" at bounding box center [828, 20] width 21 height 21
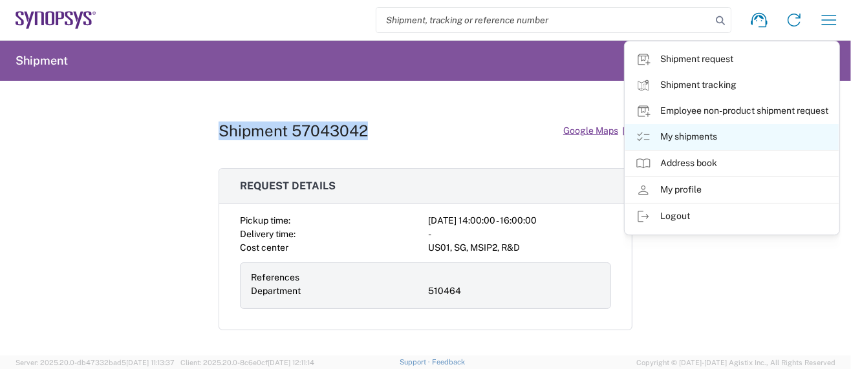
click at [703, 138] on link "My shipments" at bounding box center [731, 137] width 213 height 26
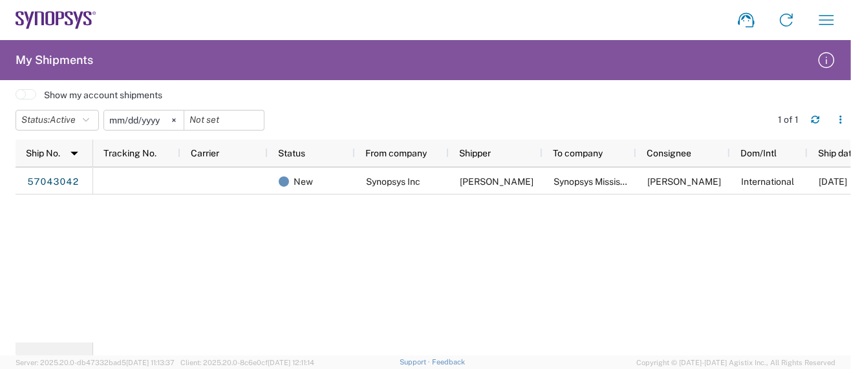
click at [168, 328] on div "New Synopsys Inc [PERSON_NAME] Synopsys [GEOGRAPHIC_DATA] CA06 [PERSON_NAME] In…" at bounding box center [472, 254] width 758 height 175
click at [195, 338] on div "New Synopsys Inc [PERSON_NAME] Synopsys [GEOGRAPHIC_DATA] CA06 [PERSON_NAME] In…" at bounding box center [472, 254] width 758 height 175
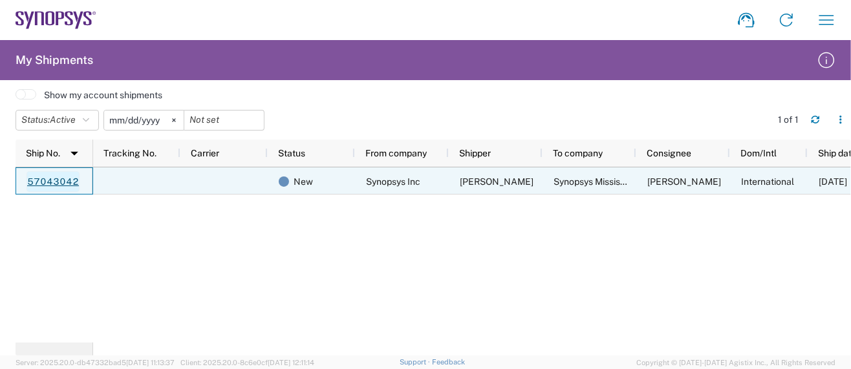
click at [43, 186] on link "57043042" at bounding box center [53, 181] width 53 height 21
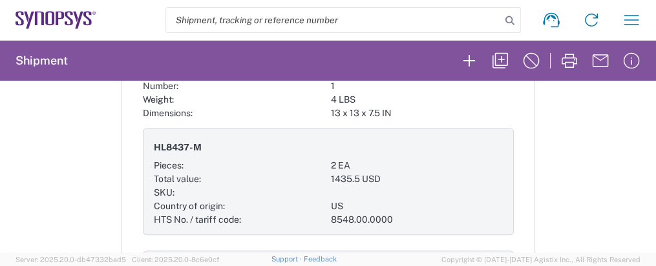
scroll to position [1292, 0]
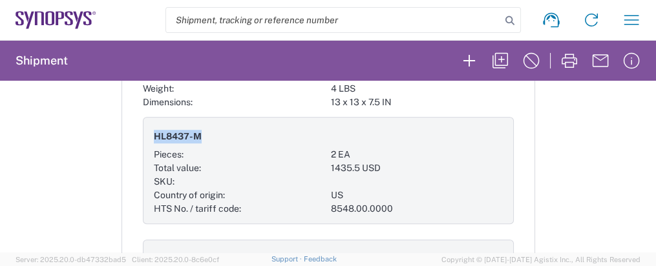
drag, startPoint x: 146, startPoint y: 123, endPoint x: 194, endPoint y: 123, distance: 47.8
click at [194, 125] on div "HL8437-M" at bounding box center [240, 136] width 172 height 23
copy span "HL8437-M"
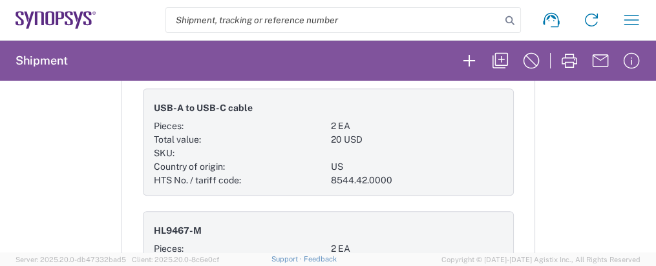
scroll to position [1724, 0]
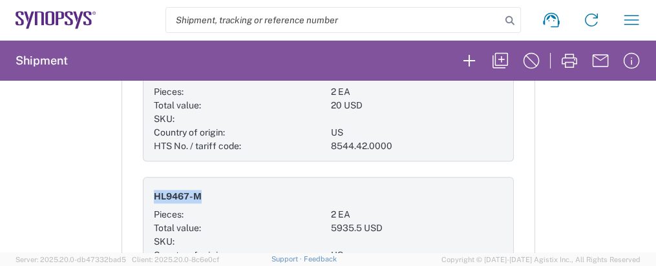
drag, startPoint x: 147, startPoint y: 182, endPoint x: 195, endPoint y: 181, distance: 47.8
click at [195, 186] on div "HL9467-M" at bounding box center [240, 197] width 172 height 23
copy span "HL9467-M"
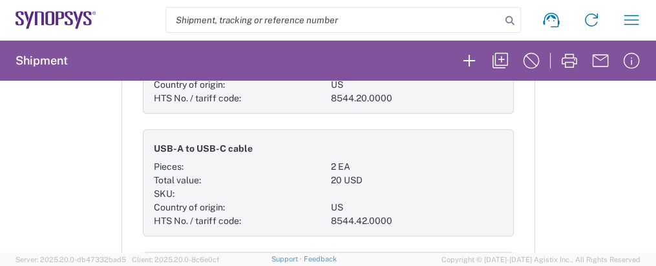
scroll to position [1638, 0]
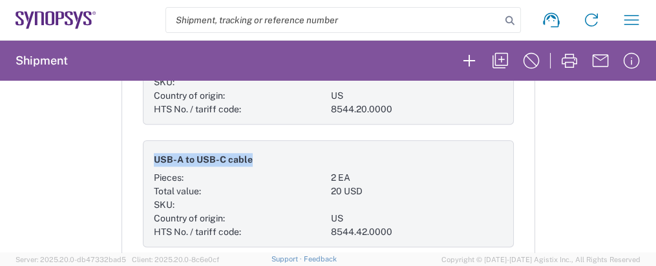
drag, startPoint x: 147, startPoint y: 144, endPoint x: 242, endPoint y: 142, distance: 95.1
click at [242, 153] on span "USB-A to USB-C cable" at bounding box center [203, 160] width 99 height 14
click at [229, 212] on div "Country of origin:" at bounding box center [240, 219] width 172 height 14
drag, startPoint x: 169, startPoint y: 145, endPoint x: 259, endPoint y: 145, distance: 89.9
click at [259, 149] on div "USB-A to USB-C cable" at bounding box center [240, 160] width 172 height 23
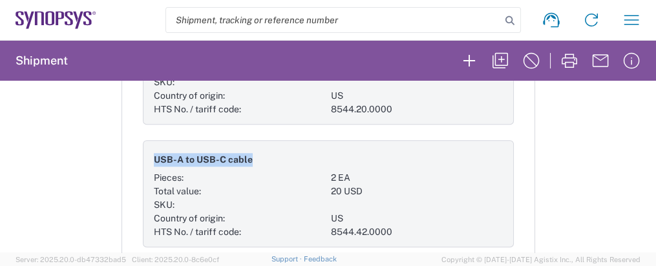
copy span "USB-A to USB-C cable"
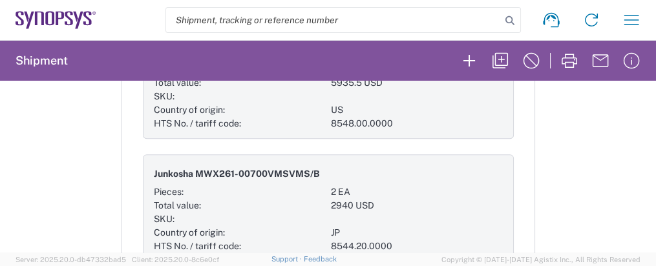
scroll to position [1896, 0]
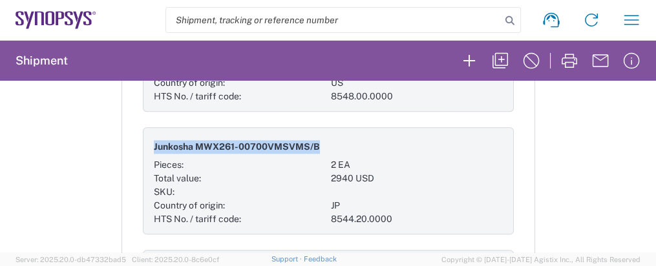
drag, startPoint x: 147, startPoint y: 131, endPoint x: 315, endPoint y: 128, distance: 168.1
click at [315, 136] on div "Junkosha MWX261-00700VMSVMS/B" at bounding box center [240, 147] width 172 height 23
copy span "Junkosha MWX261-00700VMSVMS/B"
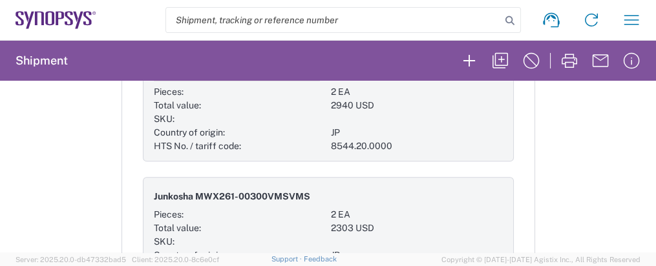
scroll to position [1982, 0]
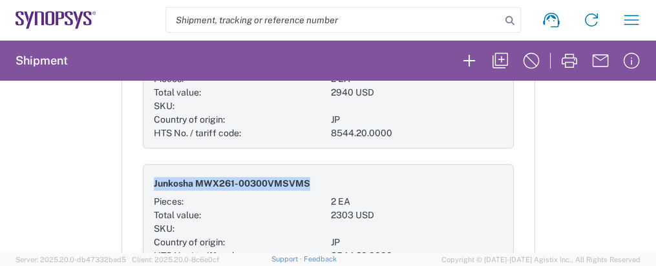
drag, startPoint x: 146, startPoint y: 167, endPoint x: 308, endPoint y: 165, distance: 161.6
click at [307, 173] on div "Junkosha MWX261-00300VMSVMS" at bounding box center [240, 184] width 172 height 23
copy span "Junkosha MWX261-00300VMSVMS"
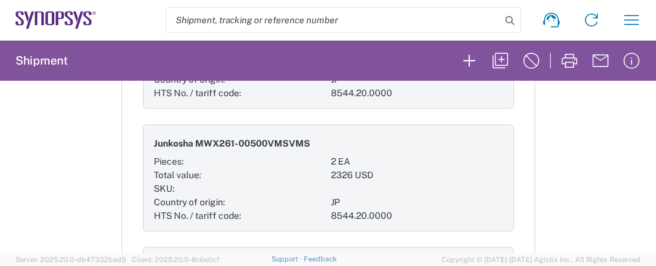
scroll to position [2155, 0]
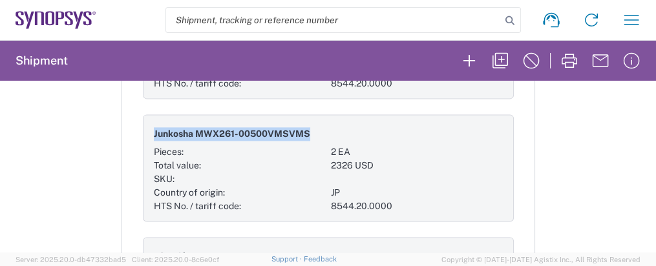
drag, startPoint x: 146, startPoint y: 116, endPoint x: 306, endPoint y: 112, distance: 159.7
click at [306, 123] on div "Junkosha MWX261-00500VMSVMS" at bounding box center [240, 134] width 172 height 23
copy span "Junkosha MWX261-00500VMSVMS"
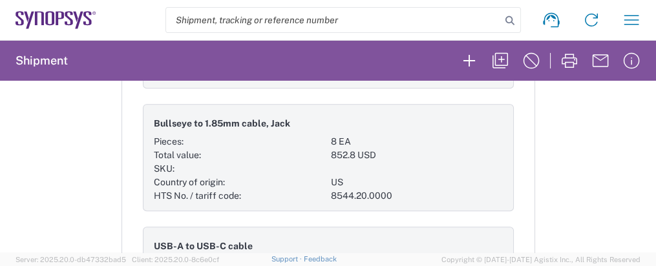
scroll to position [1552, 0]
drag, startPoint x: 146, startPoint y: 109, endPoint x: 308, endPoint y: 113, distance: 161.7
click at [308, 113] on div "Bullseye to 1.85mm cable, Jack" at bounding box center [240, 123] width 172 height 23
copy span "Bullseye to 1.85mm cable, Jack"
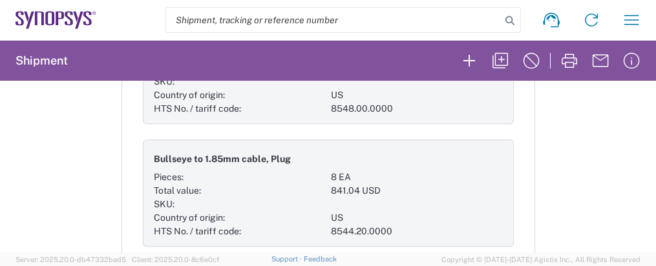
scroll to position [1379, 0]
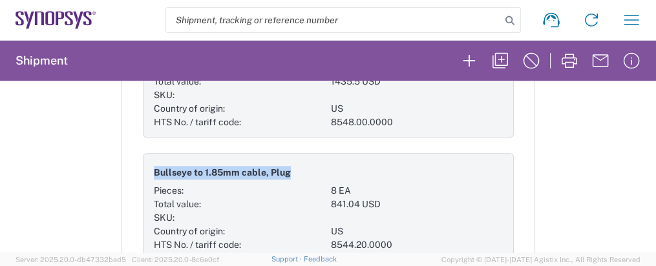
drag, startPoint x: 147, startPoint y: 158, endPoint x: 304, endPoint y: 158, distance: 157.7
click at [304, 162] on div "Bullseye to 1.85mm cable, Plug" at bounding box center [240, 173] width 172 height 23
copy span "Bullseye to 1.85mm cable, Plug"
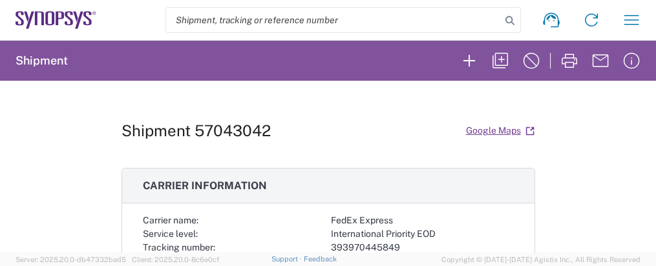
scroll to position [86, 0]
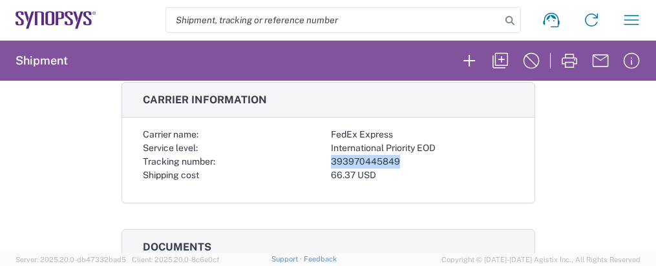
drag, startPoint x: 325, startPoint y: 160, endPoint x: 409, endPoint y: 160, distance: 84.7
click at [409, 160] on div "393970445849" at bounding box center [422, 162] width 183 height 14
